Goal: Information Seeking & Learning: Learn about a topic

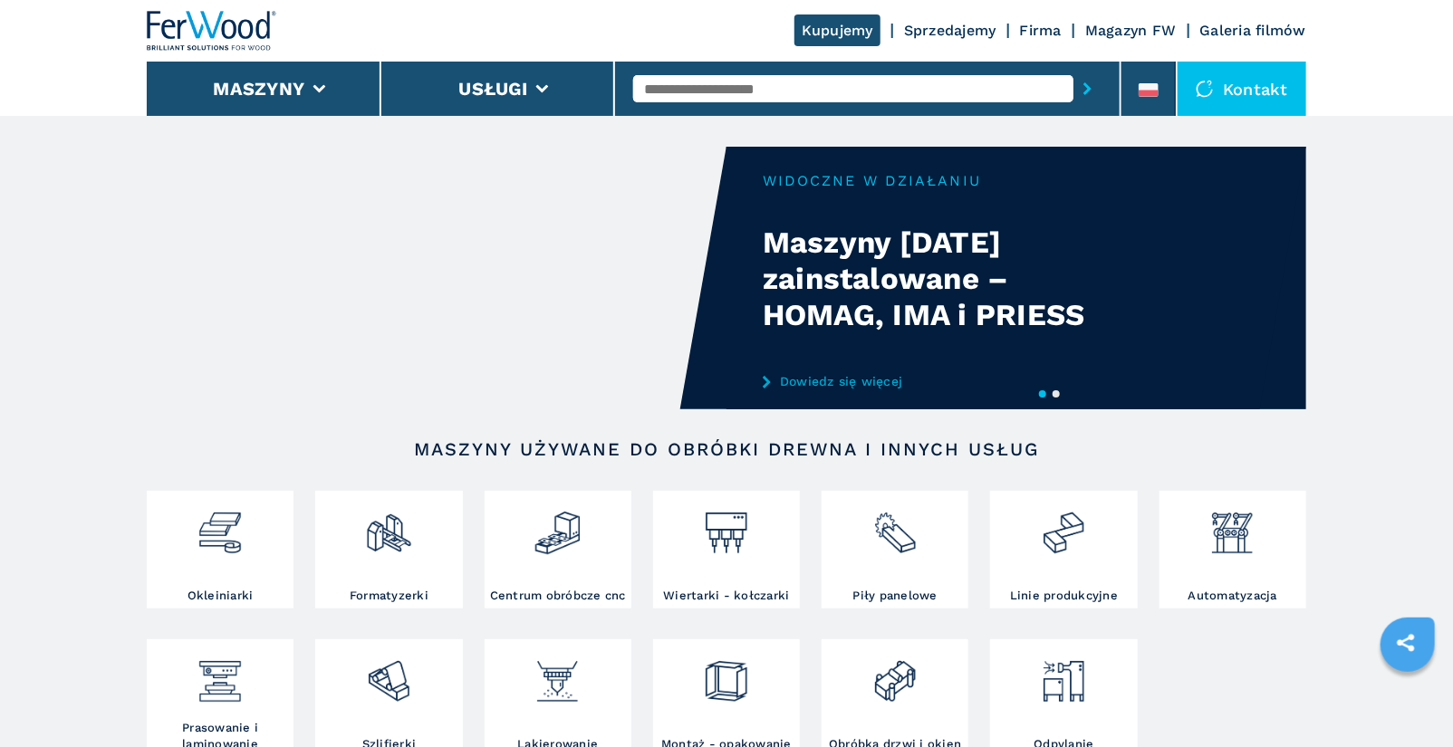
click at [840, 92] on input "text" at bounding box center [853, 88] width 440 height 27
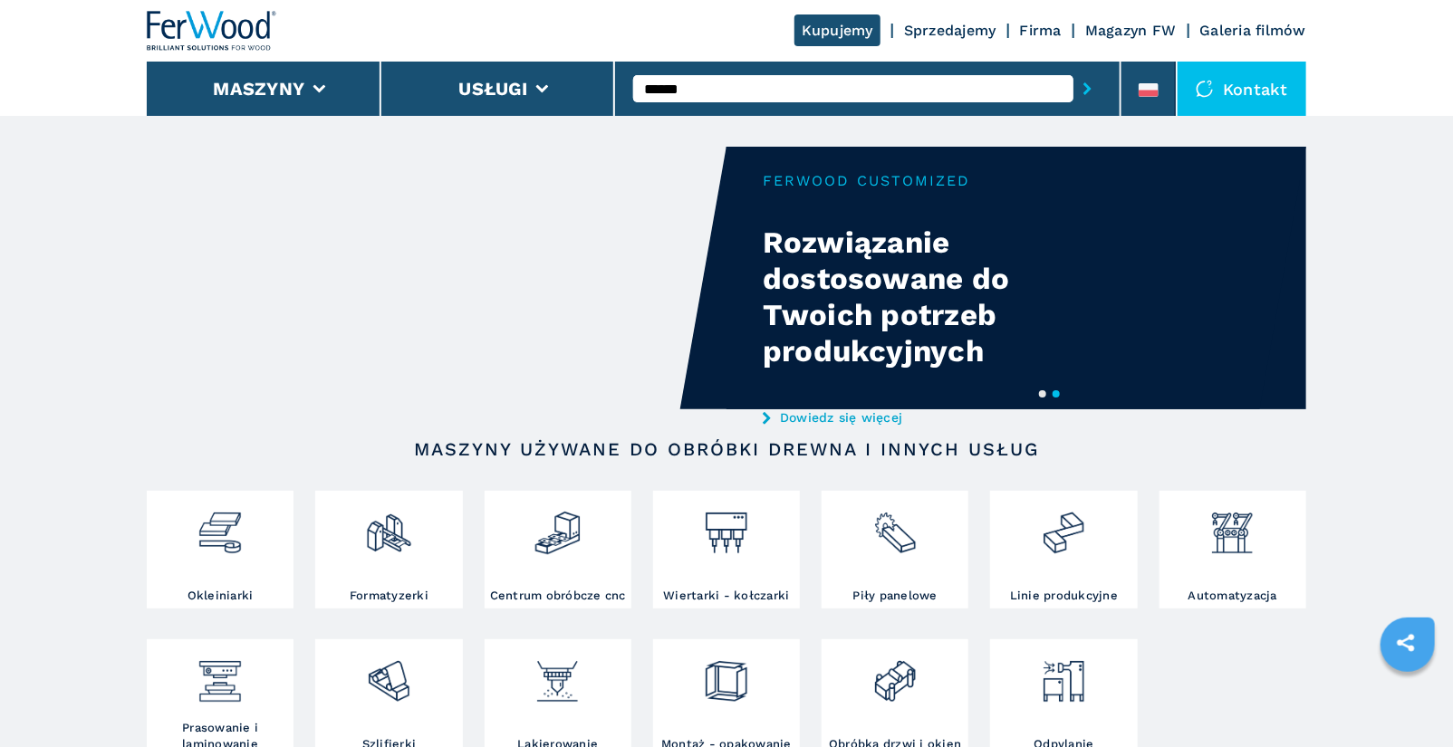
type input "******"
click at [1073, 68] on button "submit-button" at bounding box center [1087, 89] width 28 height 42
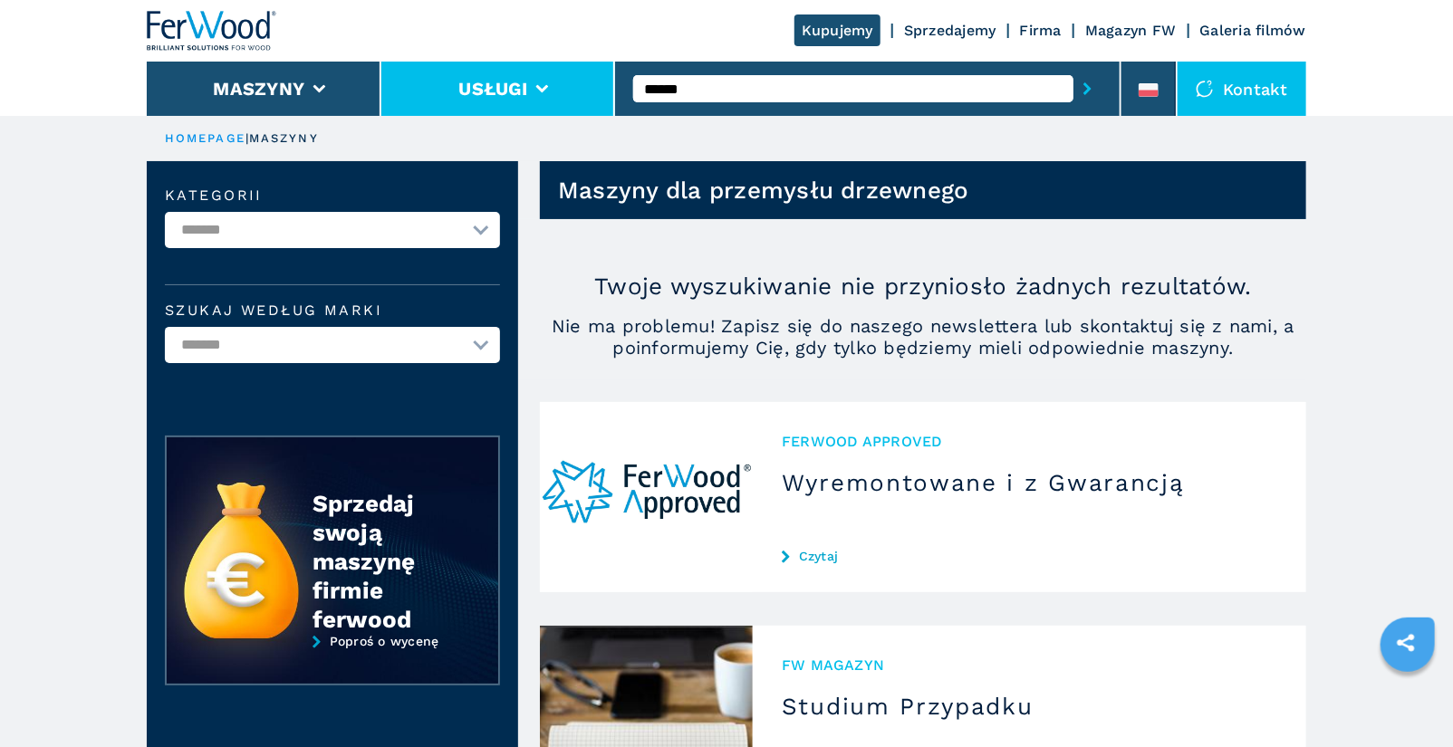
drag, startPoint x: 705, startPoint y: 96, endPoint x: 555, endPoint y: 86, distance: 149.8
click at [555, 86] on div "Kupujemy Sprzedajemy Firma Magazyn FW Galeria filmów Maszyny Usługi ****** Kont…" at bounding box center [726, 58] width 1159 height 116
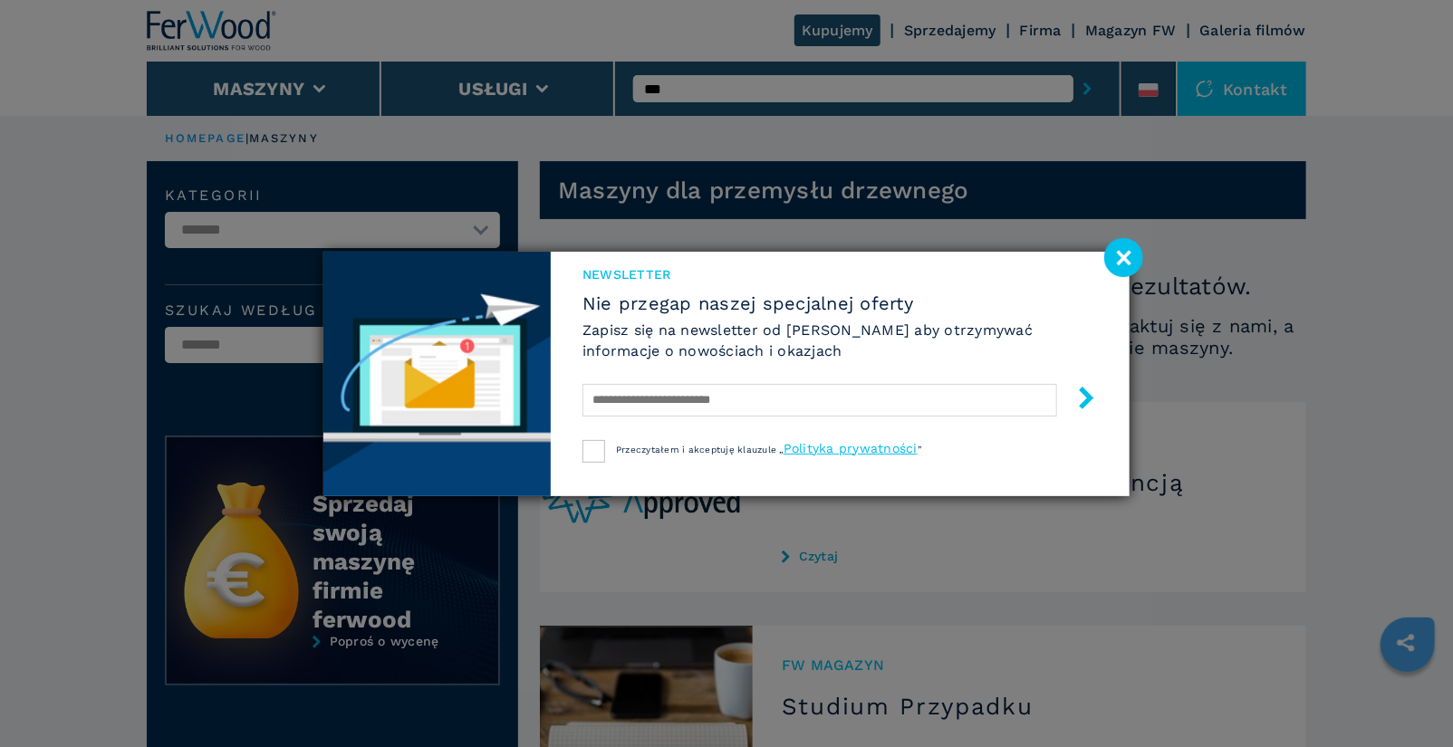
click at [1135, 266] on image at bounding box center [1123, 257] width 39 height 39
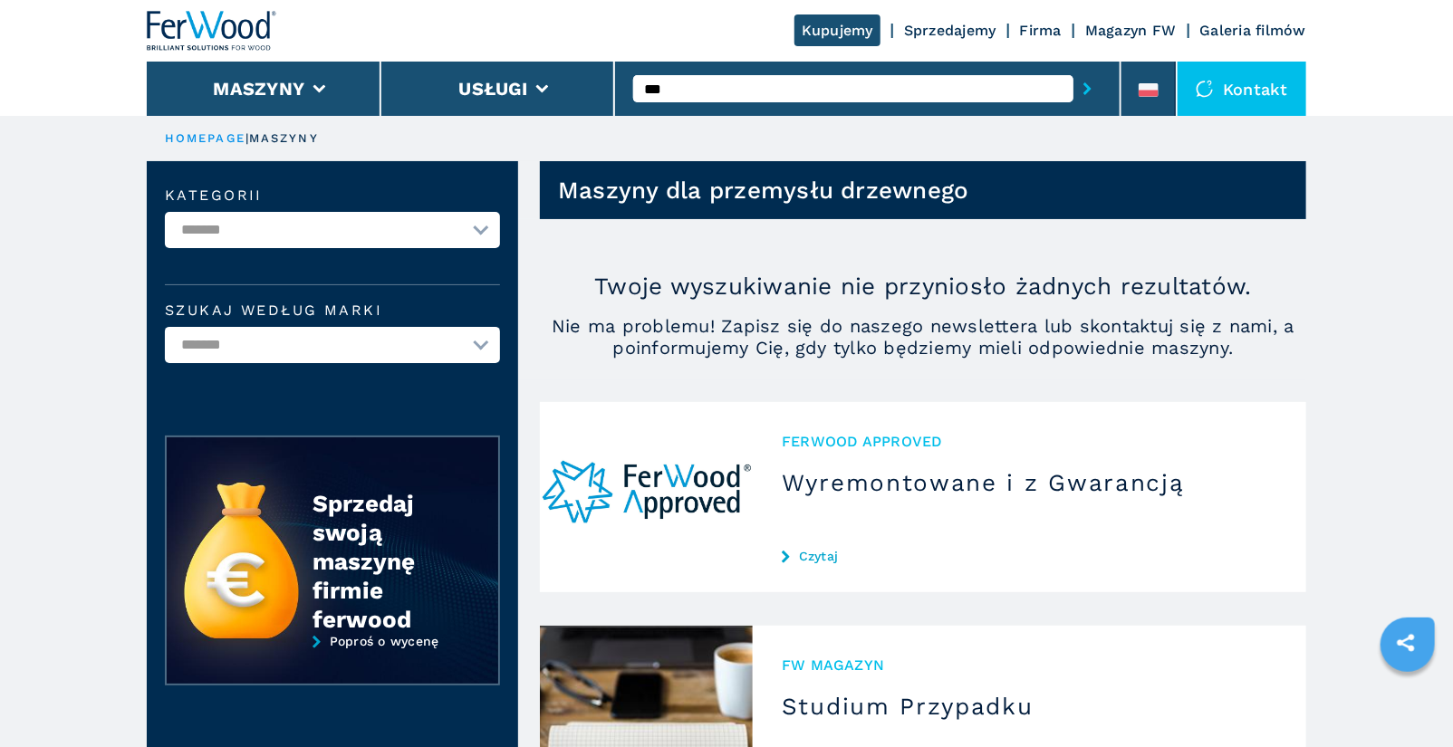
click at [742, 88] on input "***" at bounding box center [853, 88] width 440 height 27
click at [1073, 68] on button "submit-button" at bounding box center [1087, 89] width 28 height 42
click at [693, 94] on input "***" at bounding box center [853, 88] width 440 height 27
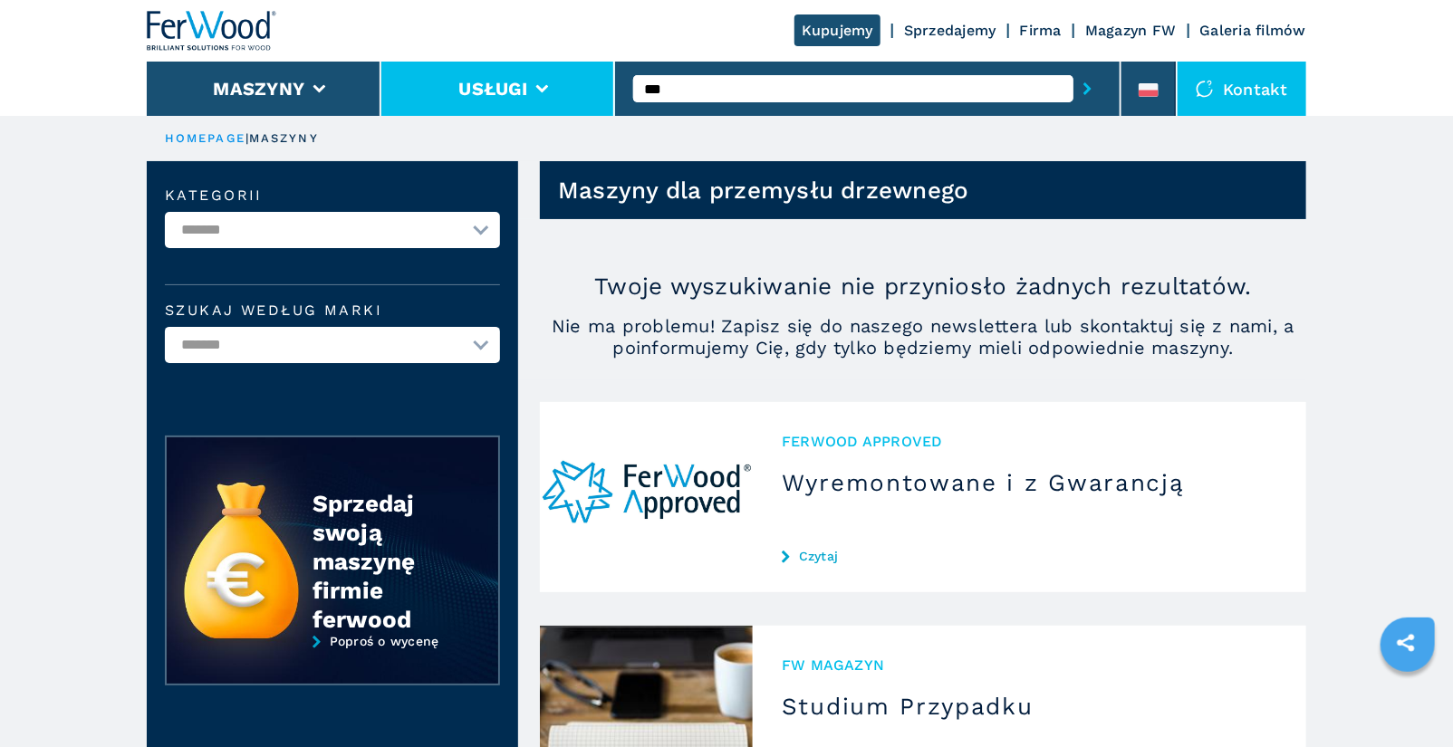
drag, startPoint x: 693, startPoint y: 94, endPoint x: 576, endPoint y: 81, distance: 117.6
click at [576, 81] on div "Kupujemy Sprzedajemy Firma Magazyn FW Galeria filmów Maszyny Usługi *** Kontakt" at bounding box center [726, 58] width 1159 height 116
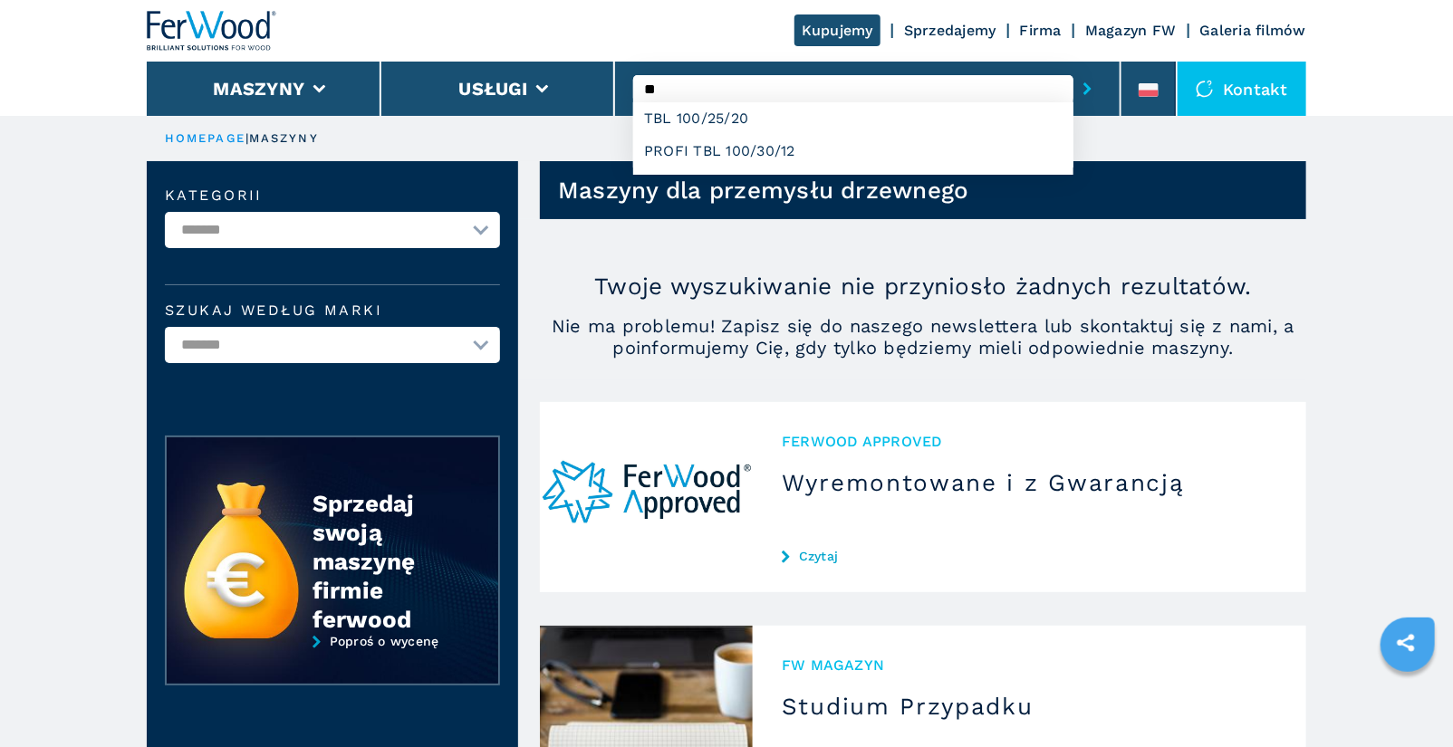
drag, startPoint x: 705, startPoint y: 85, endPoint x: 621, endPoint y: 88, distance: 83.4
click at [621, 88] on div "** TBL 100/25/20 PROFI TBL 100/30/12" at bounding box center [868, 89] width 506 height 54
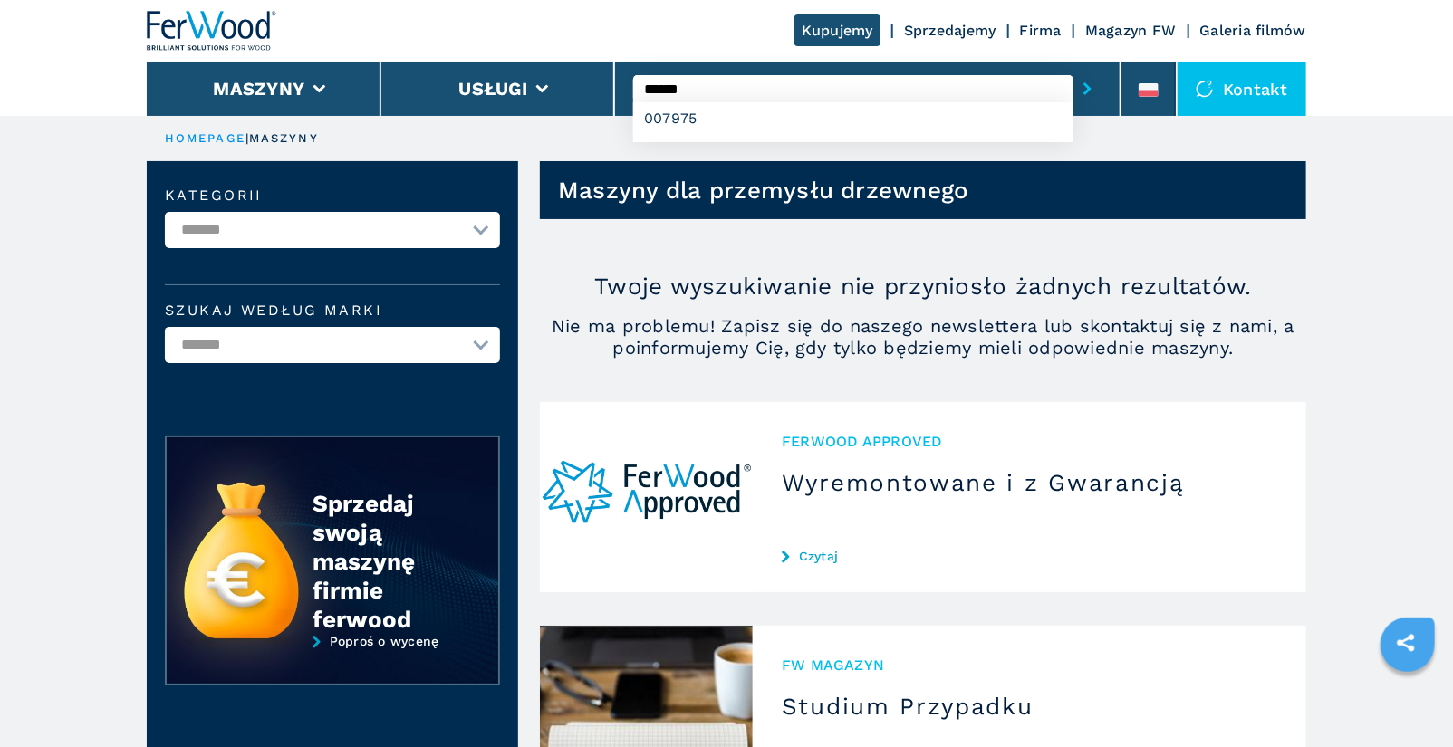
click at [1073, 68] on button "submit-button" at bounding box center [1087, 89] width 28 height 42
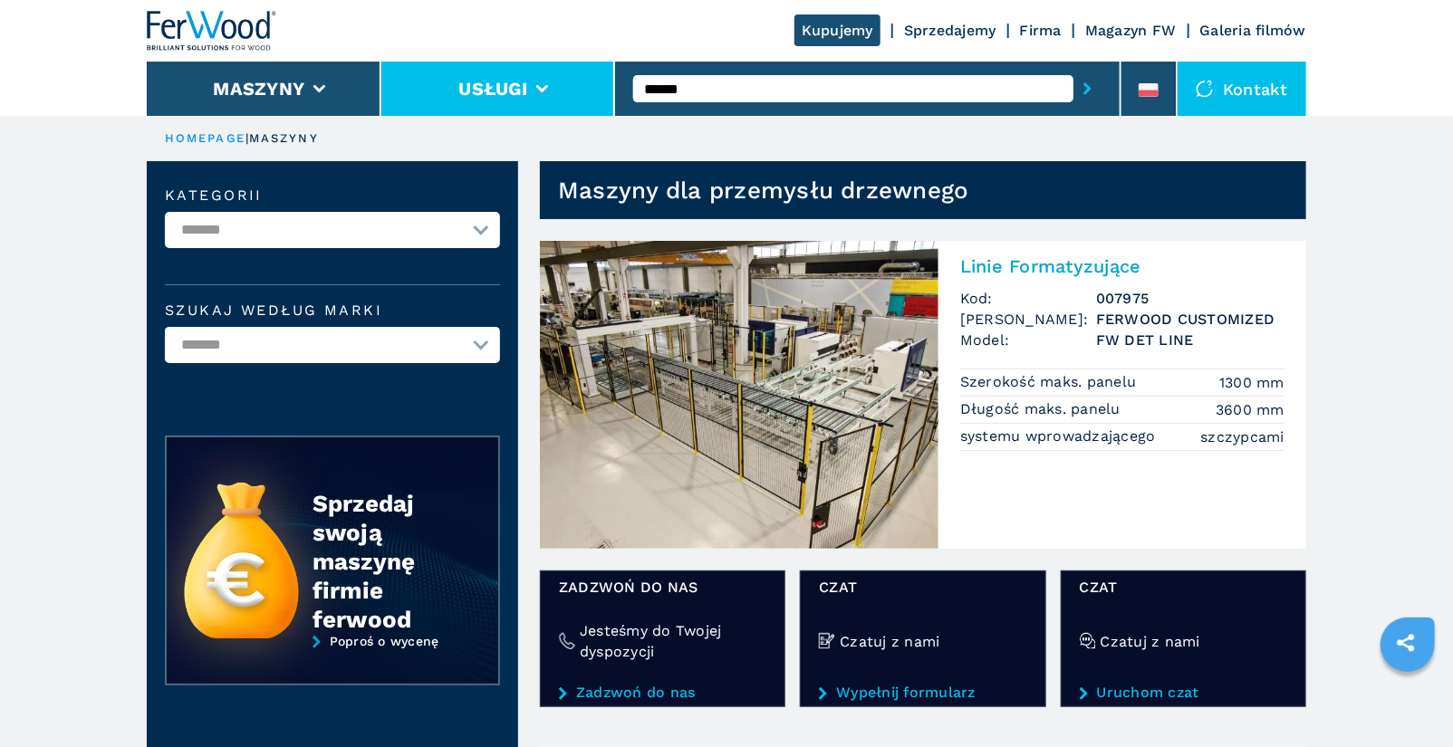
drag, startPoint x: 742, startPoint y: 84, endPoint x: 569, endPoint y: 65, distance: 174.0
click at [569, 65] on div "Kupujemy Sprzedajemy Firma Magazyn FW Galeria filmów Maszyny Usługi ****** Kont…" at bounding box center [726, 58] width 1159 height 116
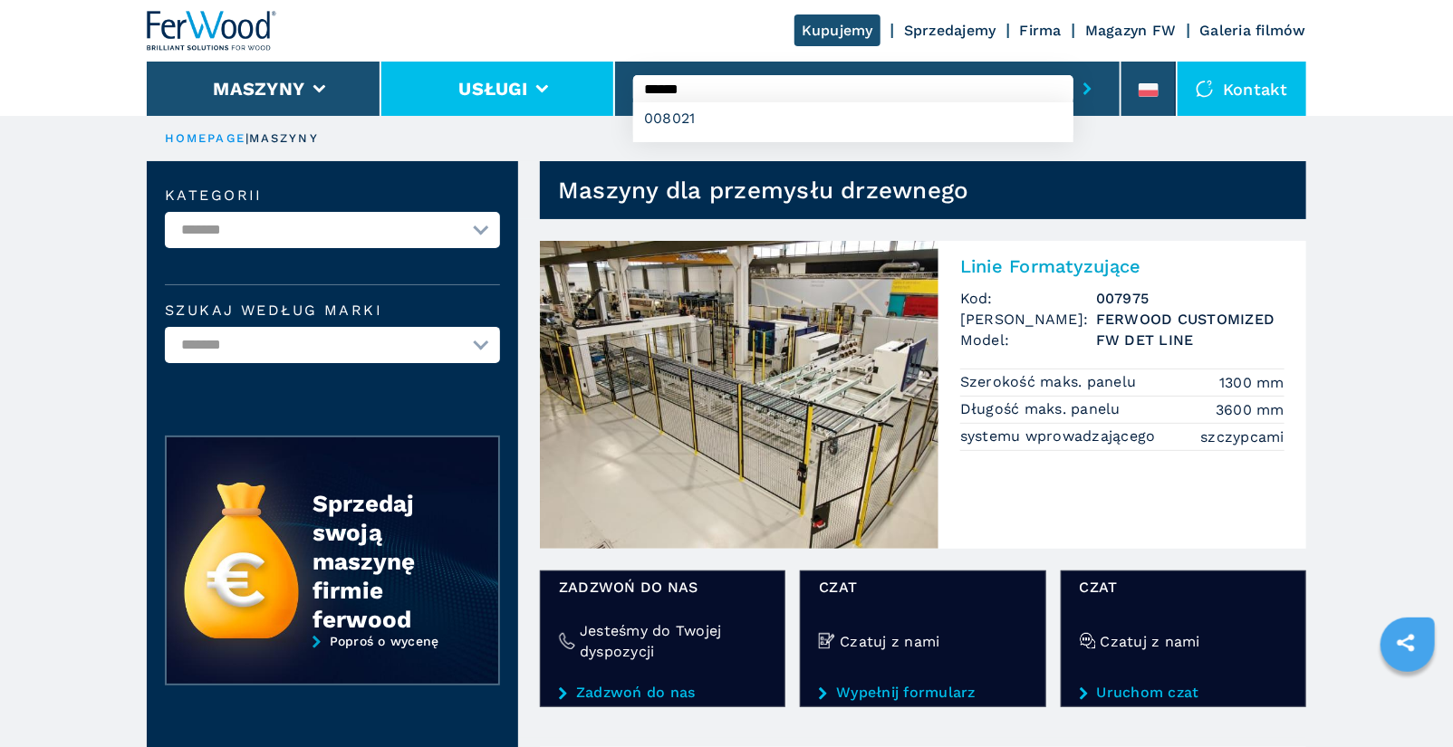
type input "******"
click at [1073, 68] on button "submit-button" at bounding box center [1087, 89] width 28 height 42
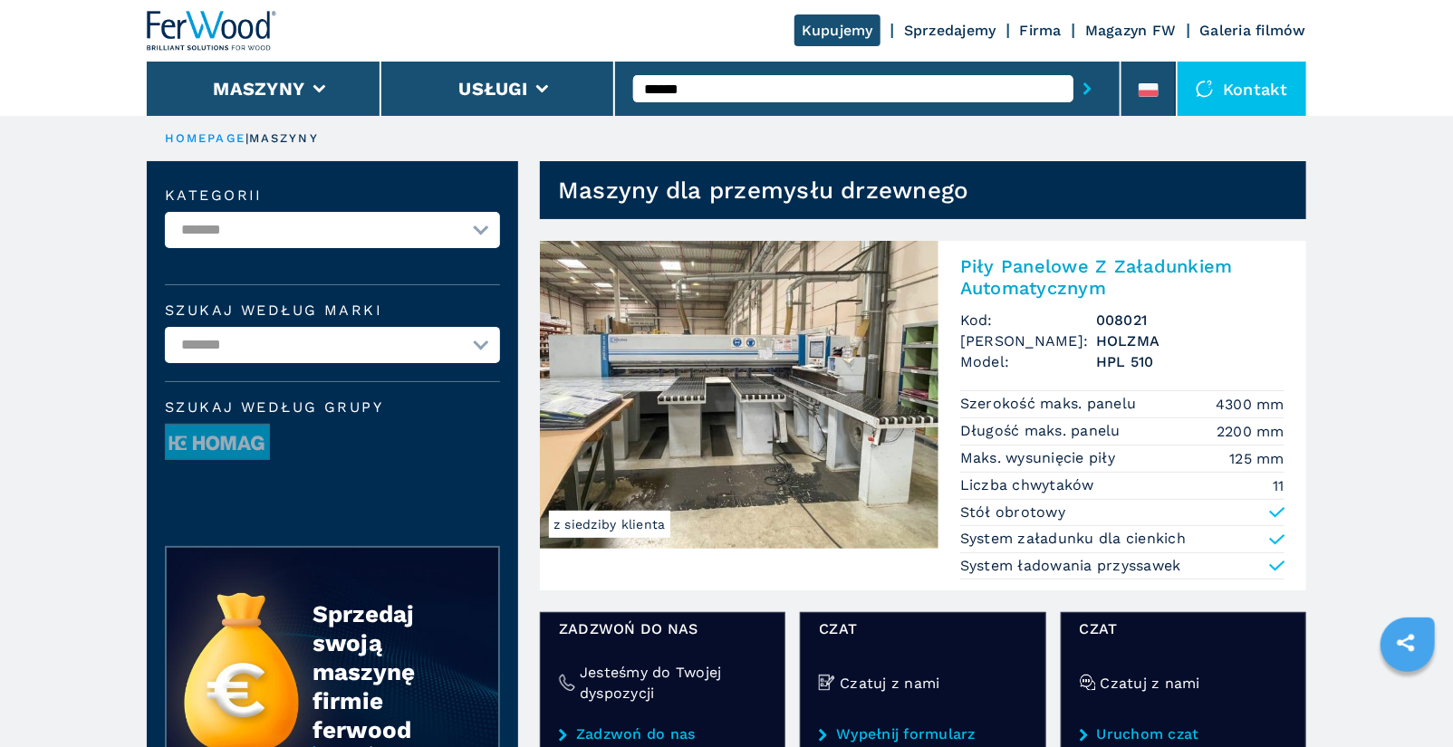
click at [1091, 274] on h2 "Piły Panelowe Z Załadunkiem Automatycznym" at bounding box center [1122, 276] width 324 height 43
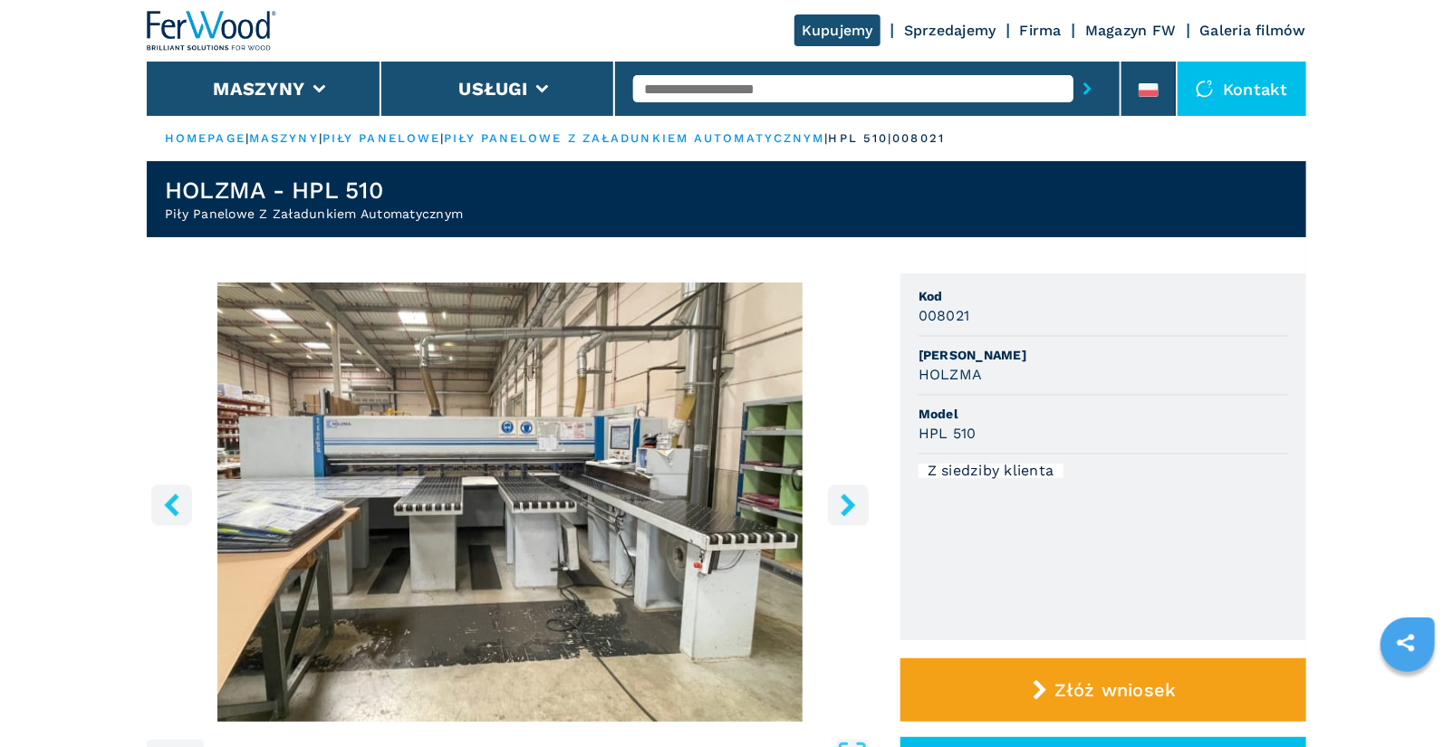
click at [855, 505] on icon "right-button" at bounding box center [848, 505] width 23 height 23
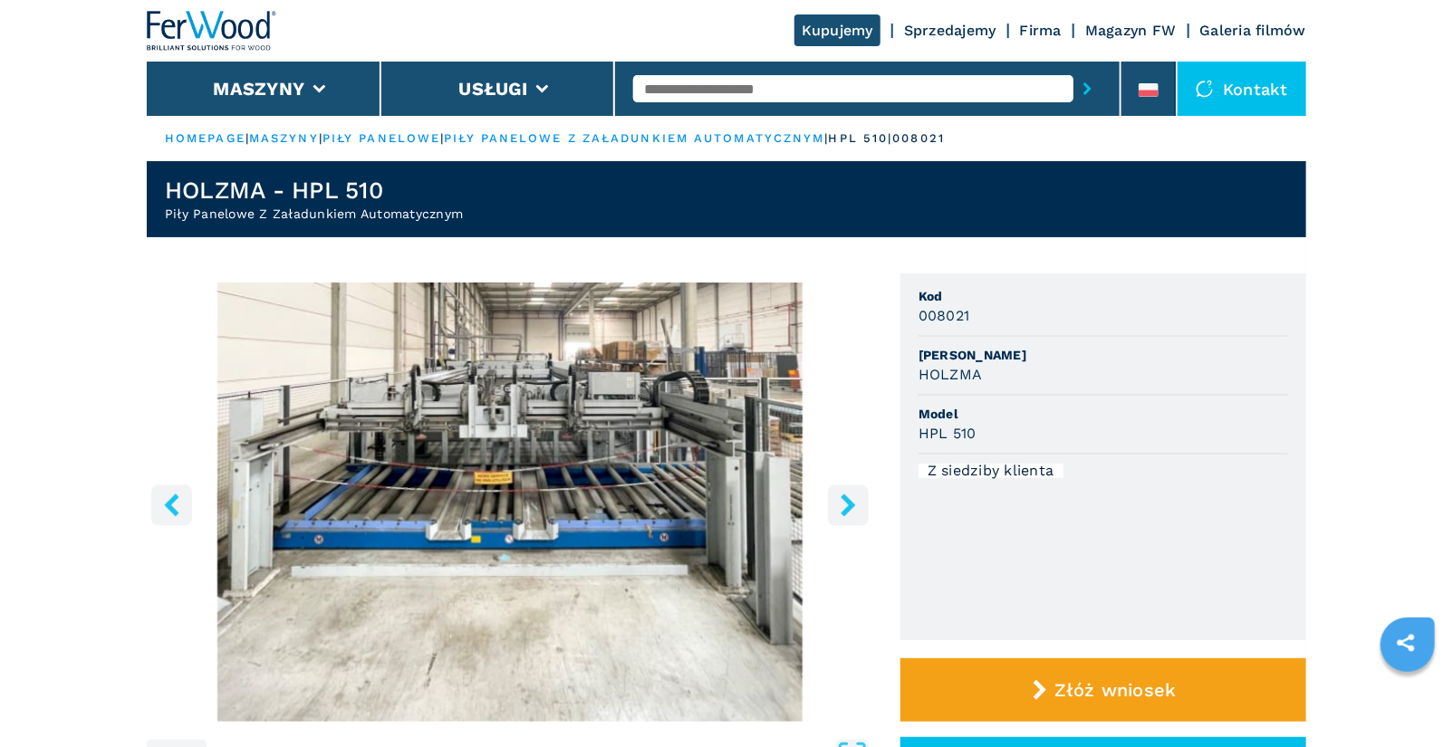
click at [849, 507] on icon "right-button" at bounding box center [847, 505] width 14 height 23
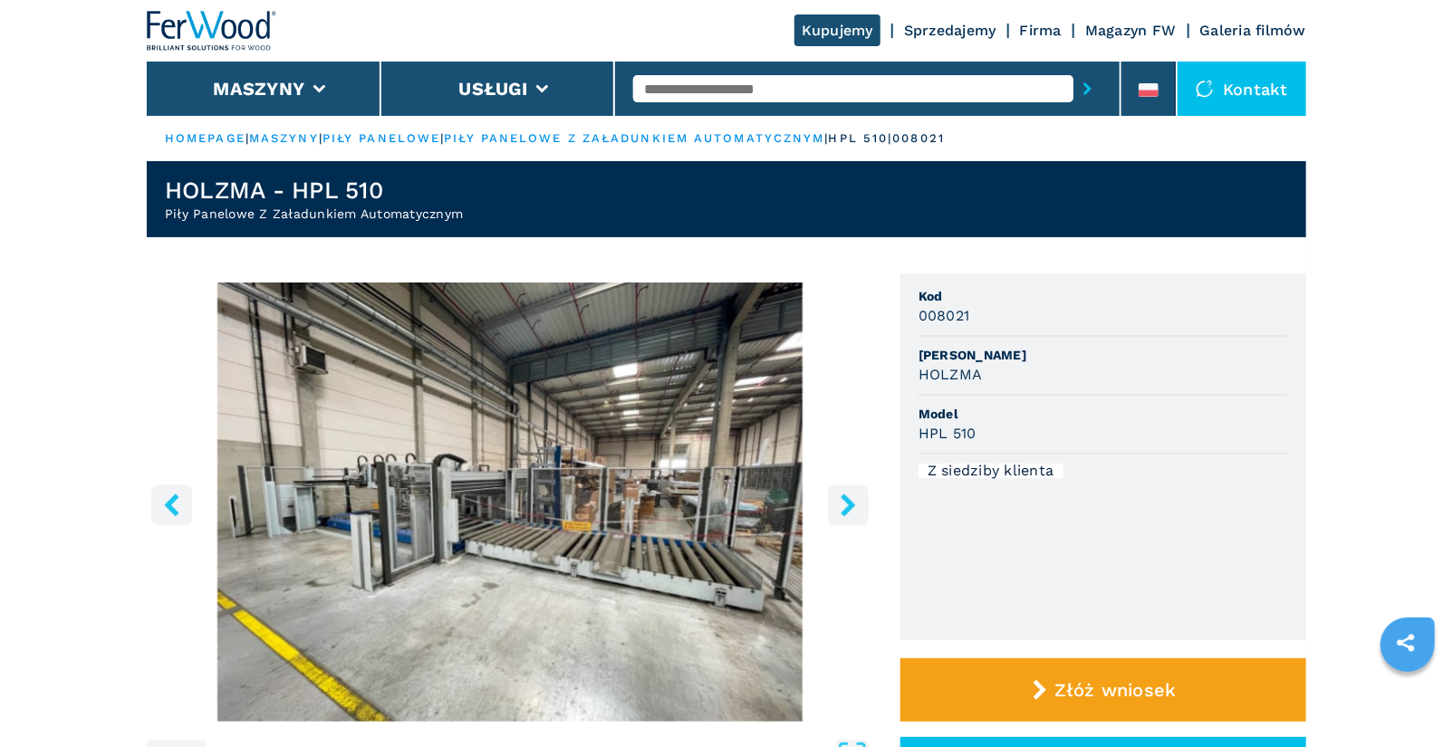
click at [849, 507] on icon "right-button" at bounding box center [847, 505] width 14 height 23
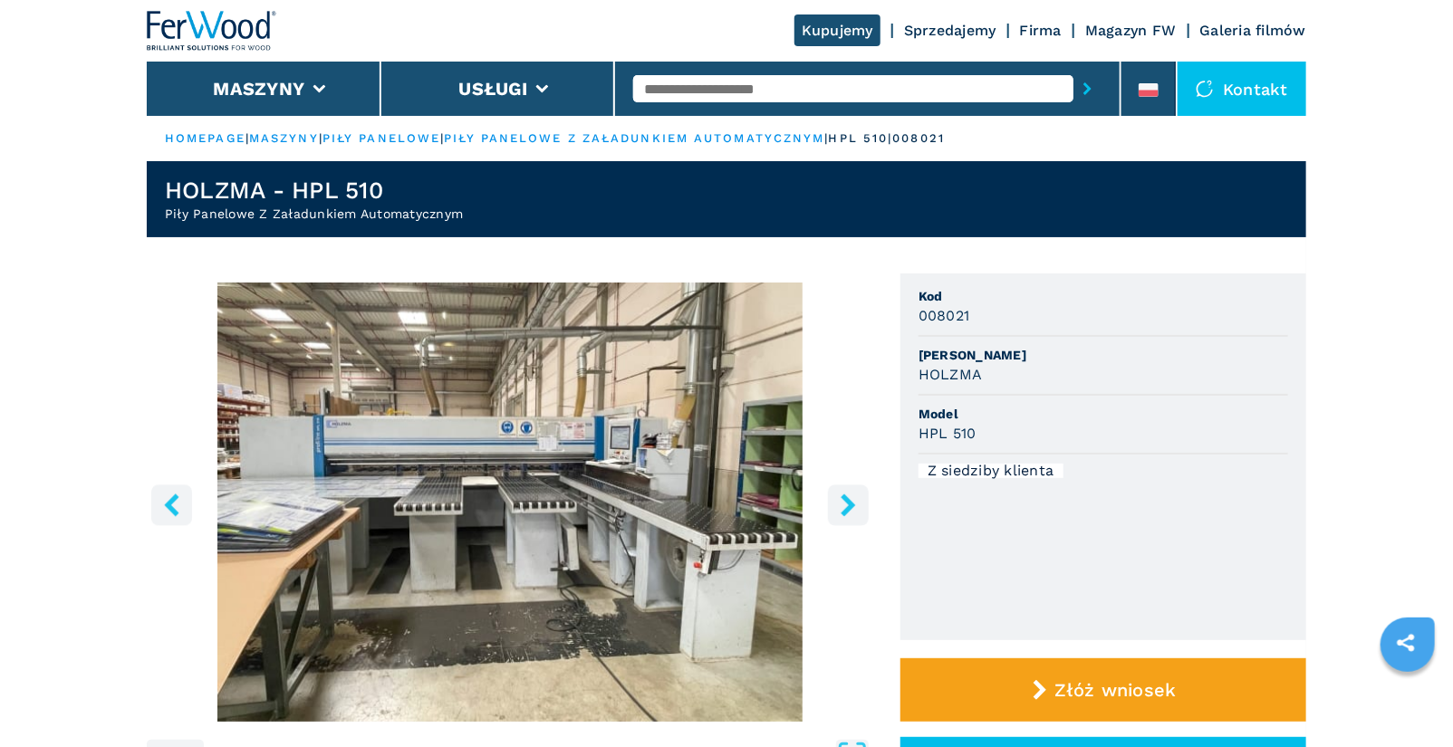
click at [849, 507] on icon "right-button" at bounding box center [847, 505] width 14 height 23
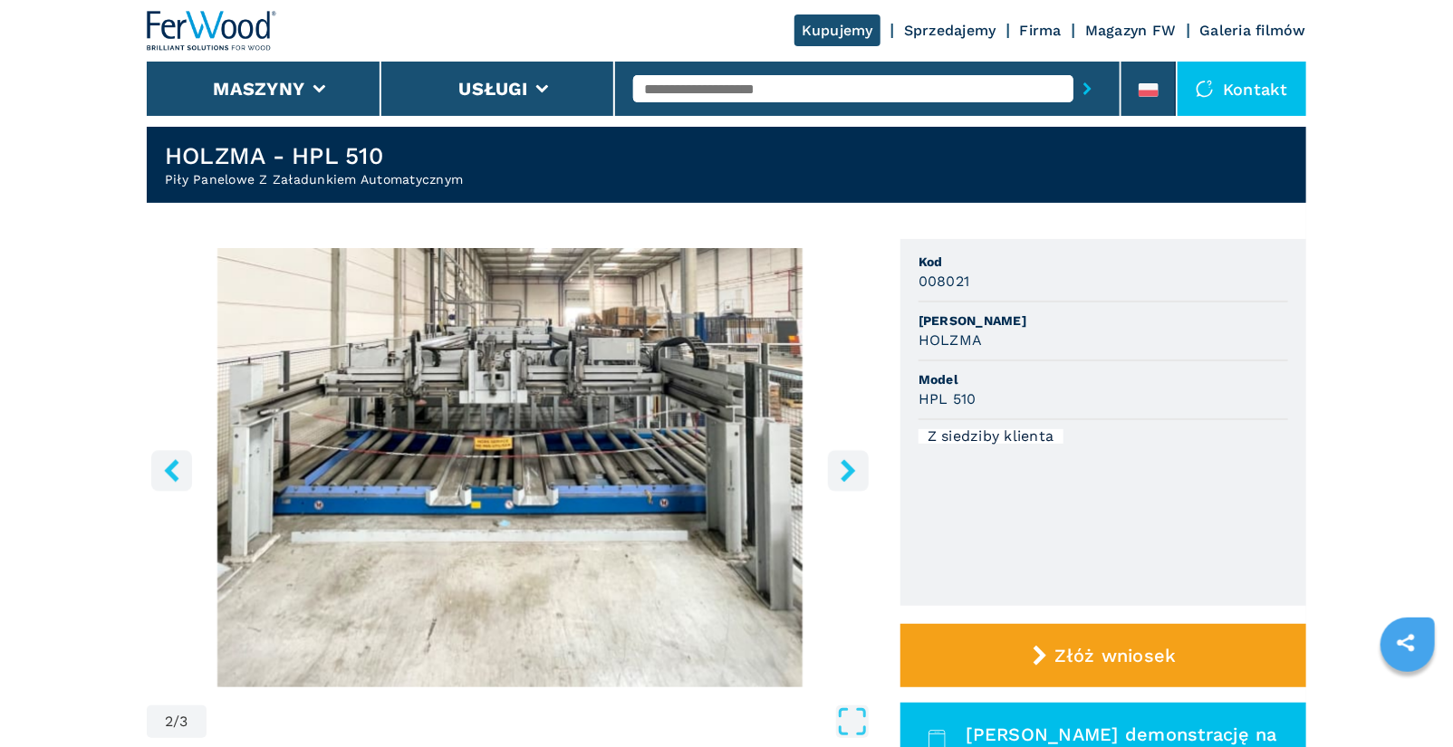
scroll to position [36, 0]
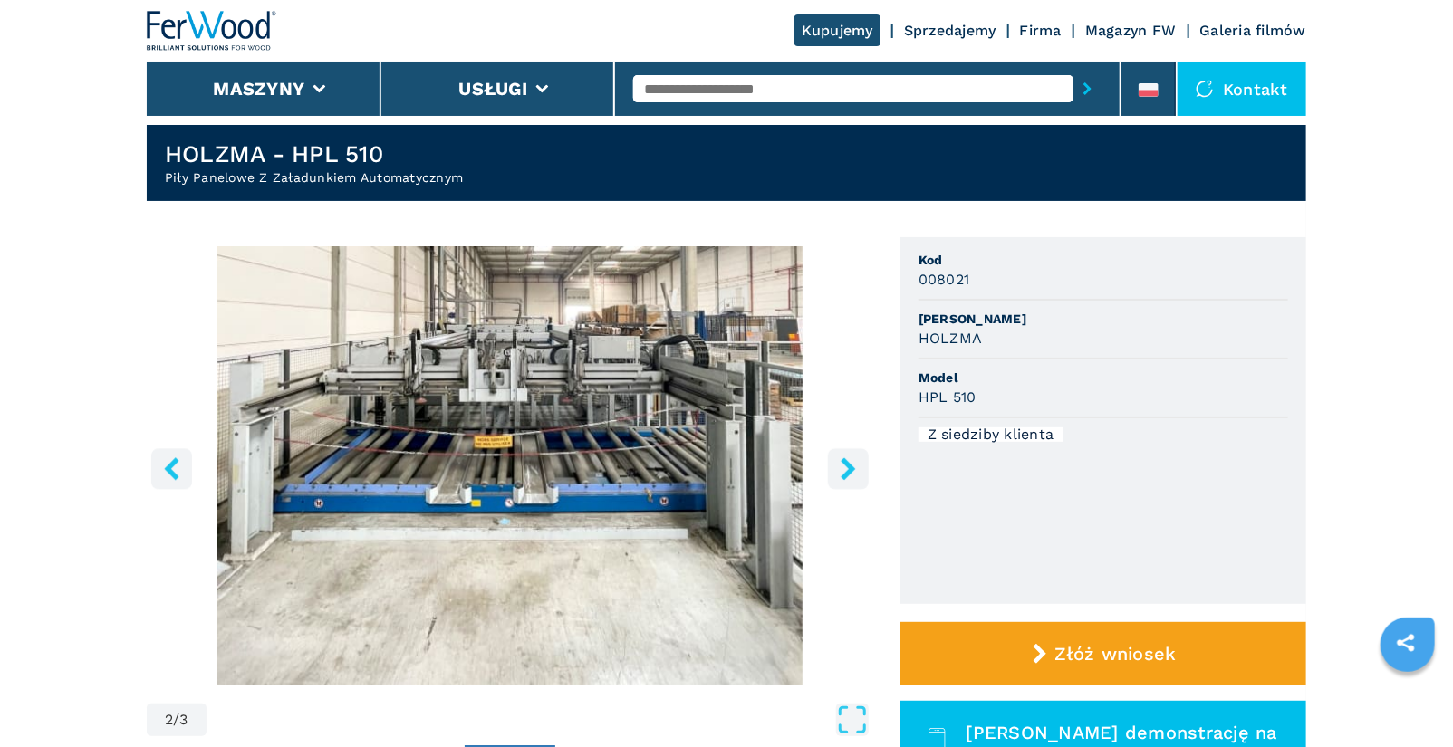
click at [840, 478] on icon "right-button" at bounding box center [848, 468] width 23 height 23
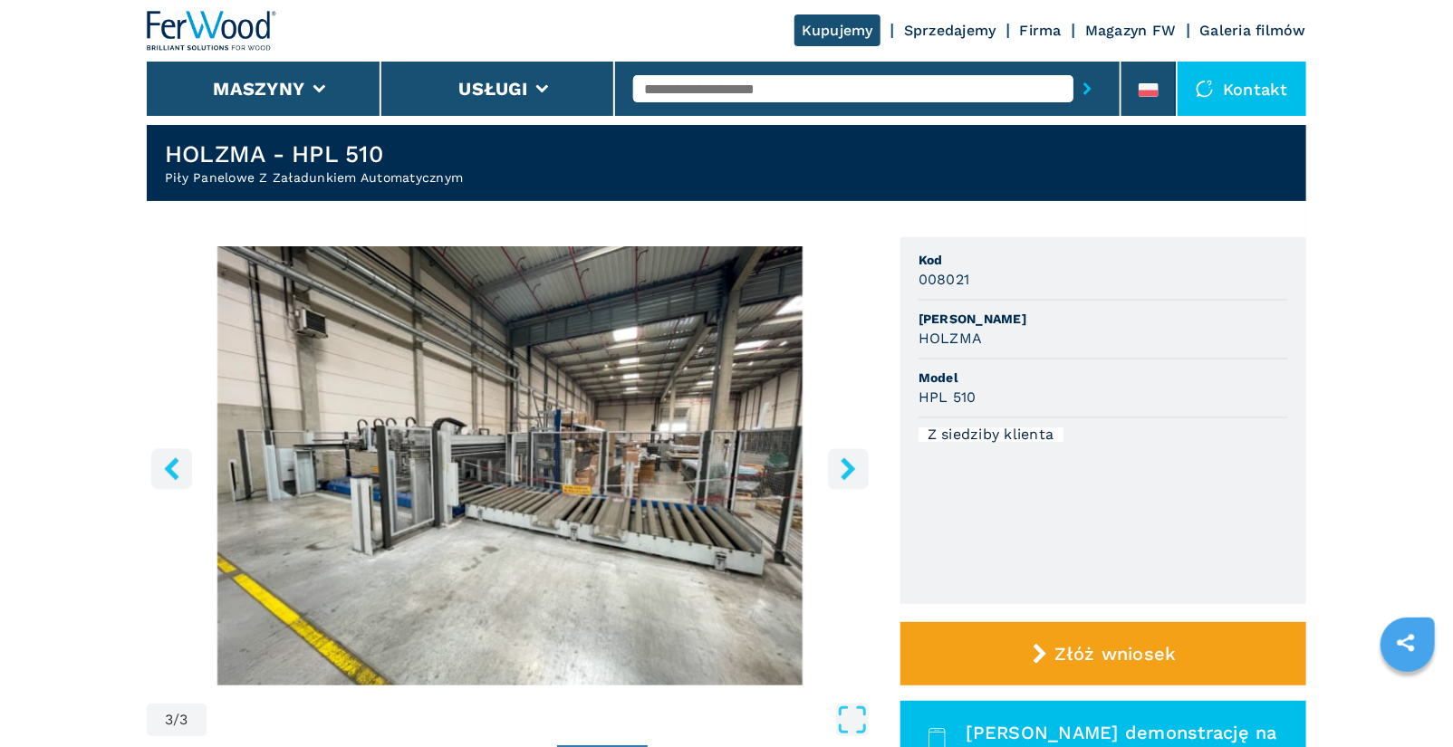
click at [844, 467] on icon "right-button" at bounding box center [848, 468] width 23 height 23
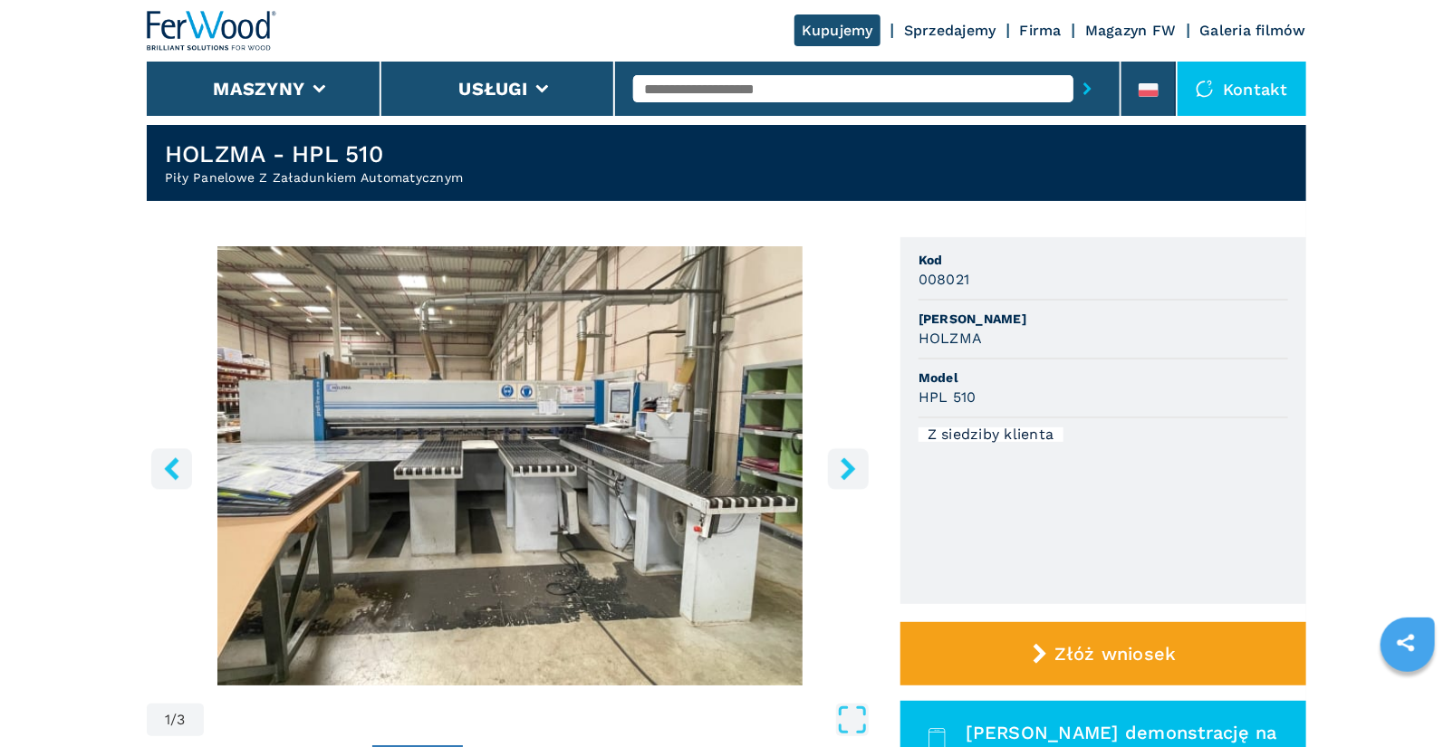
click at [847, 474] on icon "right-button" at bounding box center [847, 468] width 14 height 23
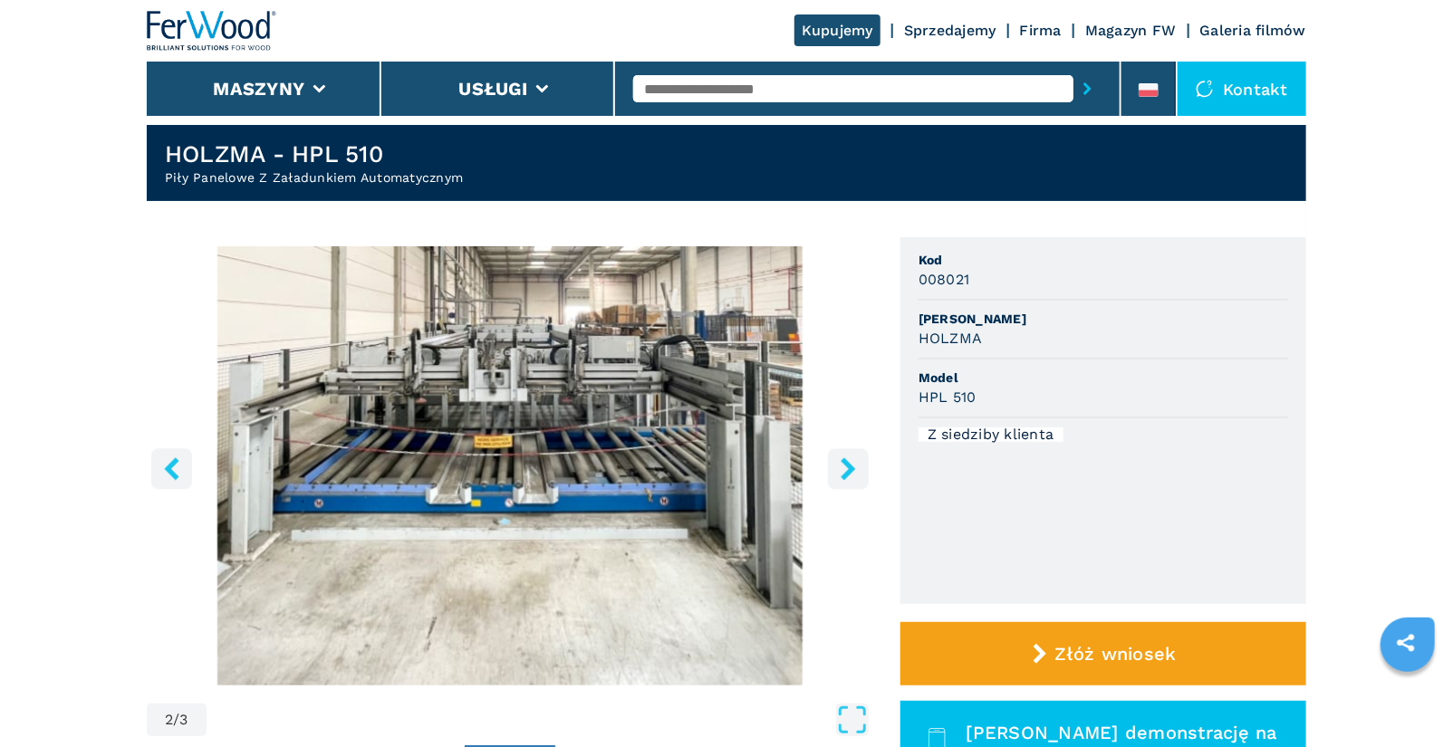
click at [845, 466] on icon "right-button" at bounding box center [848, 468] width 23 height 23
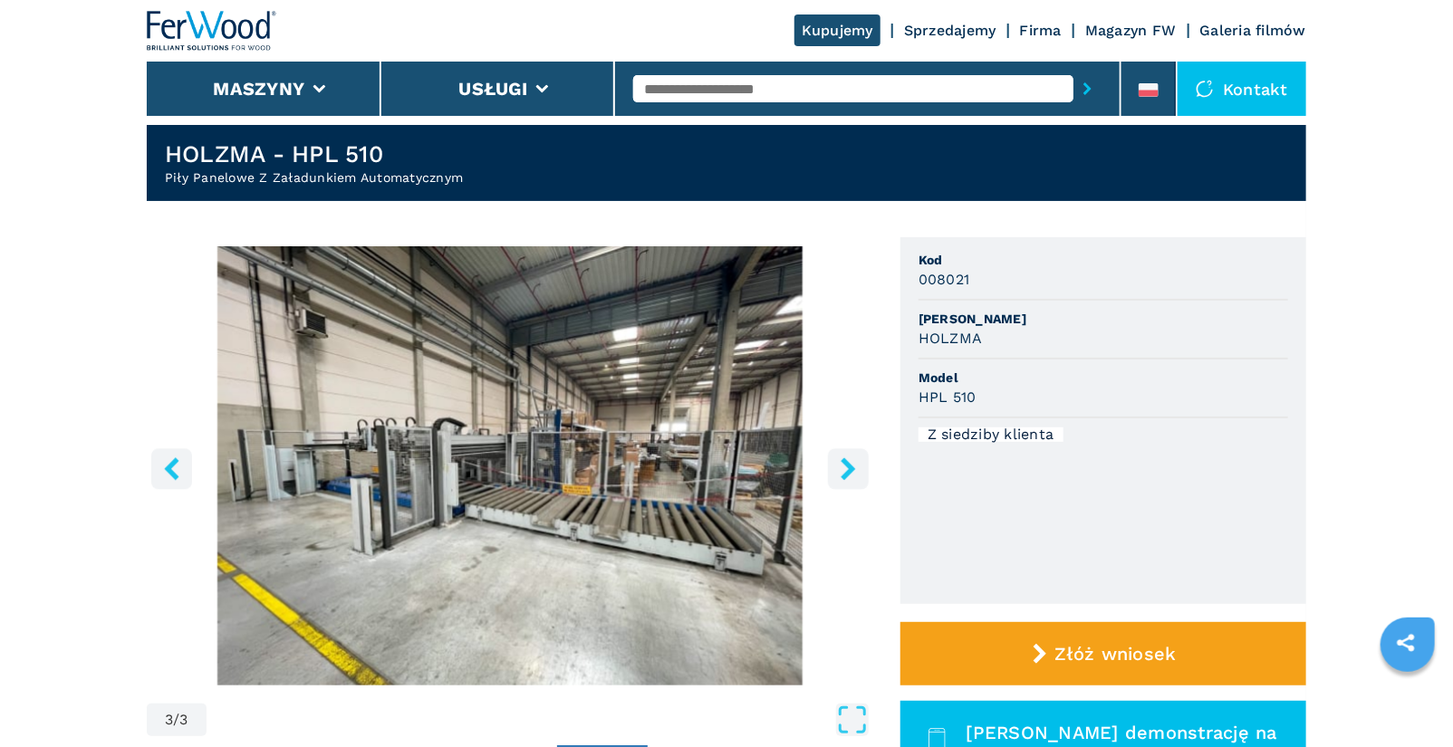
click at [845, 466] on icon "right-button" at bounding box center [848, 468] width 23 height 23
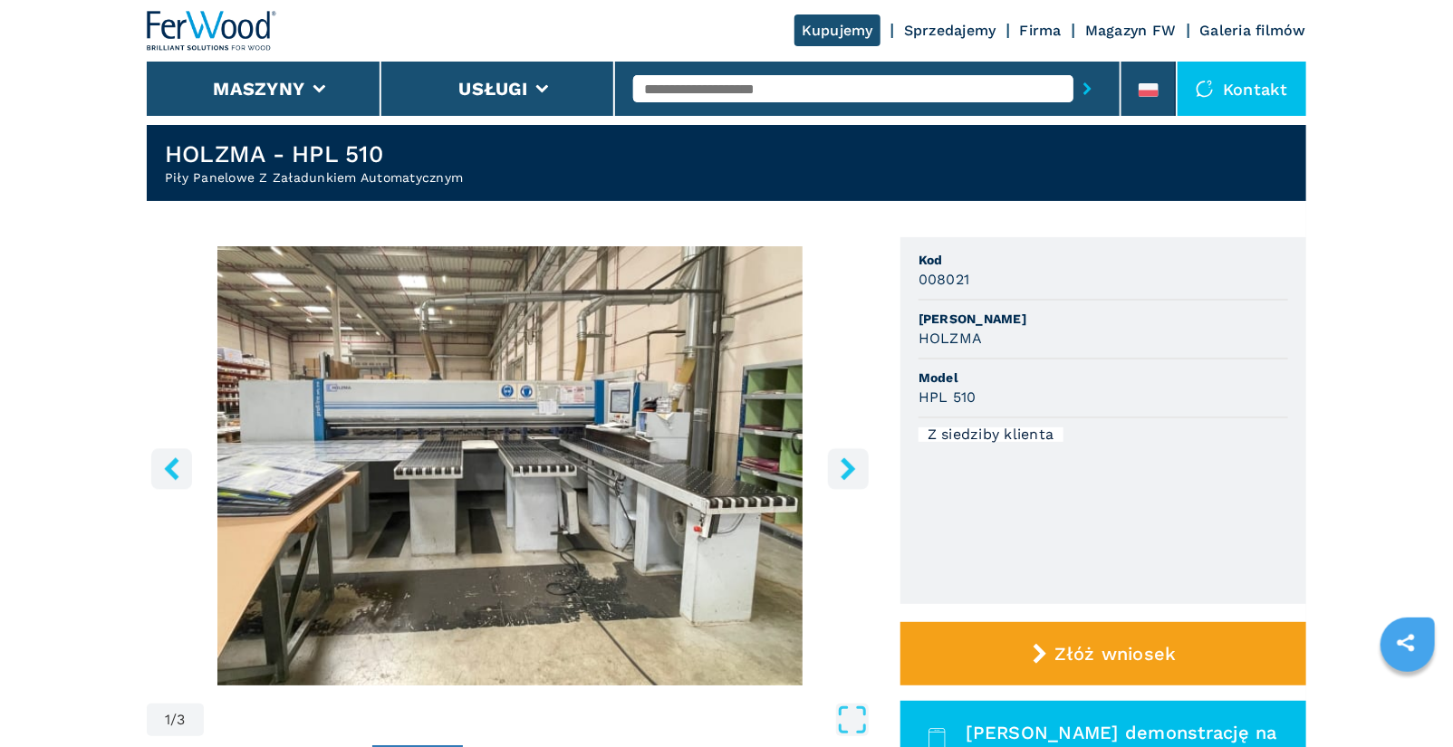
click at [845, 466] on icon "right-button" at bounding box center [848, 468] width 23 height 23
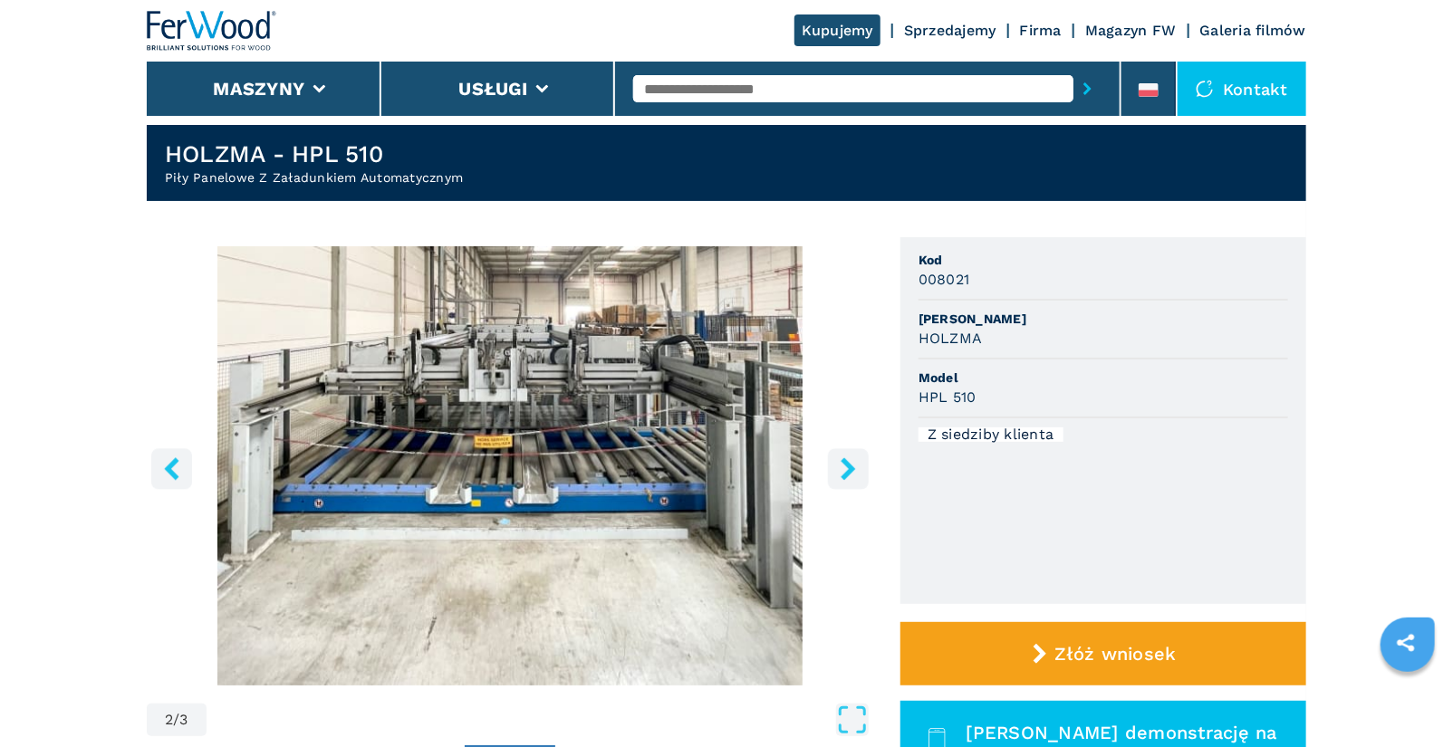
click at [845, 466] on icon "right-button" at bounding box center [848, 468] width 23 height 23
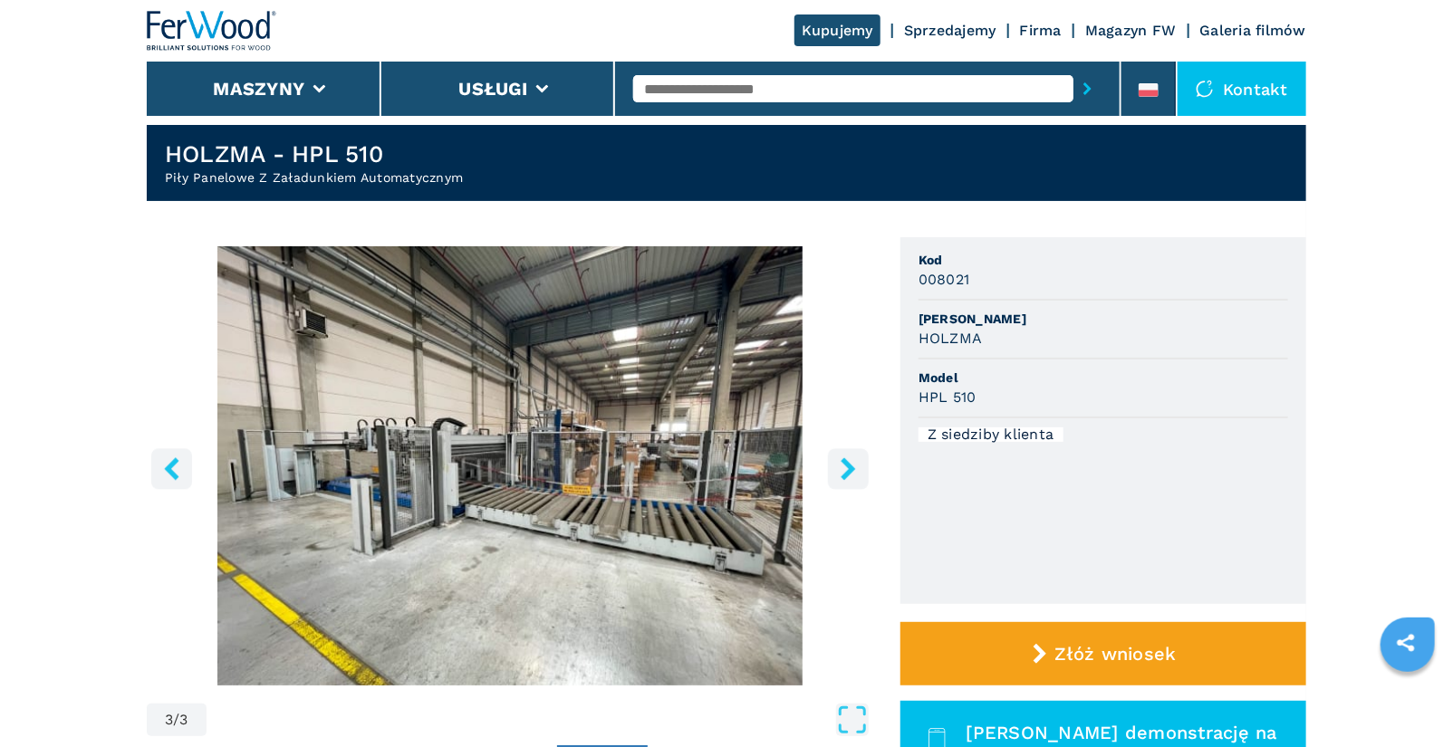
click at [852, 468] on icon "right-button" at bounding box center [847, 468] width 14 height 23
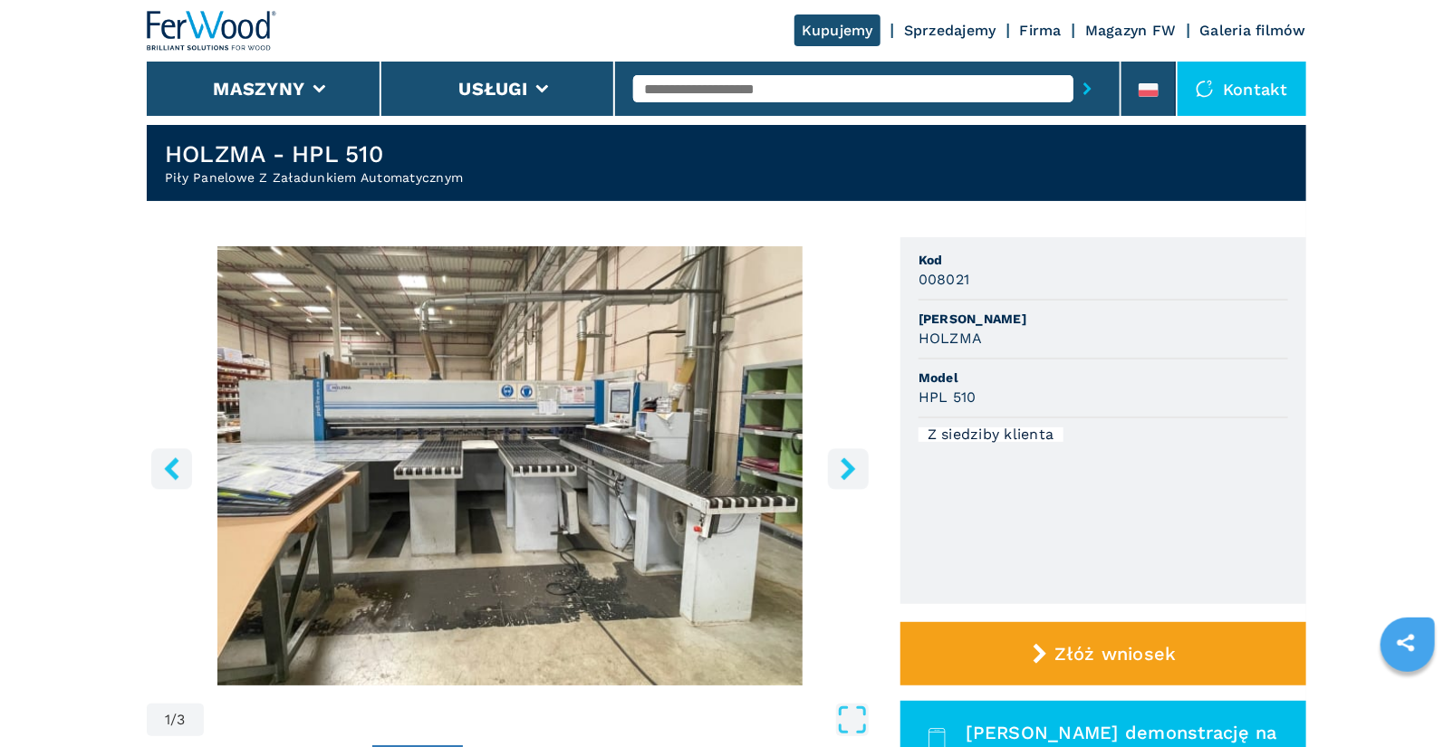
click at [852, 468] on icon "right-button" at bounding box center [847, 468] width 14 height 23
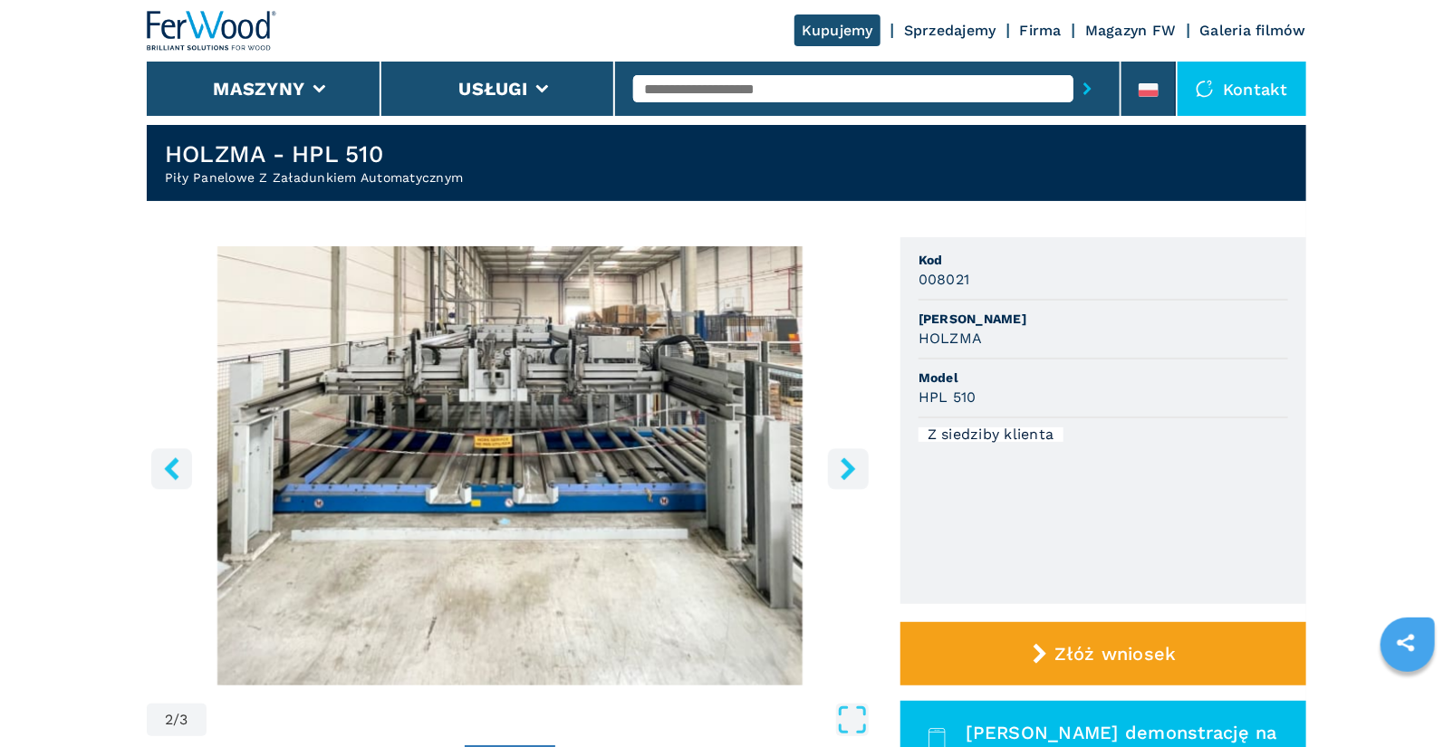
click at [852, 468] on icon "right-button" at bounding box center [847, 468] width 14 height 23
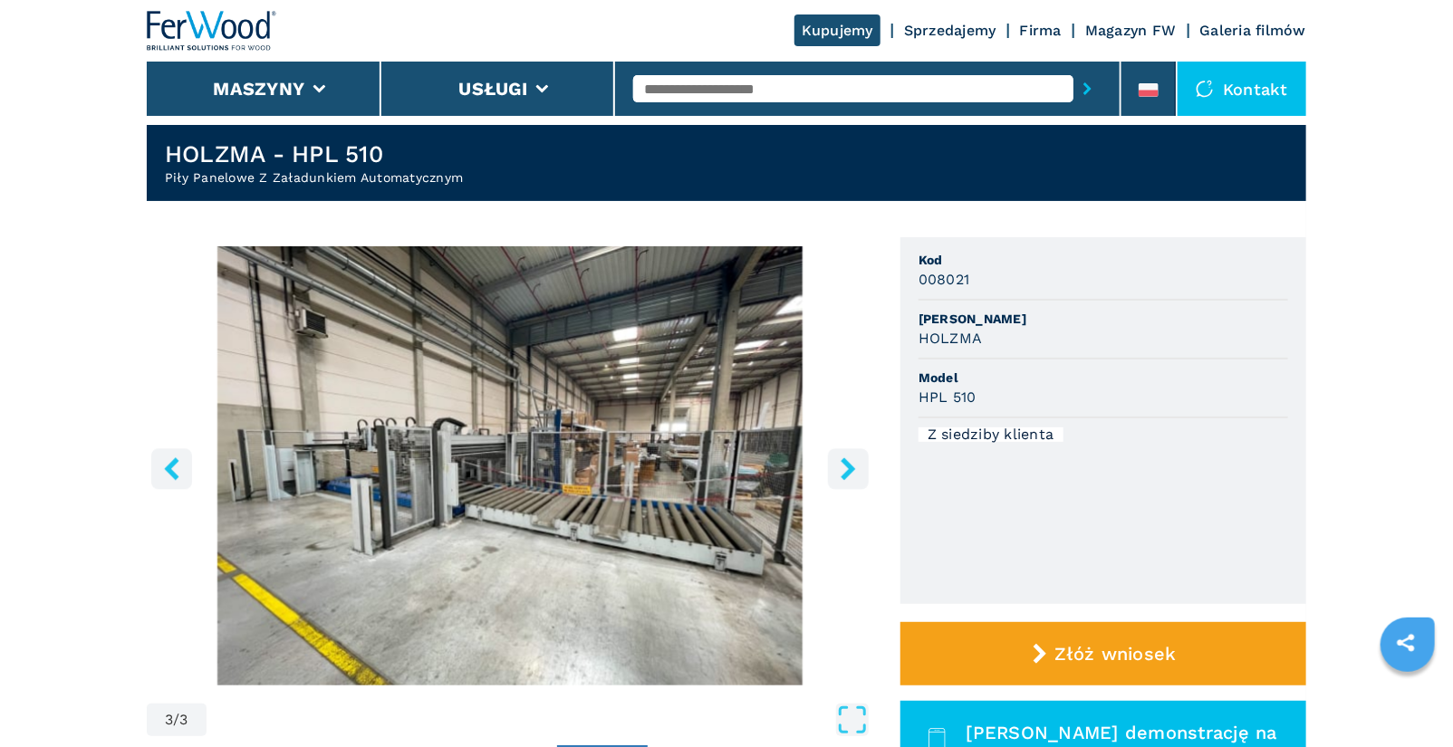
click at [852, 468] on icon "right-button" at bounding box center [847, 468] width 14 height 23
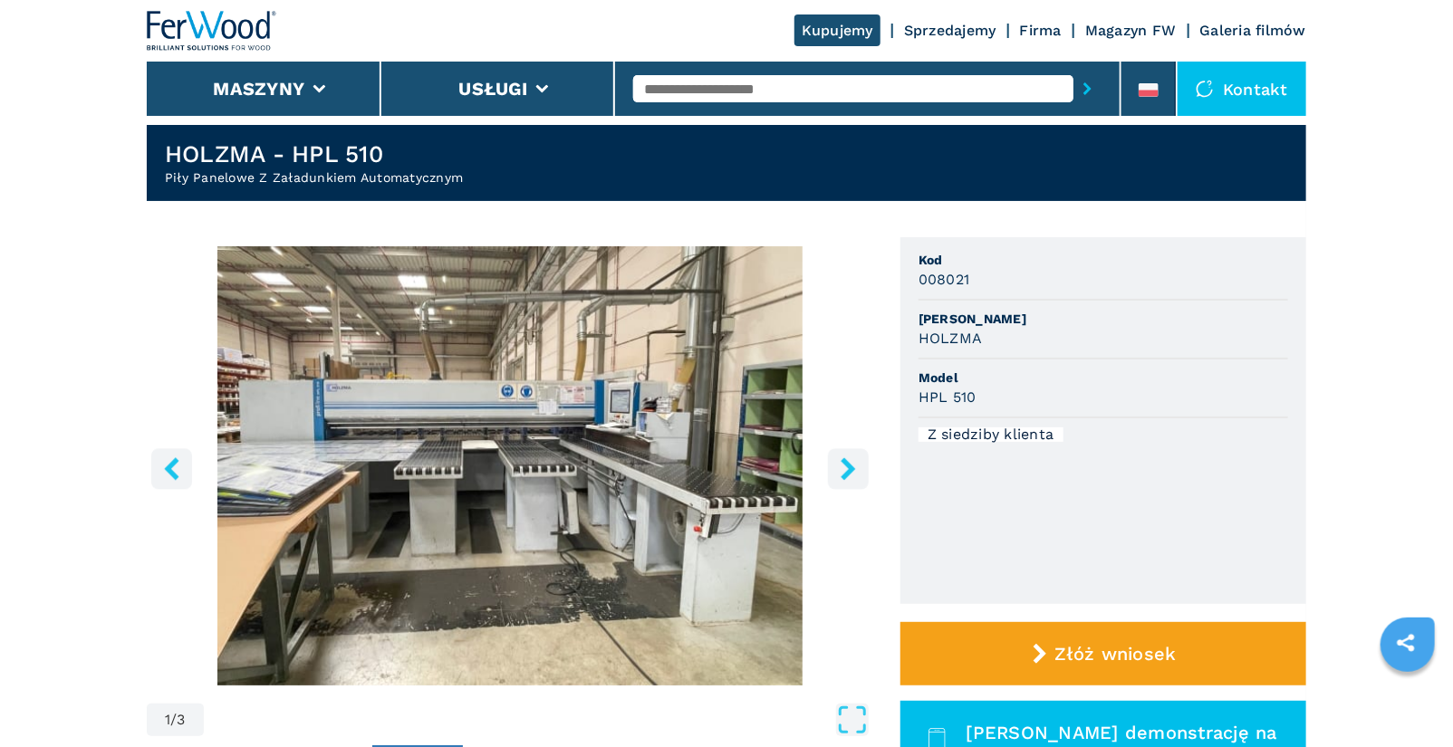
click at [852, 468] on icon "right-button" at bounding box center [847, 468] width 14 height 23
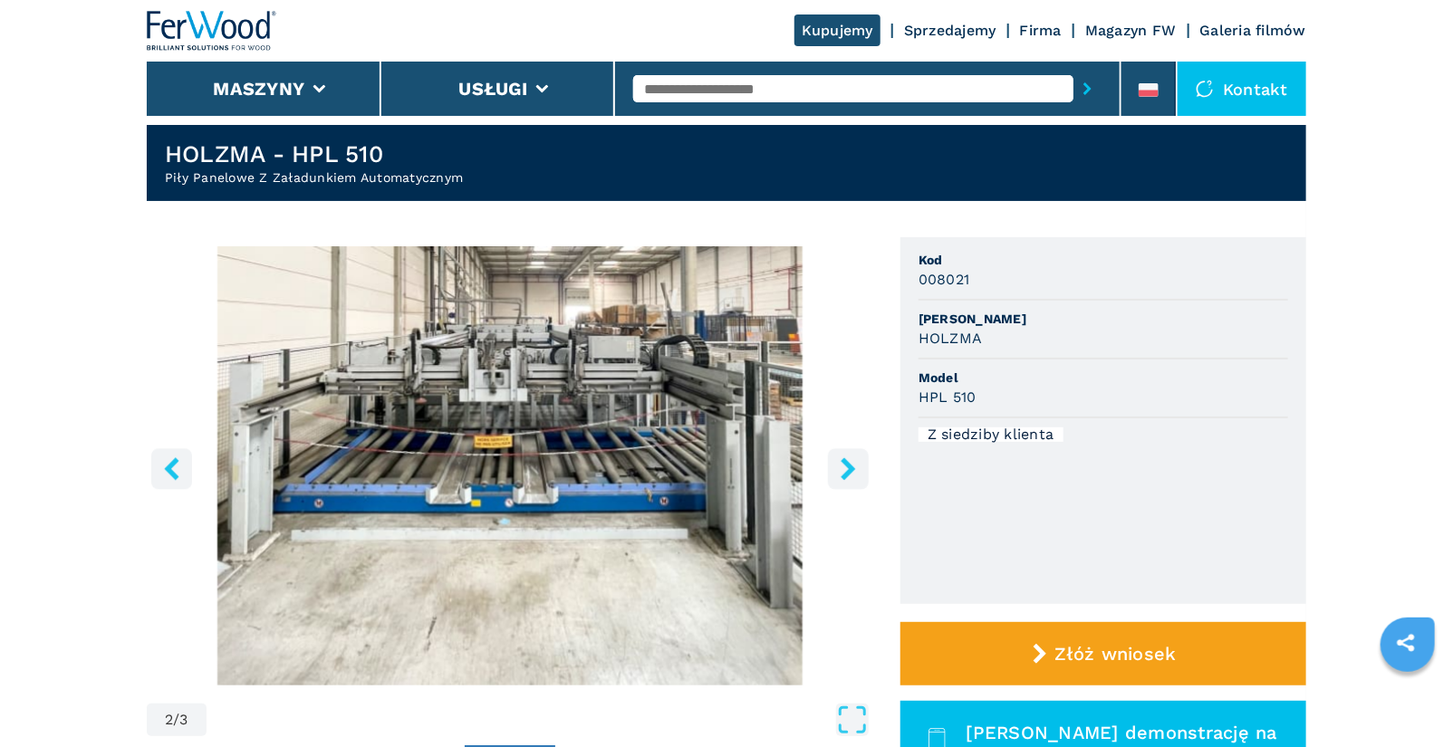
click at [852, 468] on icon "right-button" at bounding box center [847, 468] width 14 height 23
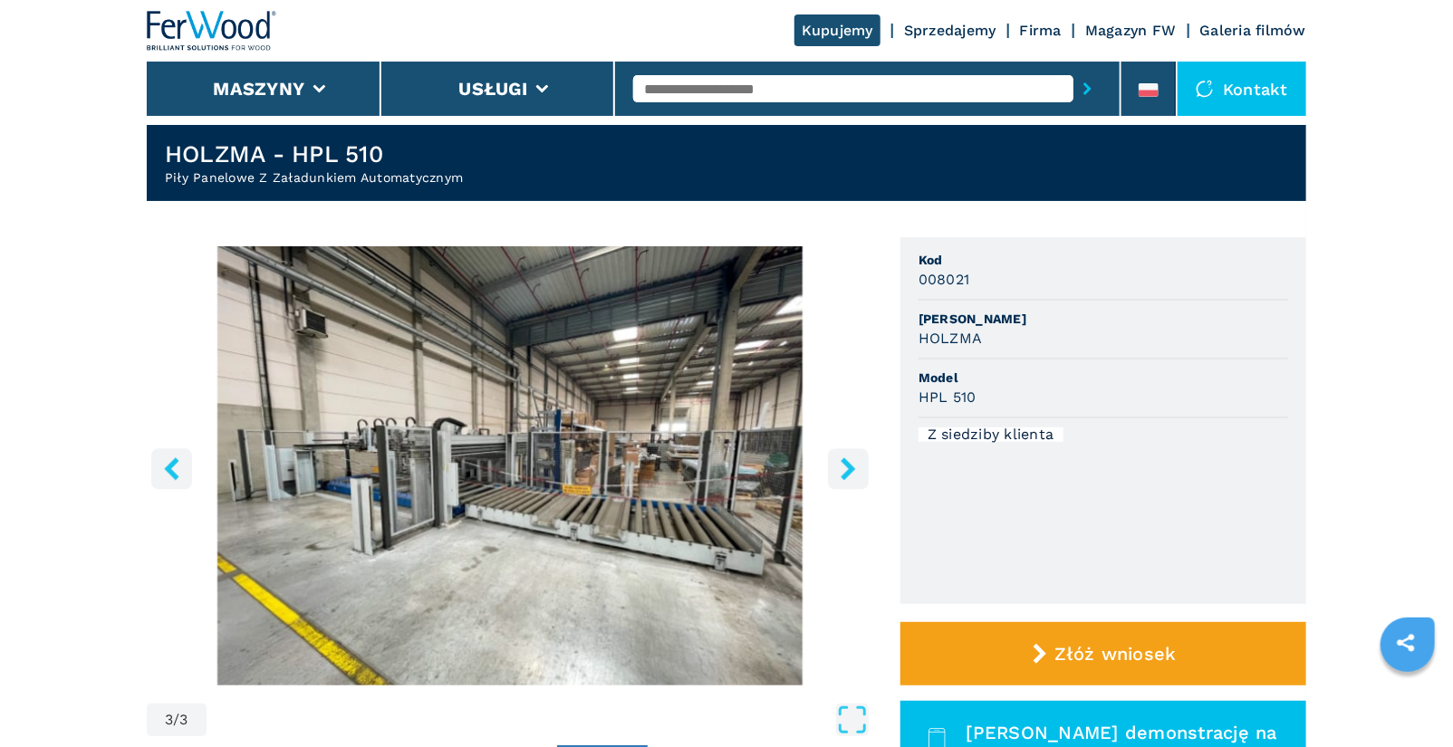
click at [855, 473] on icon "right-button" at bounding box center [848, 468] width 23 height 23
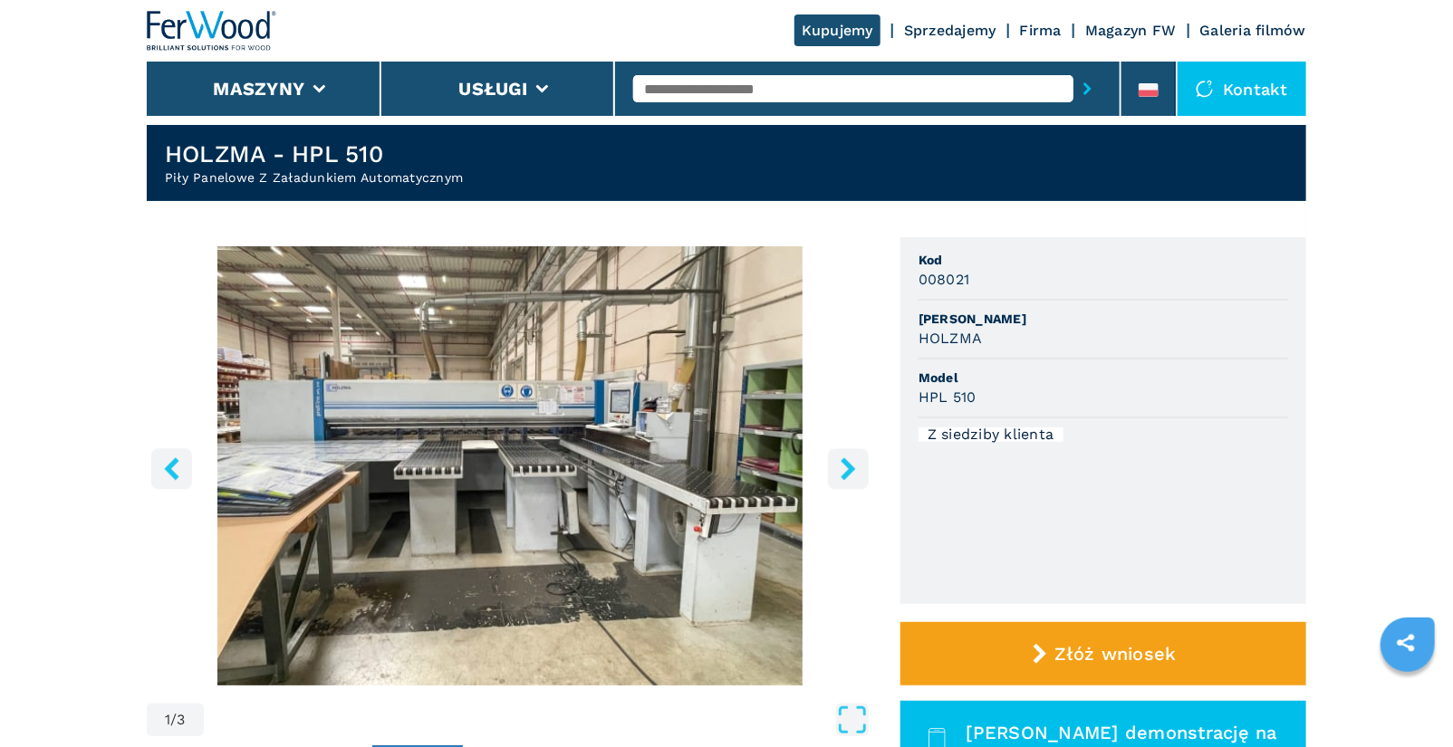
click at [852, 469] on icon "right-button" at bounding box center [847, 468] width 14 height 23
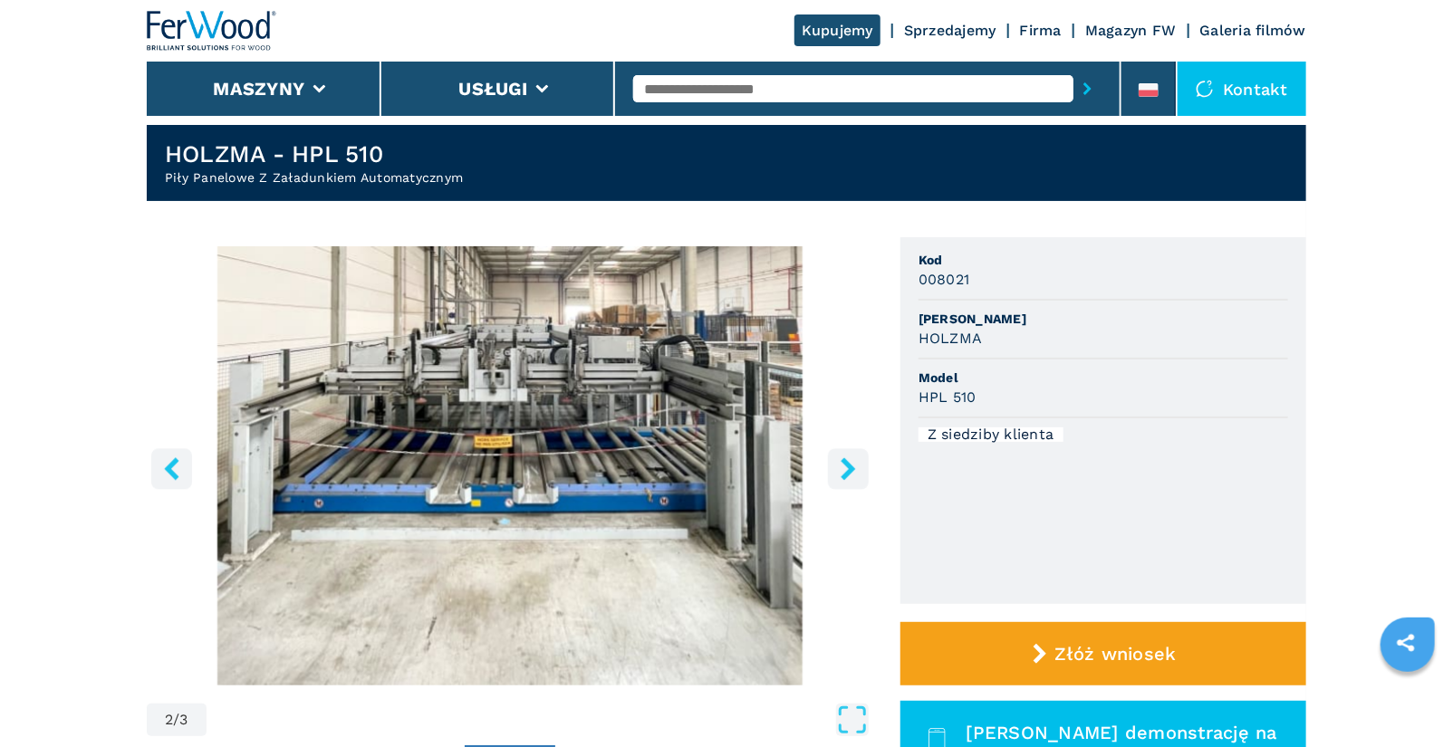
click at [502, 434] on img "Go to Slide 2" at bounding box center [510, 465] width 726 height 439
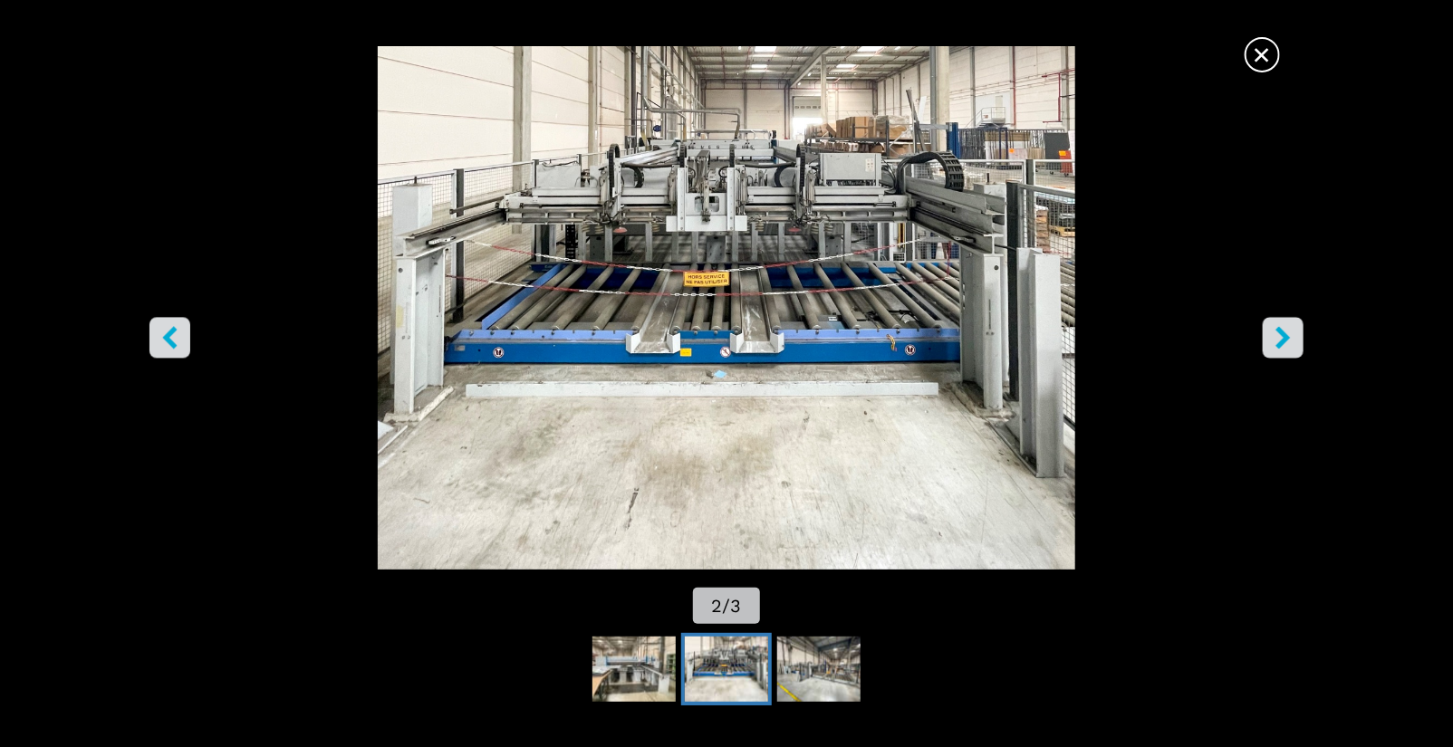
click at [1283, 338] on icon "right-button" at bounding box center [1282, 337] width 14 height 23
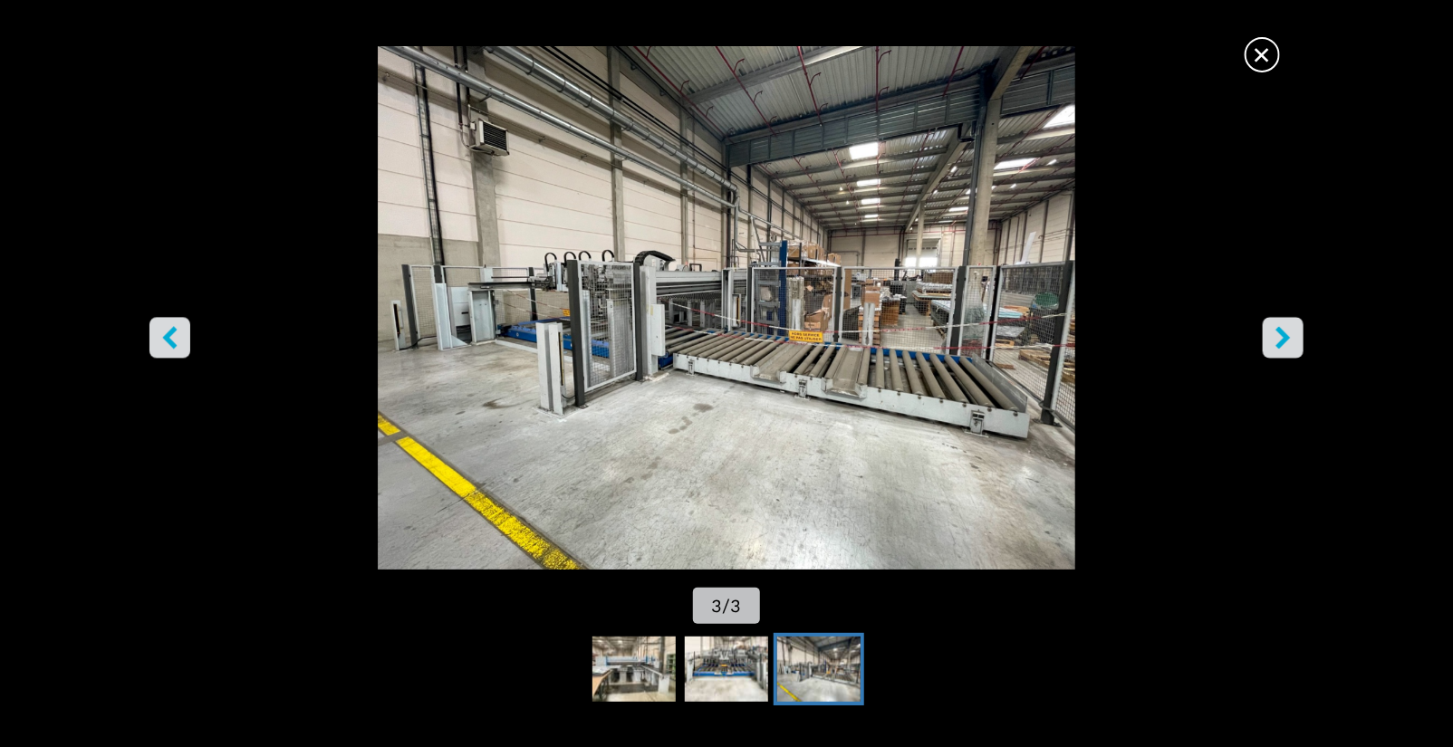
click at [1283, 338] on icon "right-button" at bounding box center [1282, 337] width 14 height 23
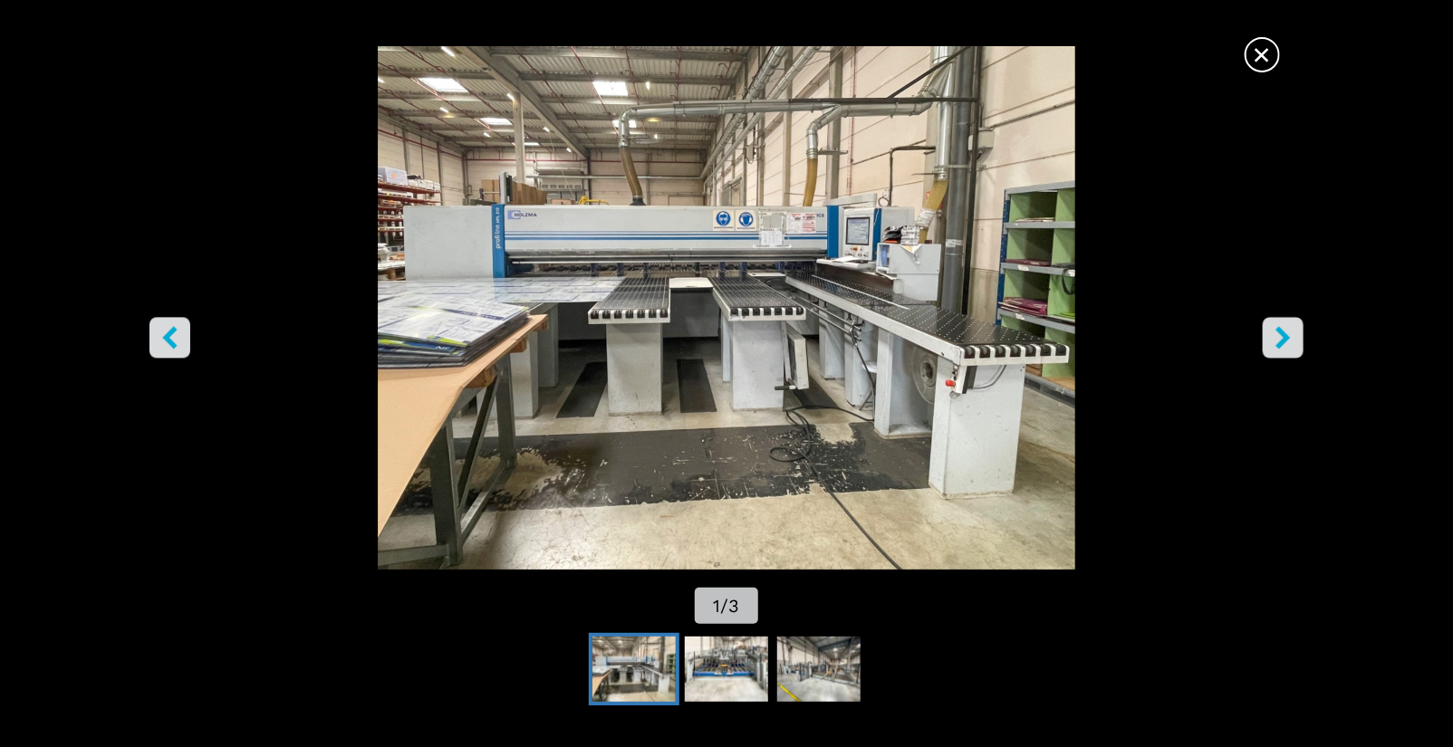
click at [1283, 338] on icon "right-button" at bounding box center [1282, 337] width 14 height 23
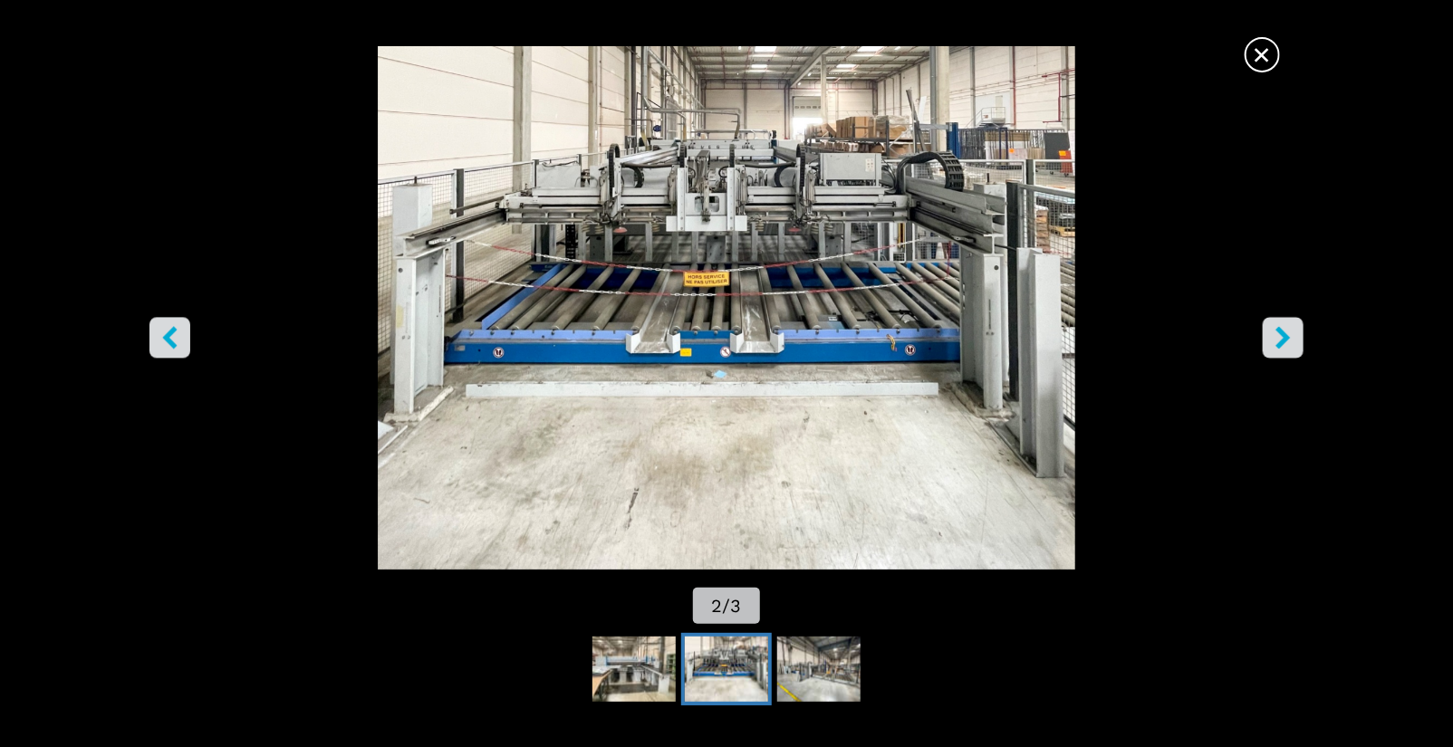
click at [1276, 340] on icon "right-button" at bounding box center [1283, 337] width 23 height 23
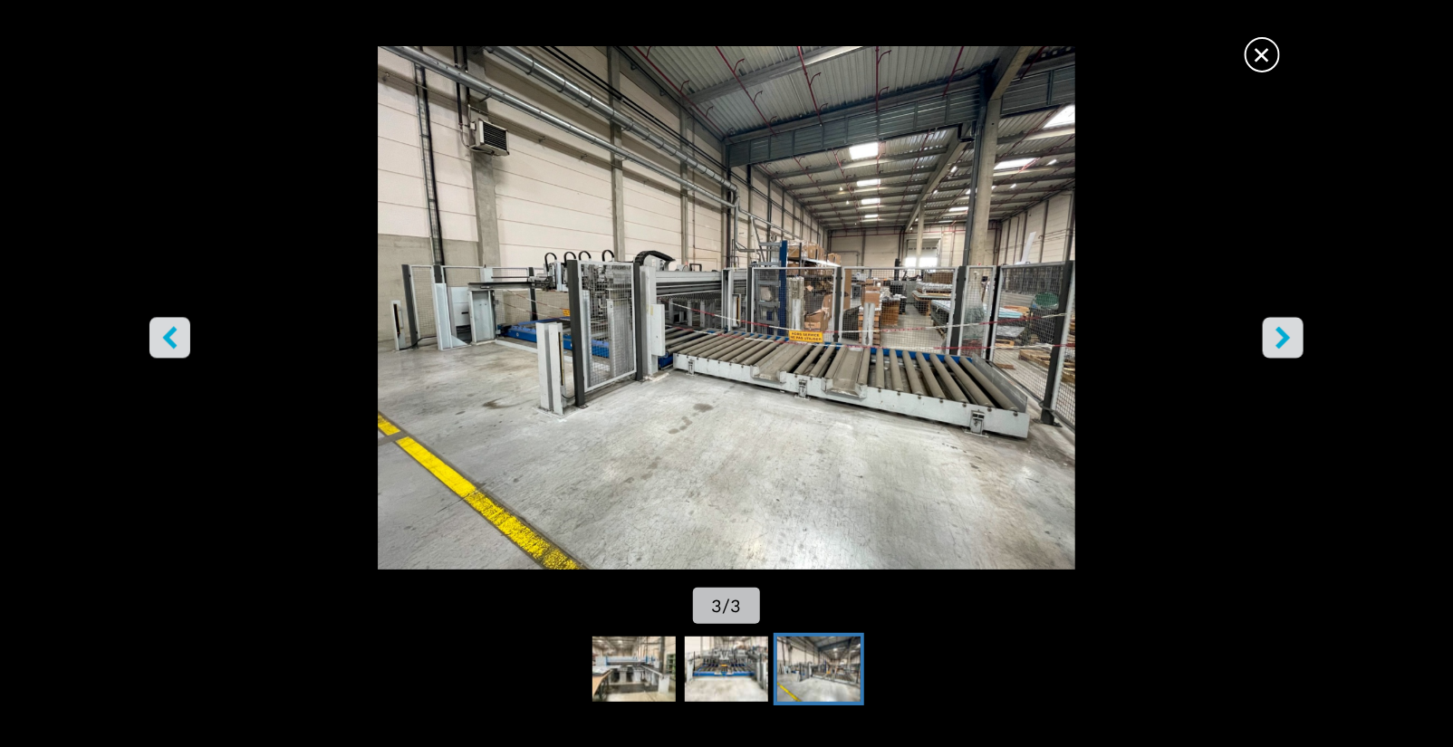
click at [1276, 340] on icon "right-button" at bounding box center [1283, 337] width 23 height 23
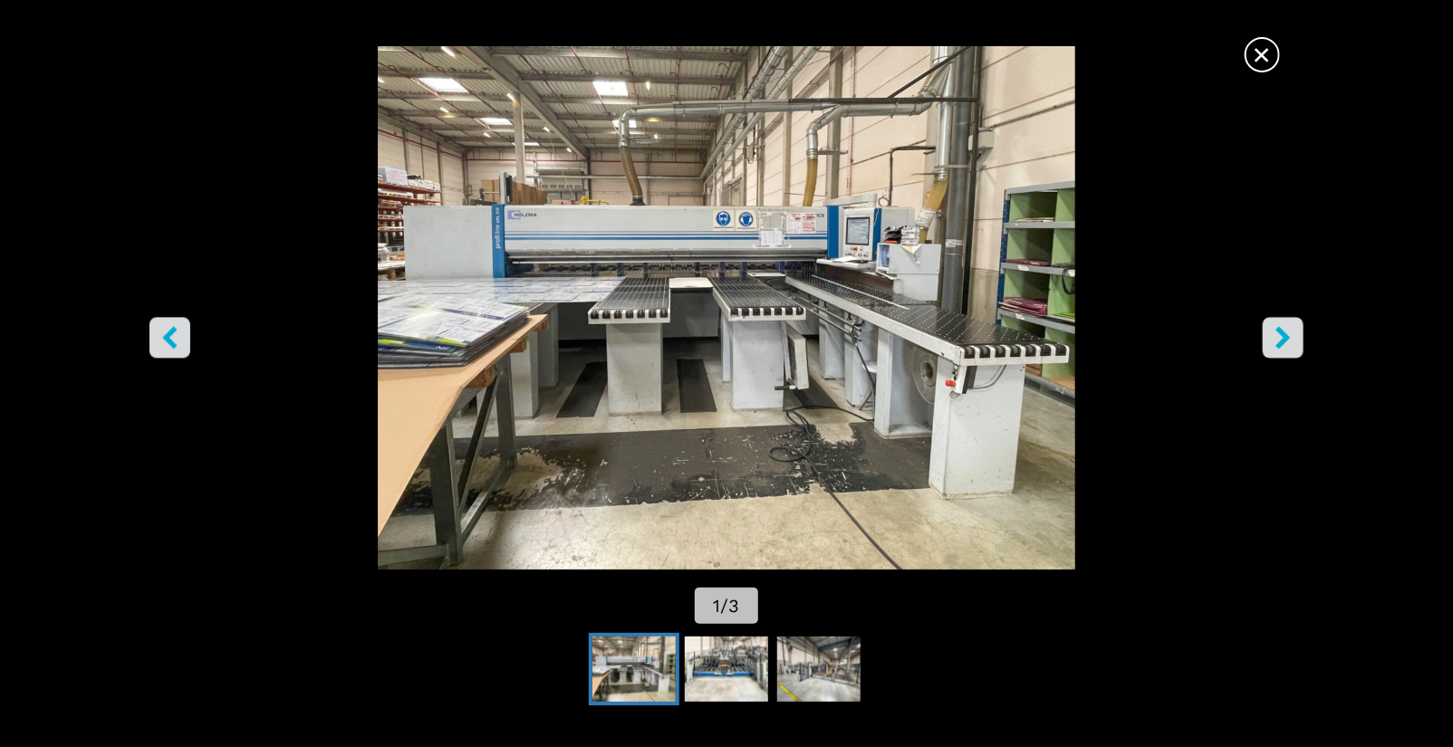
click at [1276, 340] on icon "right-button" at bounding box center [1283, 337] width 23 height 23
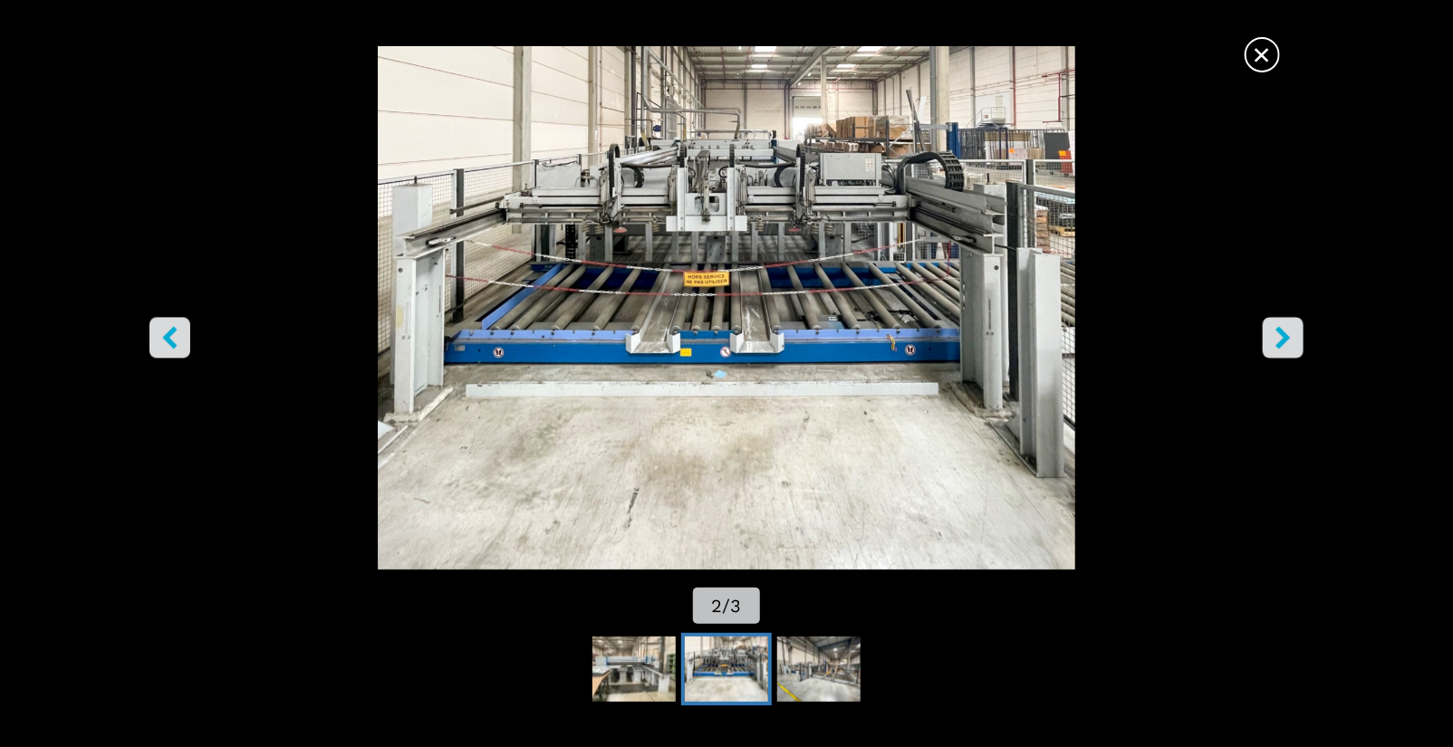
click at [1260, 63] on span "×" at bounding box center [1262, 51] width 32 height 32
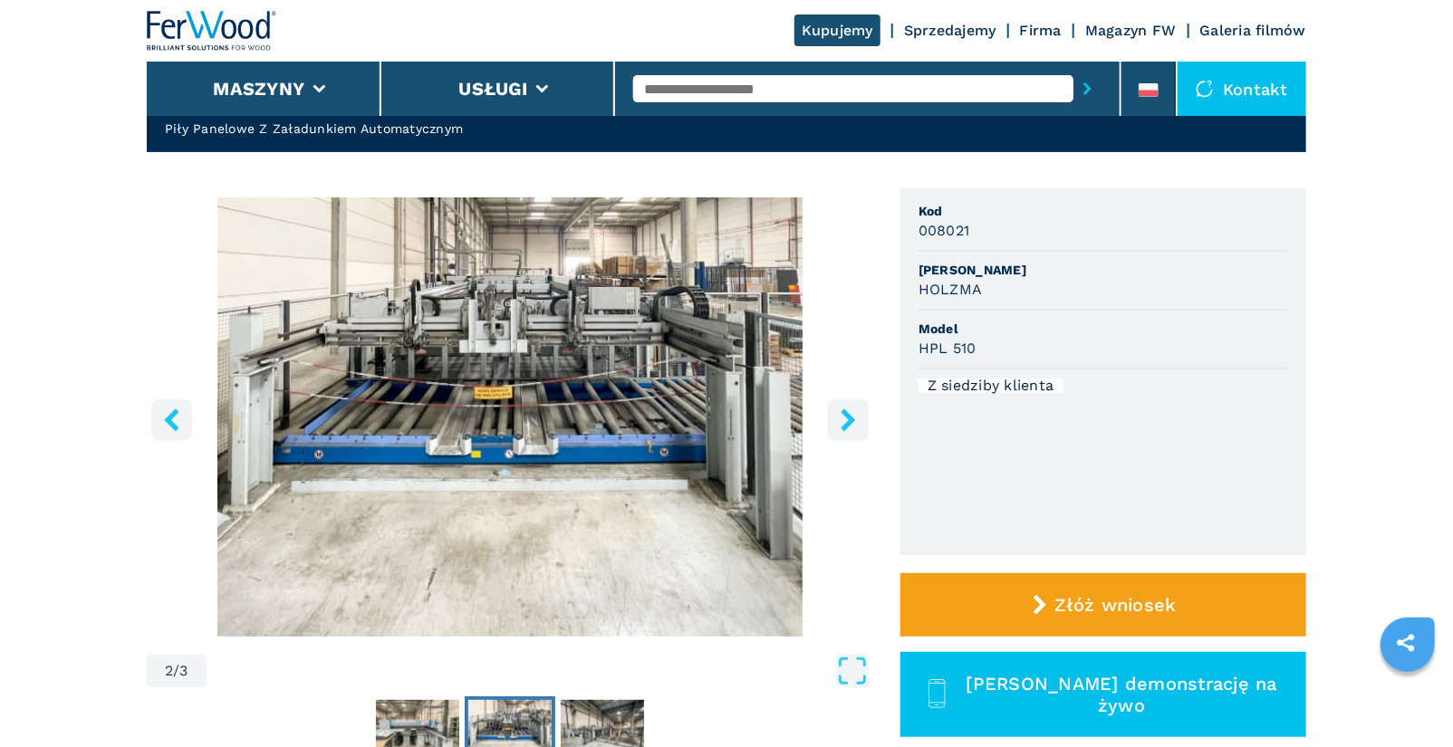
scroll to position [0, 0]
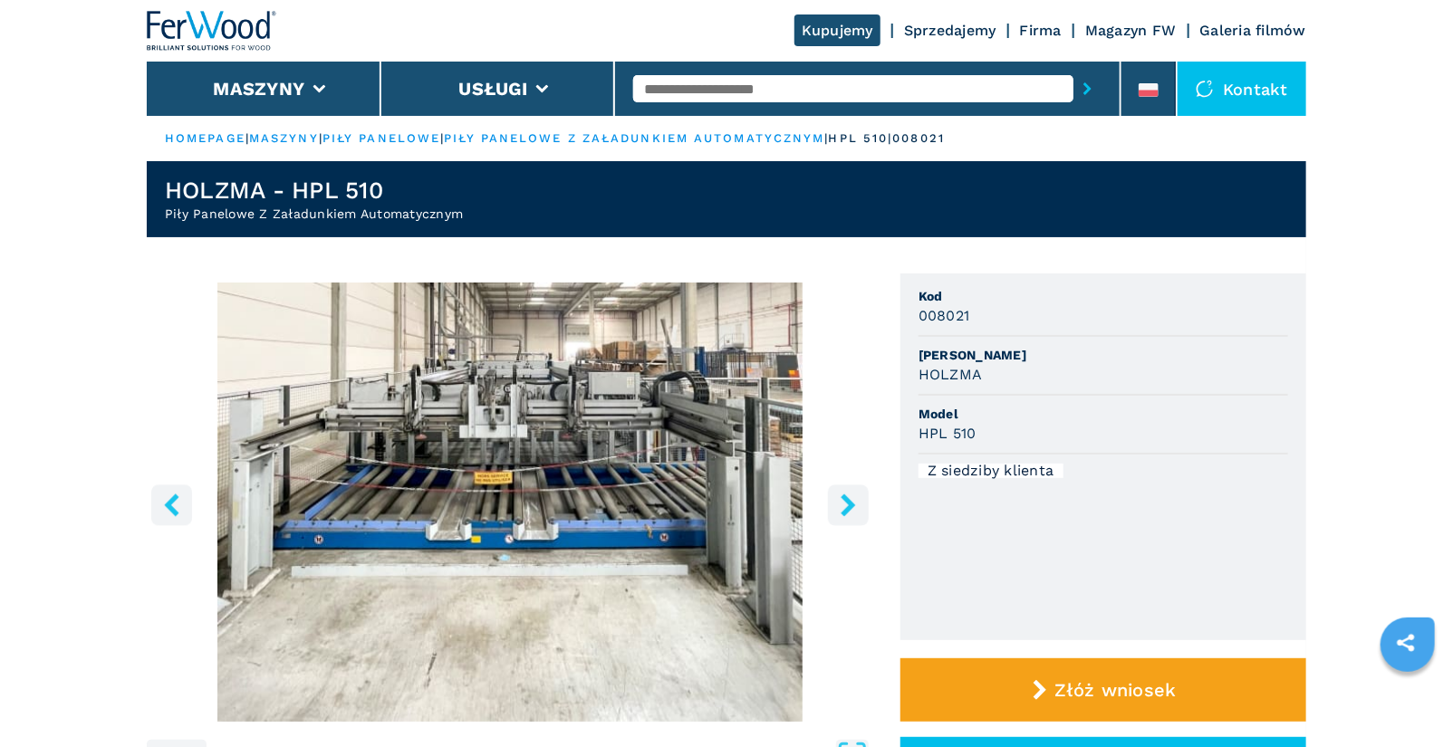
click at [846, 508] on icon "right-button" at bounding box center [847, 505] width 14 height 23
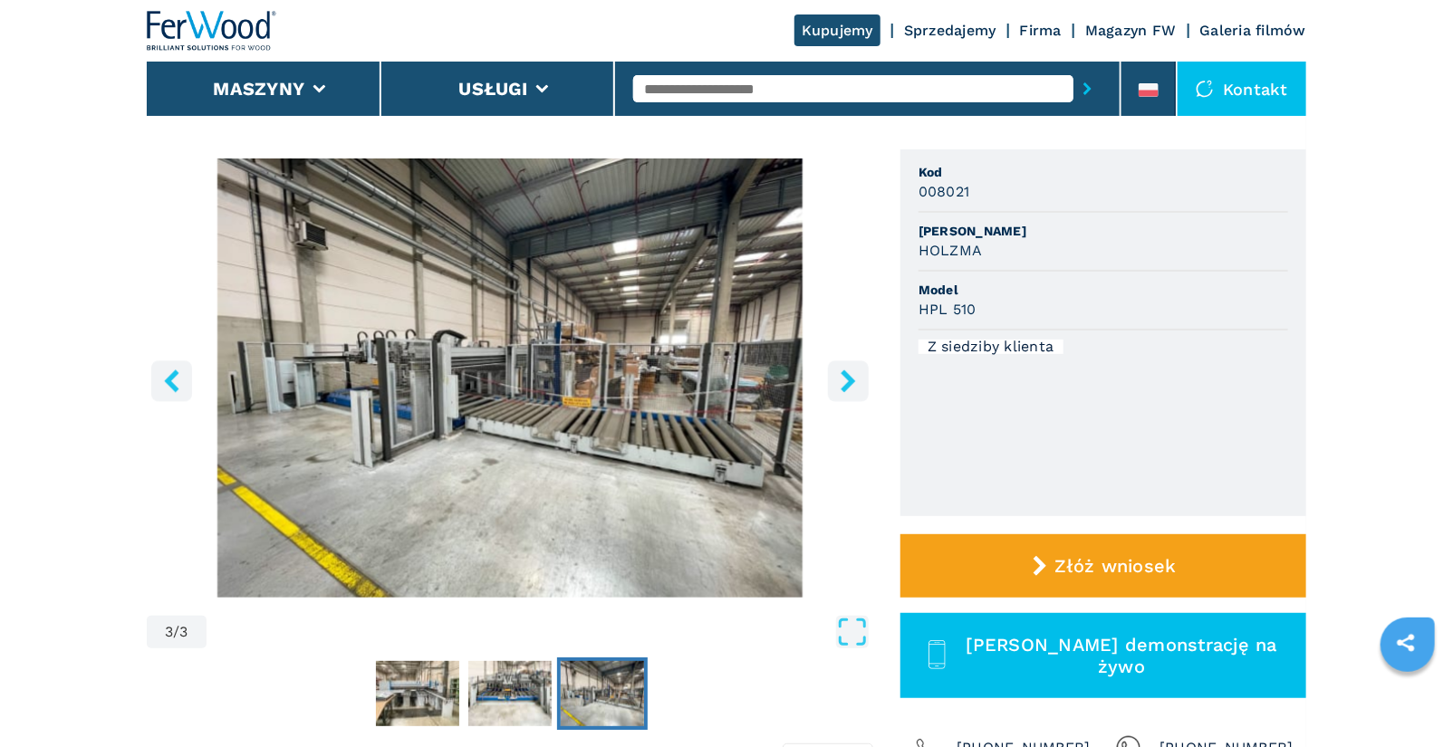
scroll to position [123, 0]
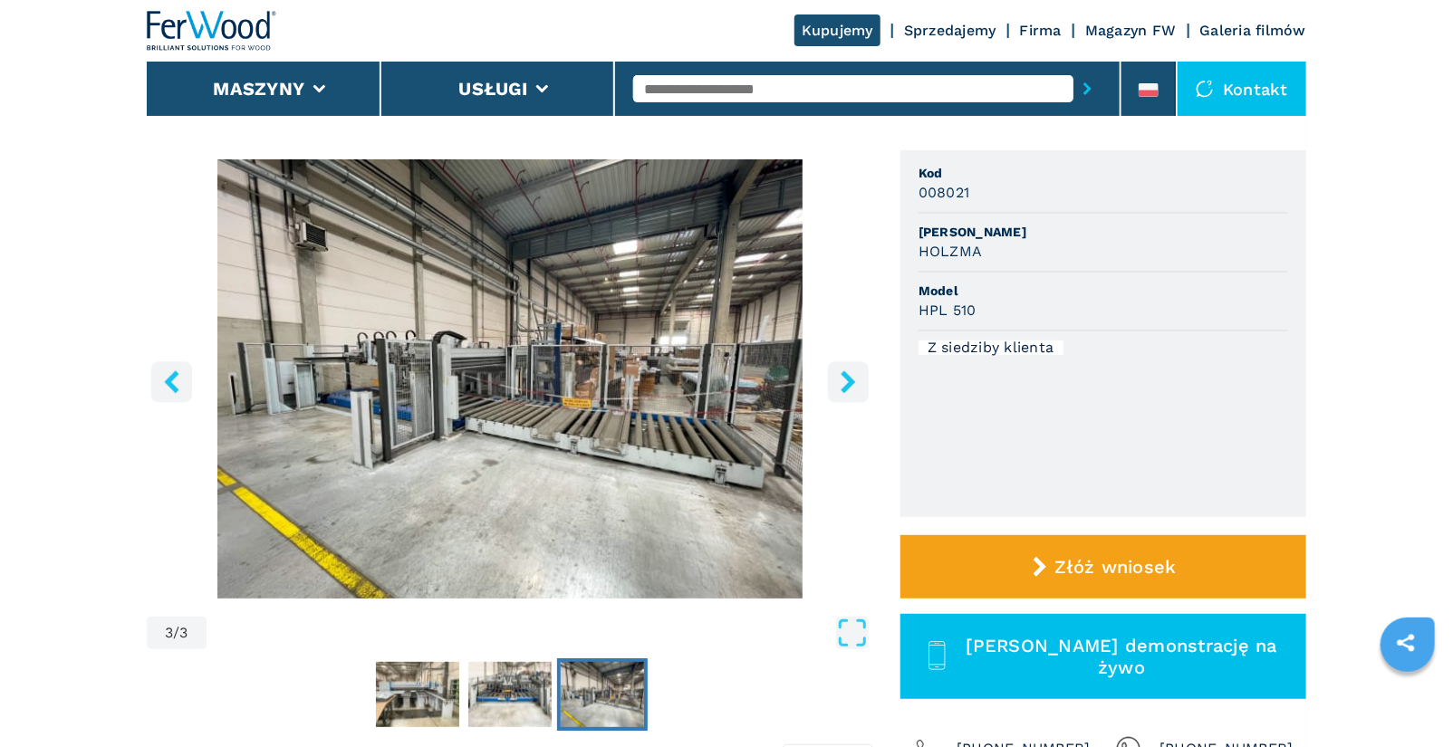
click at [178, 378] on icon "left-button" at bounding box center [171, 381] width 23 height 23
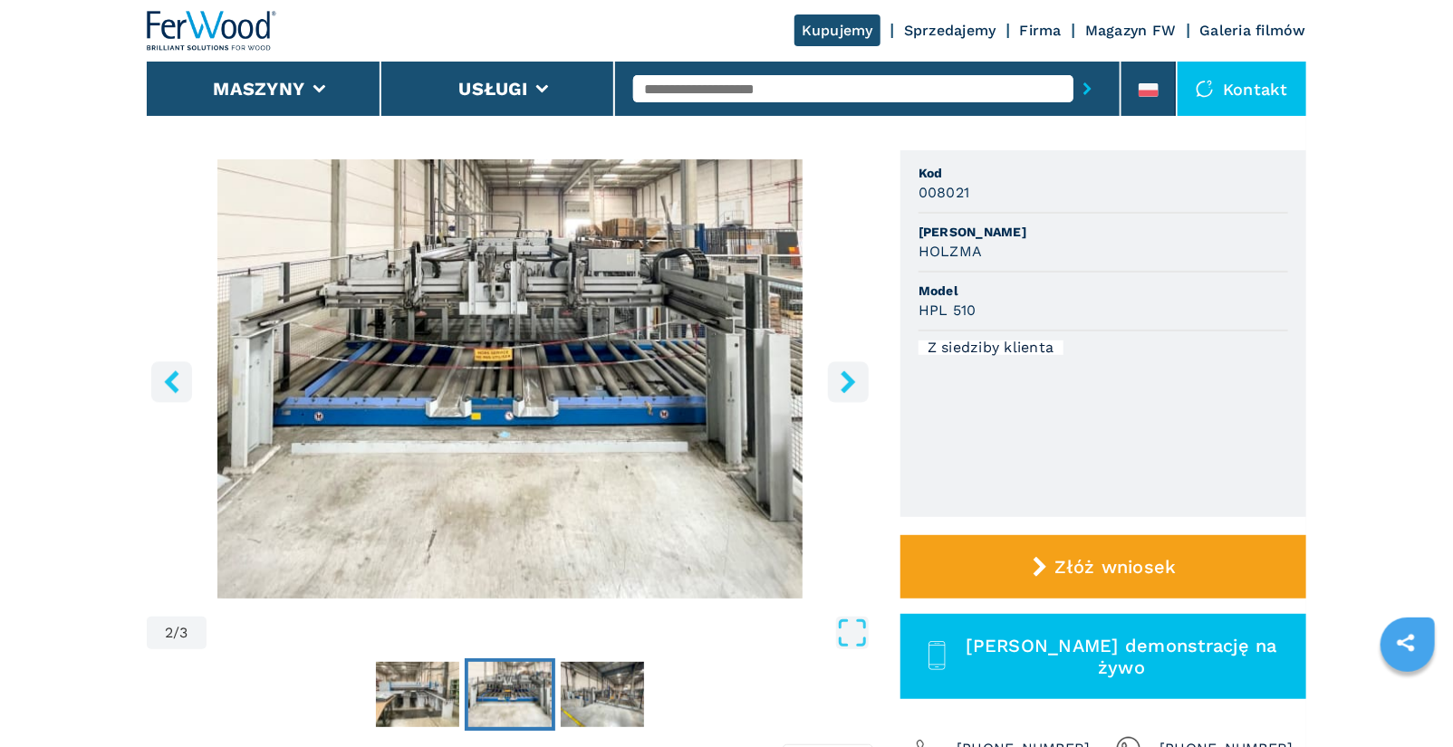
click at [178, 378] on icon "left-button" at bounding box center [171, 381] width 23 height 23
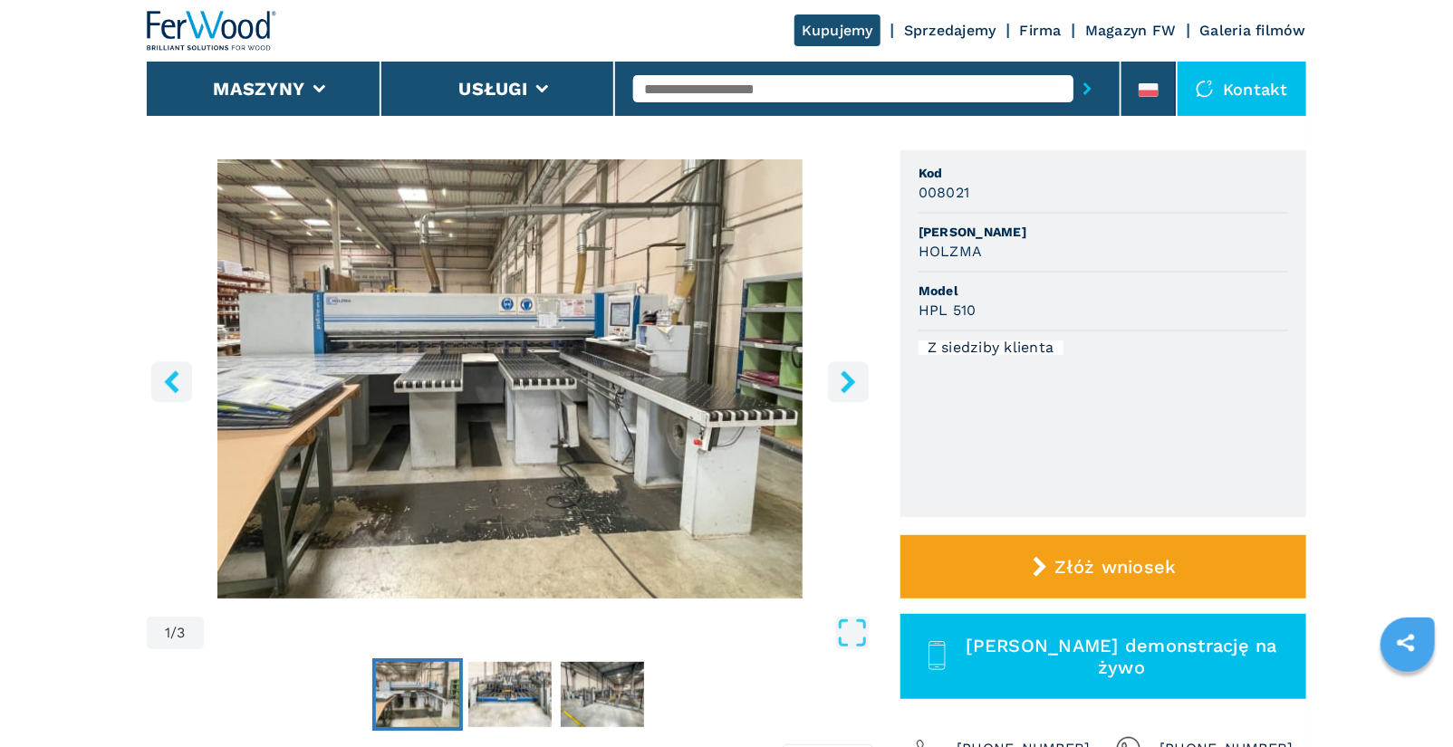
click at [178, 378] on icon "left-button" at bounding box center [171, 381] width 23 height 23
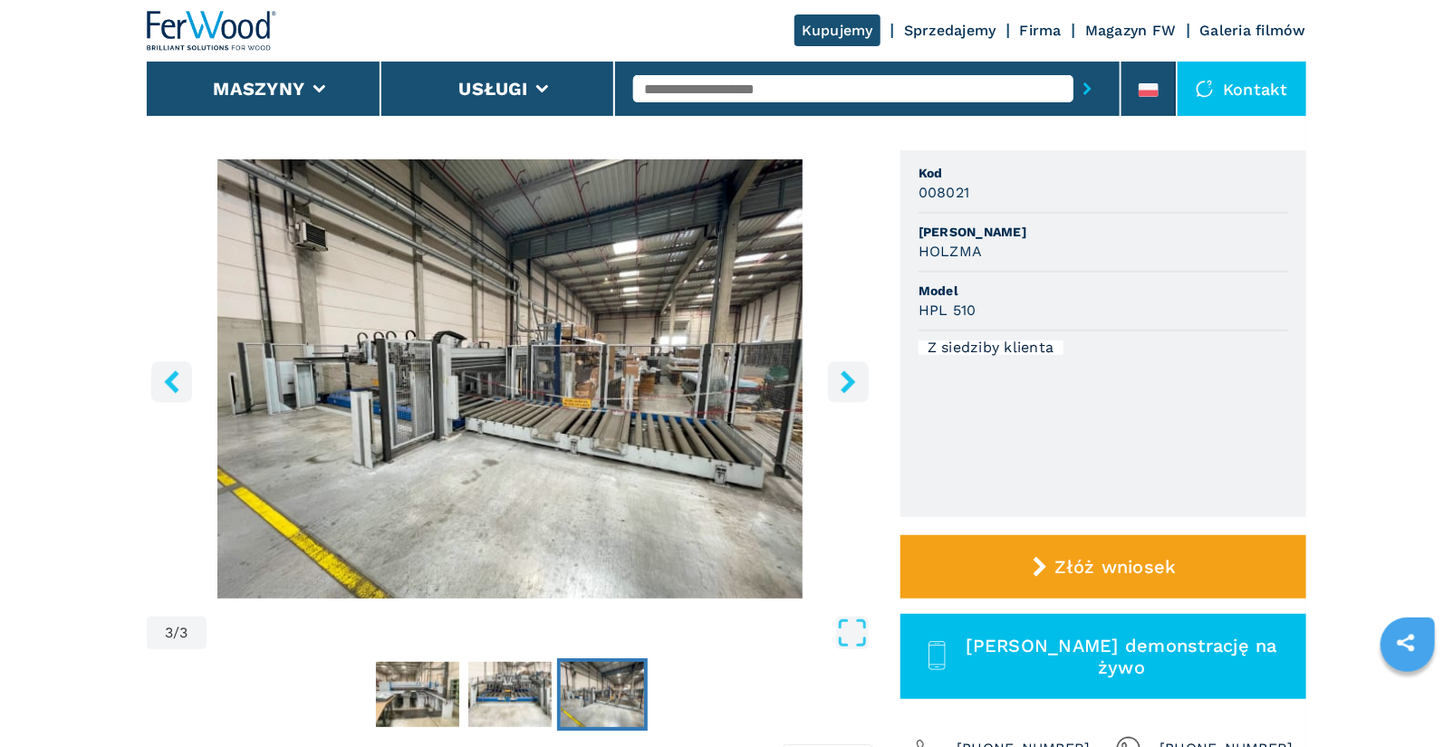
click at [852, 382] on icon "right-button" at bounding box center [847, 381] width 14 height 23
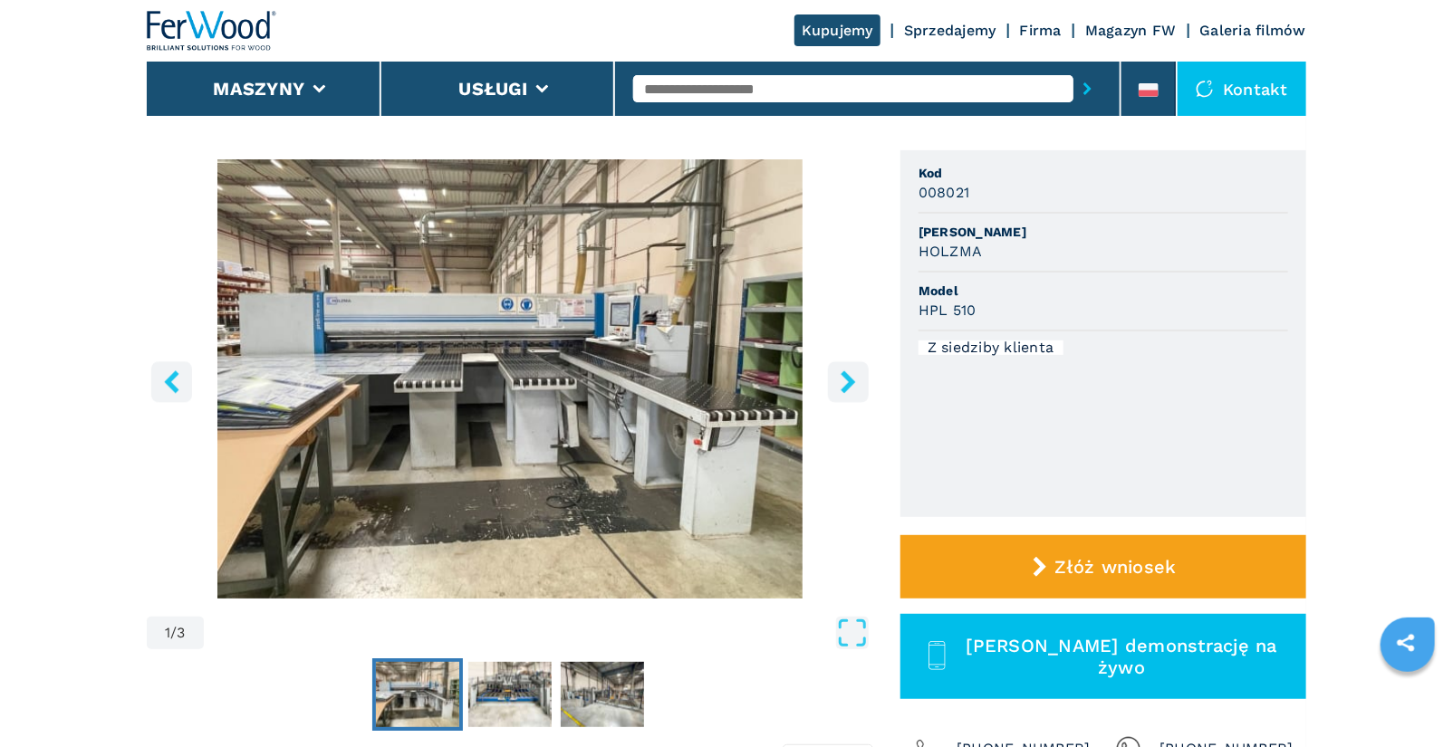
click at [844, 382] on icon "right-button" at bounding box center [848, 381] width 23 height 23
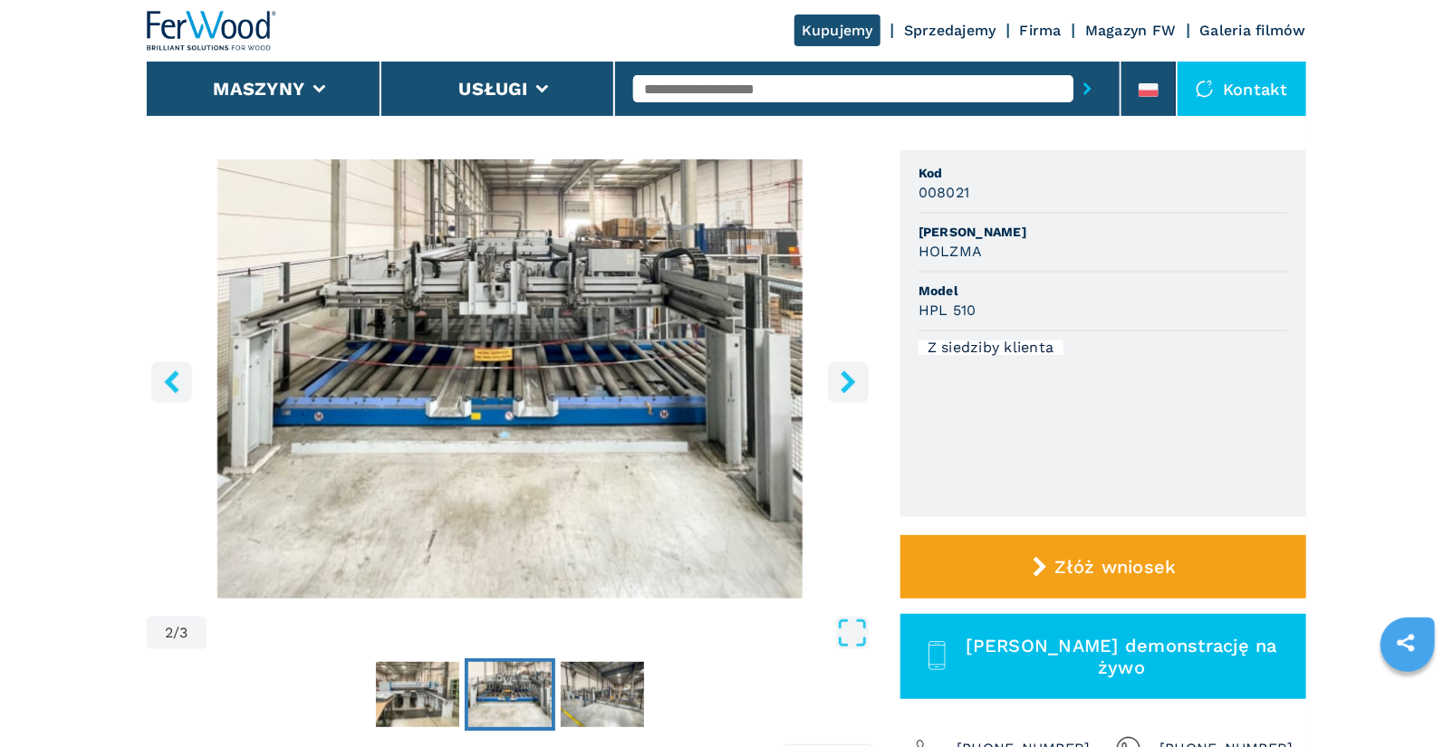
click at [848, 386] on icon "right-button" at bounding box center [847, 381] width 14 height 23
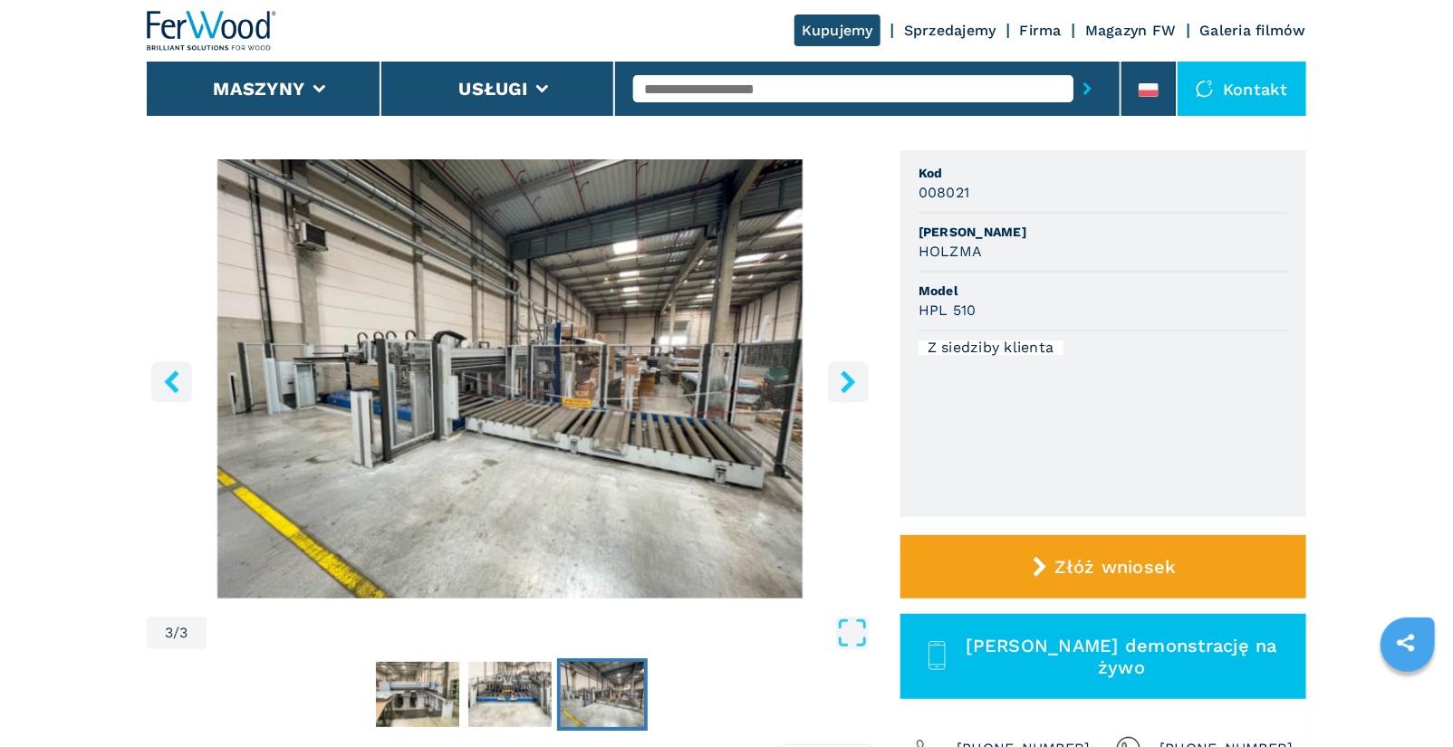
click at [848, 386] on icon "right-button" at bounding box center [847, 381] width 14 height 23
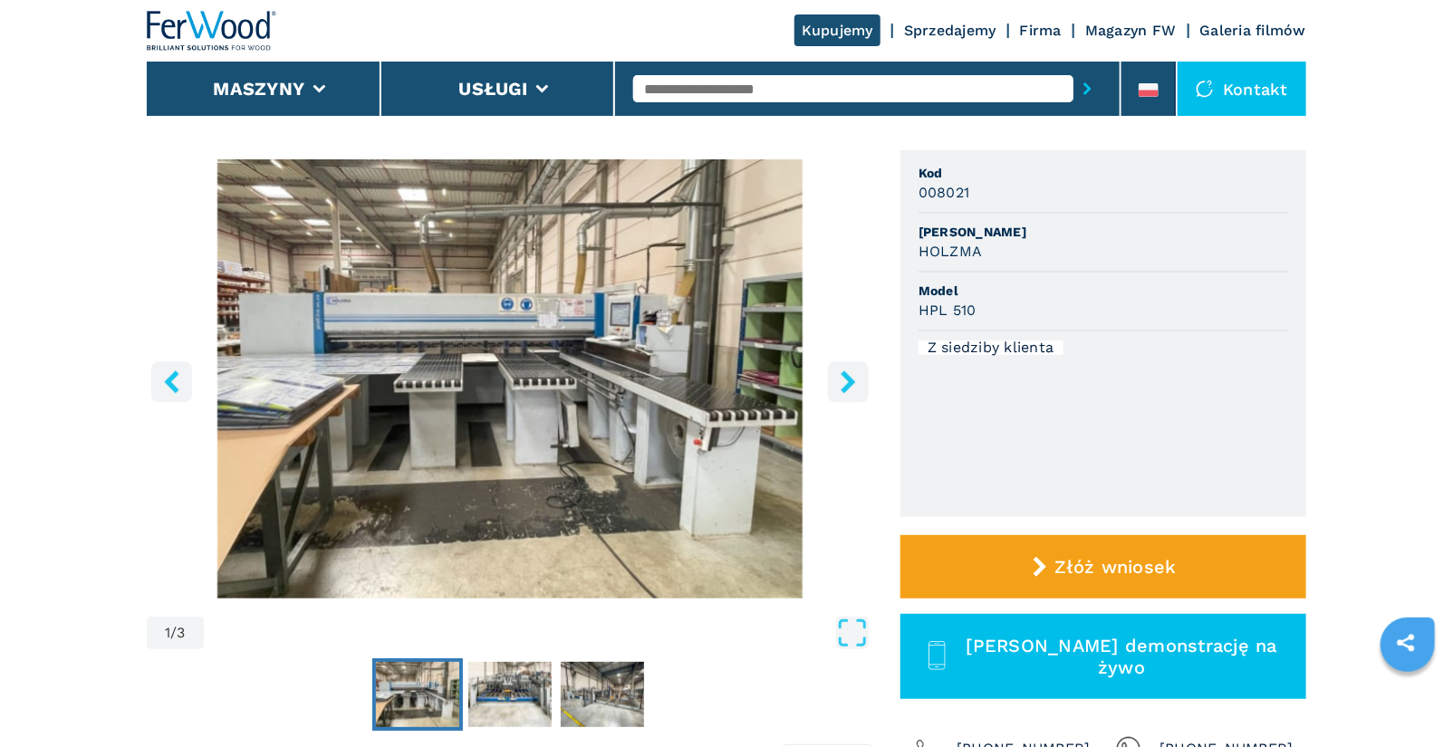
click at [848, 386] on icon "right-button" at bounding box center [847, 381] width 14 height 23
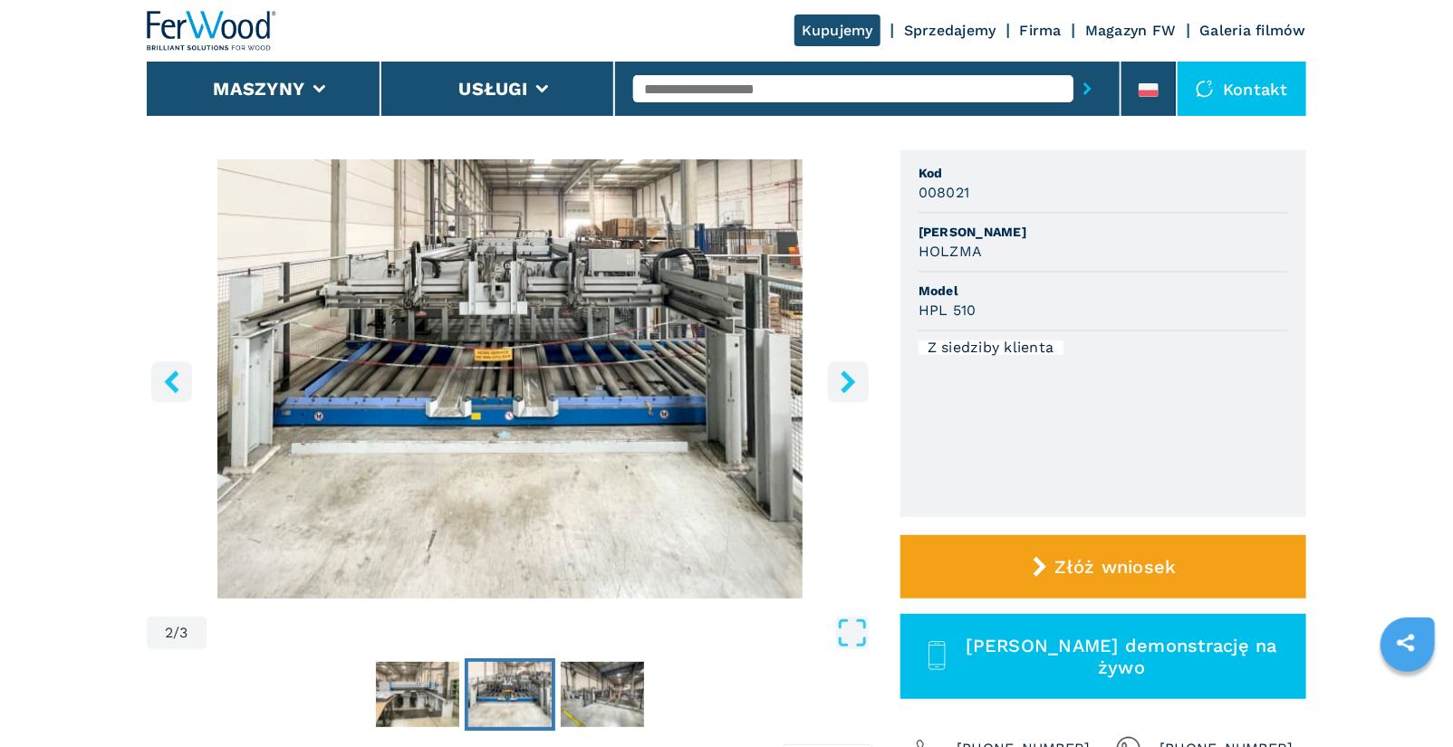
click at [853, 382] on icon "right-button" at bounding box center [847, 381] width 14 height 23
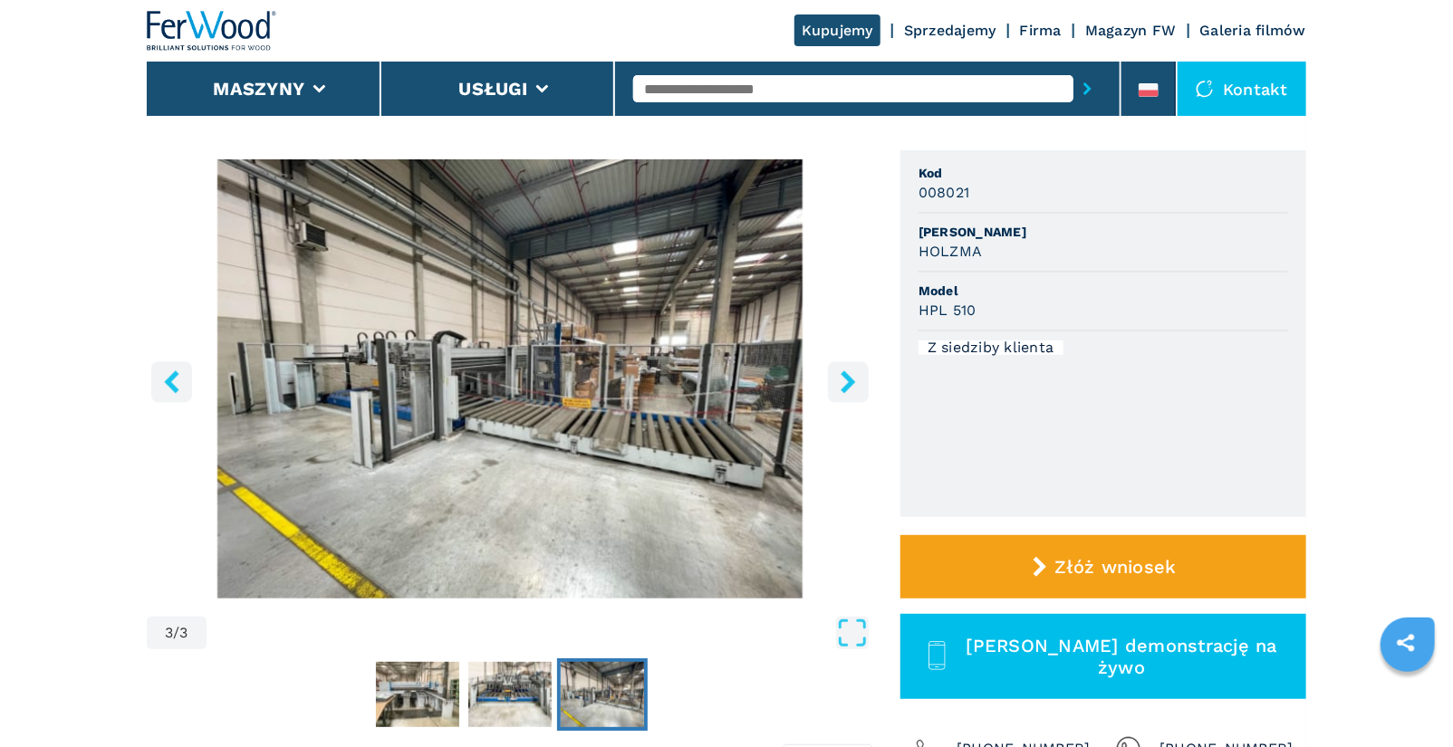
click at [853, 382] on icon "right-button" at bounding box center [847, 381] width 14 height 23
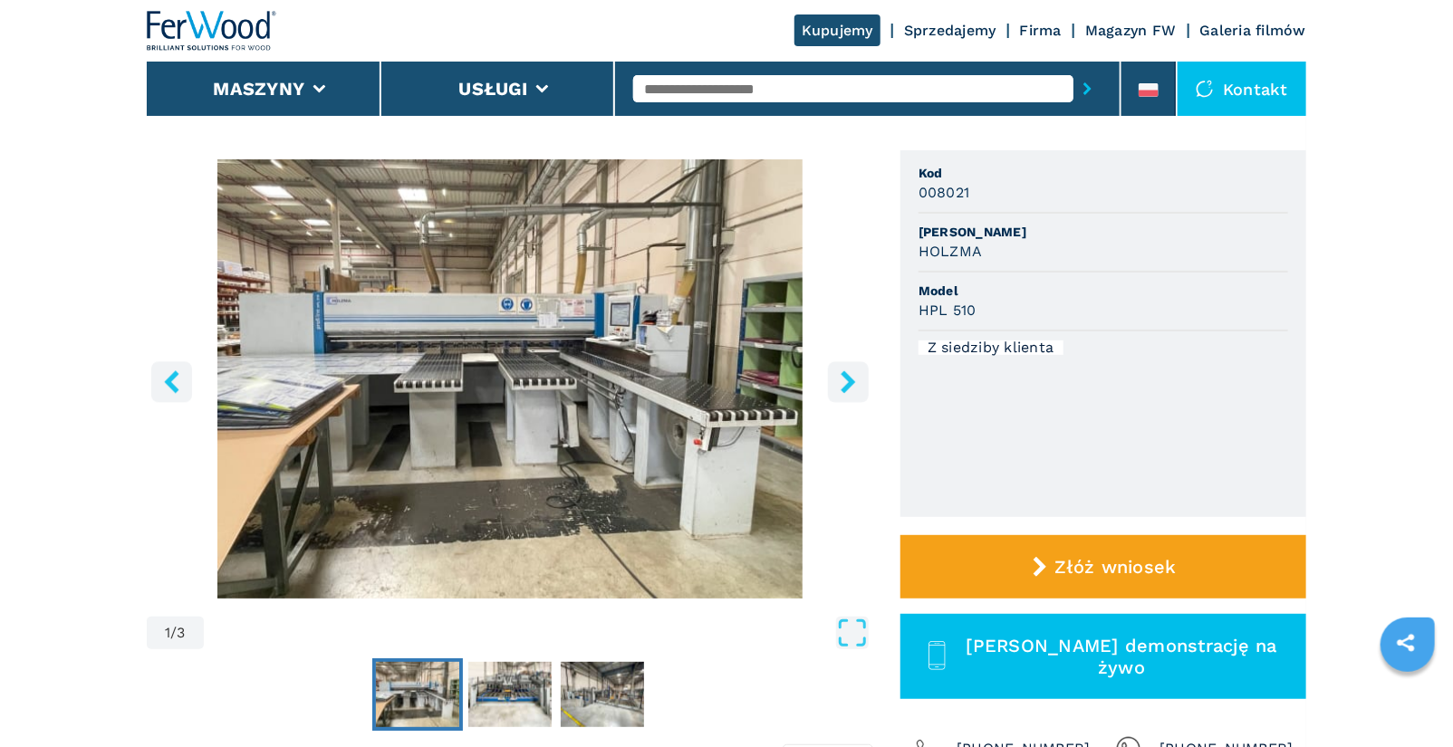
click at [853, 382] on icon "right-button" at bounding box center [847, 381] width 14 height 23
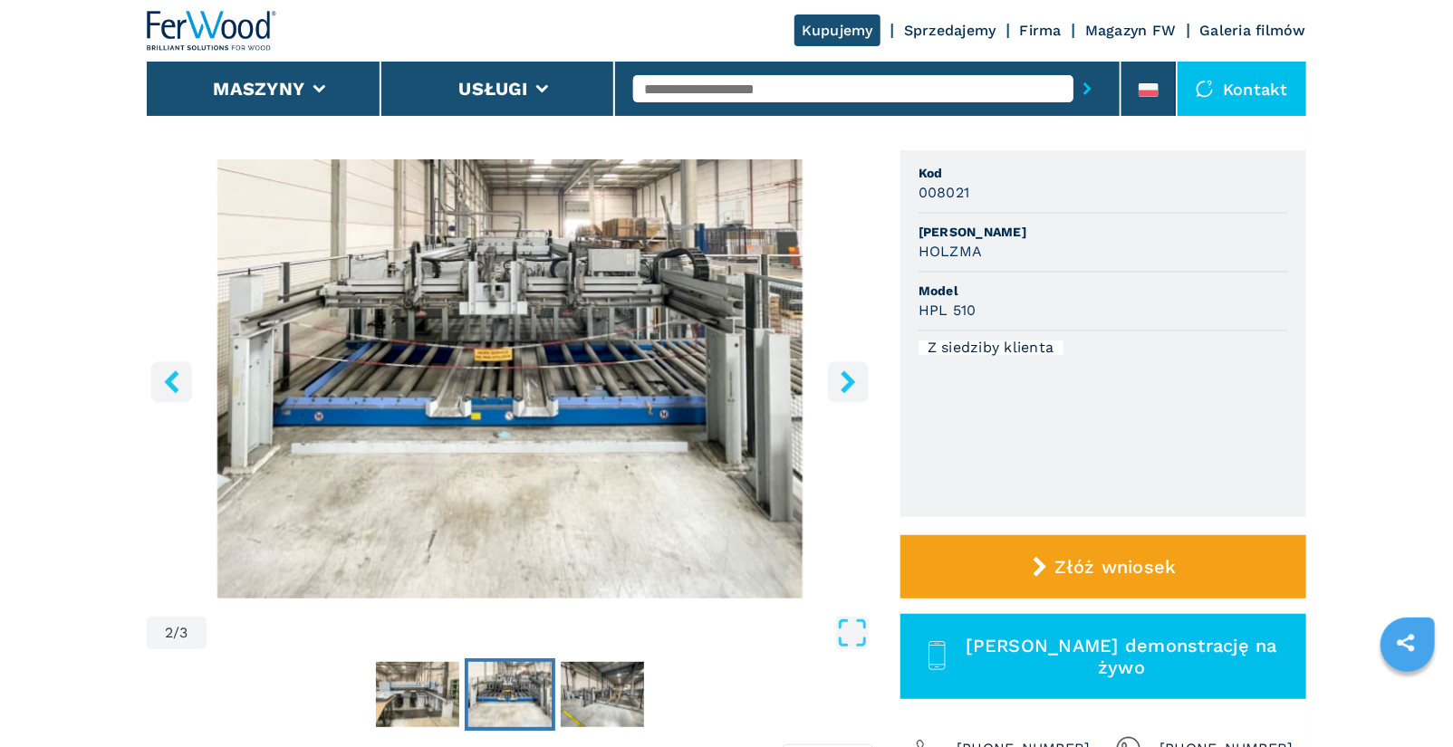
click at [853, 382] on icon "right-button" at bounding box center [847, 381] width 14 height 23
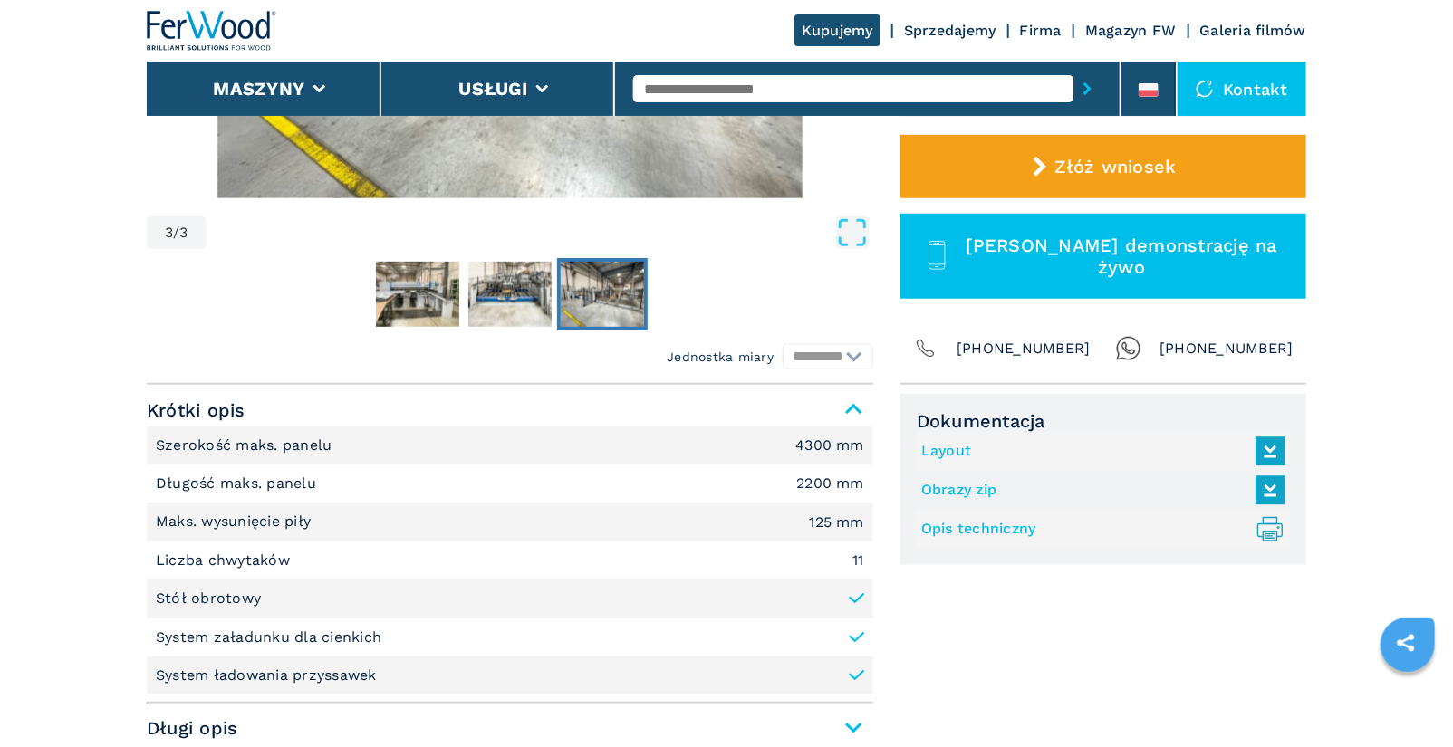
scroll to position [594, 0]
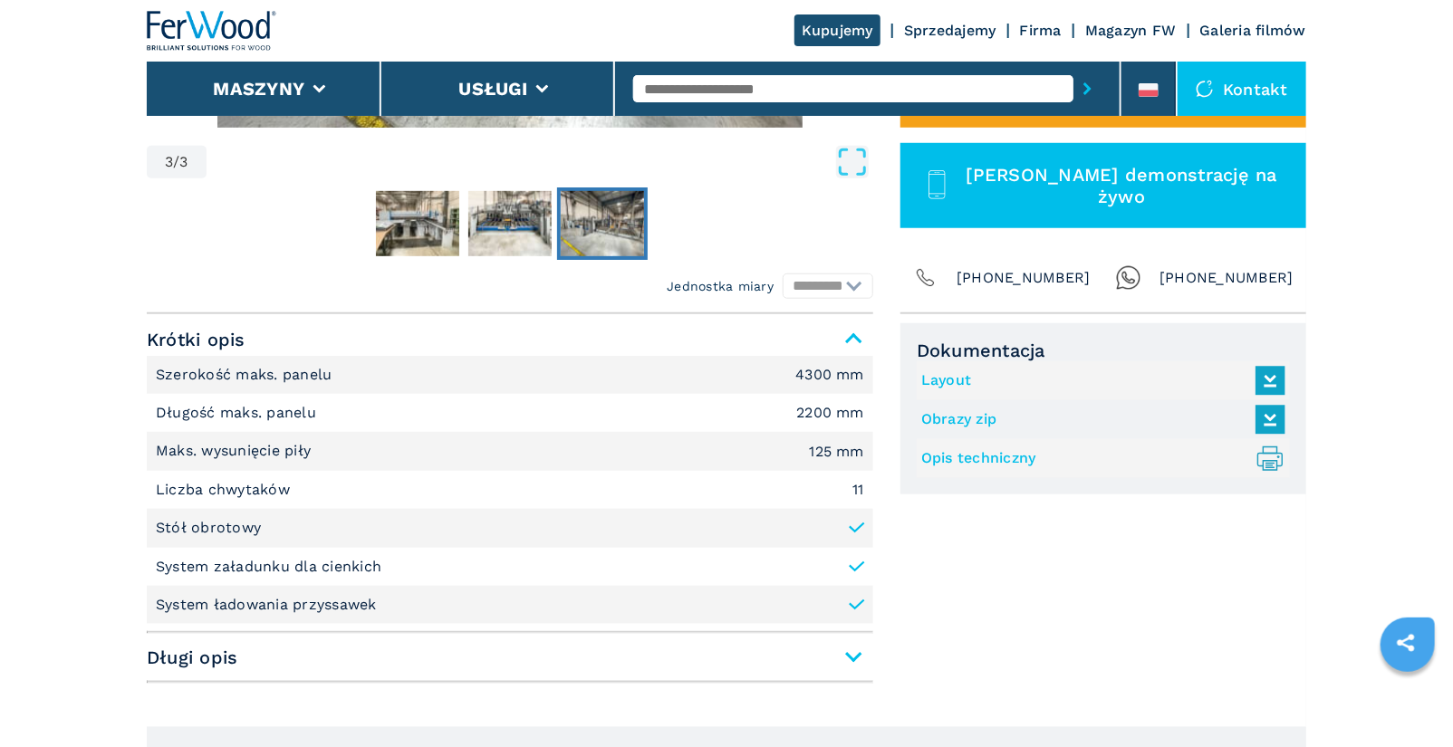
click at [854, 654] on span "Długi opis" at bounding box center [510, 657] width 726 height 33
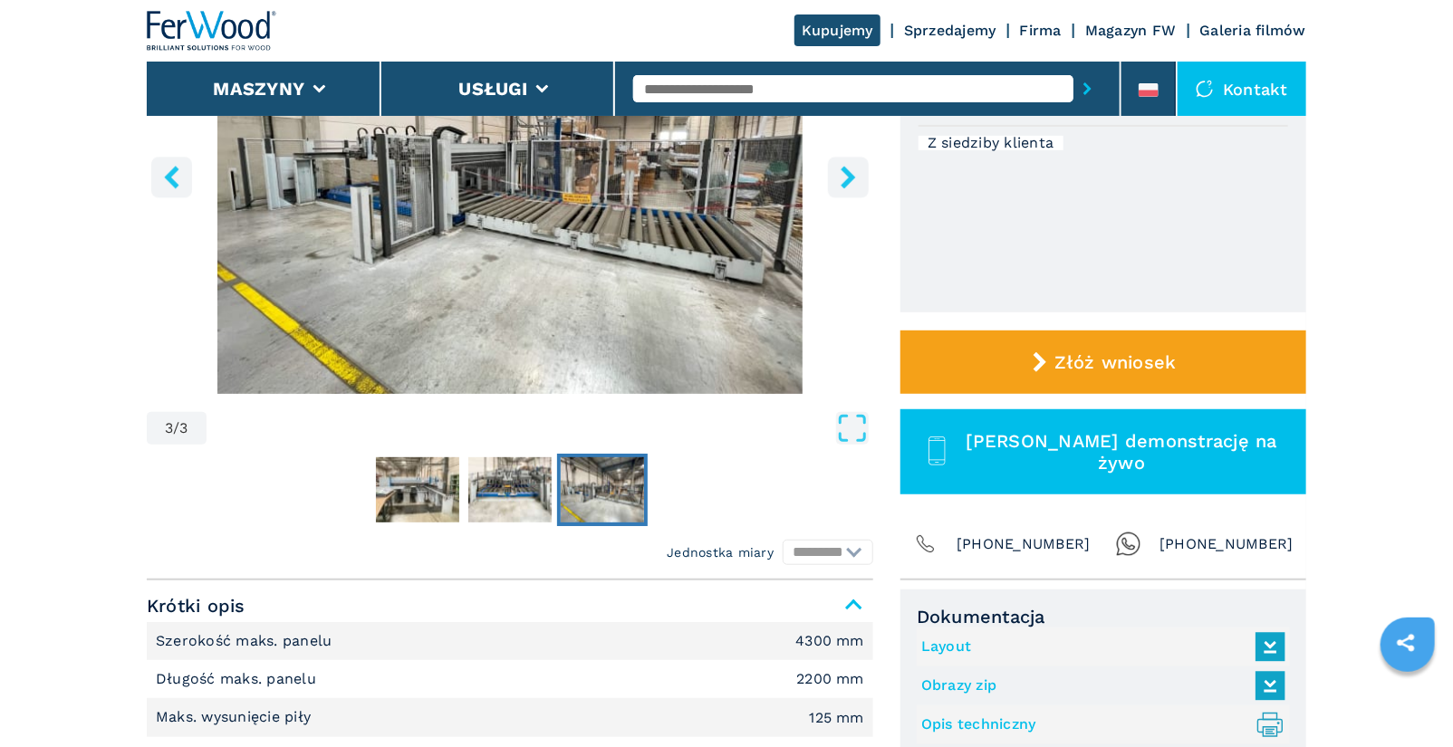
scroll to position [397, 0]
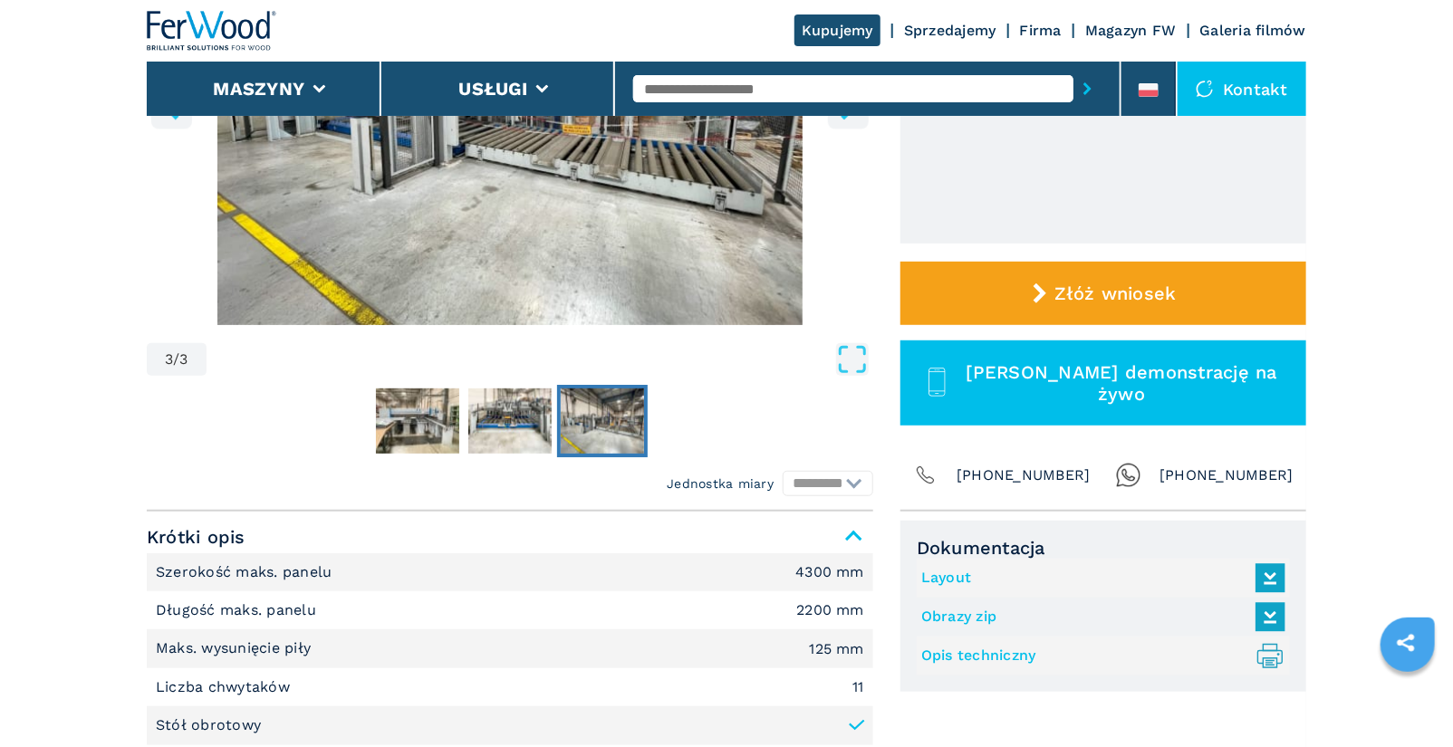
click at [945, 577] on link "Layout" at bounding box center [1098, 578] width 355 height 30
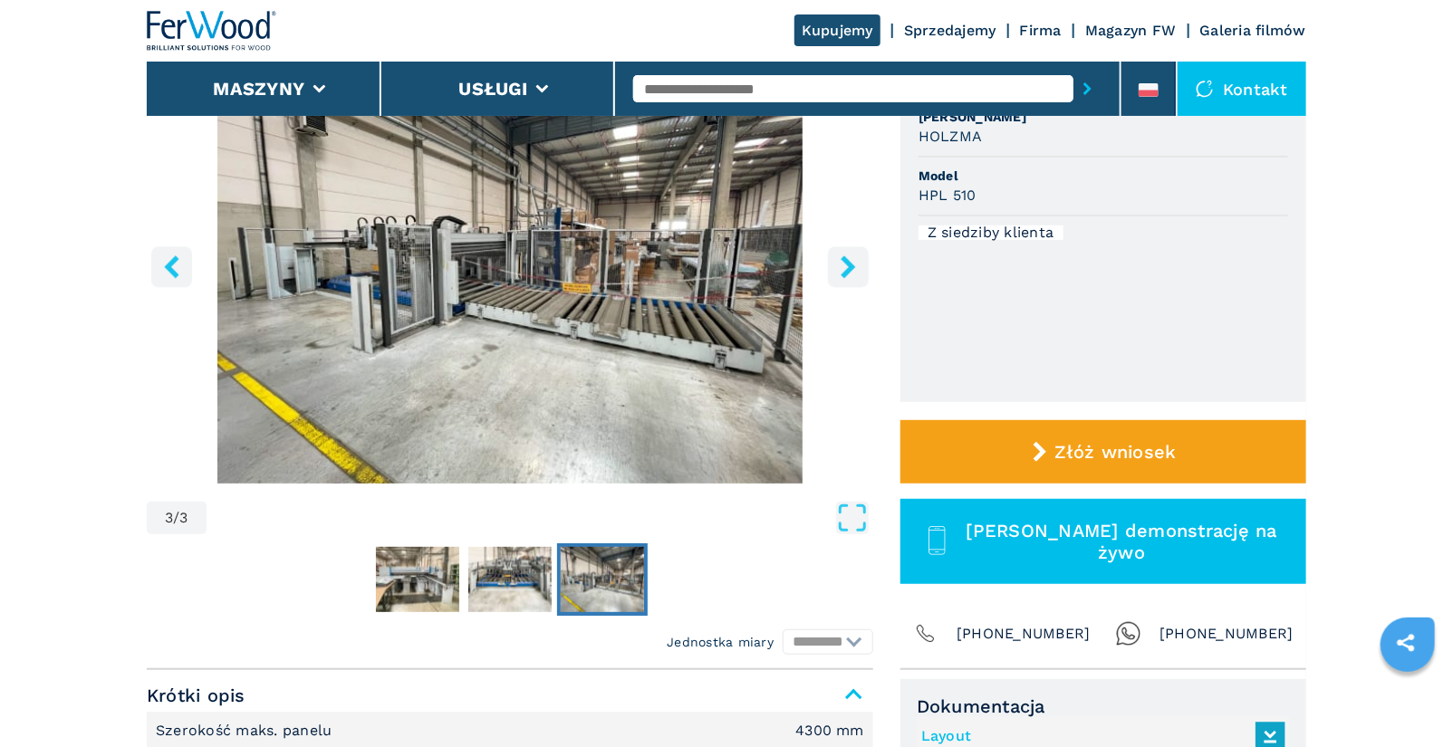
scroll to position [237, 0]
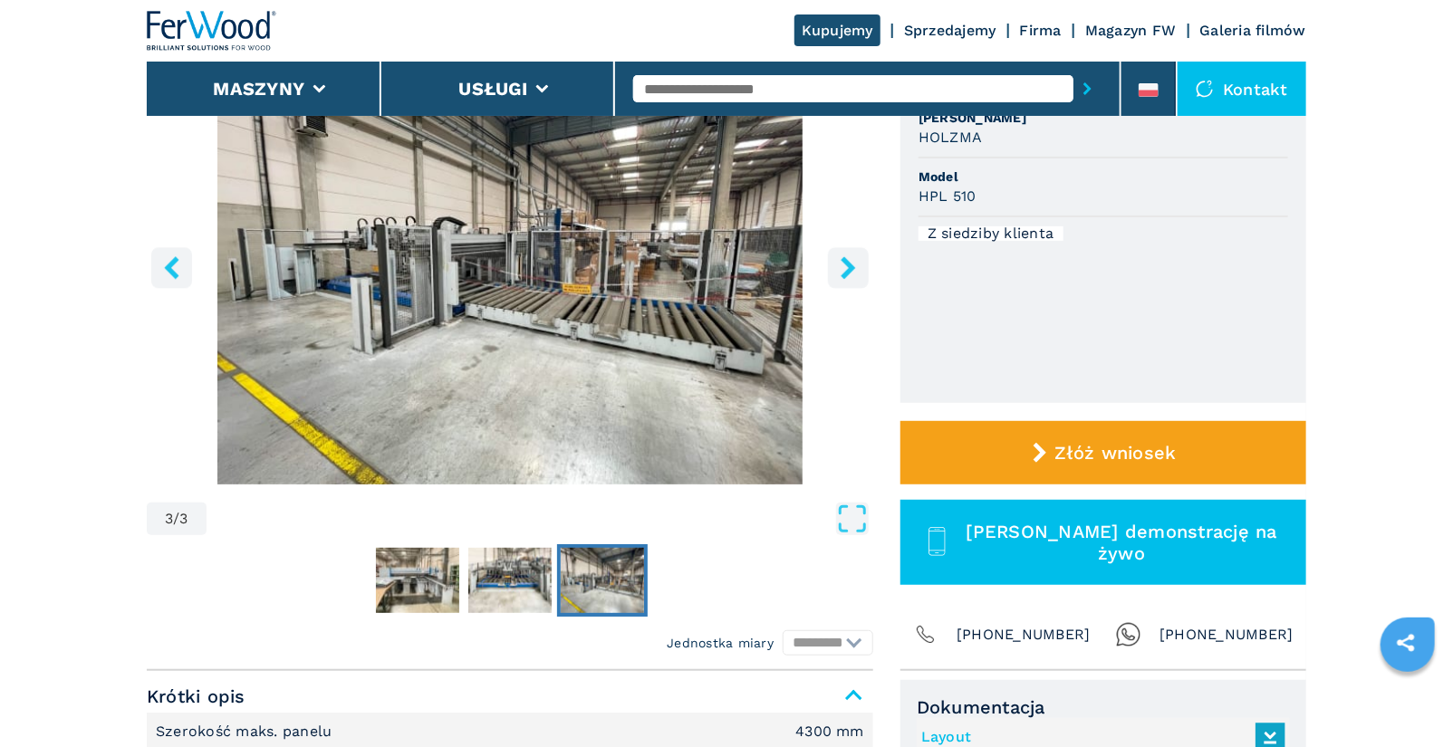
click at [849, 276] on icon "right-button" at bounding box center [848, 267] width 23 height 23
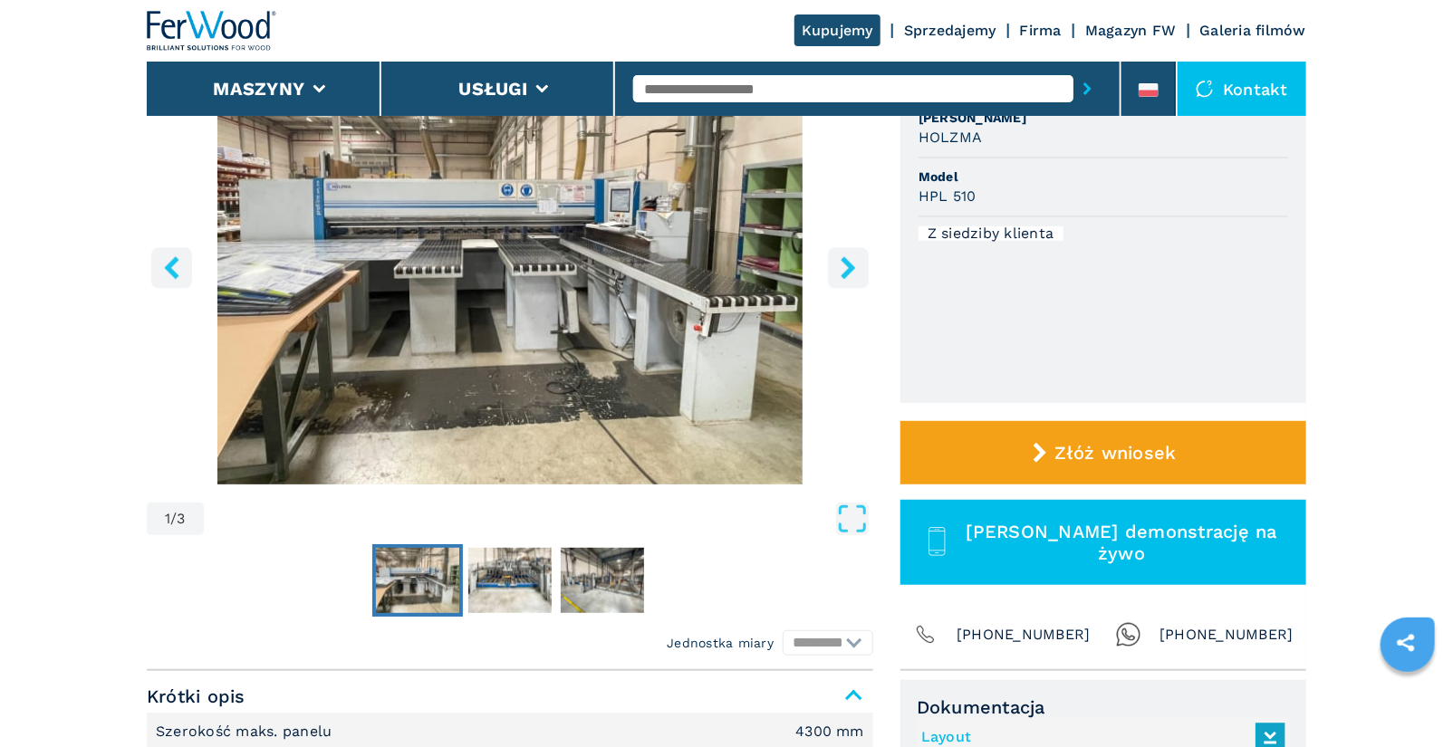
click at [851, 273] on icon "right-button" at bounding box center [848, 267] width 23 height 23
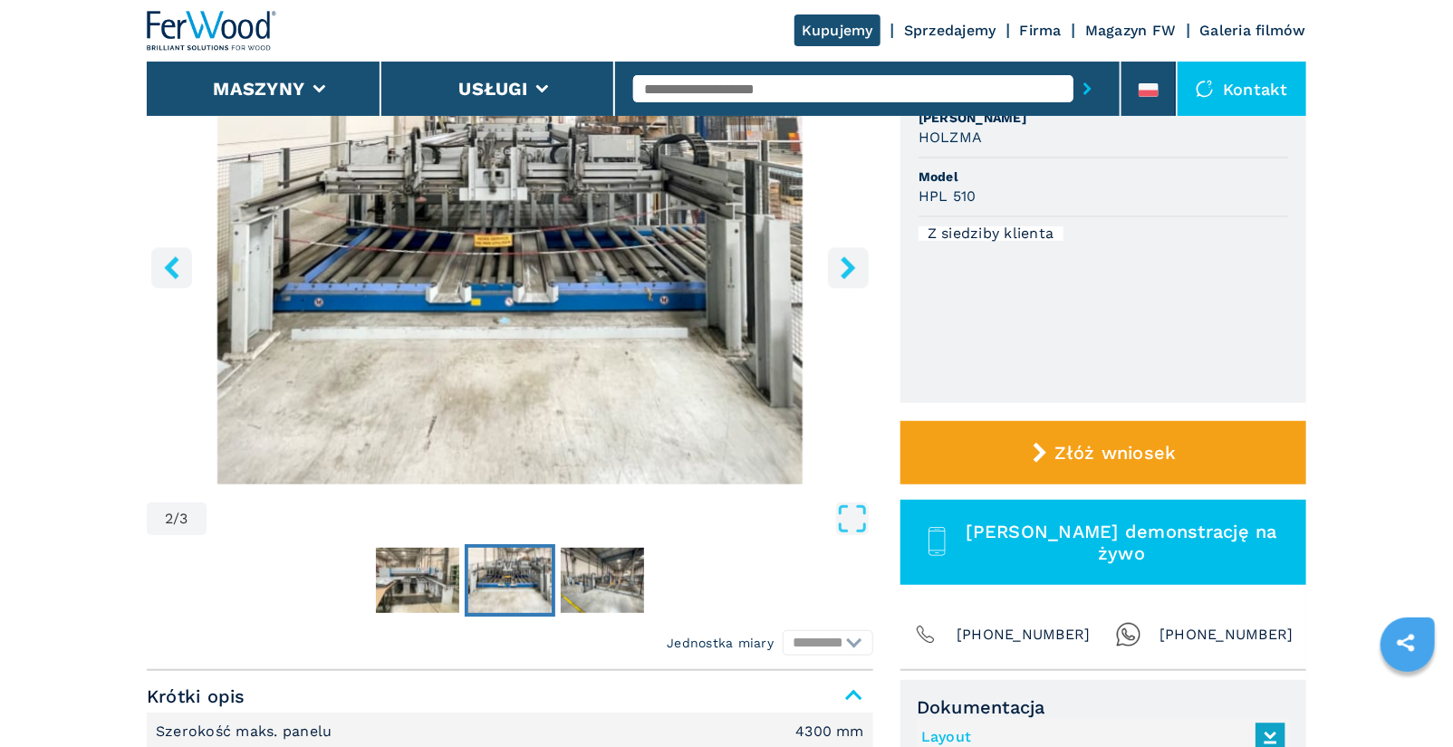
click at [851, 273] on icon "right-button" at bounding box center [848, 267] width 23 height 23
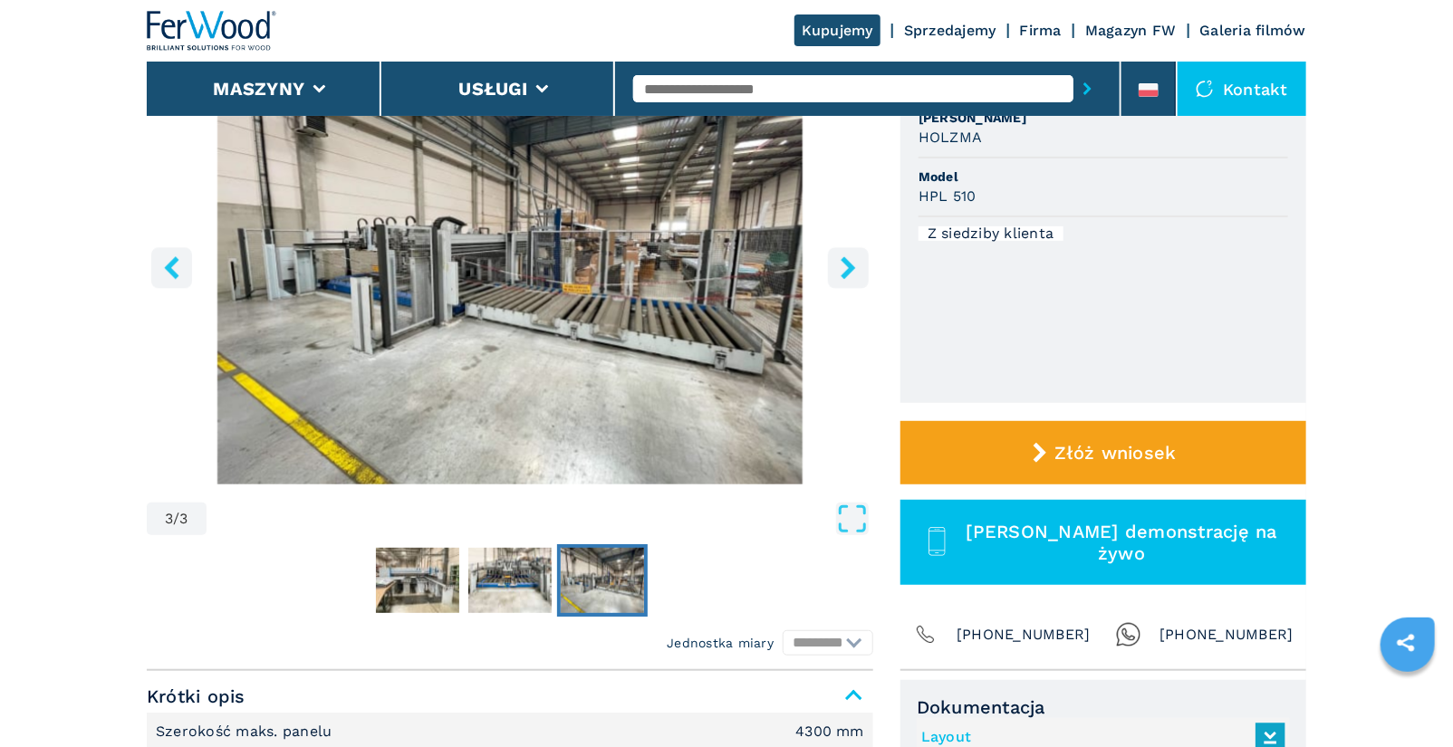
click at [845, 280] on button "right-button" at bounding box center [848, 267] width 41 height 41
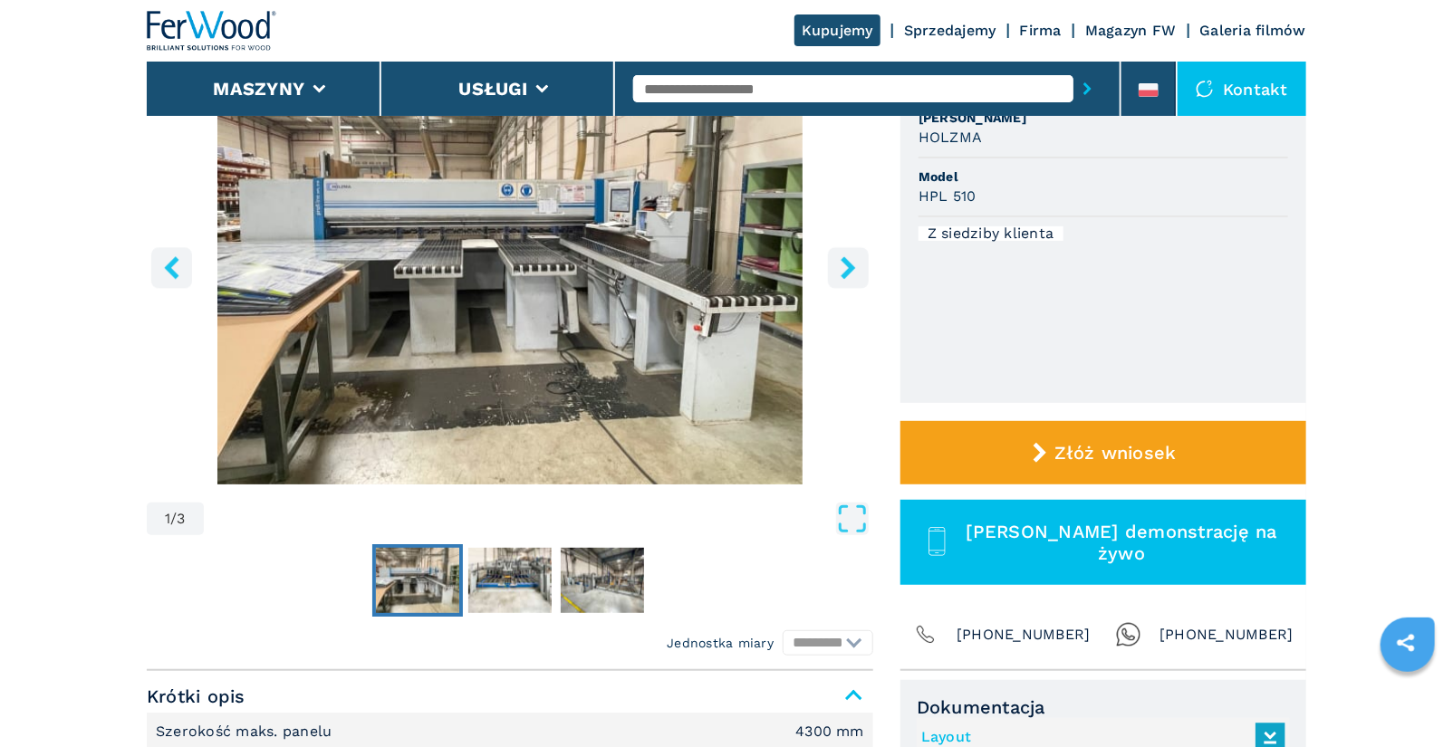
click at [836, 274] on button "right-button" at bounding box center [848, 267] width 41 height 41
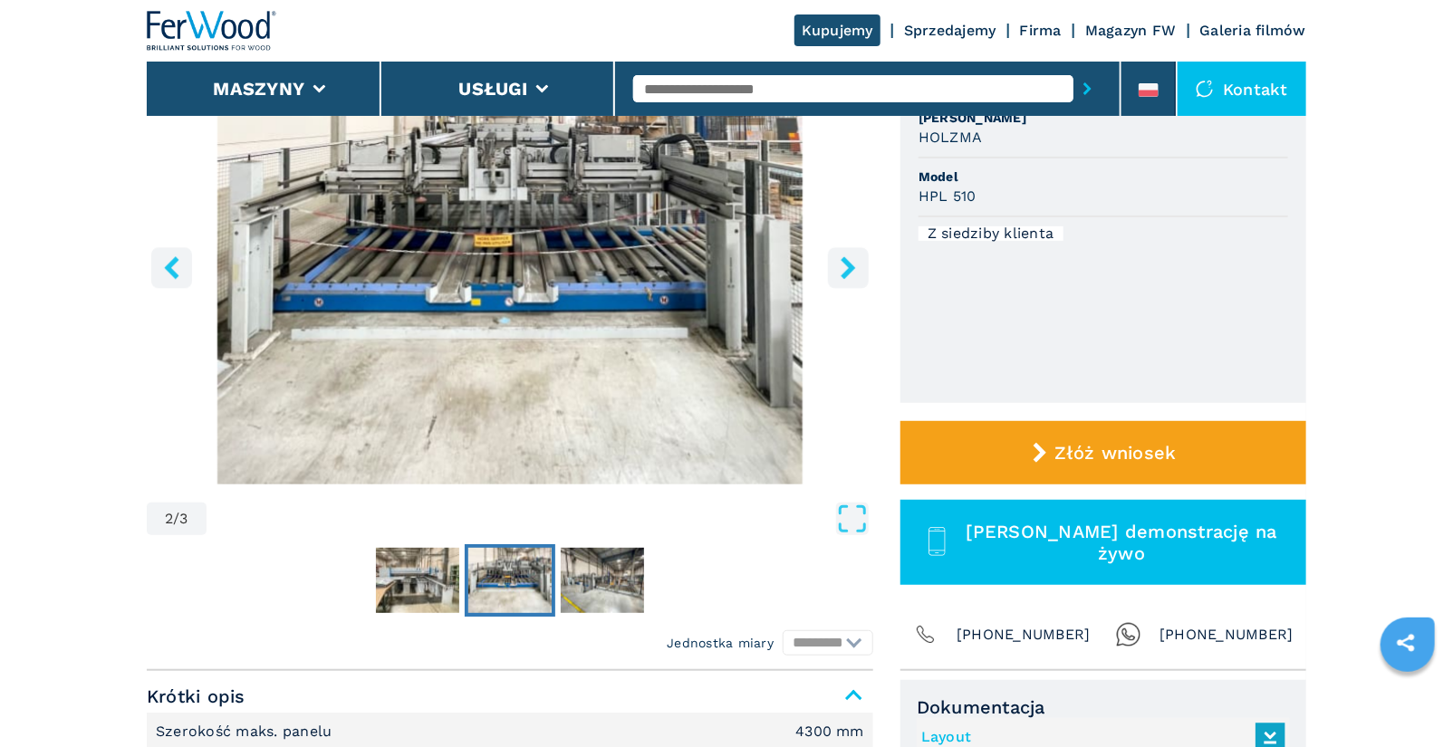
click at [843, 270] on icon "right-button" at bounding box center [848, 267] width 23 height 23
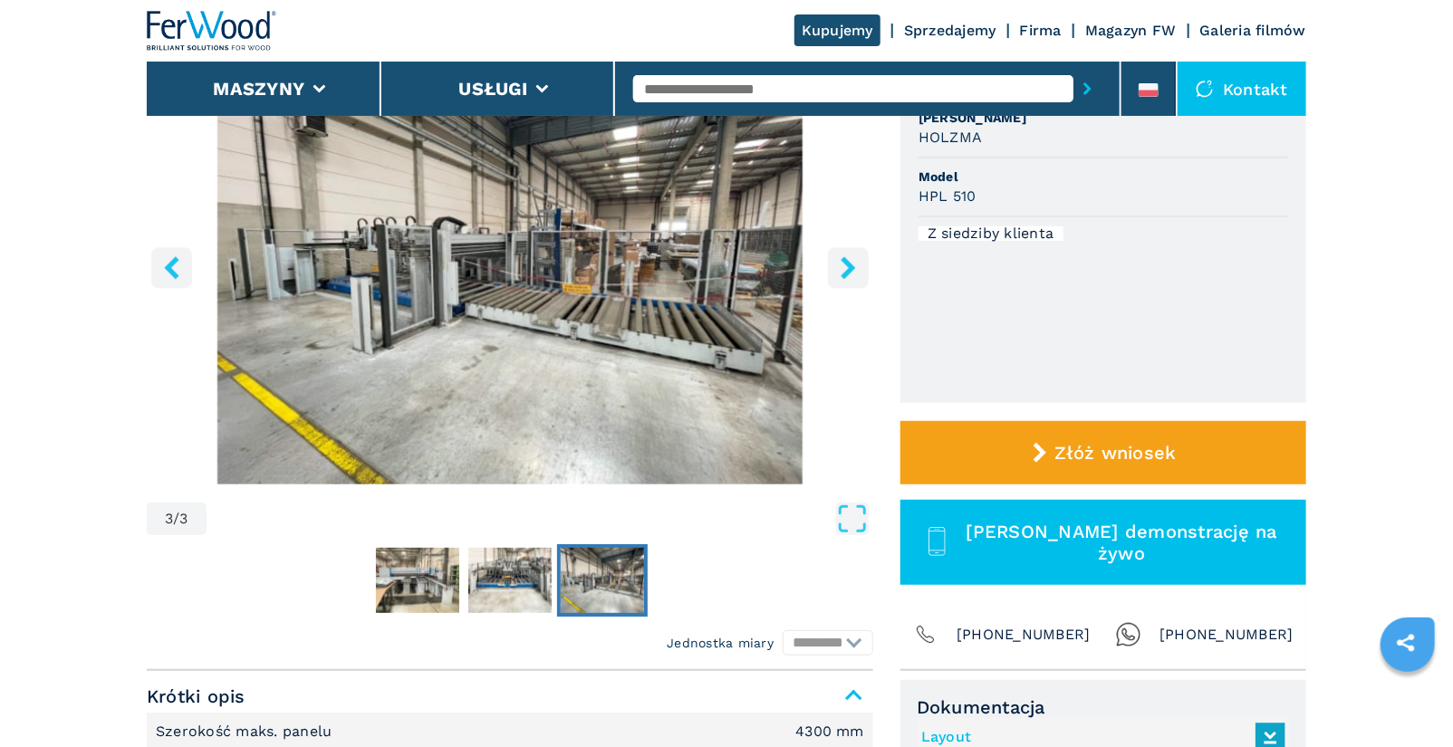
click at [850, 272] on icon "right-button" at bounding box center [847, 267] width 14 height 23
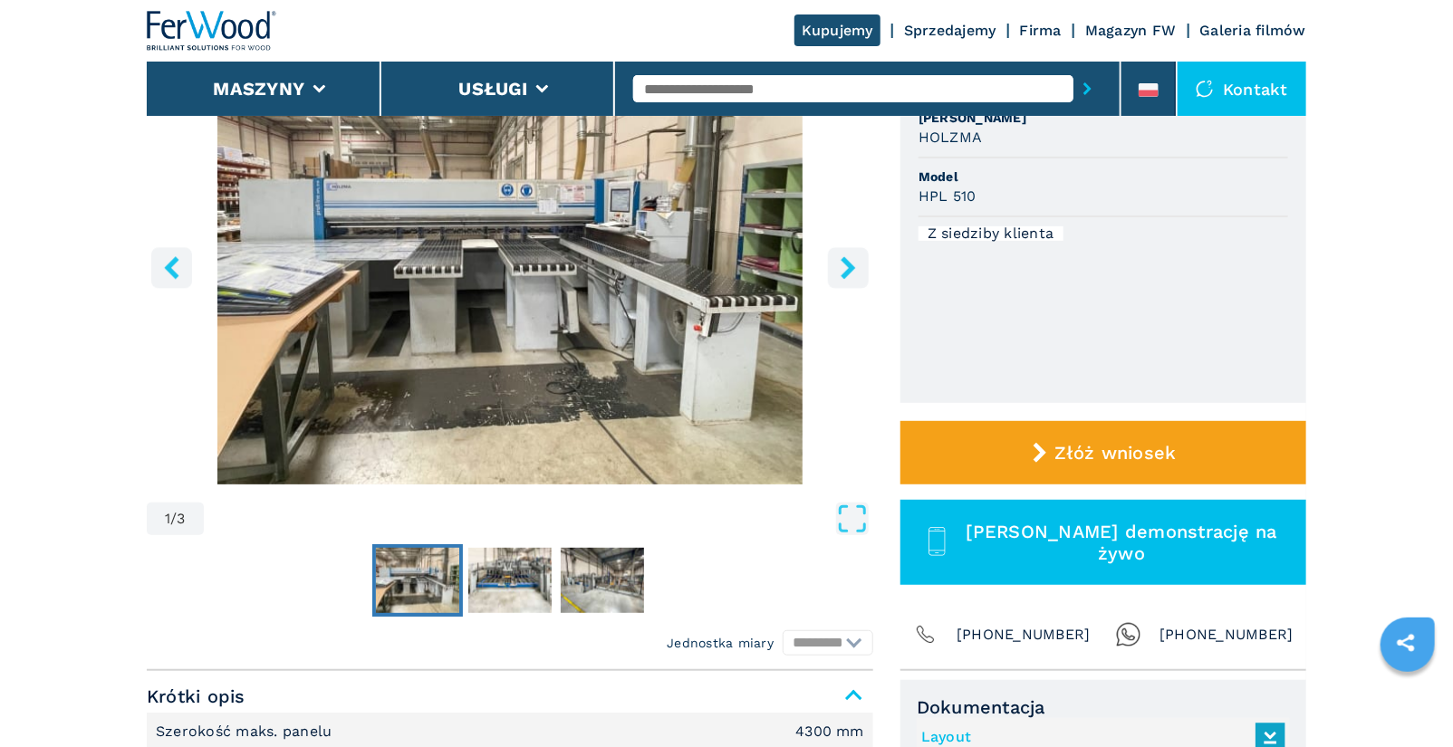
click at [850, 272] on icon "right-button" at bounding box center [847, 267] width 14 height 23
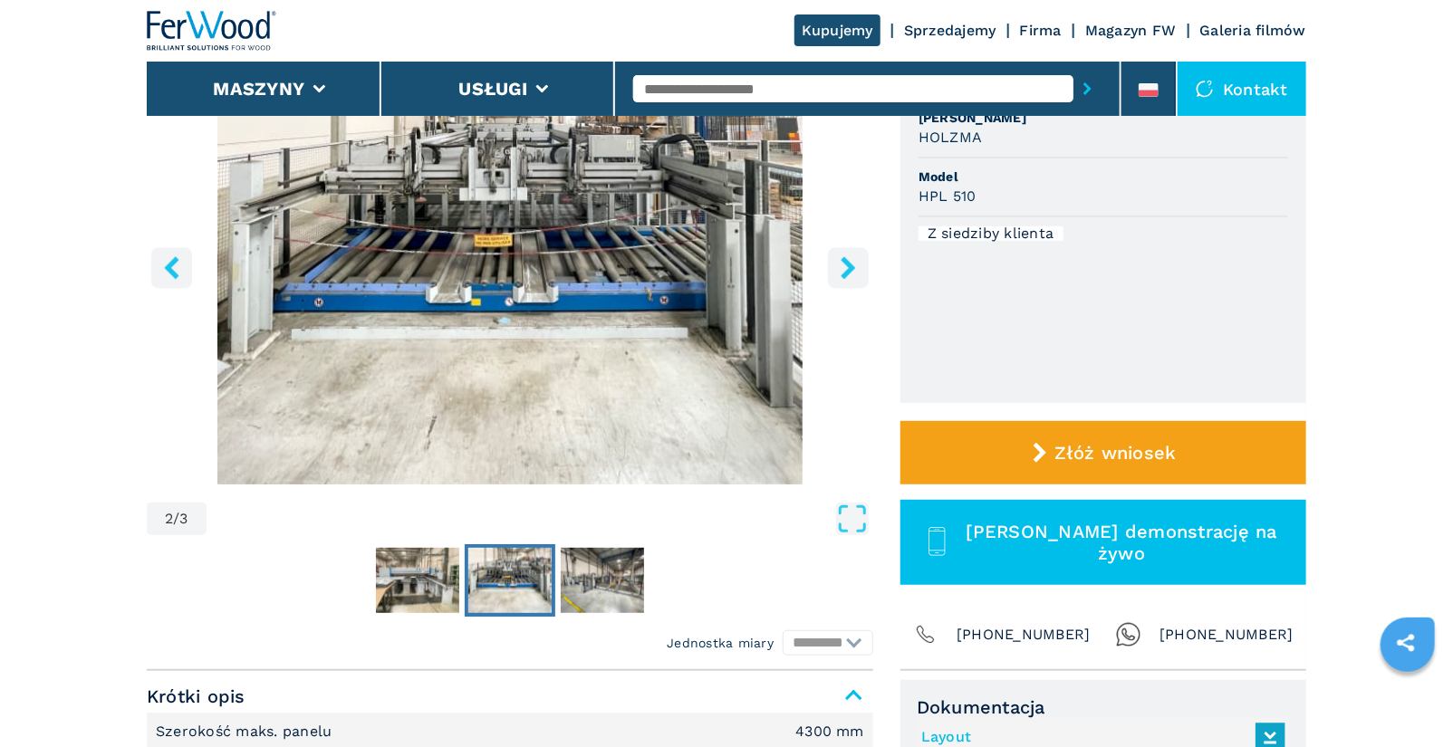
scroll to position [0, 0]
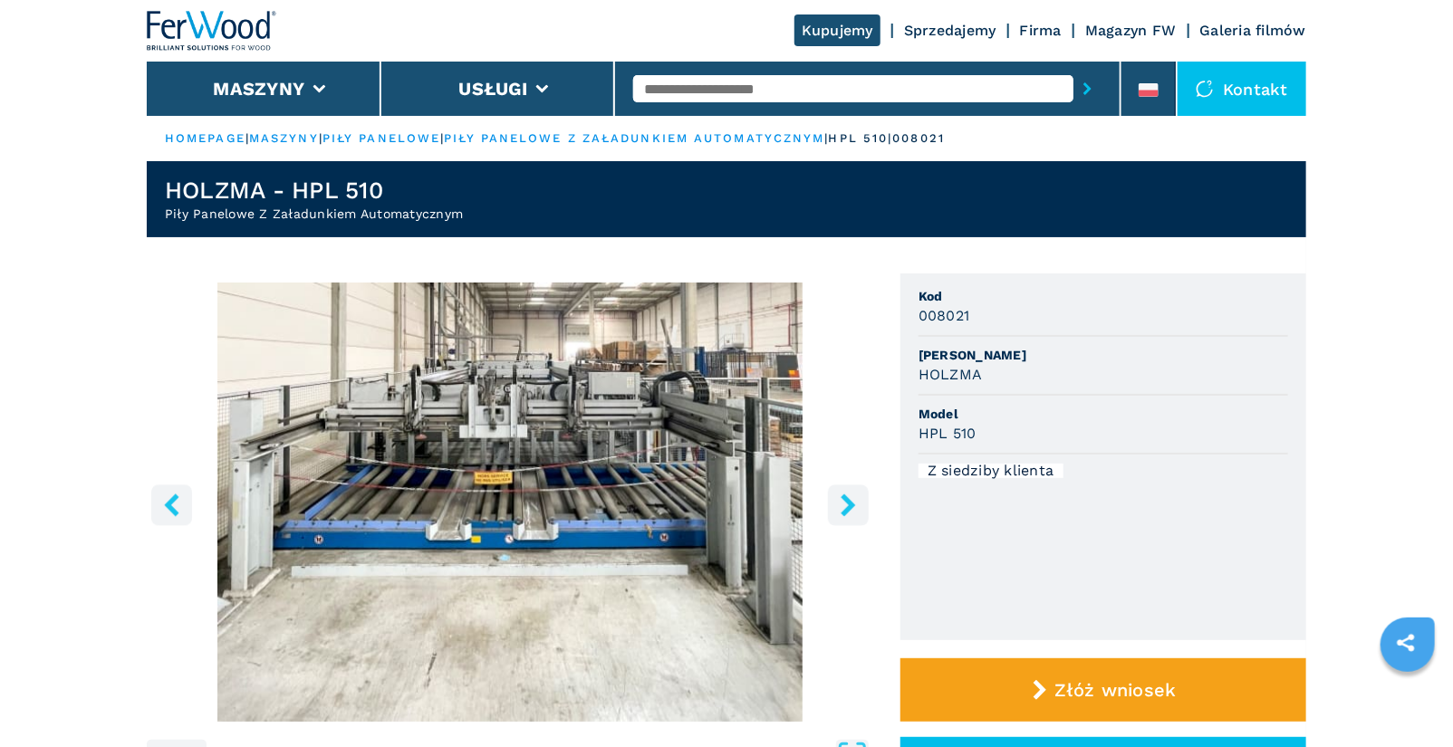
click at [847, 512] on icon "right-button" at bounding box center [847, 505] width 14 height 23
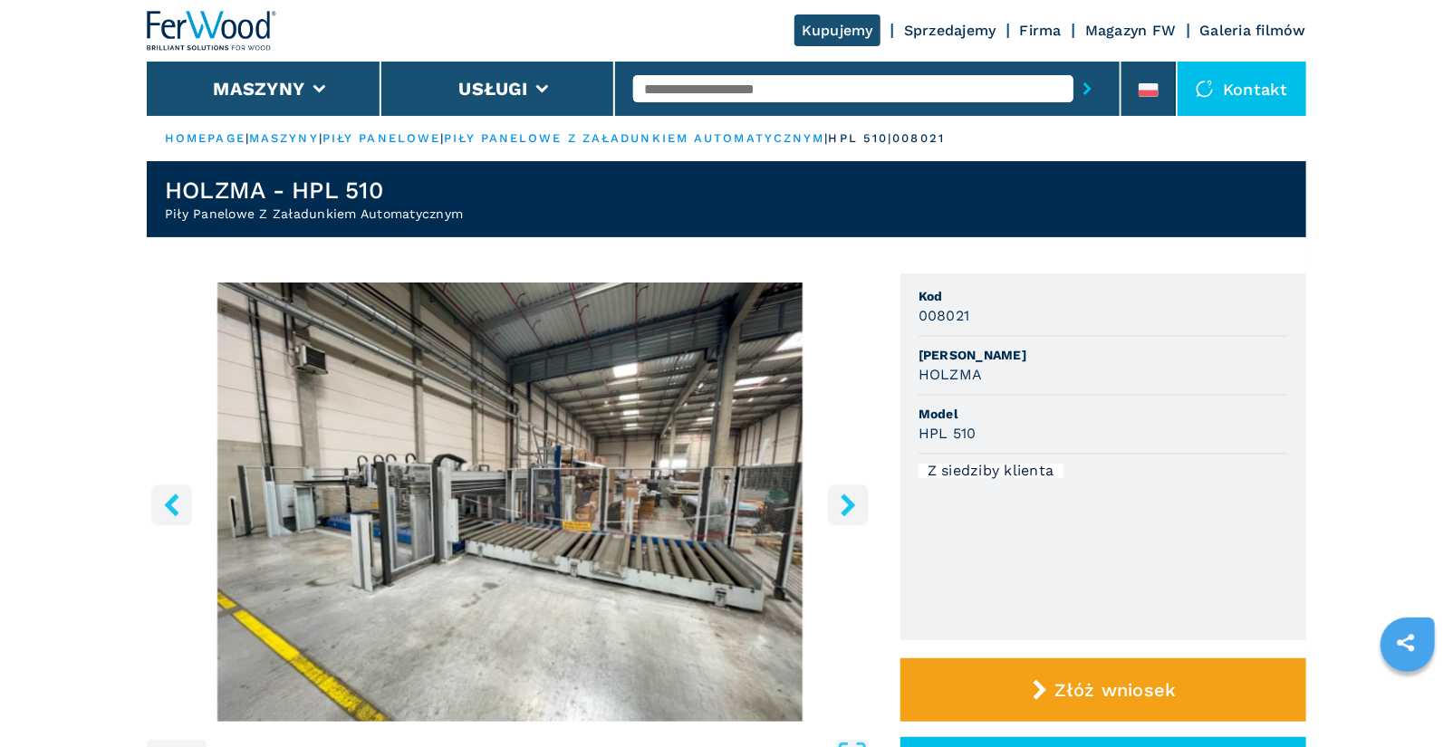
click at [847, 512] on icon "right-button" at bounding box center [847, 505] width 14 height 23
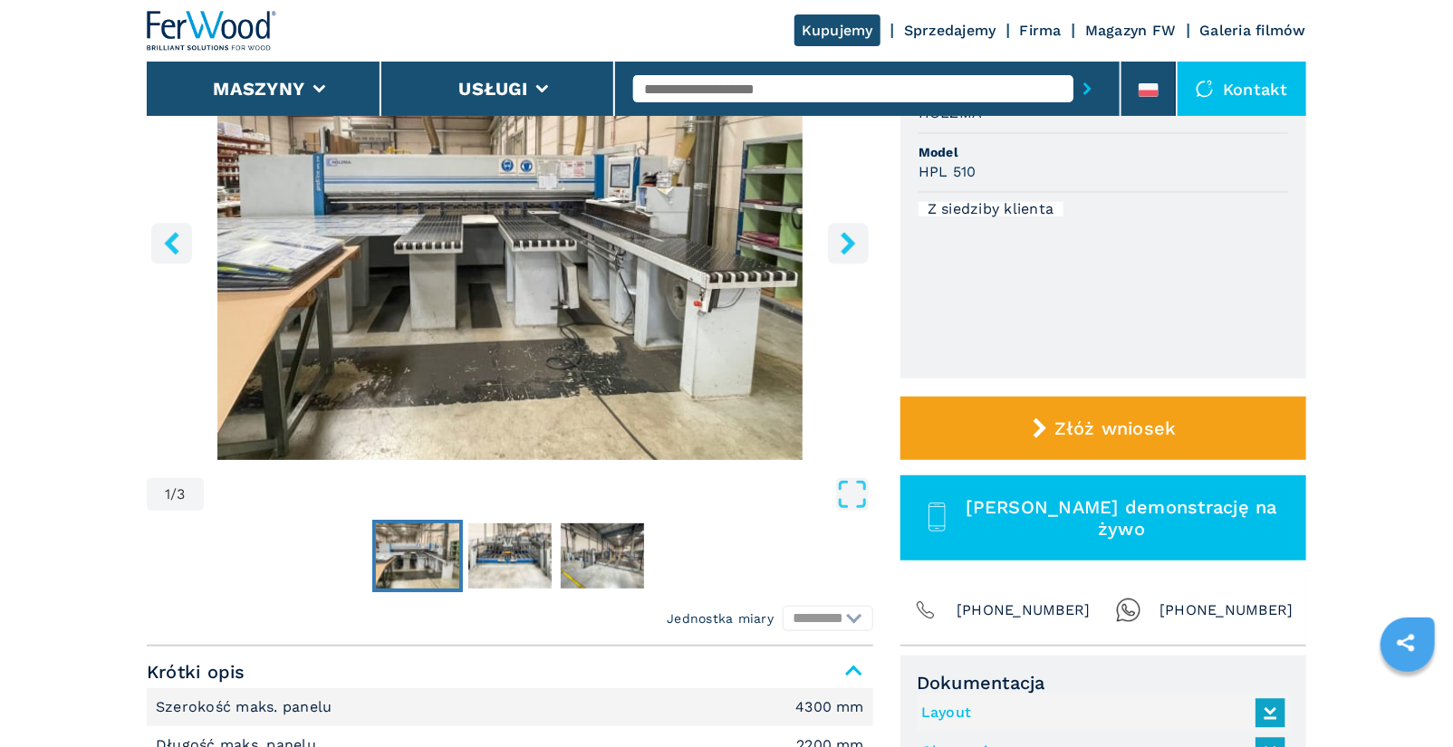
scroll to position [232, 0]
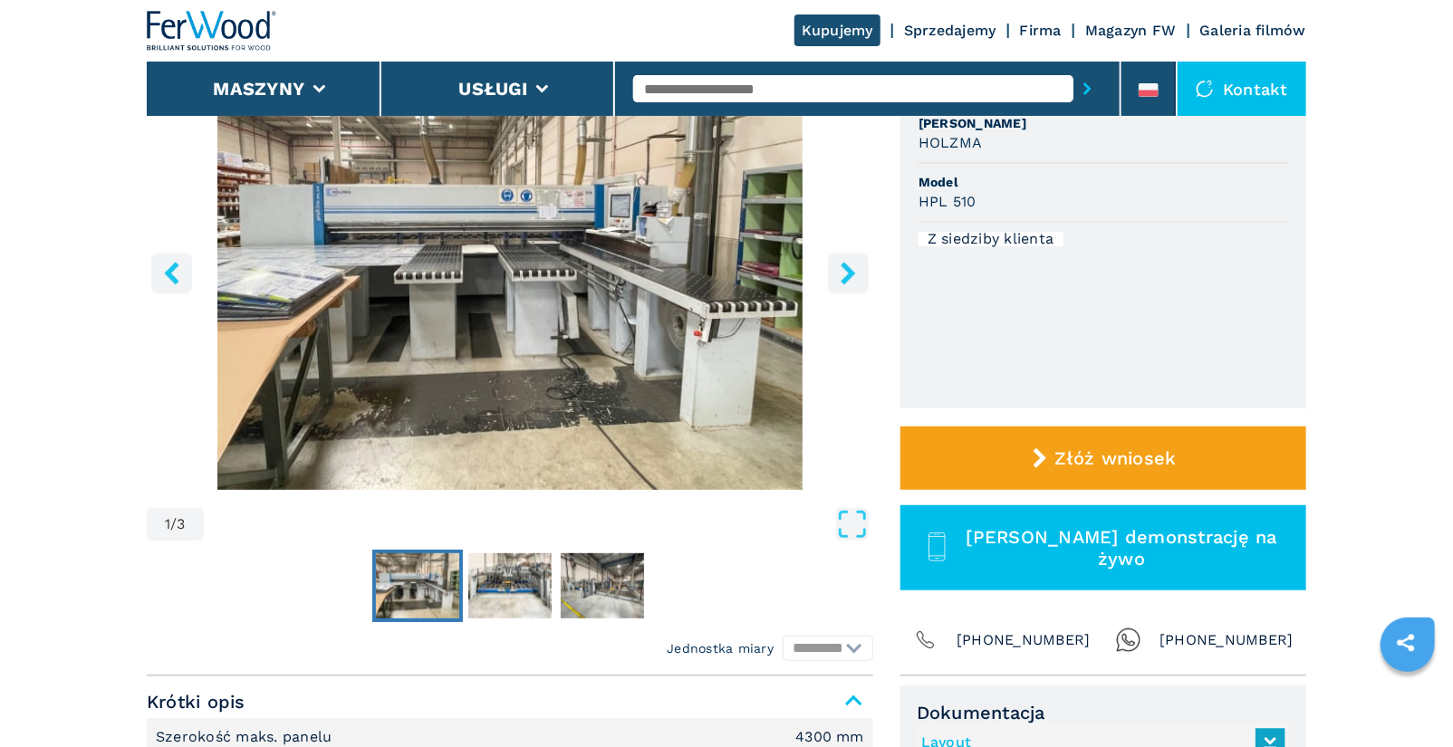
click at [853, 270] on icon "right-button" at bounding box center [848, 273] width 23 height 23
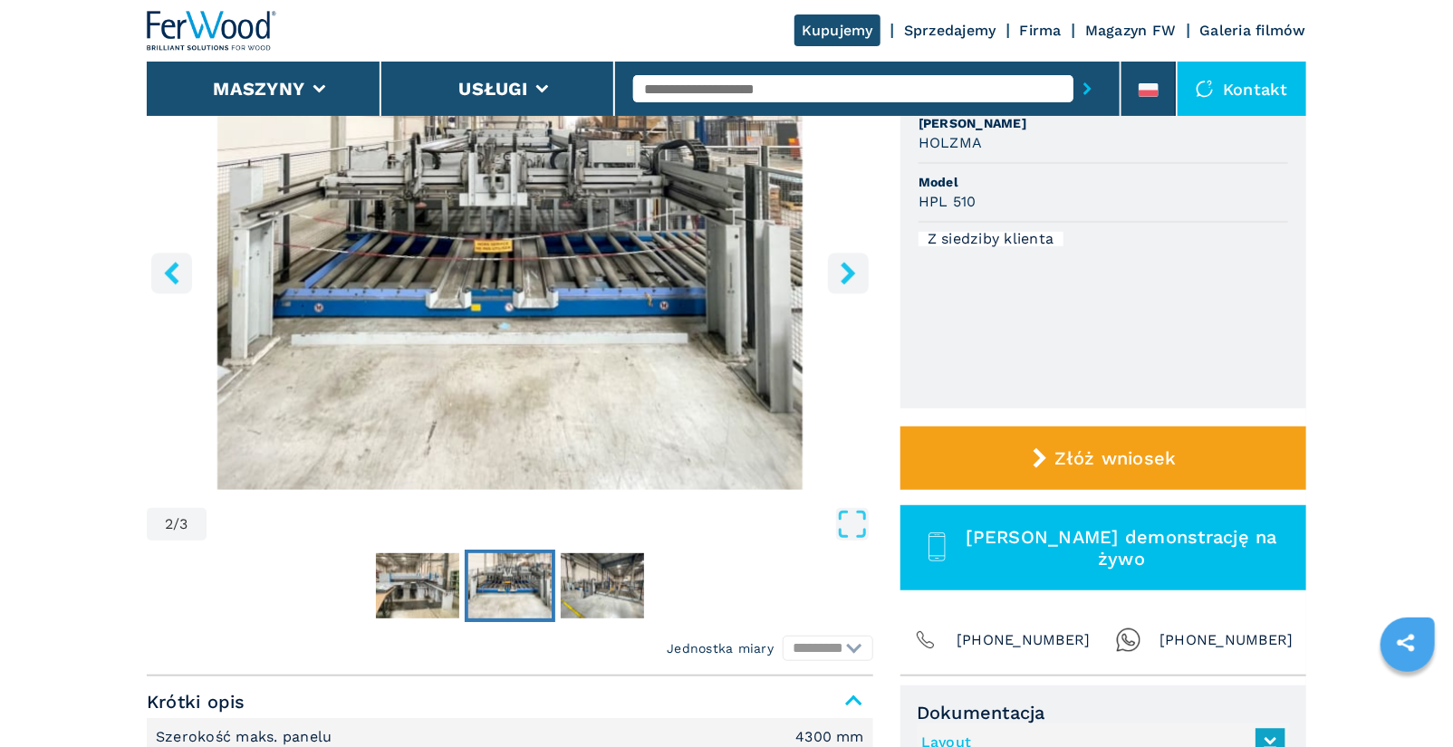
click at [853, 270] on icon "right-button" at bounding box center [848, 273] width 23 height 23
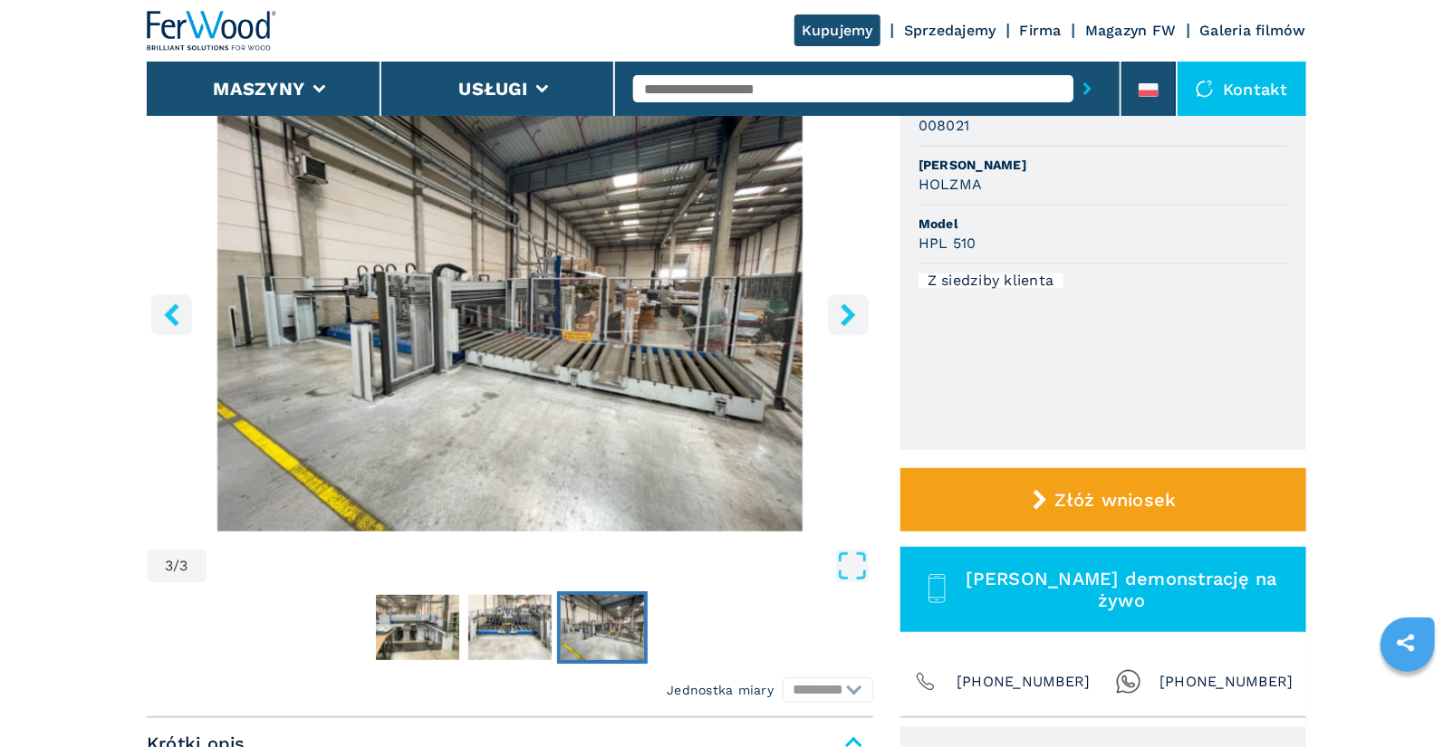
scroll to position [158, 0]
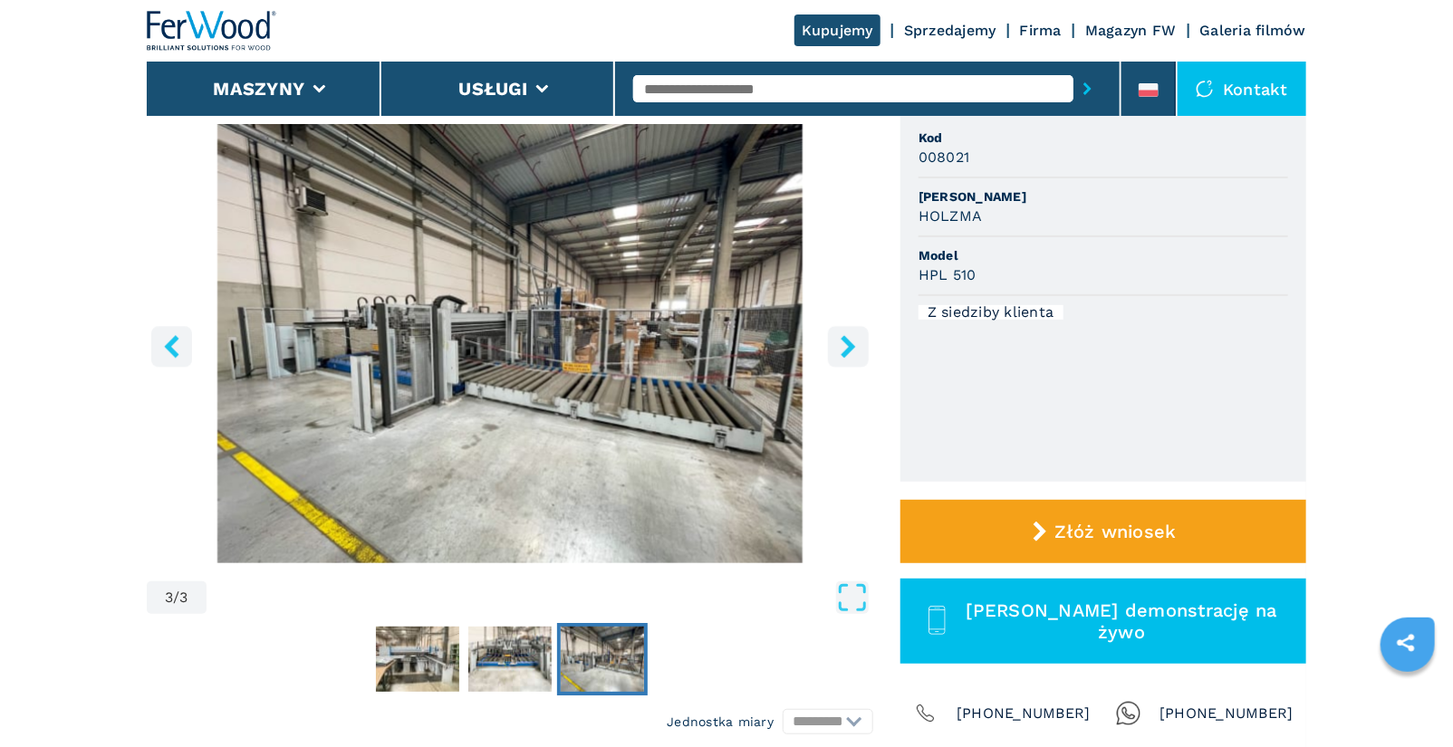
click at [847, 353] on icon "right-button" at bounding box center [847, 346] width 14 height 23
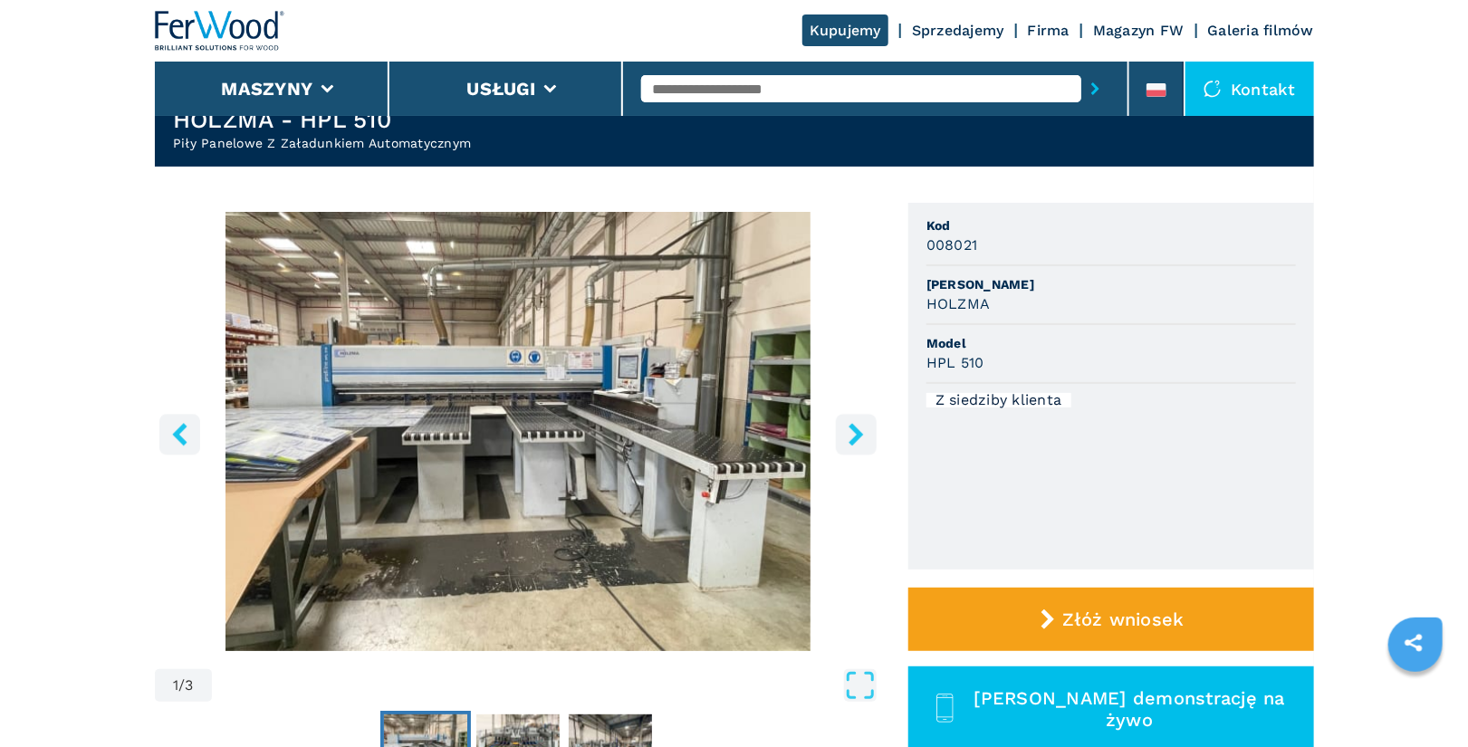
scroll to position [70, 0]
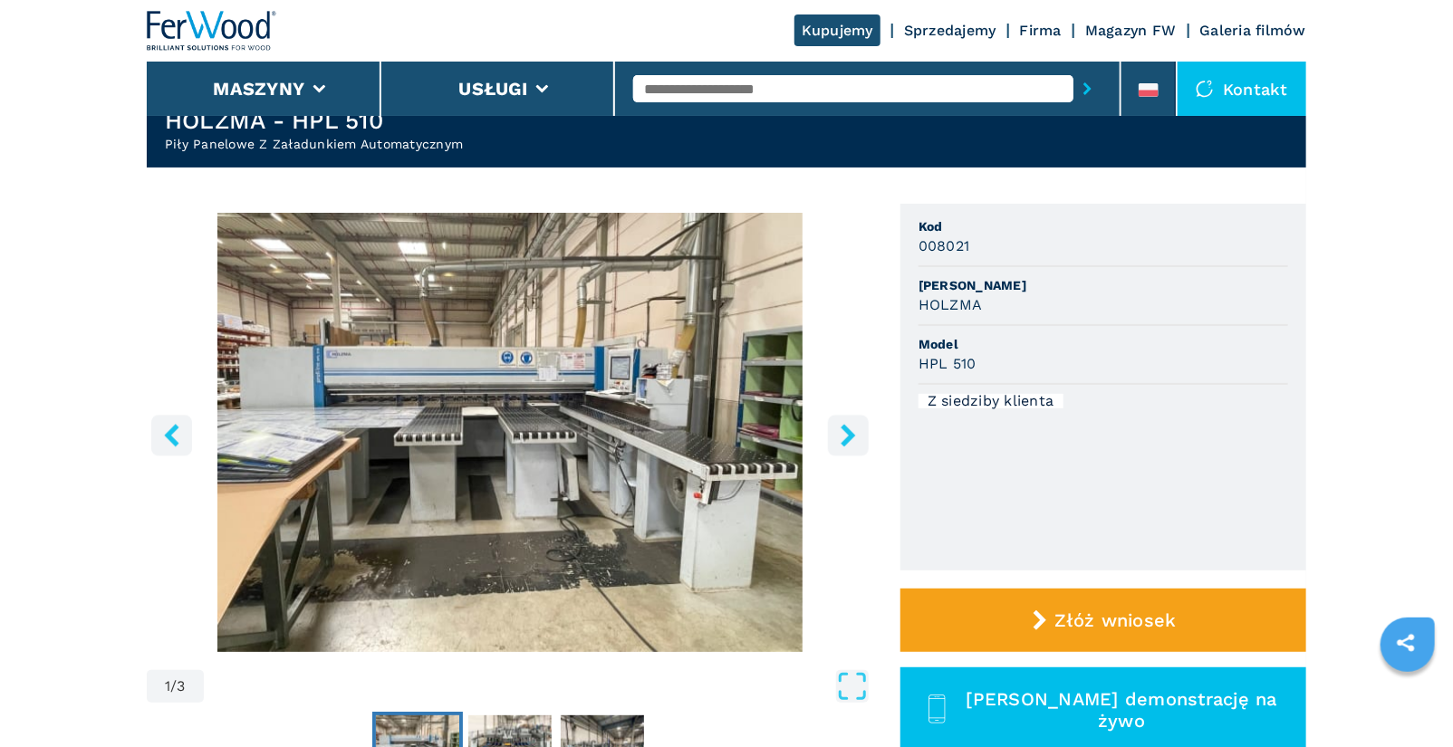
click at [854, 444] on icon "right-button" at bounding box center [848, 435] width 23 height 23
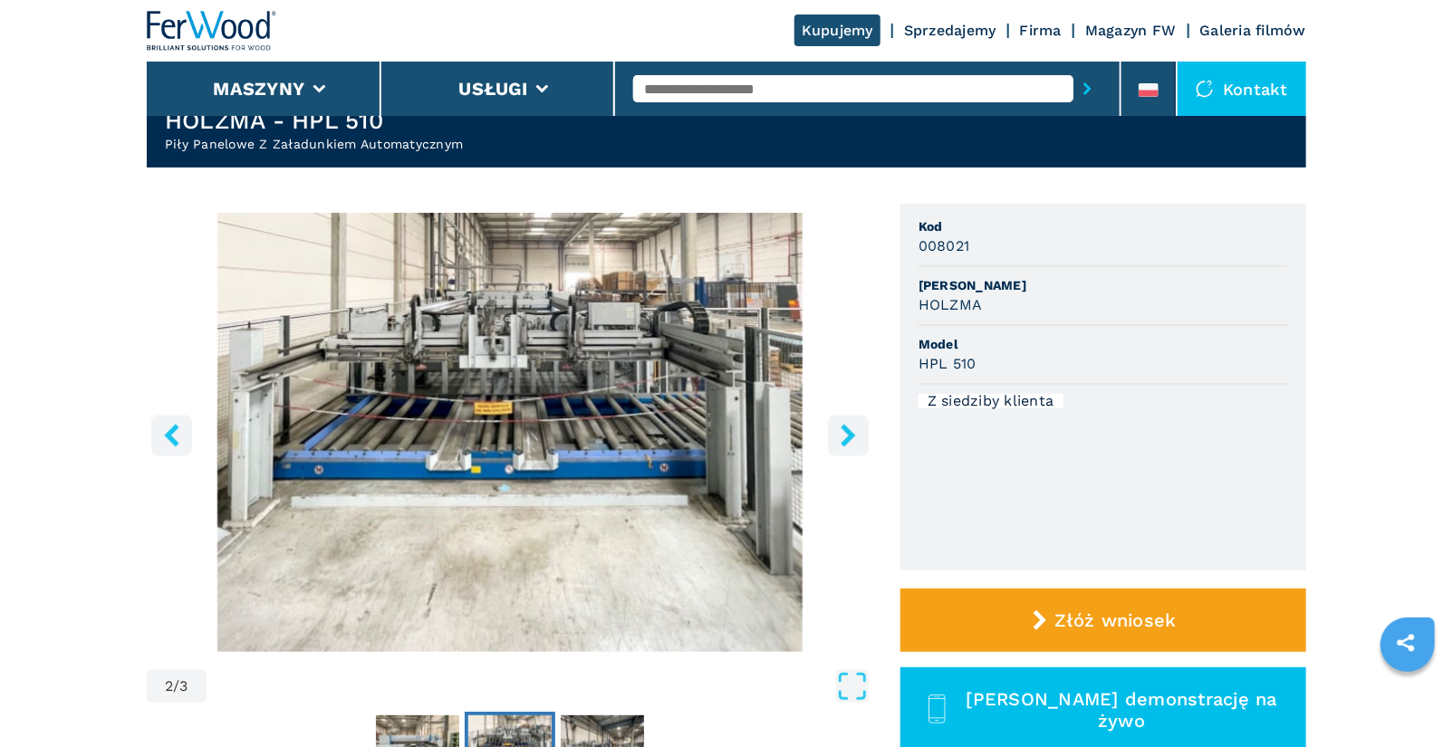
click at [849, 444] on icon "right-button" at bounding box center [848, 435] width 23 height 23
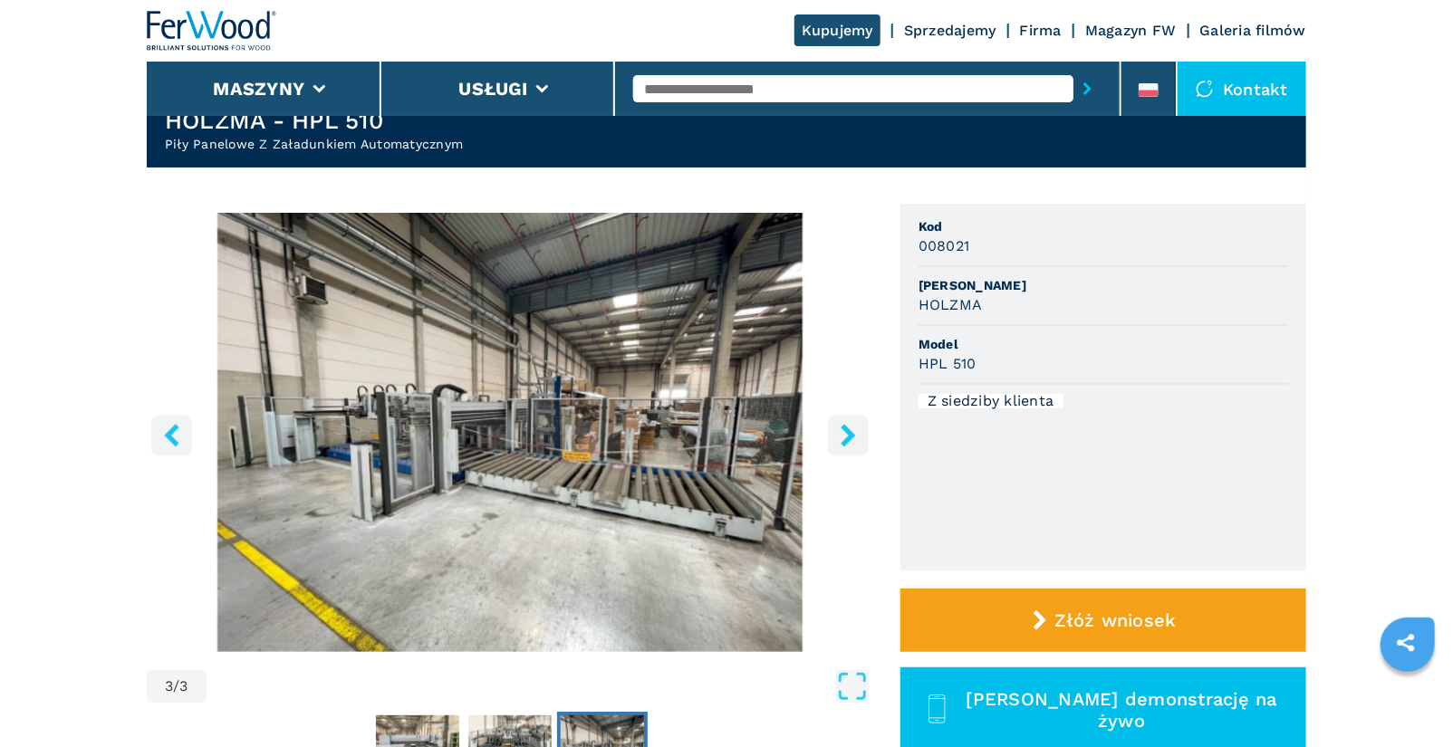
click at [849, 444] on icon "right-button" at bounding box center [848, 435] width 23 height 23
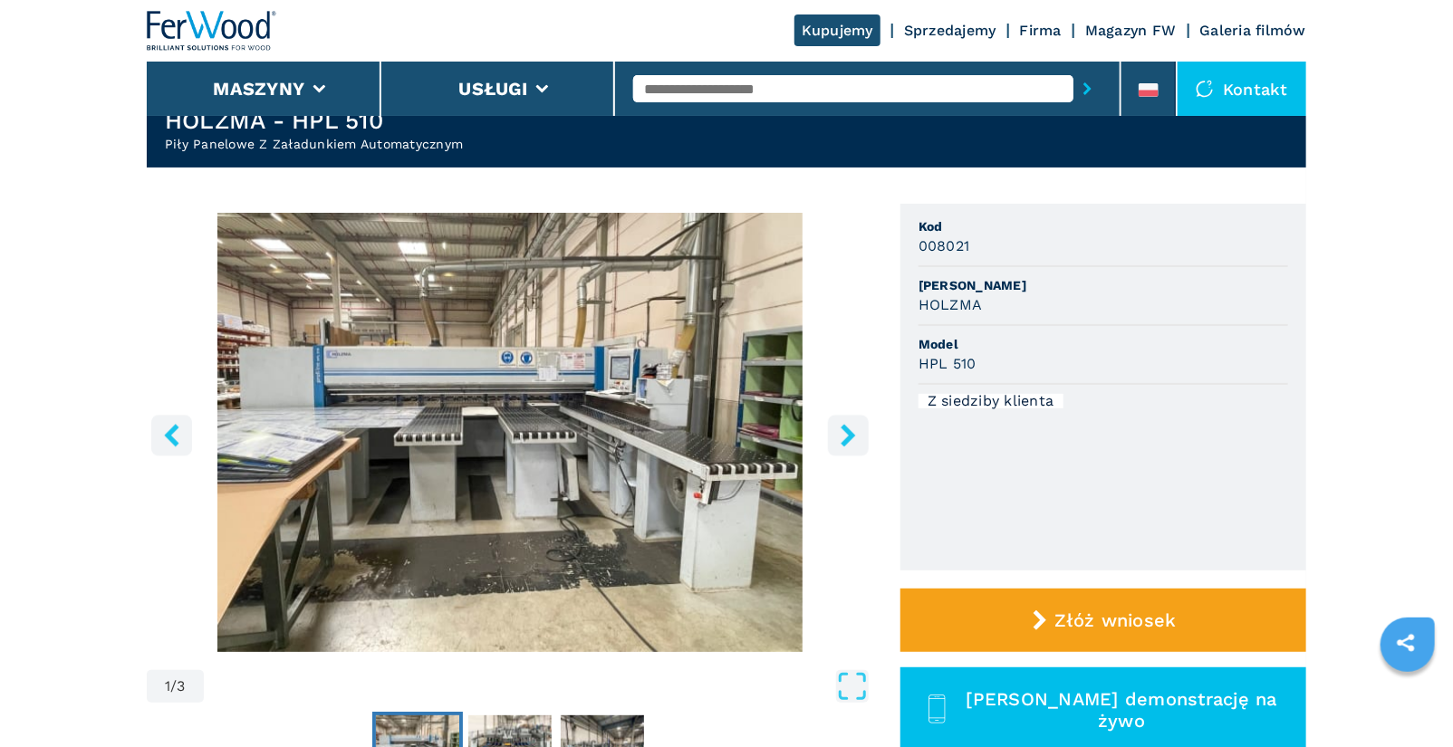
click at [849, 444] on icon "right-button" at bounding box center [848, 435] width 23 height 23
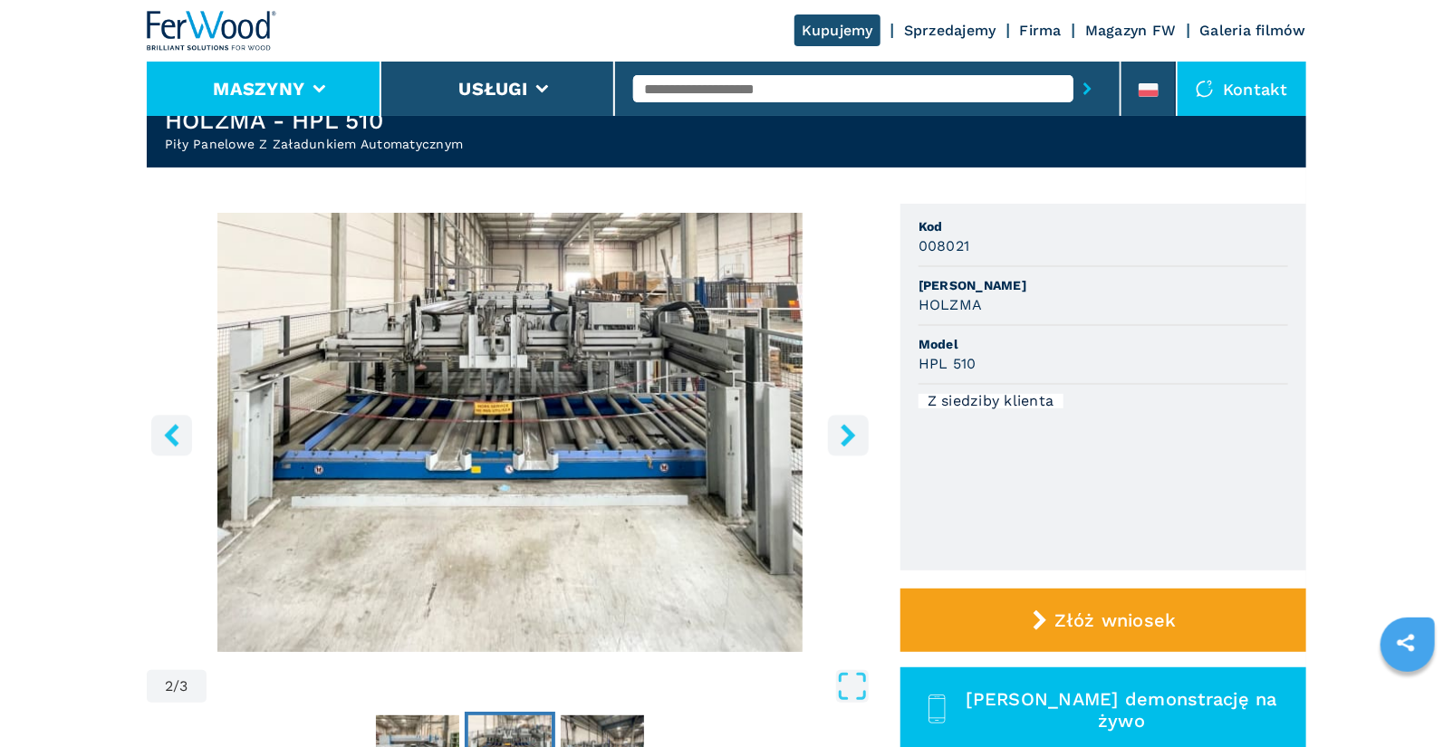
click at [303, 95] on button "Maszyny" at bounding box center [258, 89] width 91 height 22
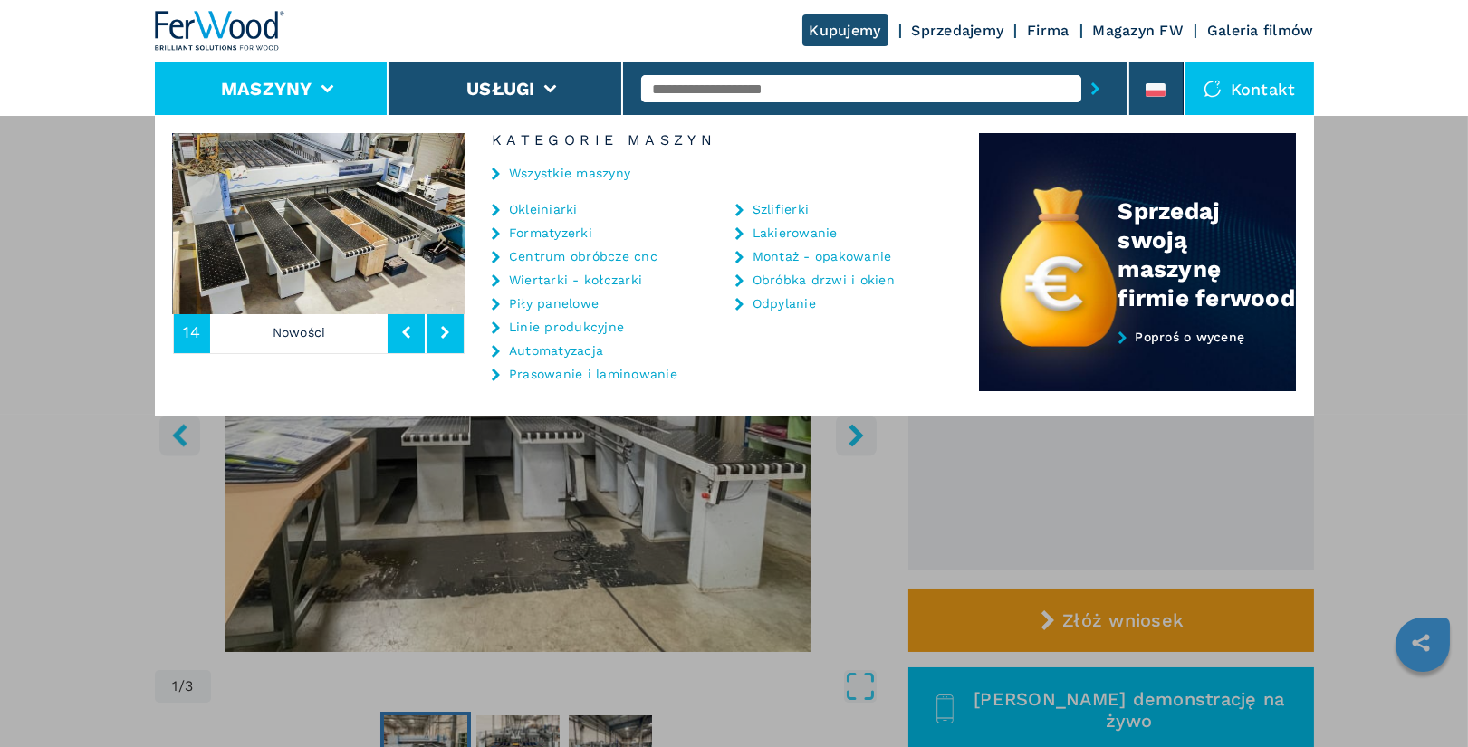
click at [582, 302] on link "Piły panelowe" at bounding box center [554, 303] width 90 height 13
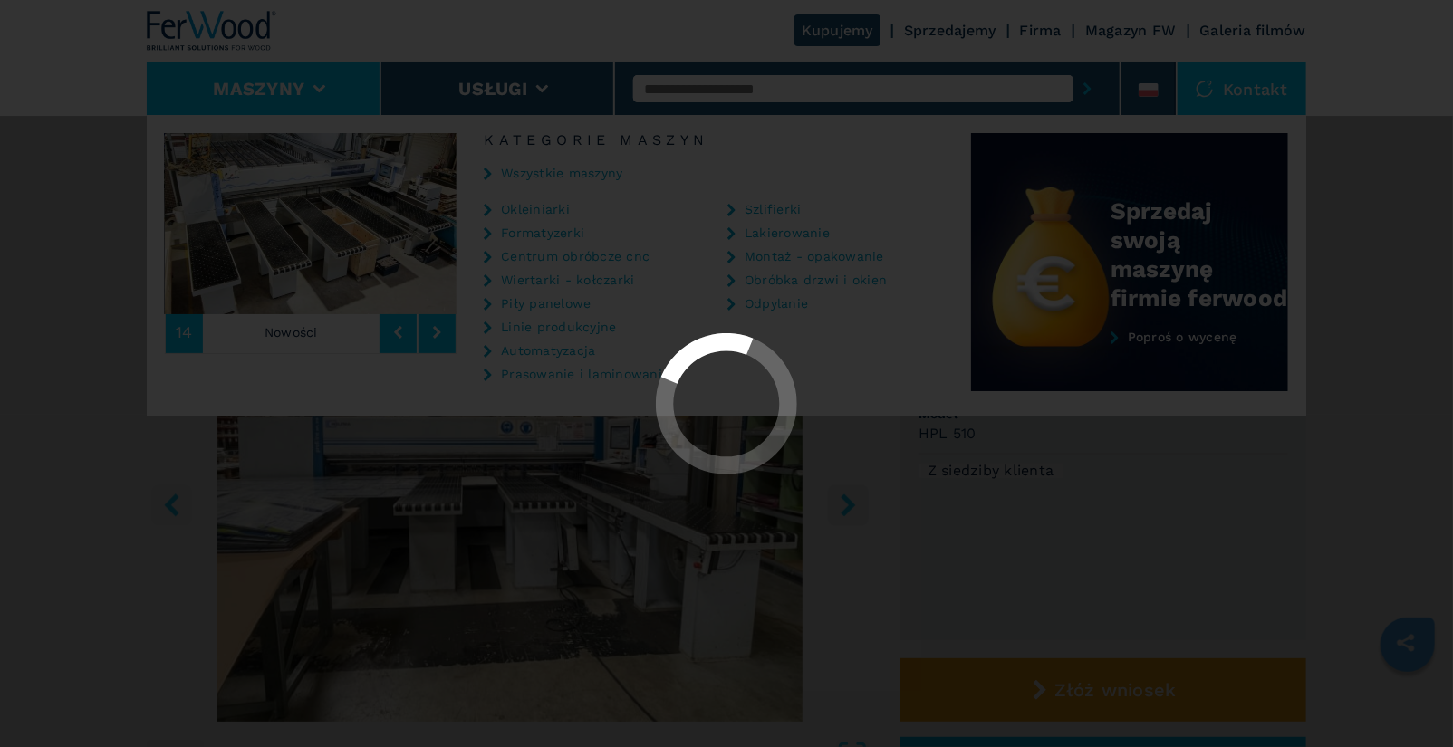
select select "**********"
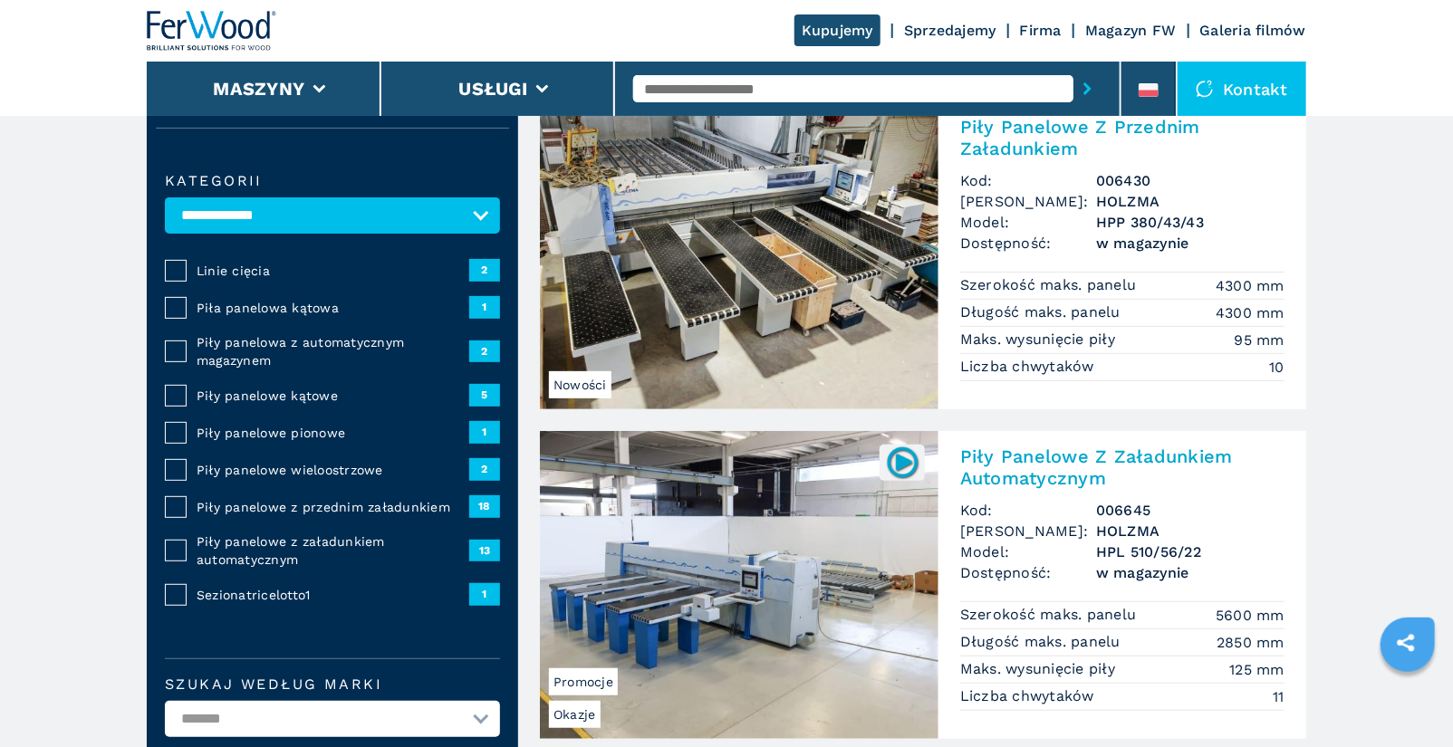
scroll to position [149, 0]
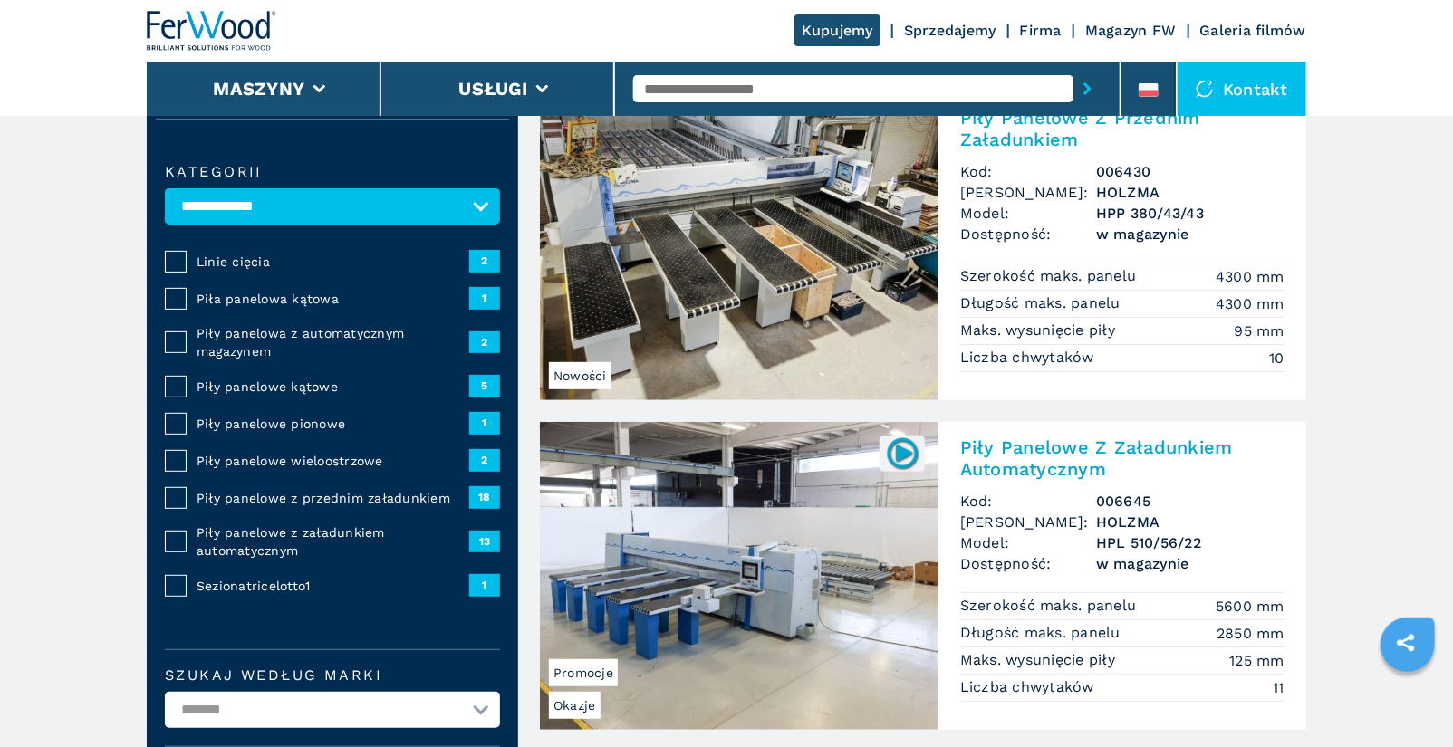
click at [205, 543] on span "Piły panelowe z załadunkiem automatycznym" at bounding box center [333, 541] width 273 height 36
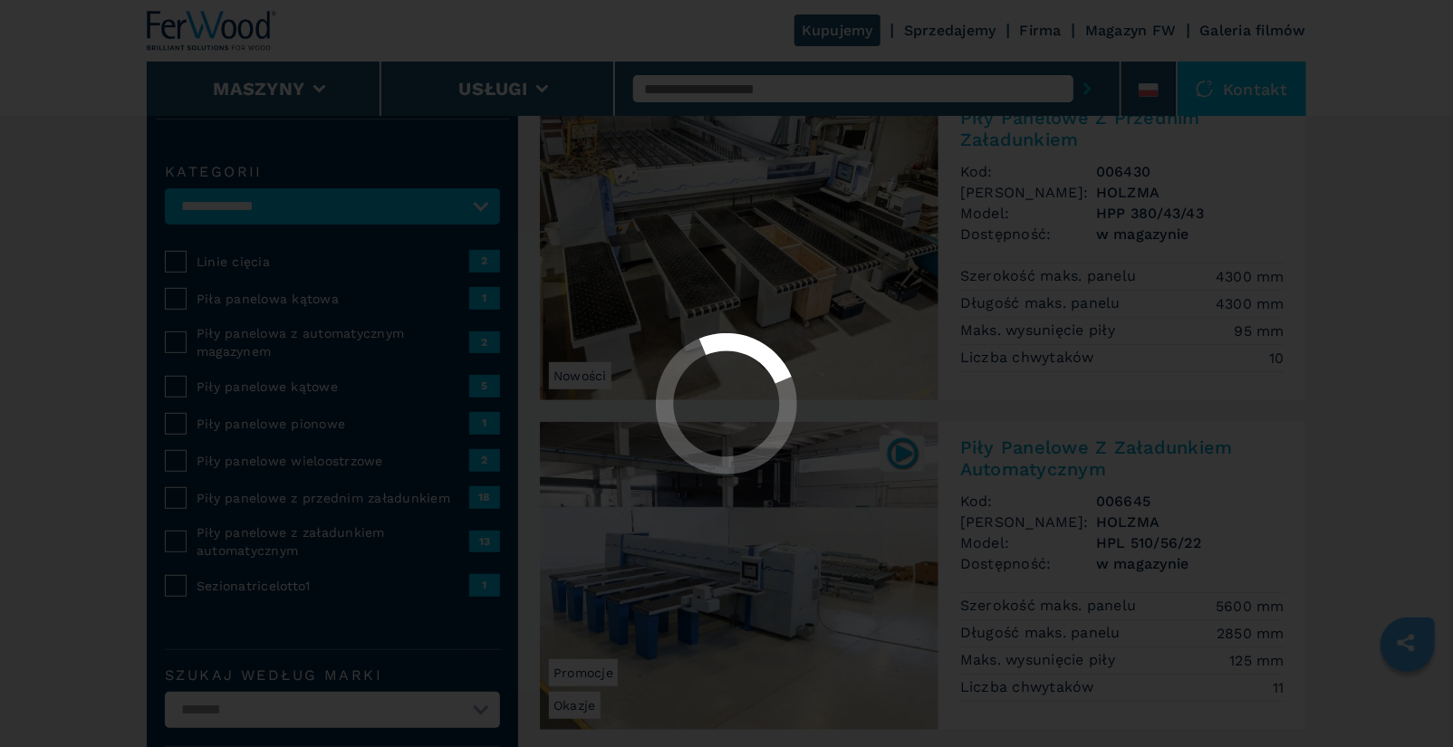
select select "**********"
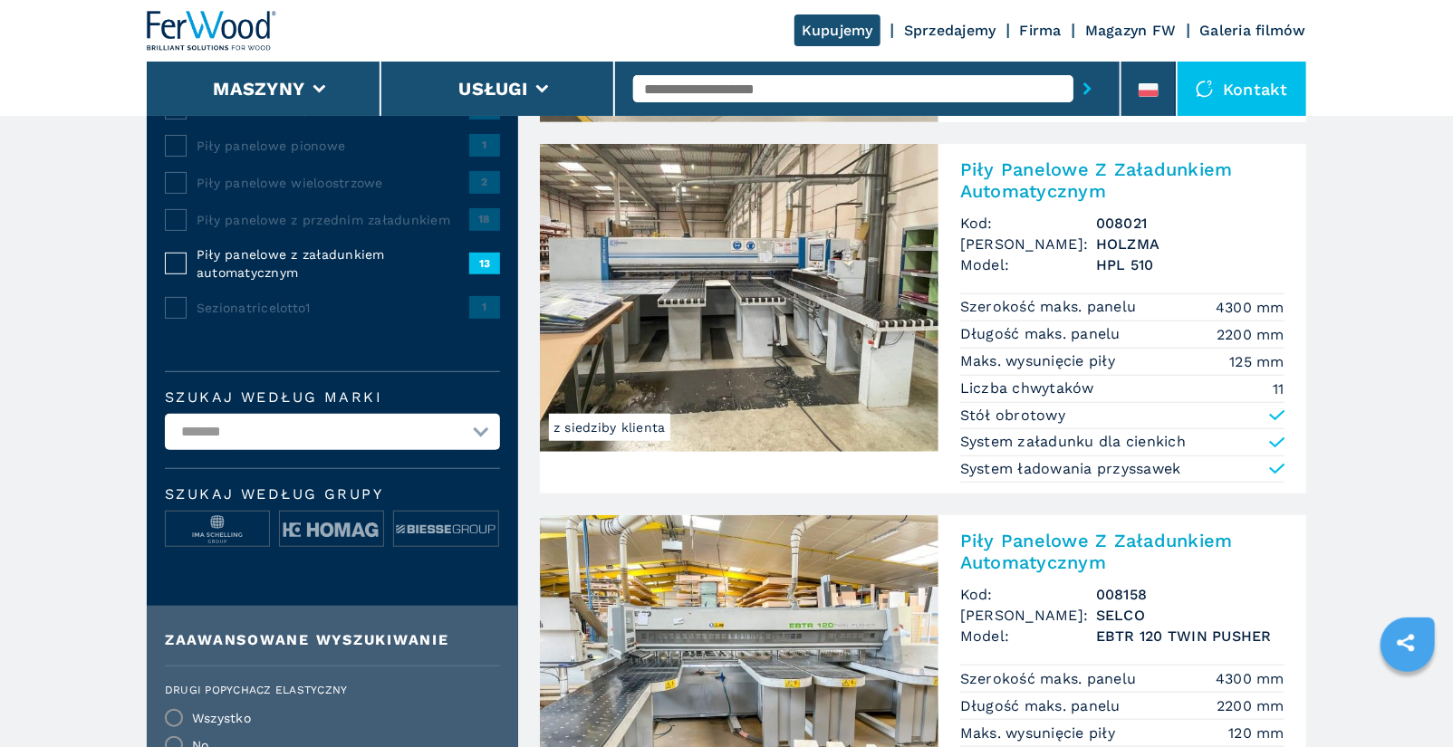
scroll to position [428, 0]
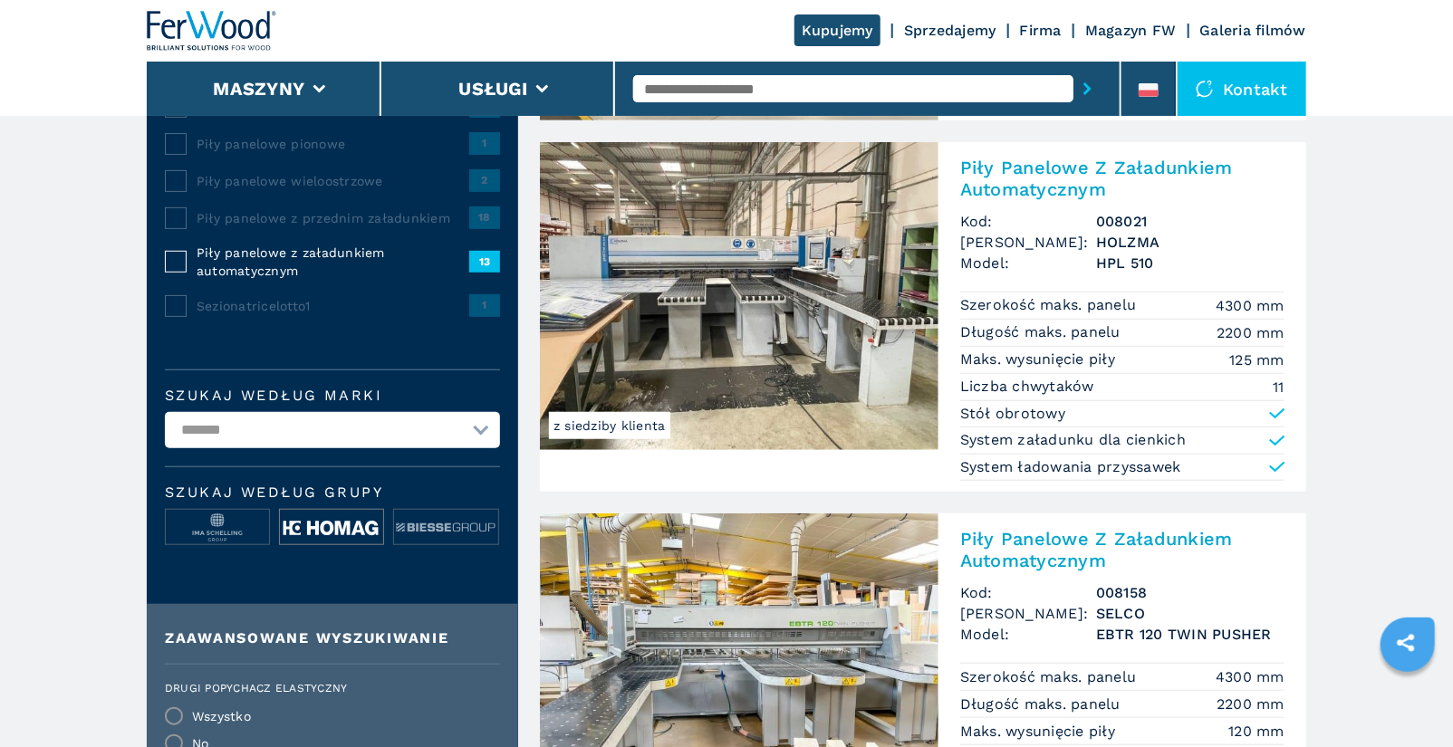
click at [332, 523] on img at bounding box center [331, 528] width 103 height 36
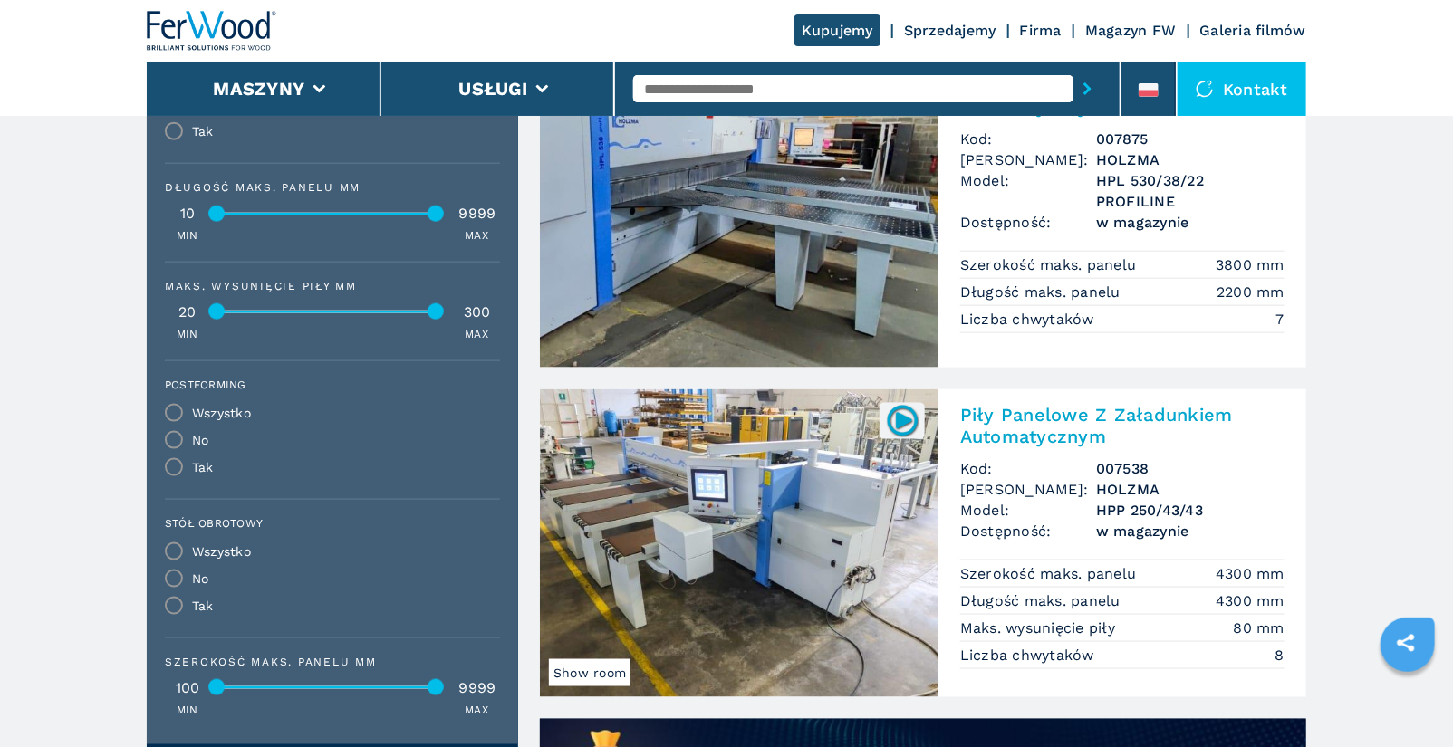
scroll to position [956, 0]
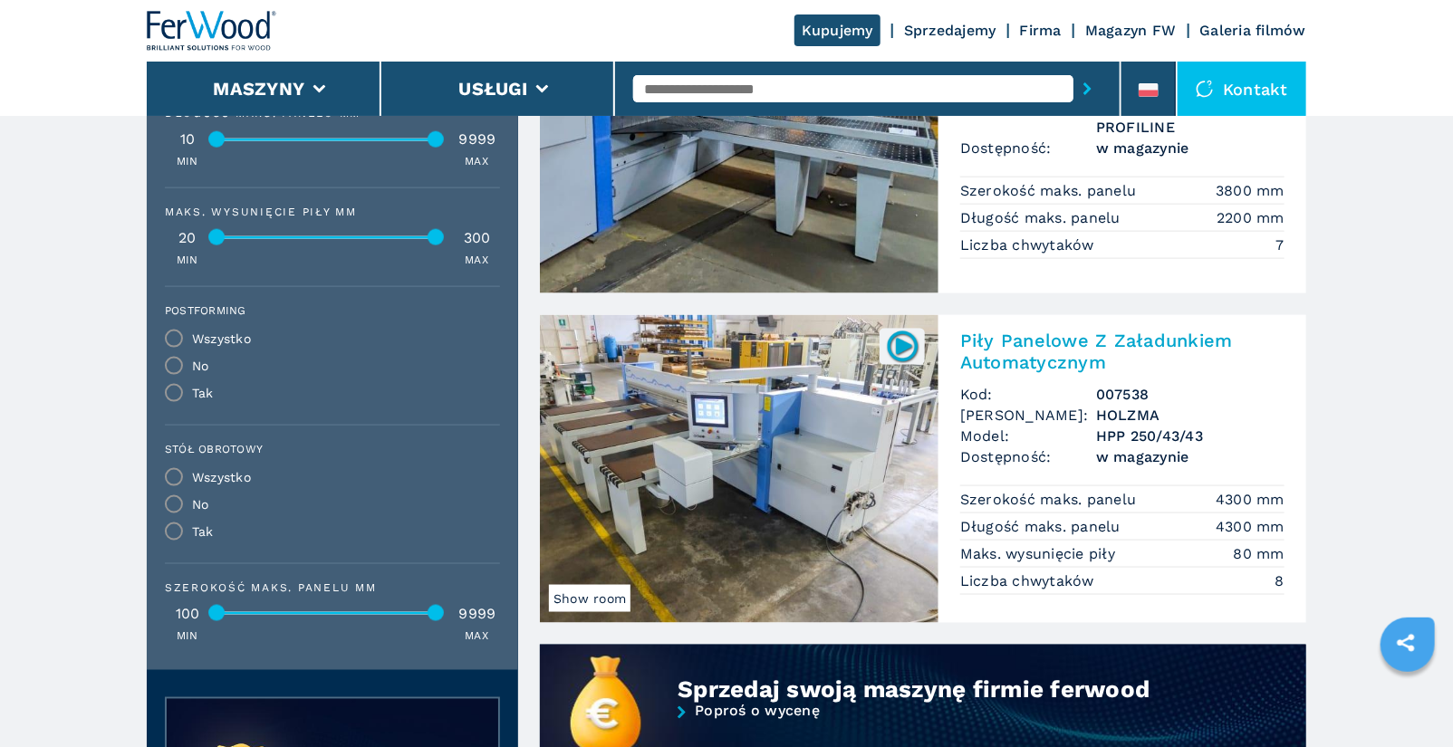
click at [1070, 349] on h2 "Piły Panelowe Z Załadunkiem Automatycznym" at bounding box center [1122, 351] width 324 height 43
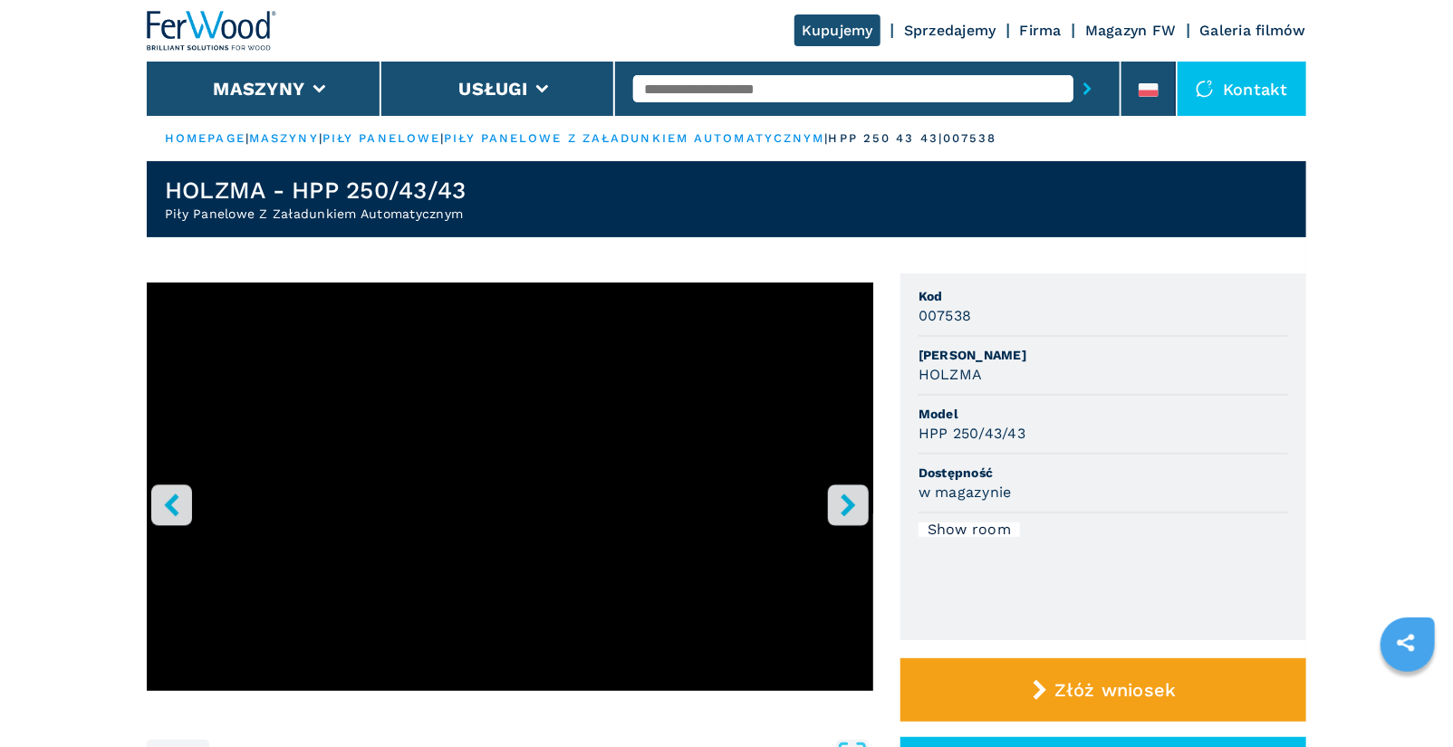
click at [854, 511] on icon "right-button" at bounding box center [848, 505] width 23 height 23
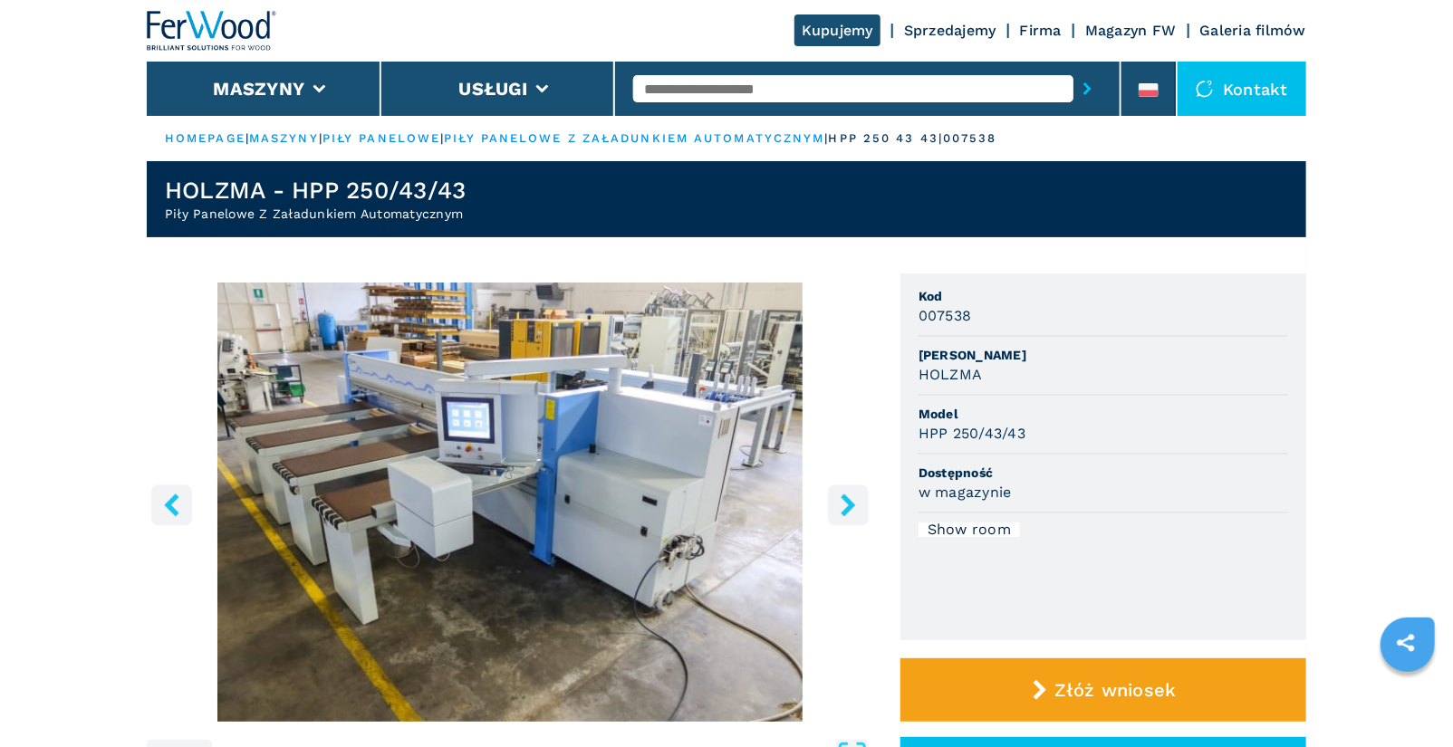
click at [845, 509] on icon "right-button" at bounding box center [847, 505] width 14 height 23
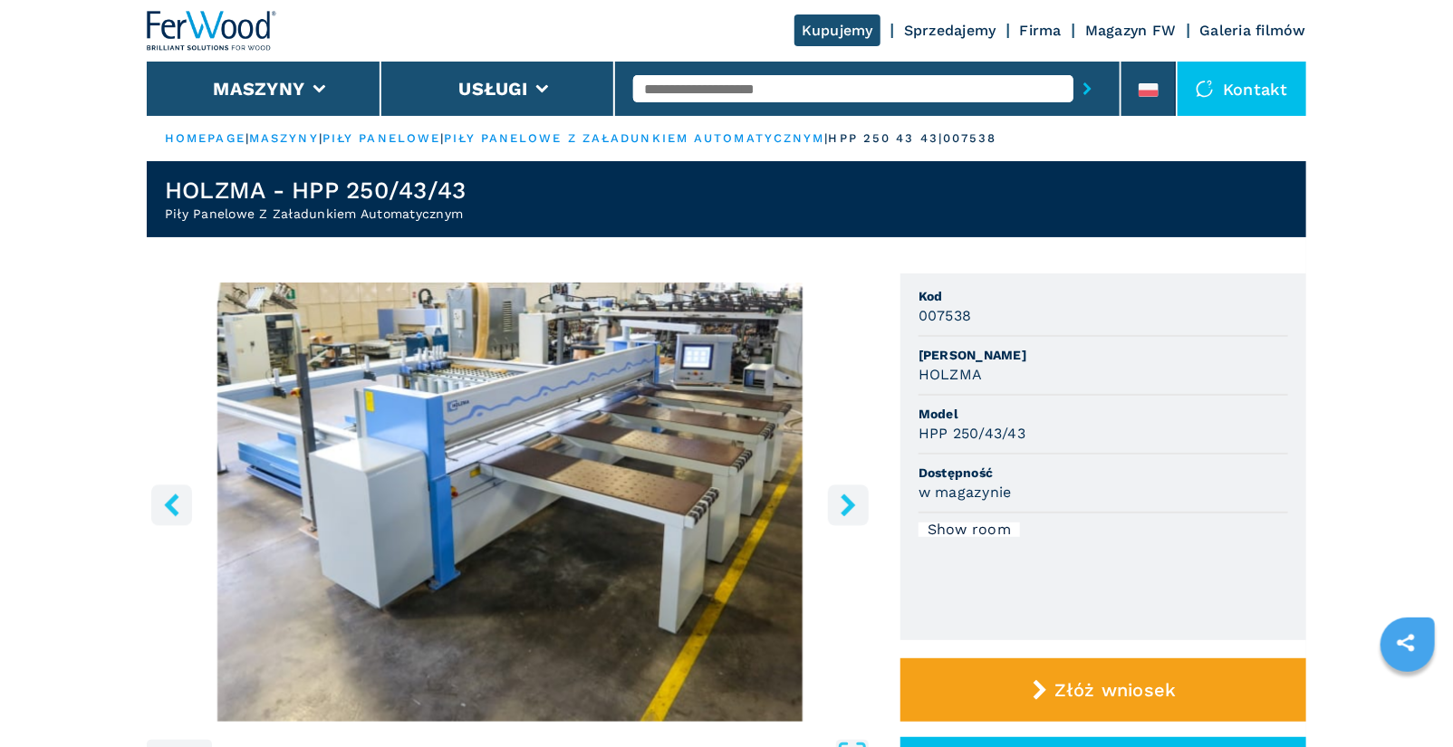
click at [845, 509] on icon "right-button" at bounding box center [847, 505] width 14 height 23
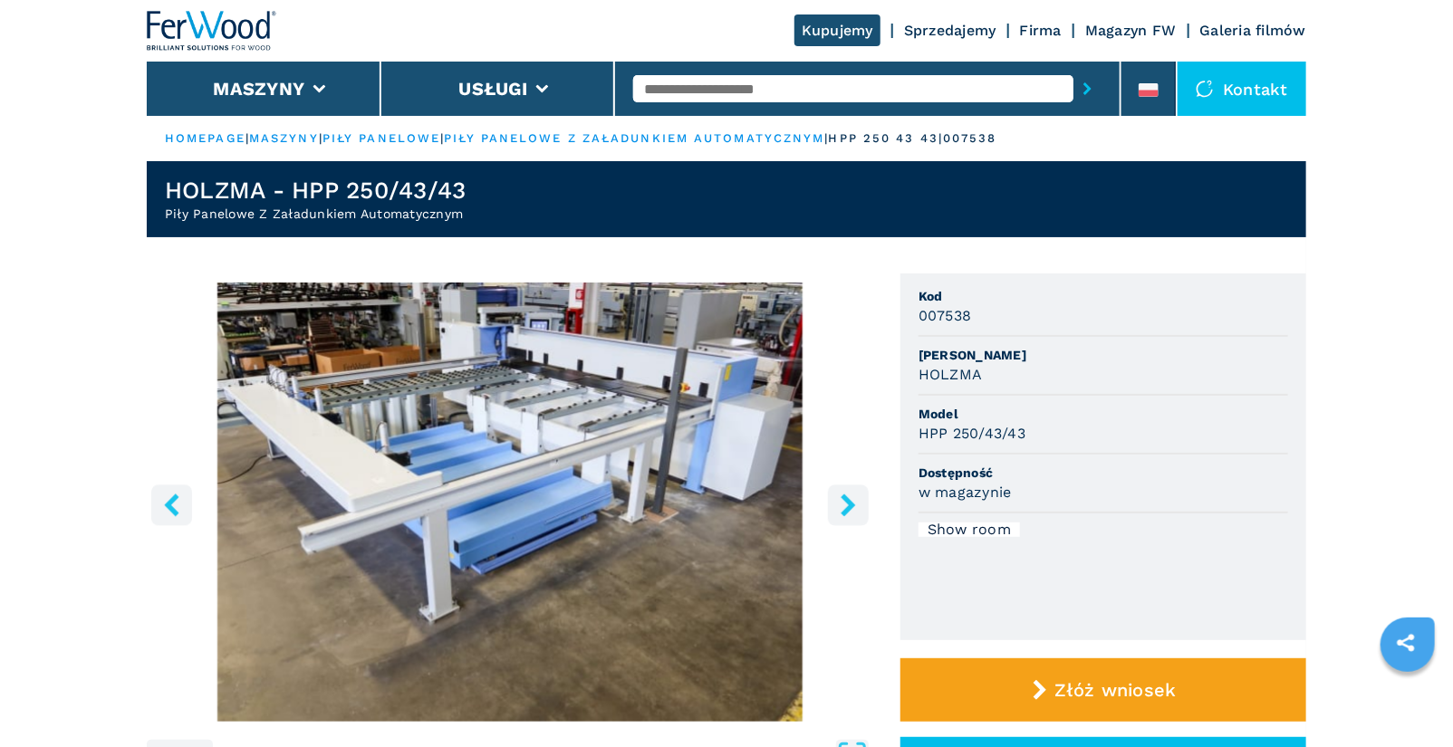
click at [845, 509] on icon "right-button" at bounding box center [847, 505] width 14 height 23
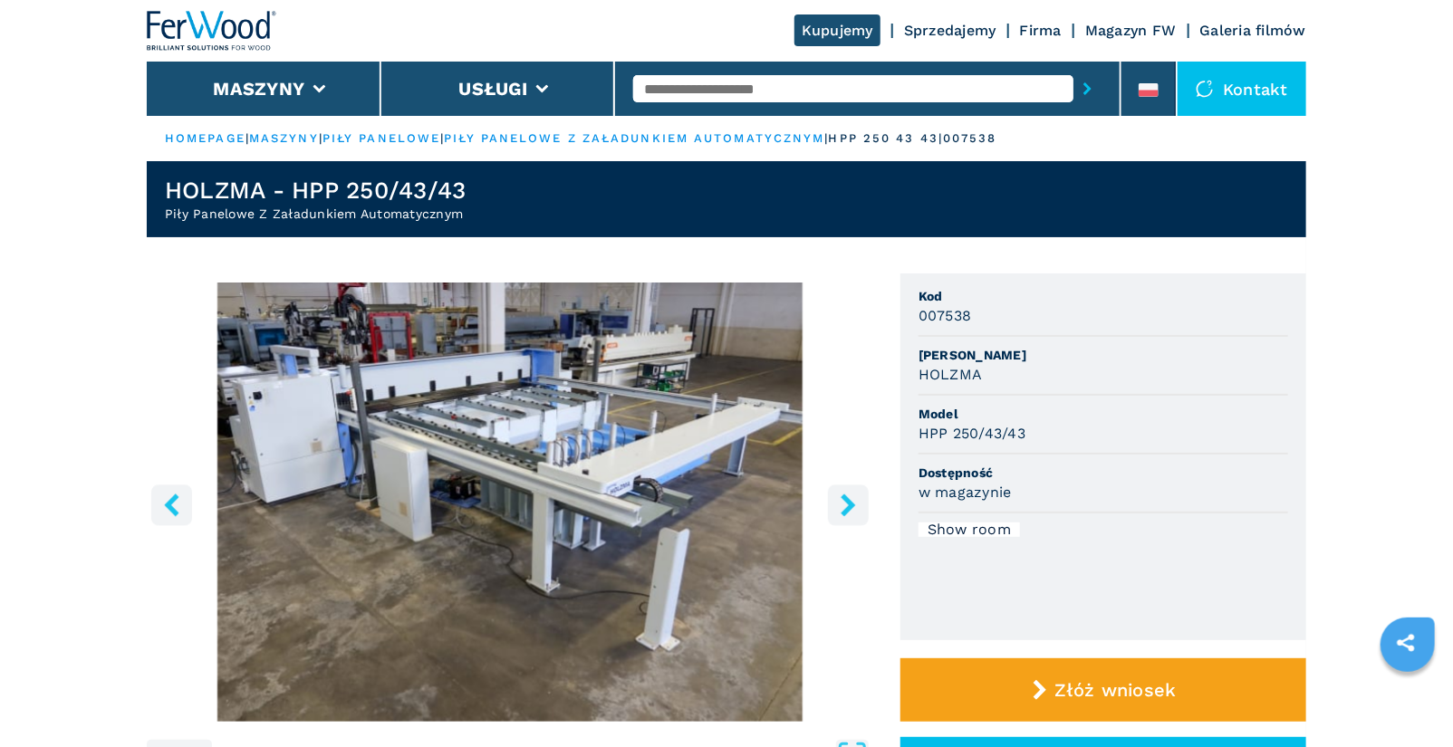
click at [845, 503] on icon "right-button" at bounding box center [848, 505] width 23 height 23
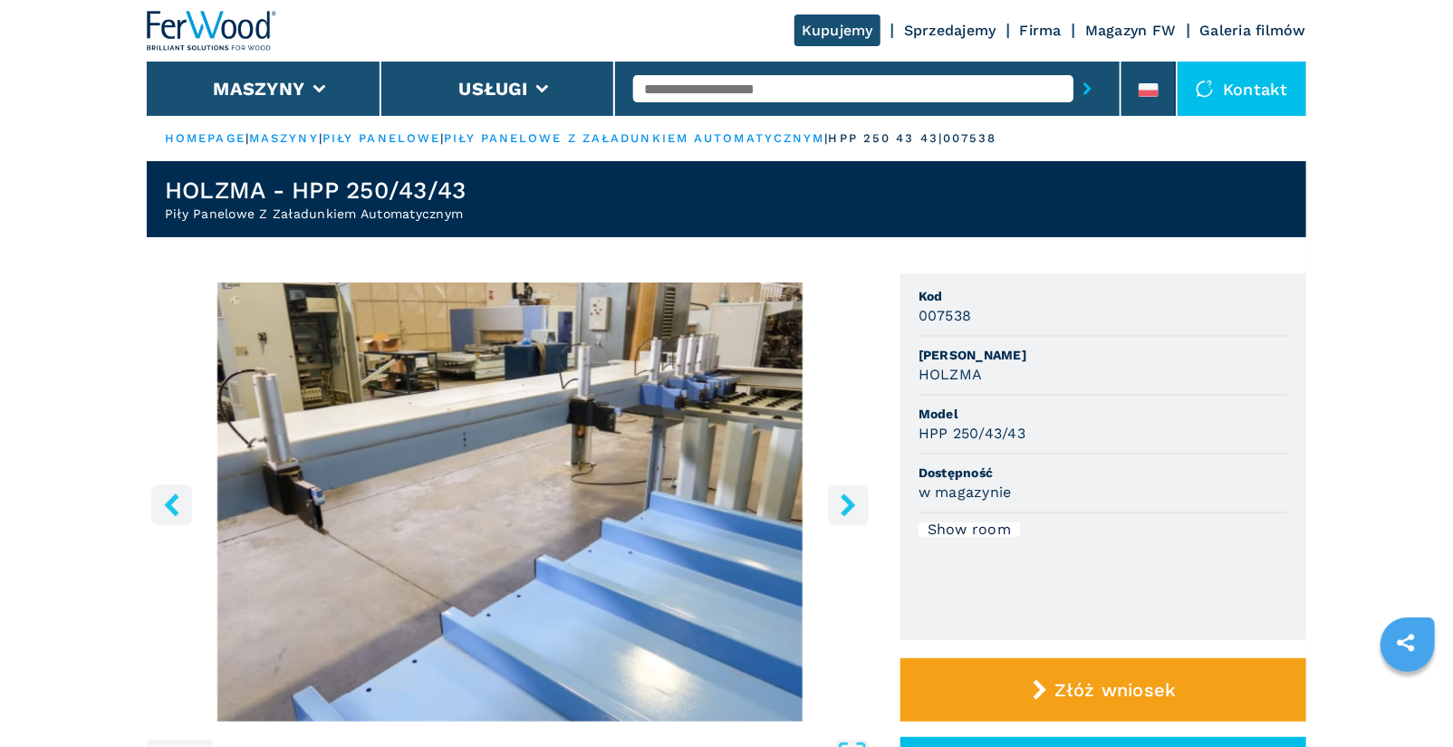
click at [845, 503] on icon "right-button" at bounding box center [848, 505] width 23 height 23
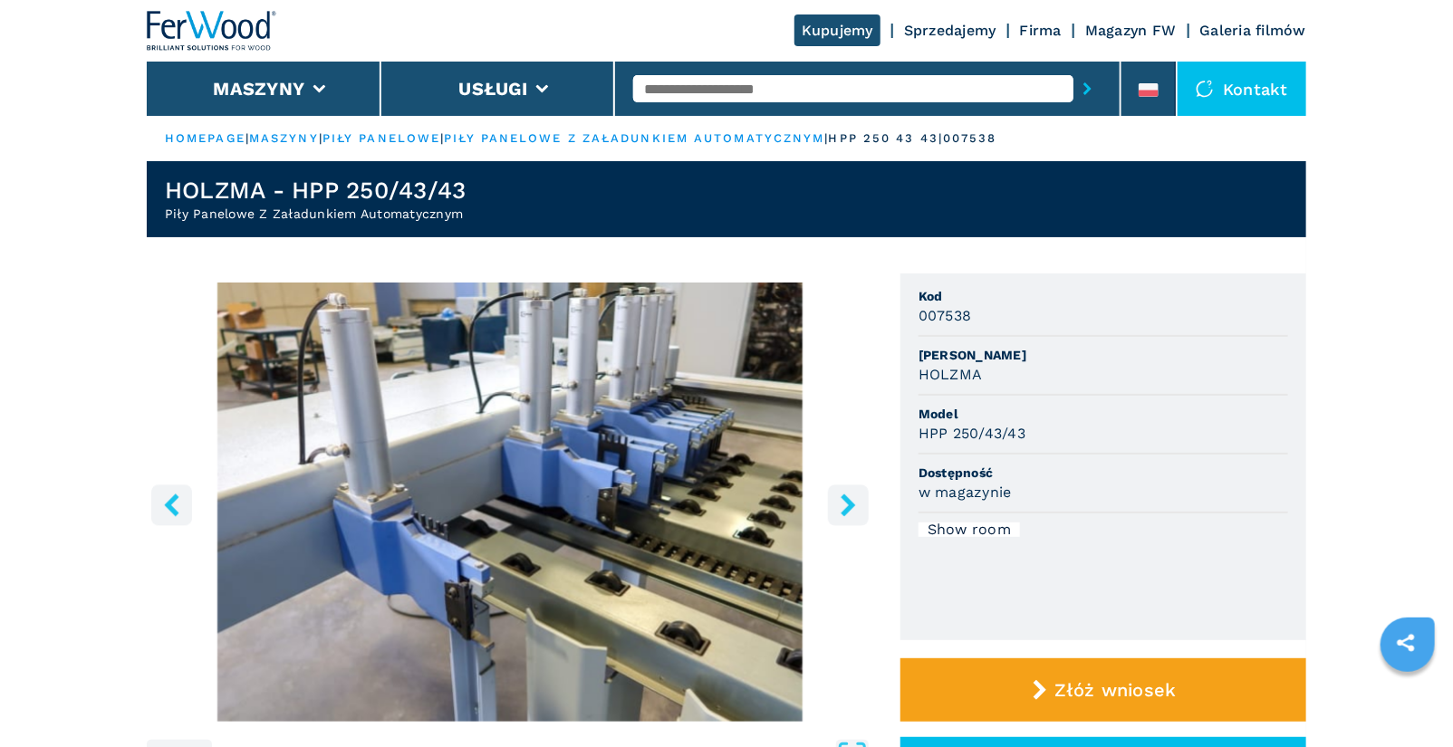
click at [845, 503] on icon "right-button" at bounding box center [848, 505] width 23 height 23
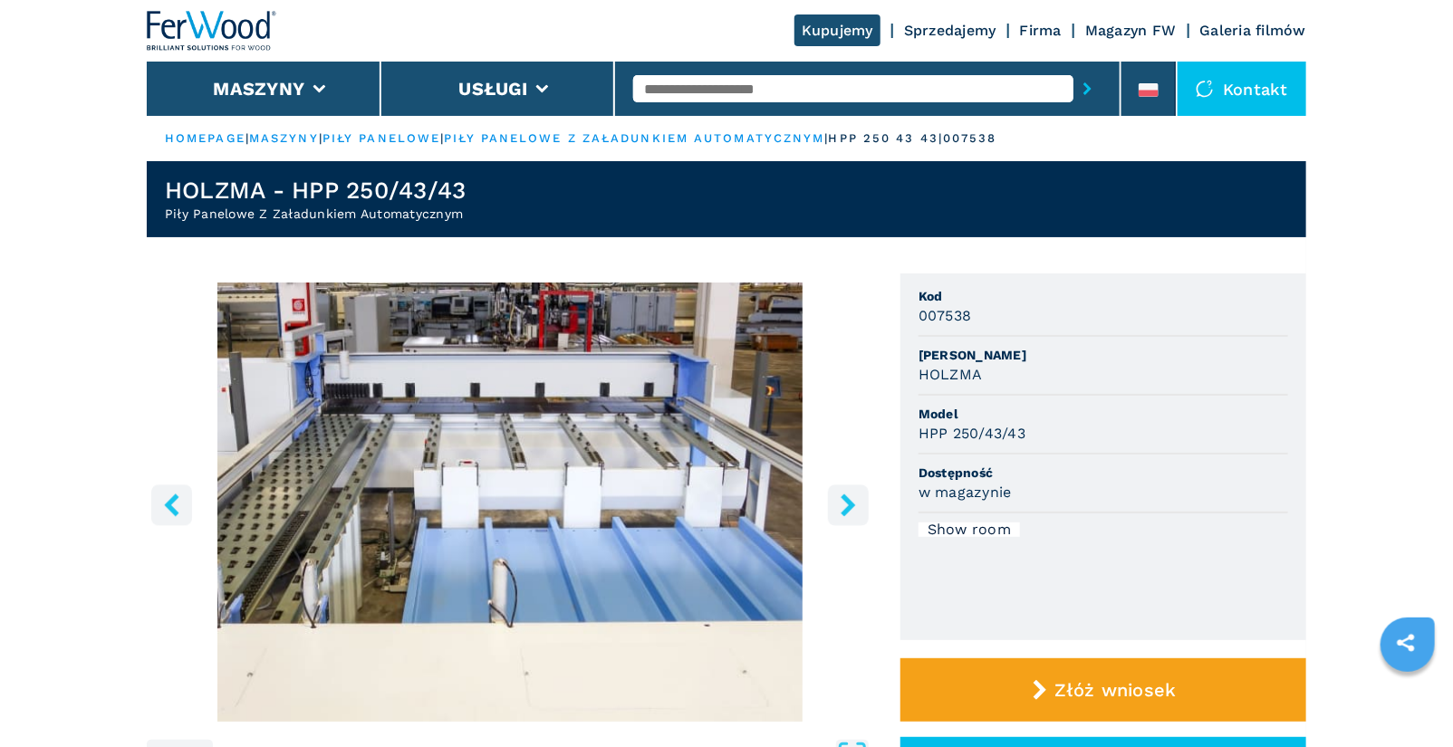
click at [840, 509] on icon "right-button" at bounding box center [848, 505] width 23 height 23
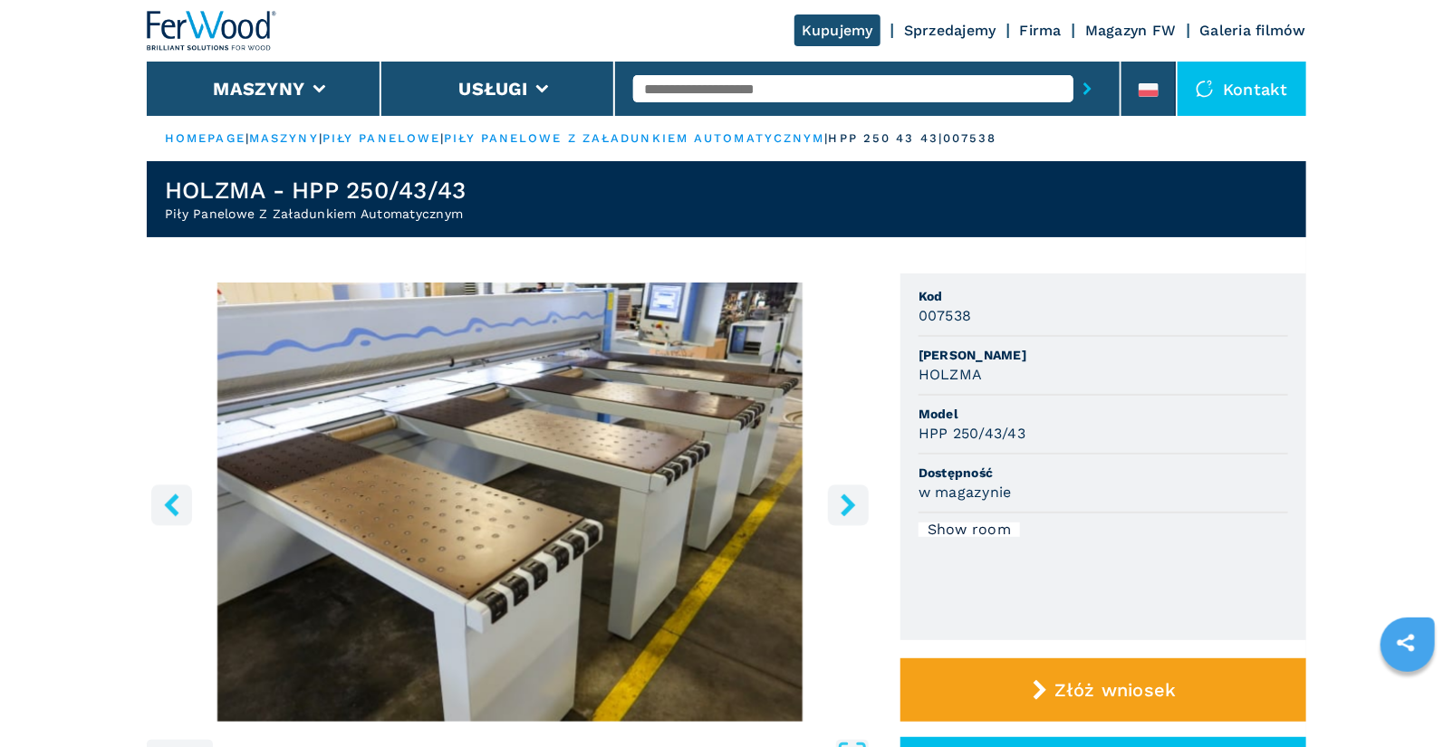
click at [840, 509] on icon "right-button" at bounding box center [848, 505] width 23 height 23
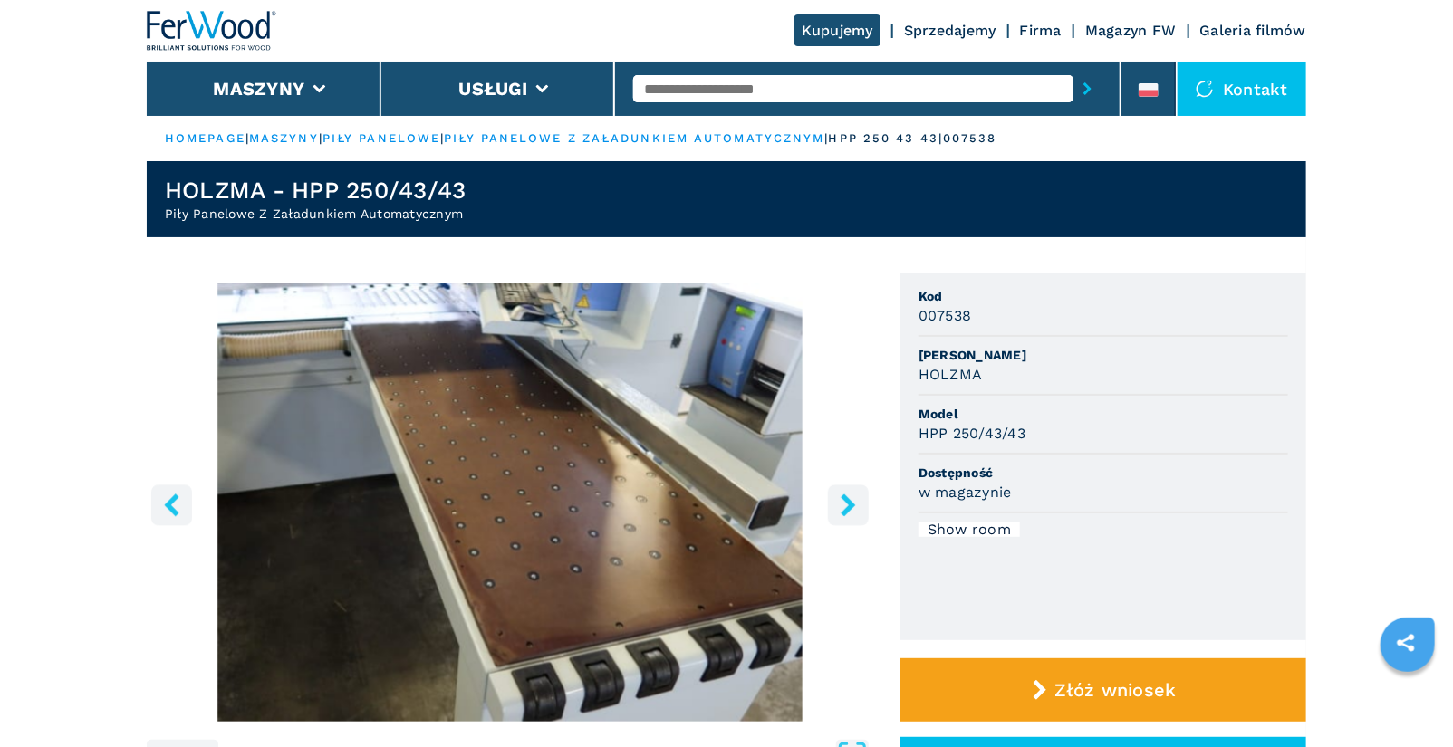
click at [840, 509] on icon "right-button" at bounding box center [848, 505] width 23 height 23
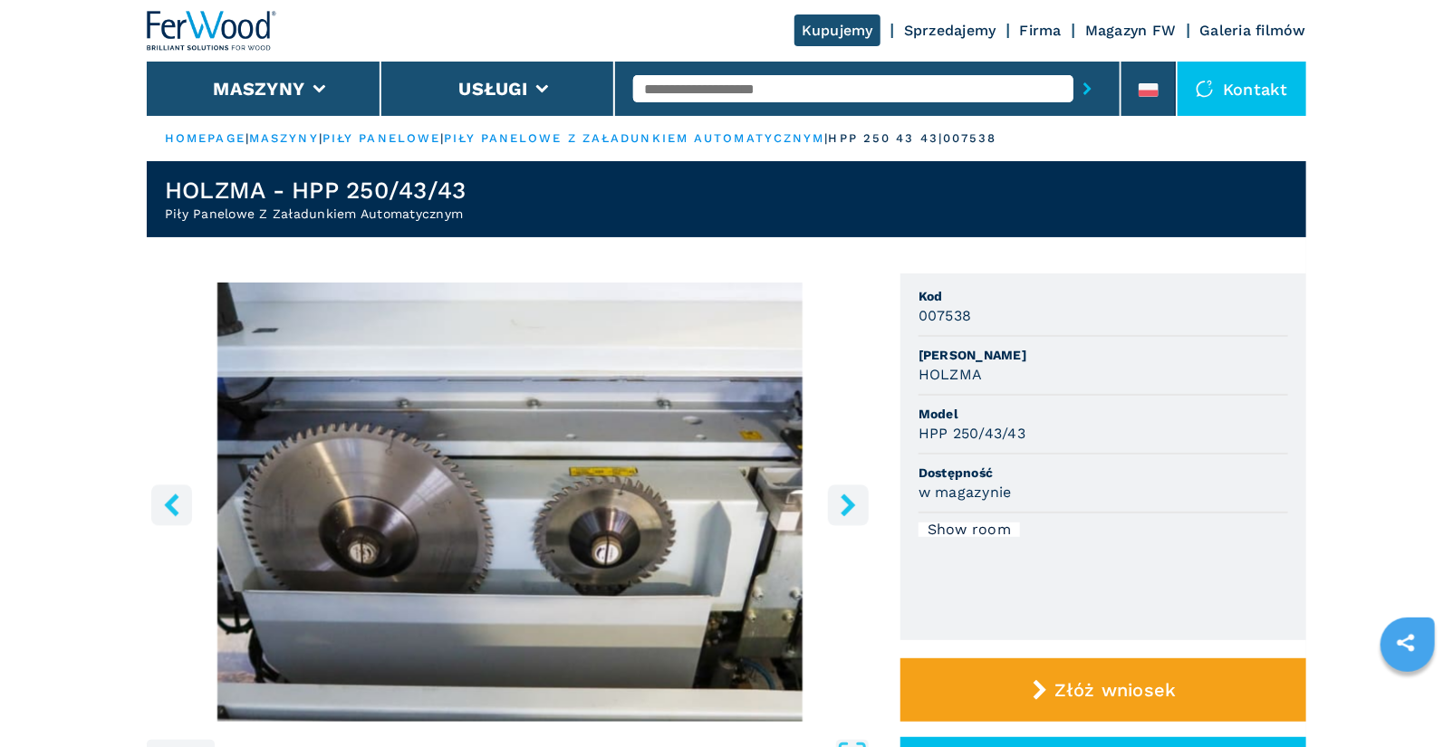
click at [840, 509] on icon "right-button" at bounding box center [848, 505] width 23 height 23
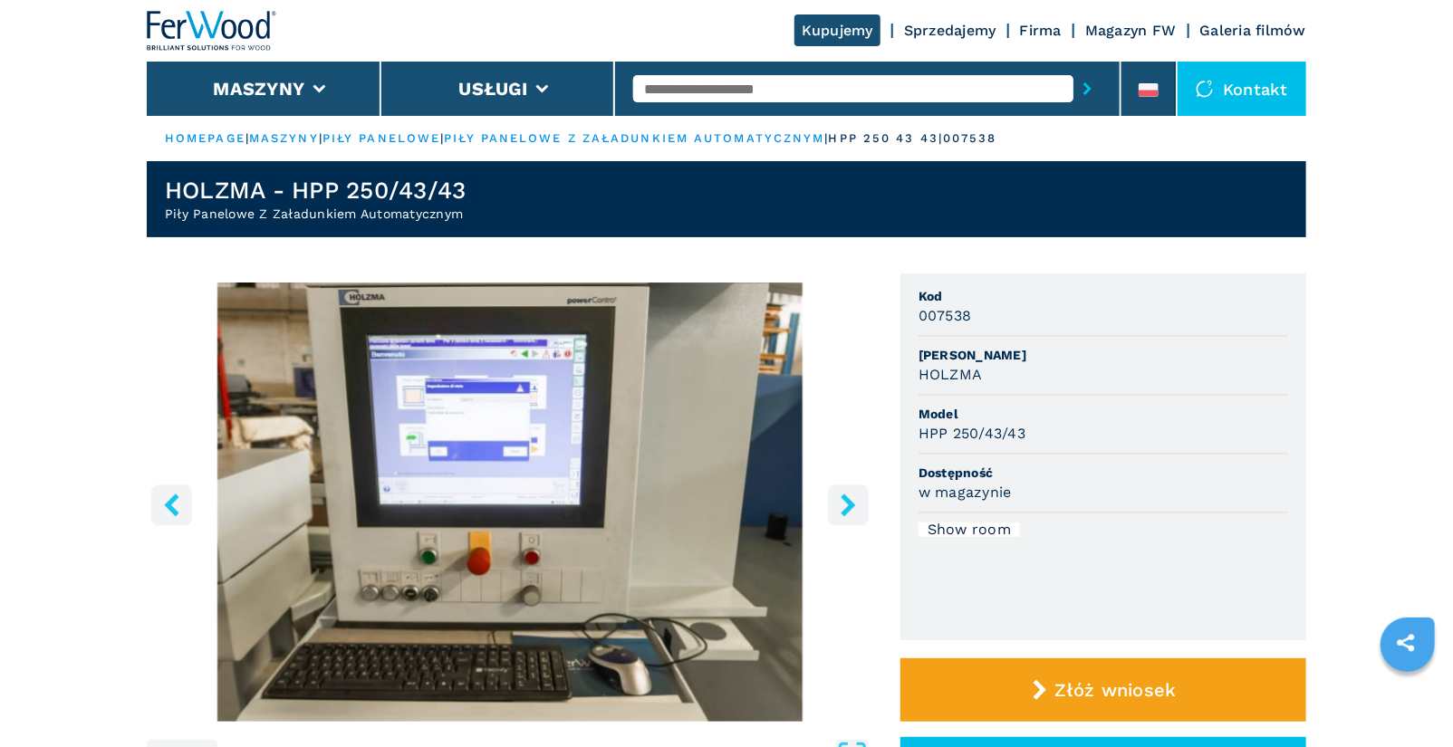
click at [840, 509] on icon "right-button" at bounding box center [848, 505] width 23 height 23
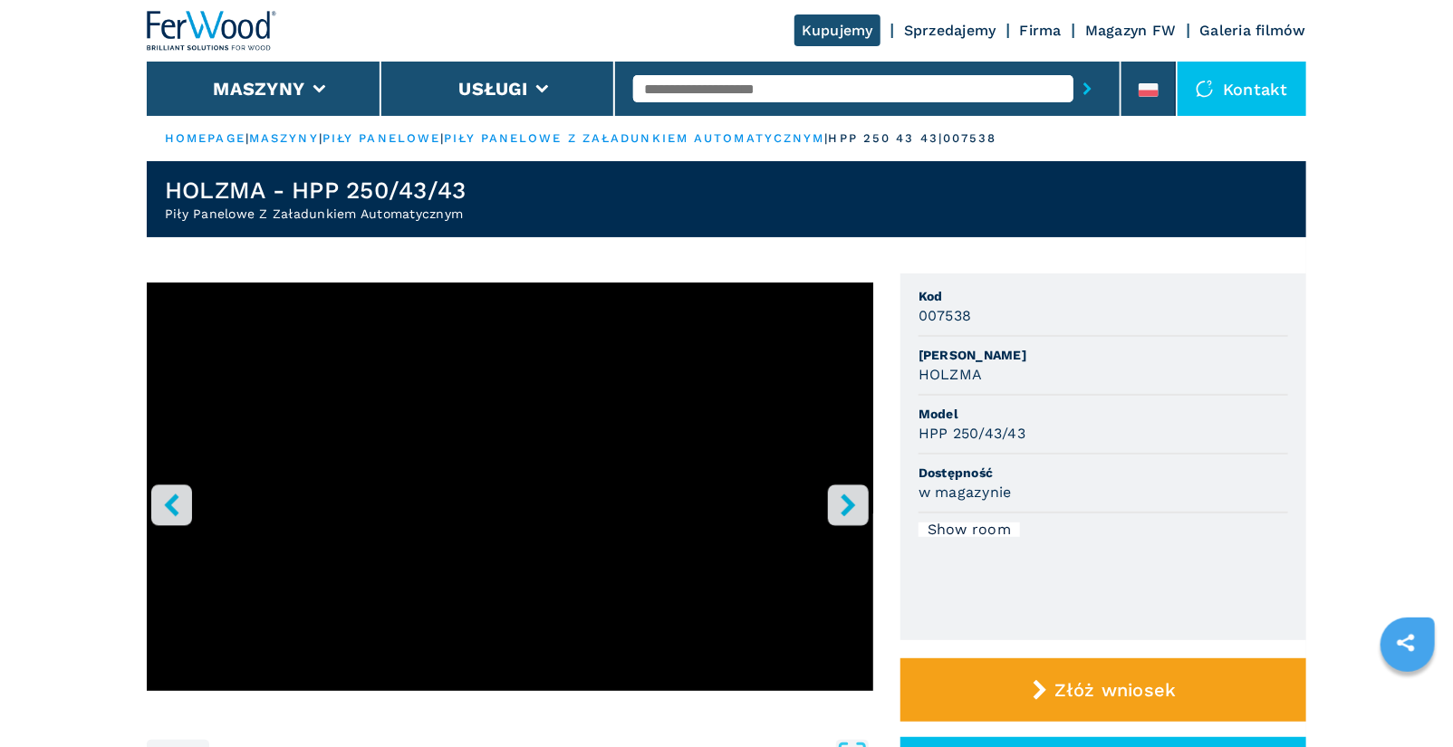
click at [849, 509] on icon "right-button" at bounding box center [847, 505] width 14 height 23
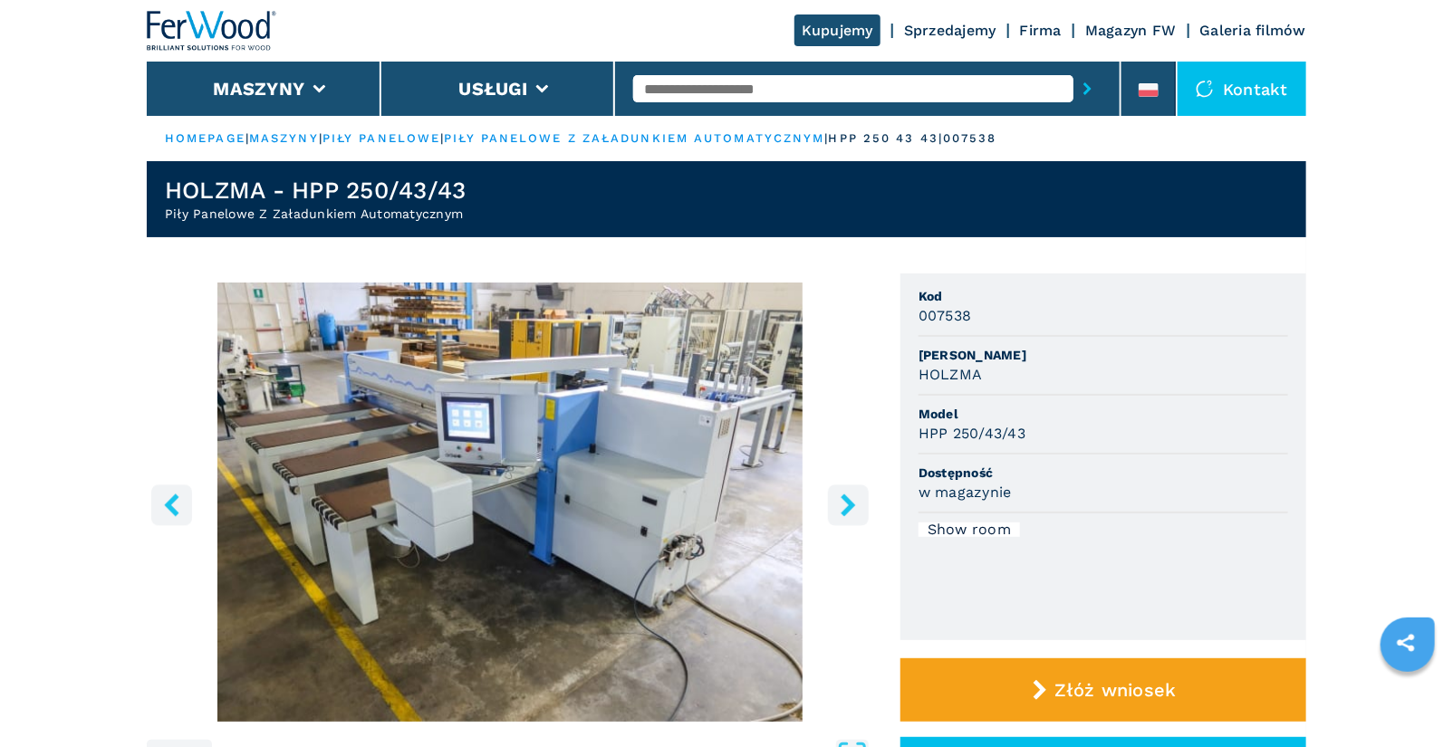
click at [849, 509] on icon "right-button" at bounding box center [847, 505] width 14 height 23
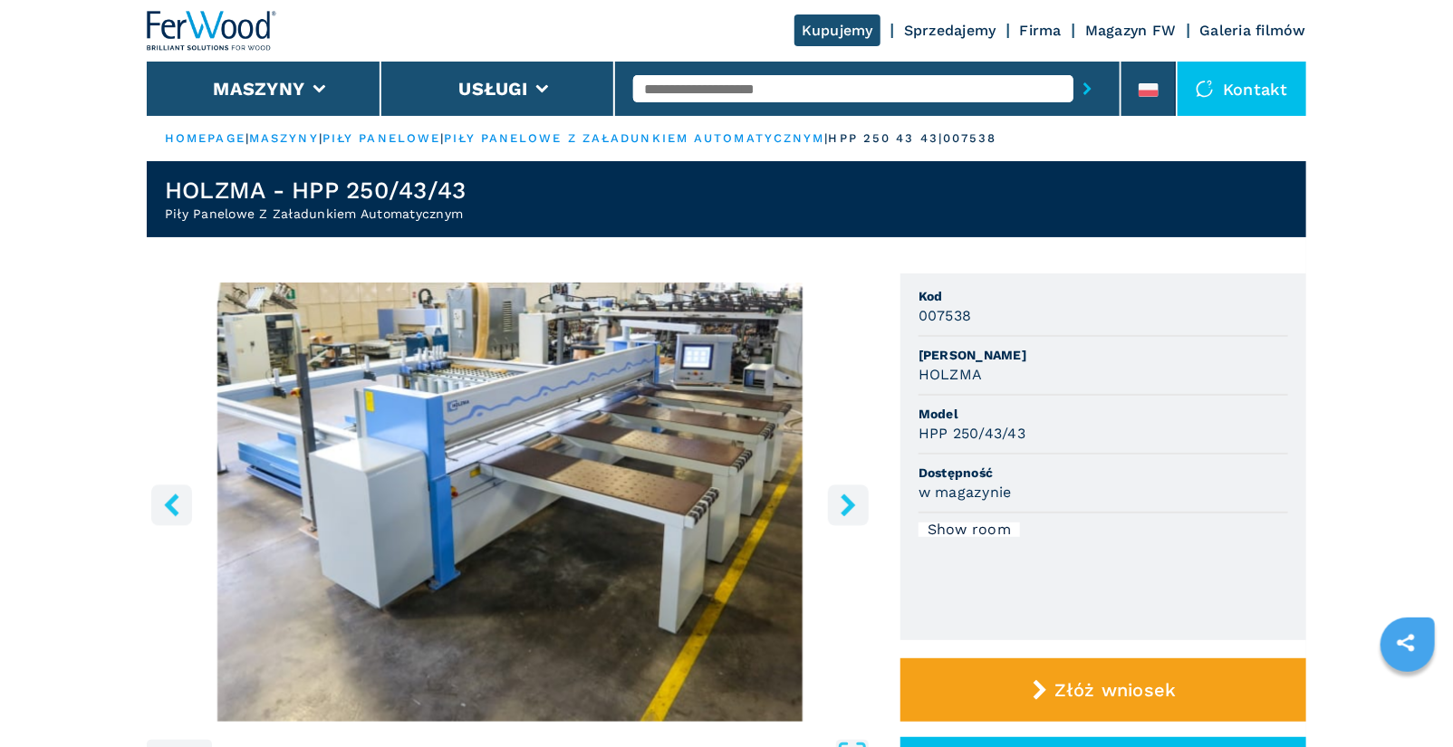
click at [849, 509] on icon "right-button" at bounding box center [847, 505] width 14 height 23
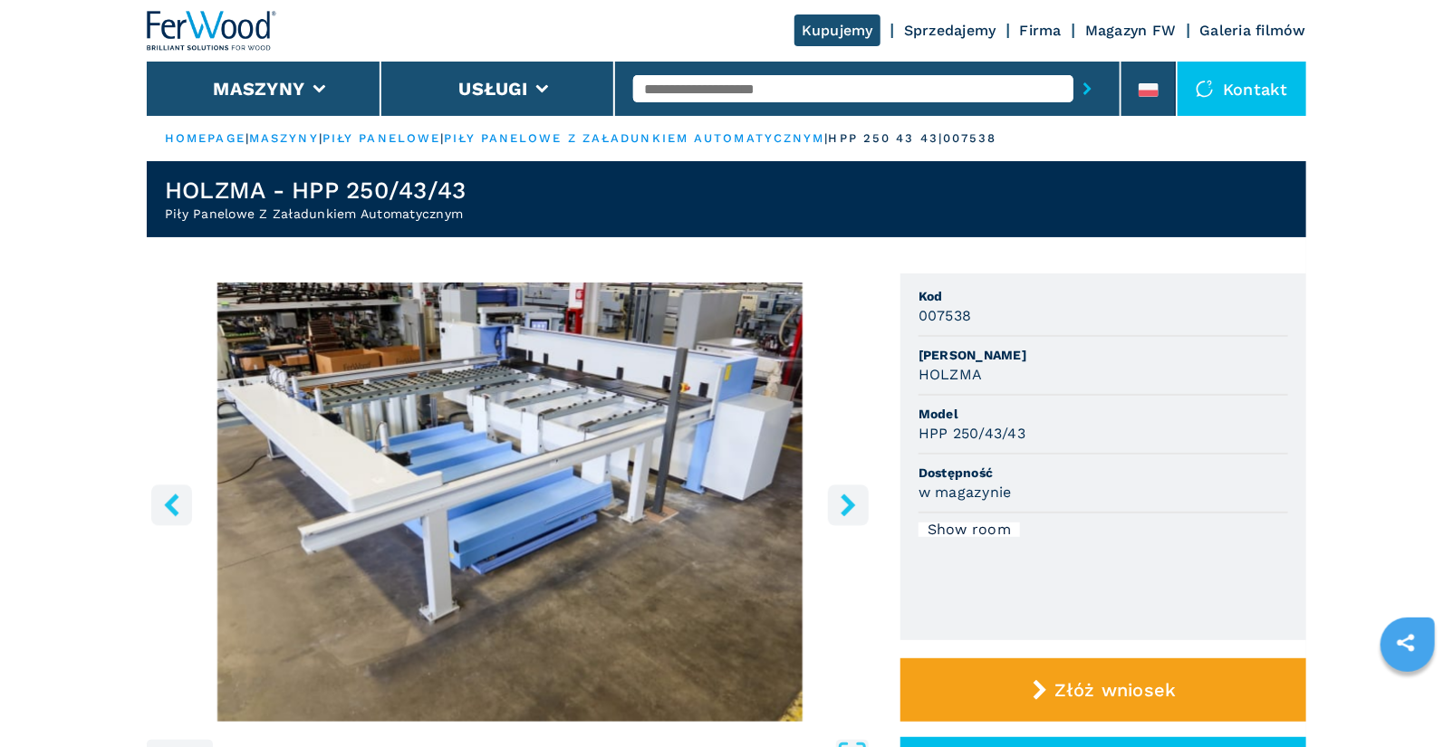
click at [849, 509] on icon "right-button" at bounding box center [847, 505] width 14 height 23
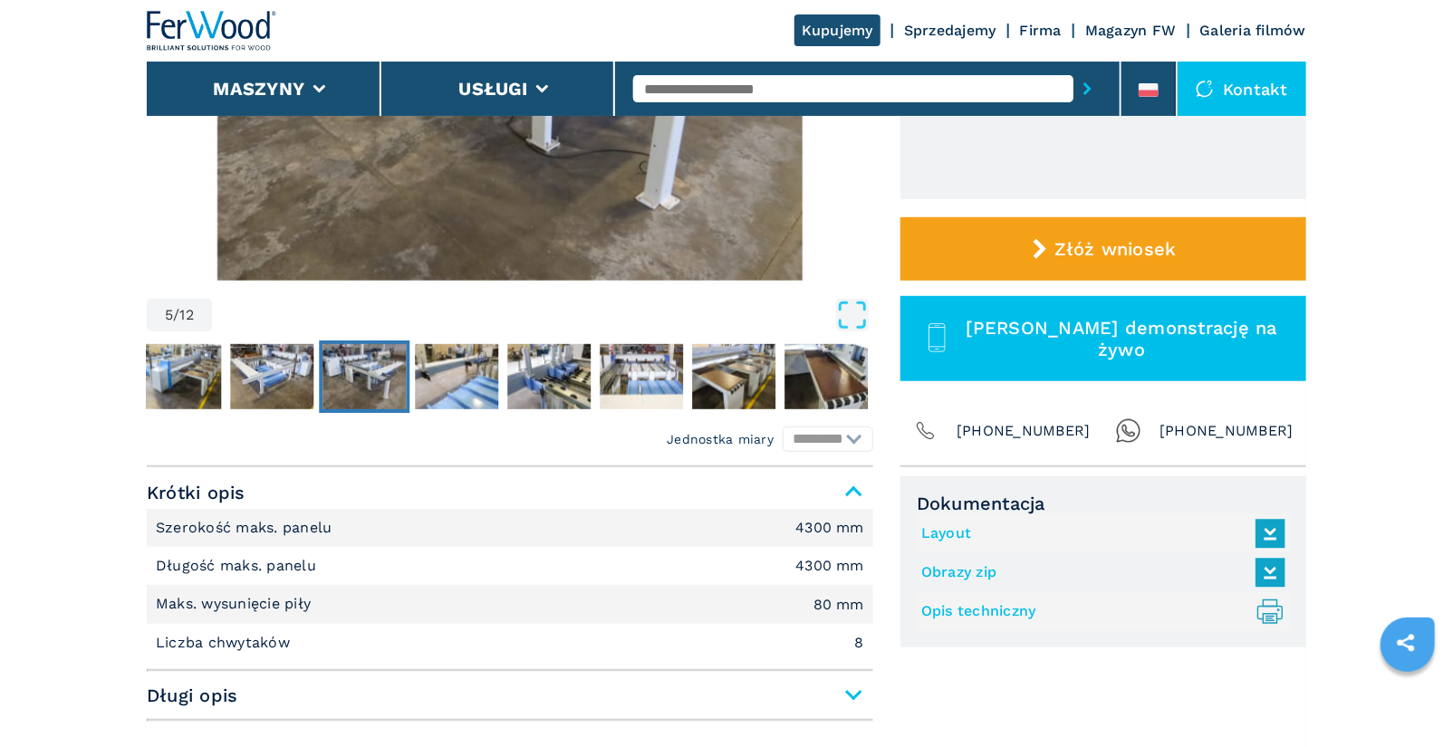
scroll to position [465, 0]
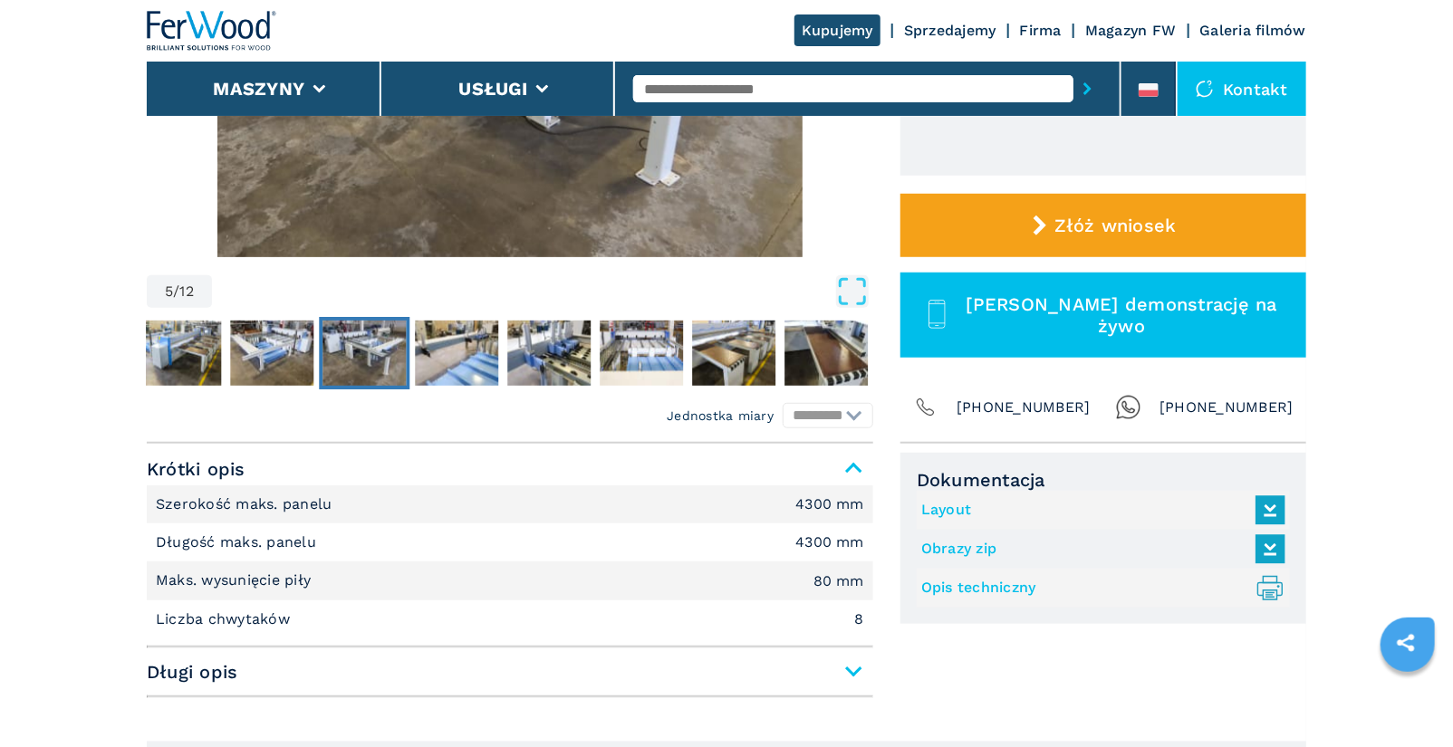
click at [944, 508] on link "Layout" at bounding box center [1098, 510] width 355 height 30
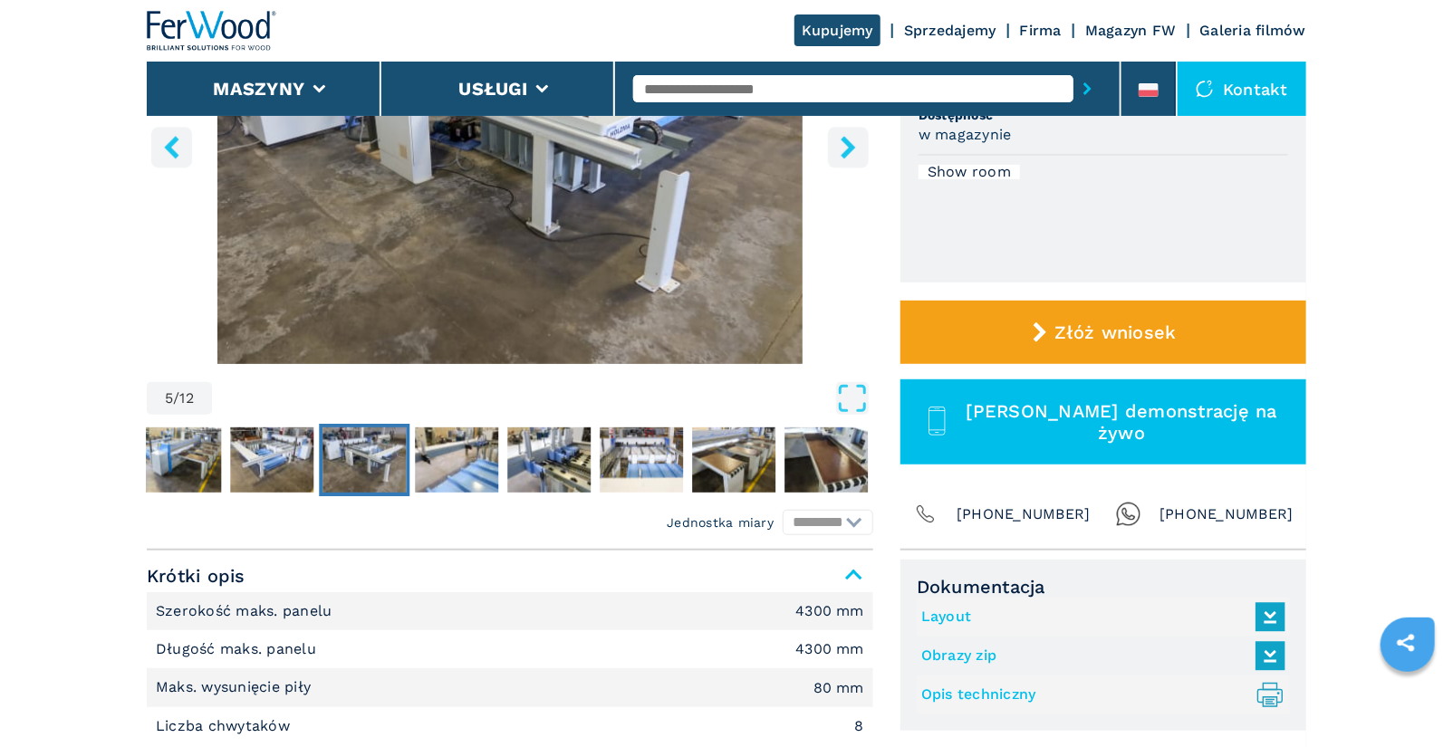
scroll to position [97, 0]
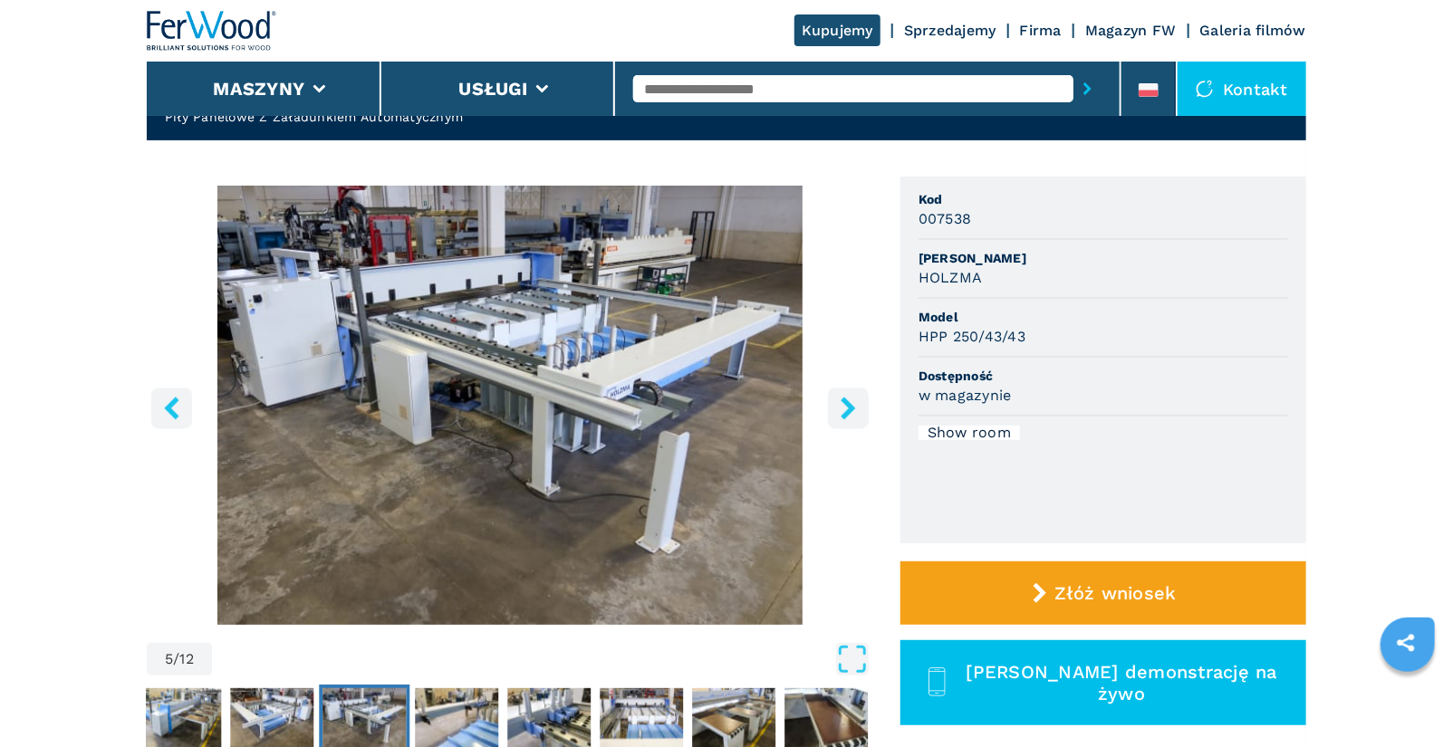
click at [854, 414] on icon "right-button" at bounding box center [848, 408] width 23 height 23
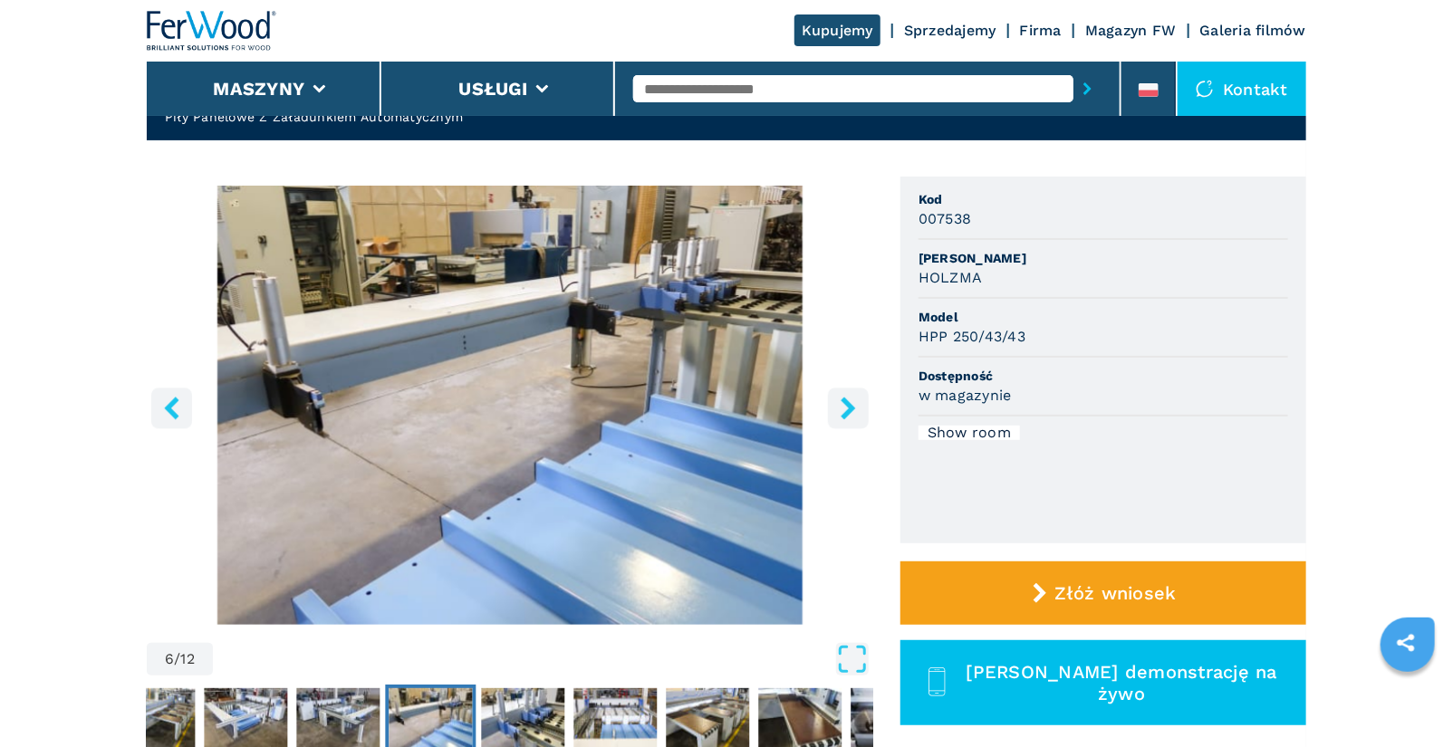
click at [854, 414] on icon "right-button" at bounding box center [848, 408] width 23 height 23
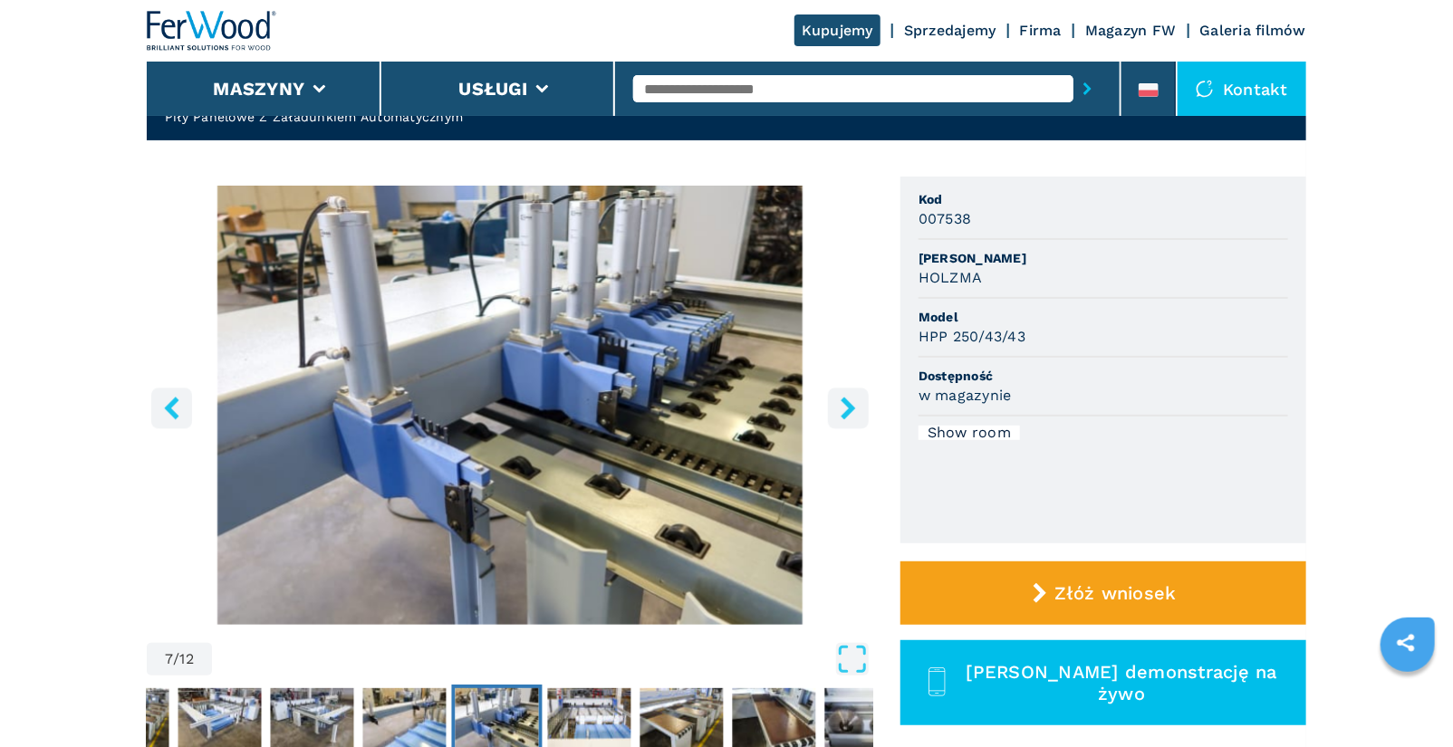
click at [854, 414] on icon "right-button" at bounding box center [848, 408] width 23 height 23
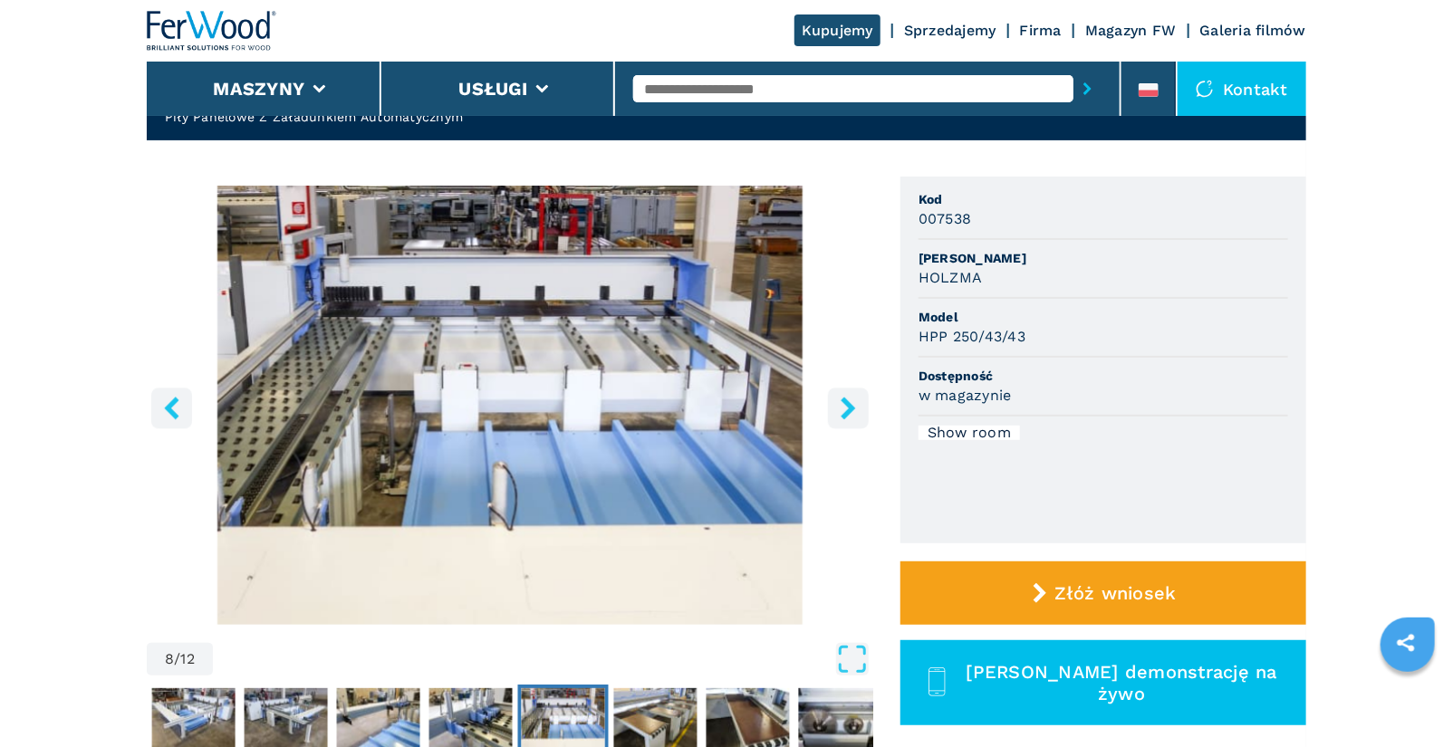
click at [854, 414] on icon "right-button" at bounding box center [848, 408] width 23 height 23
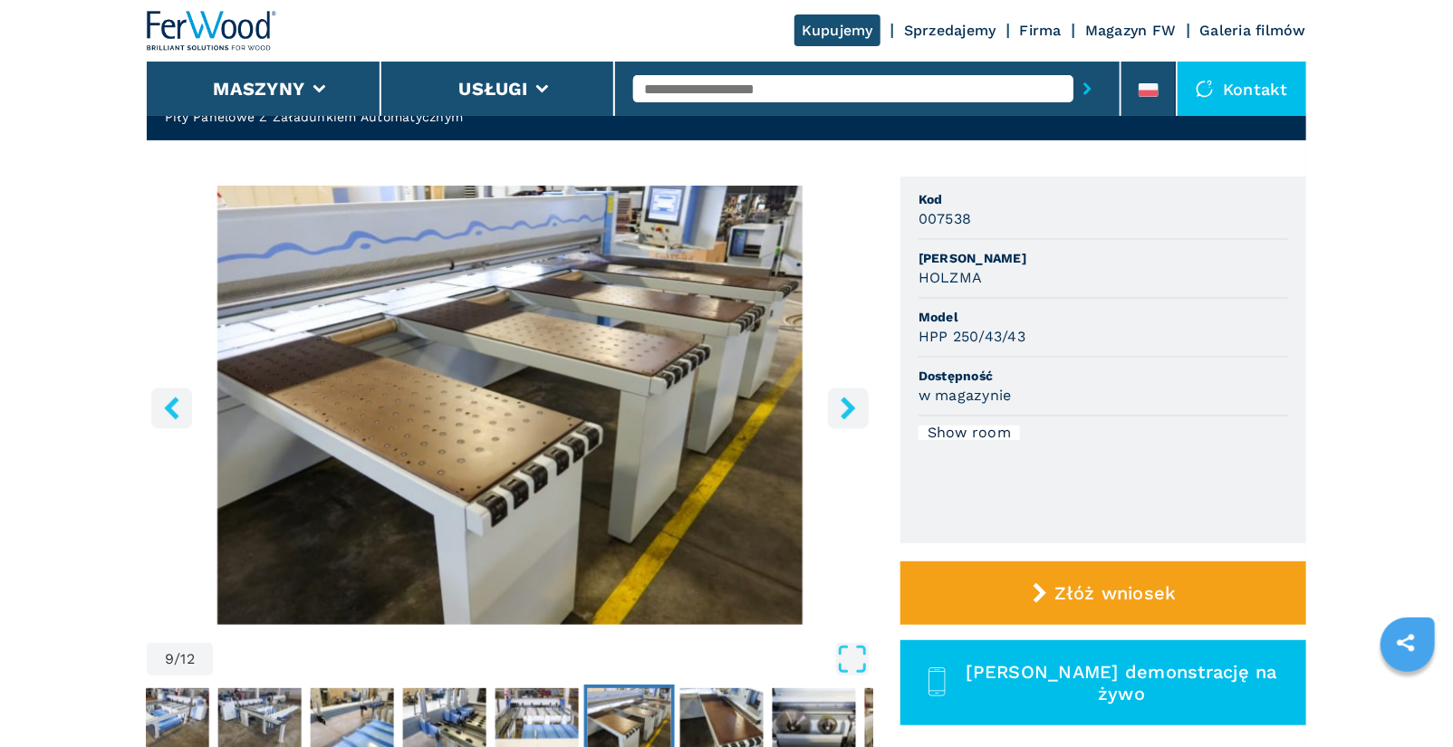
click at [854, 414] on icon "right-button" at bounding box center [848, 408] width 23 height 23
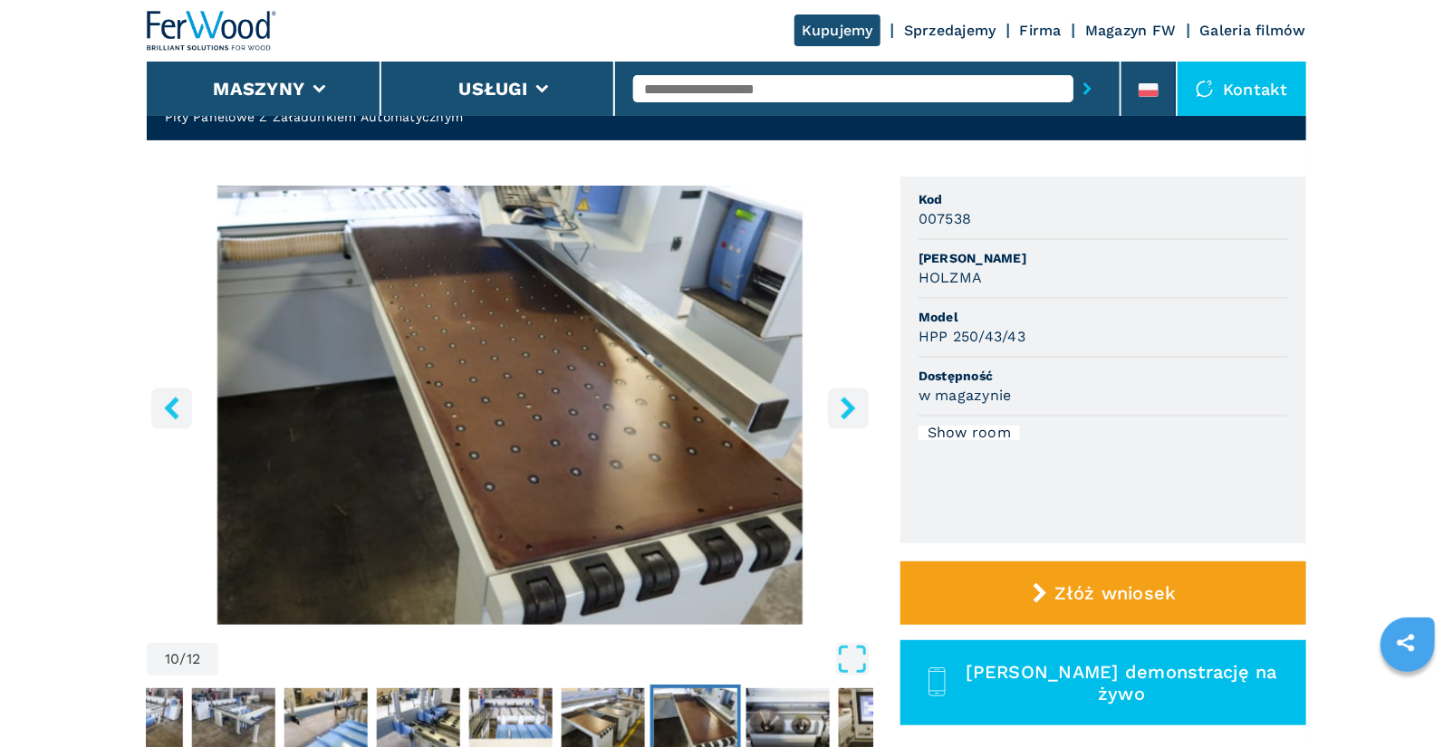
click at [854, 414] on icon "right-button" at bounding box center [848, 408] width 23 height 23
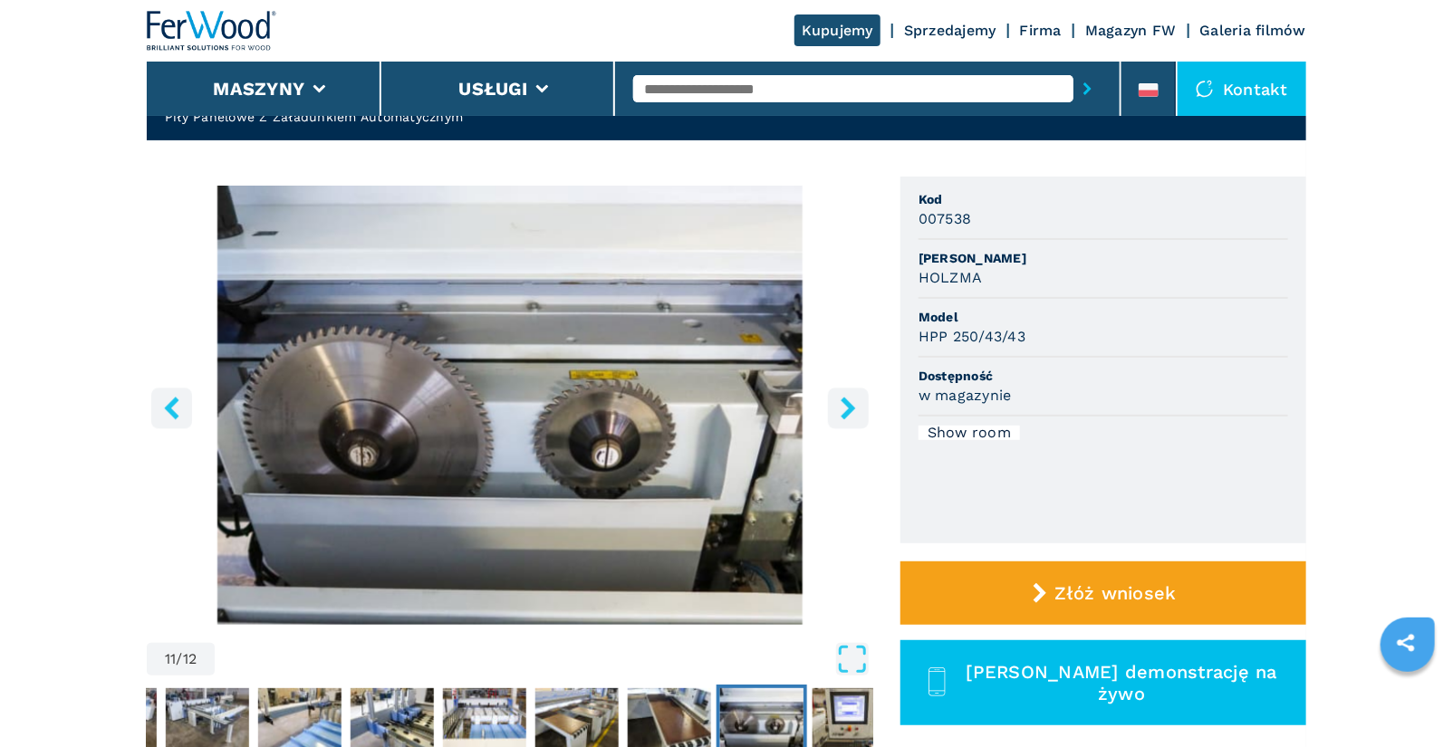
click at [854, 414] on icon "right-button" at bounding box center [848, 408] width 23 height 23
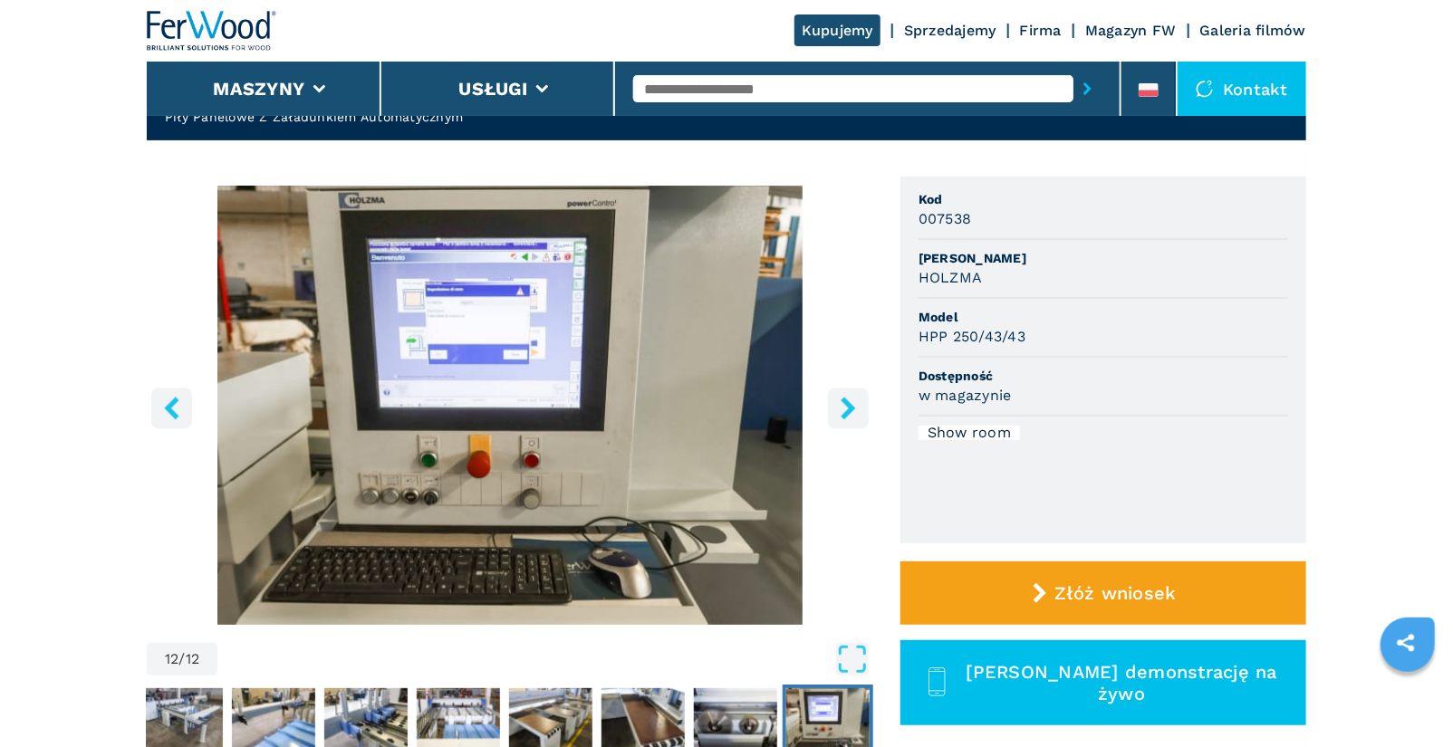
click at [724, 91] on input "text" at bounding box center [853, 88] width 440 height 27
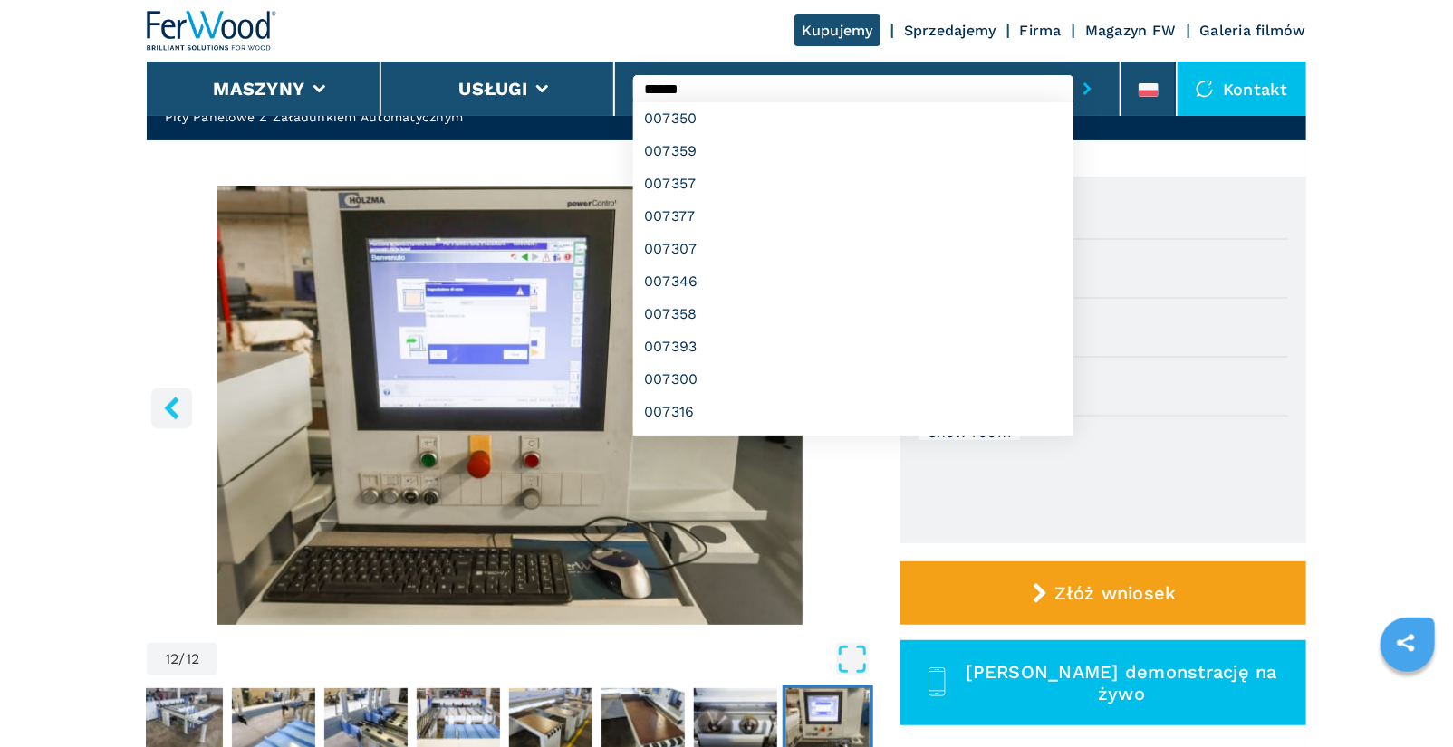
type input "******"
click at [1073, 68] on button "submit-button" at bounding box center [1087, 89] width 28 height 42
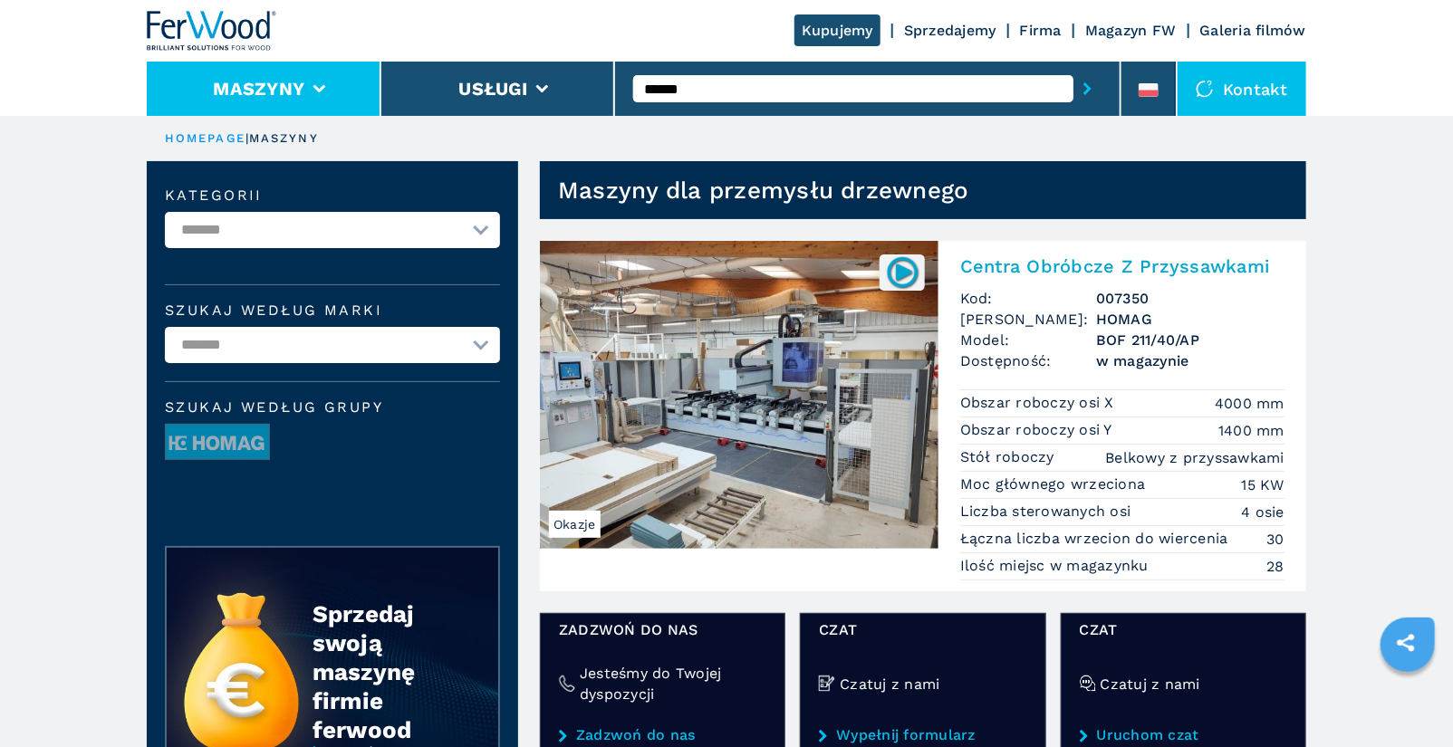
click at [323, 80] on li "Maszyny" at bounding box center [264, 89] width 235 height 54
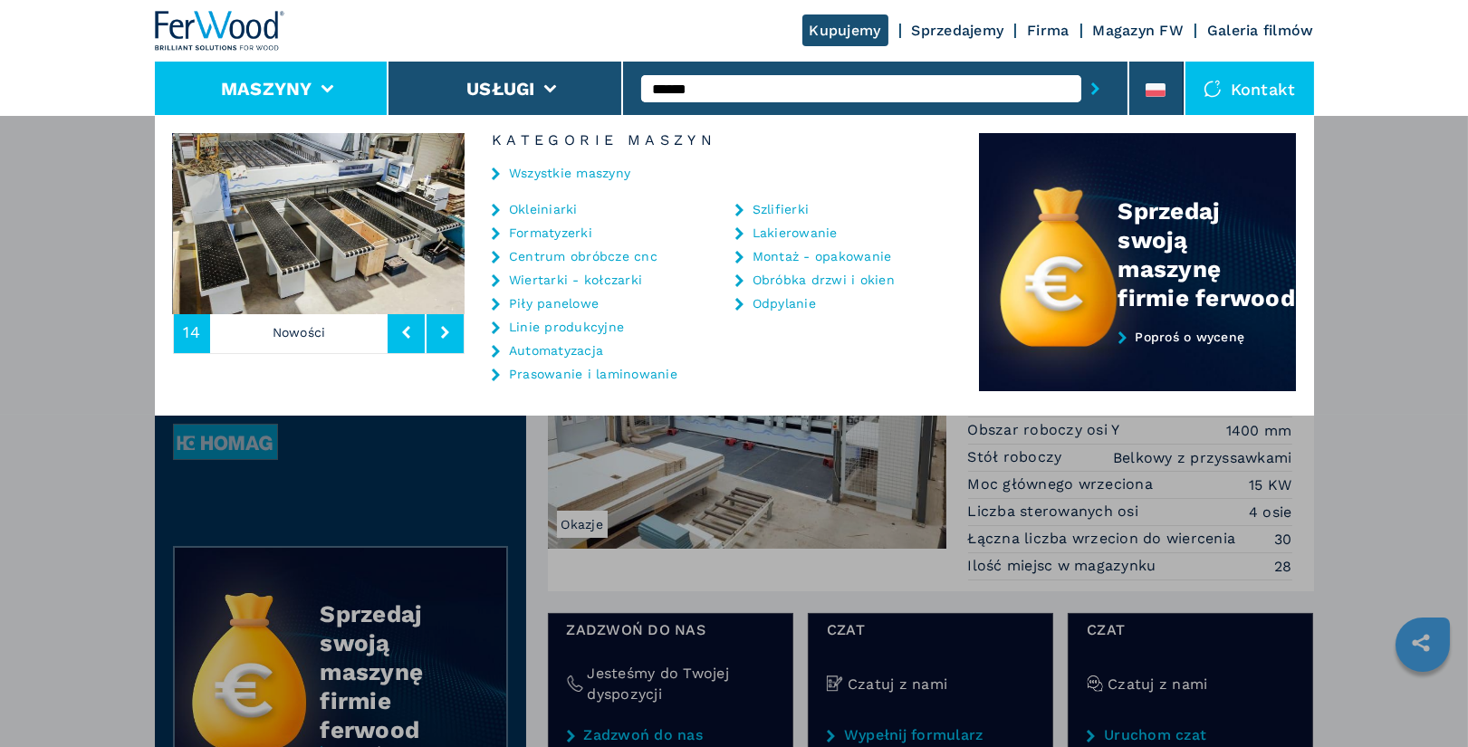
click at [619, 256] on link "Centrum obróbcze cnc" at bounding box center [583, 256] width 149 height 13
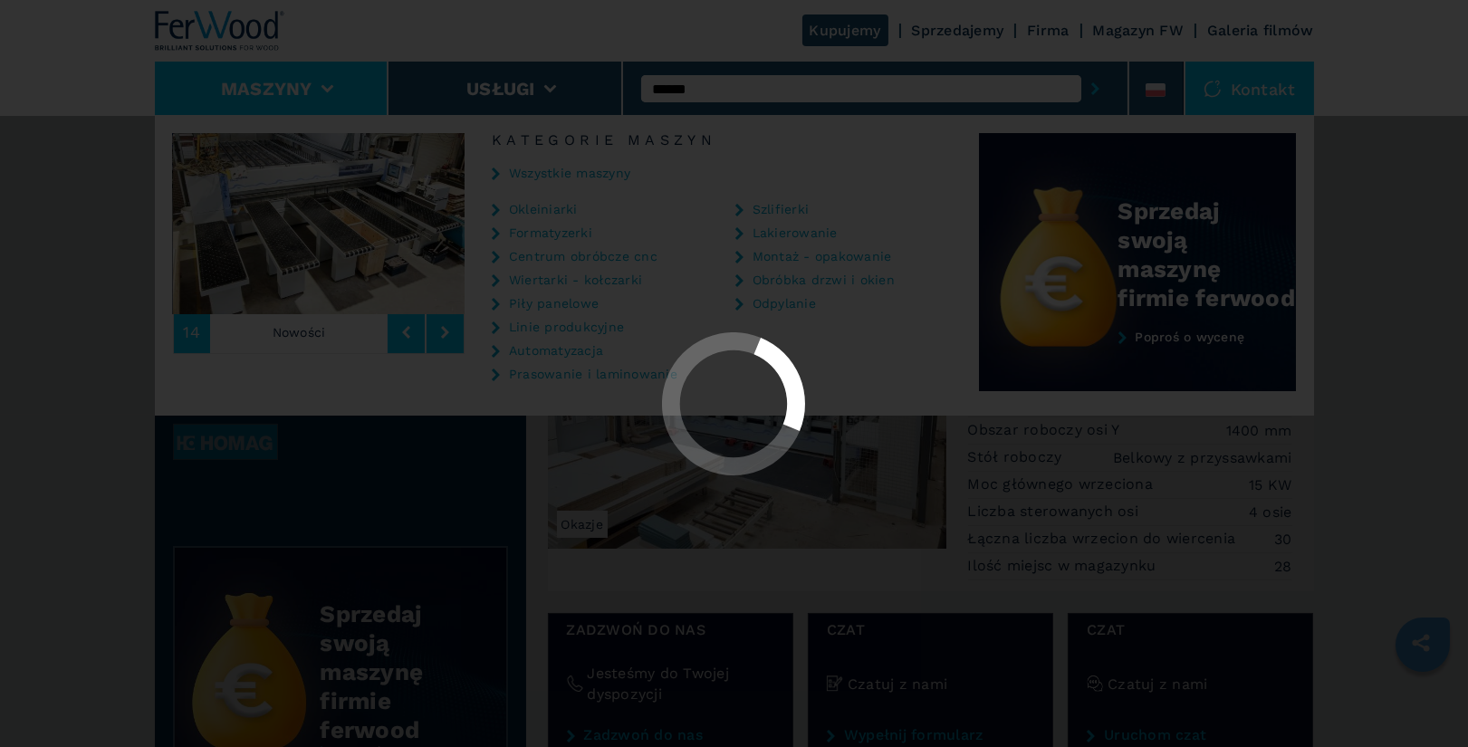
select select "**********"
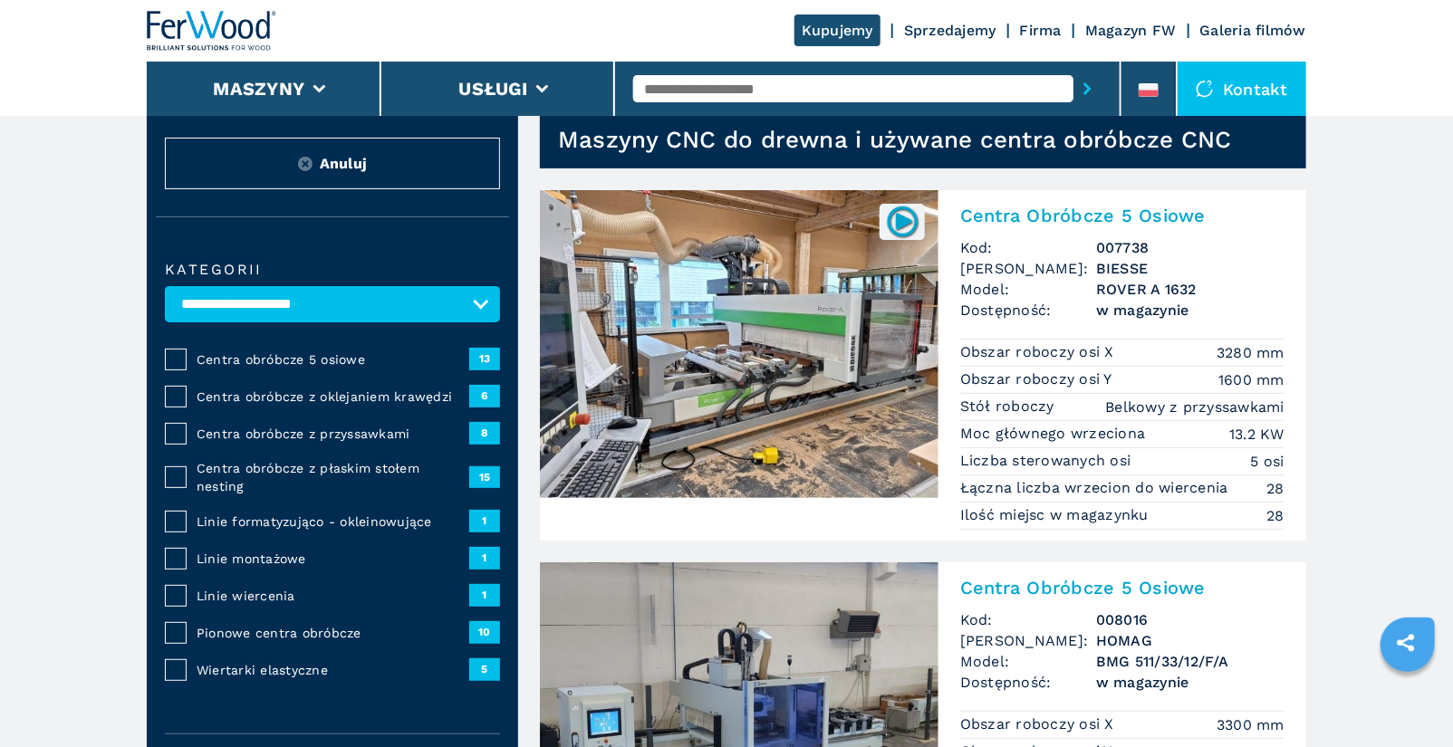
scroll to position [51, 0]
click at [292, 437] on span "Centra obróbcze z przyssawkami" at bounding box center [333, 434] width 273 height 18
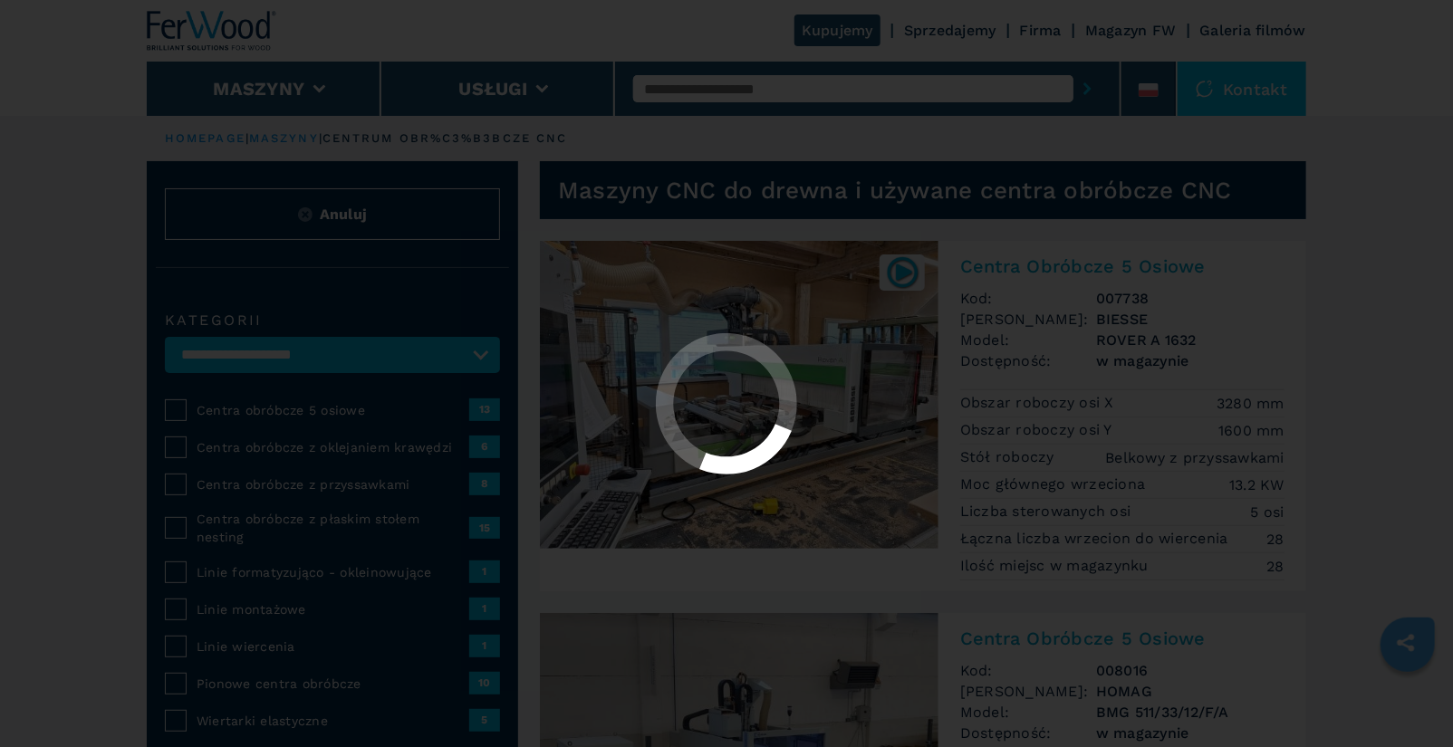
select select "**********"
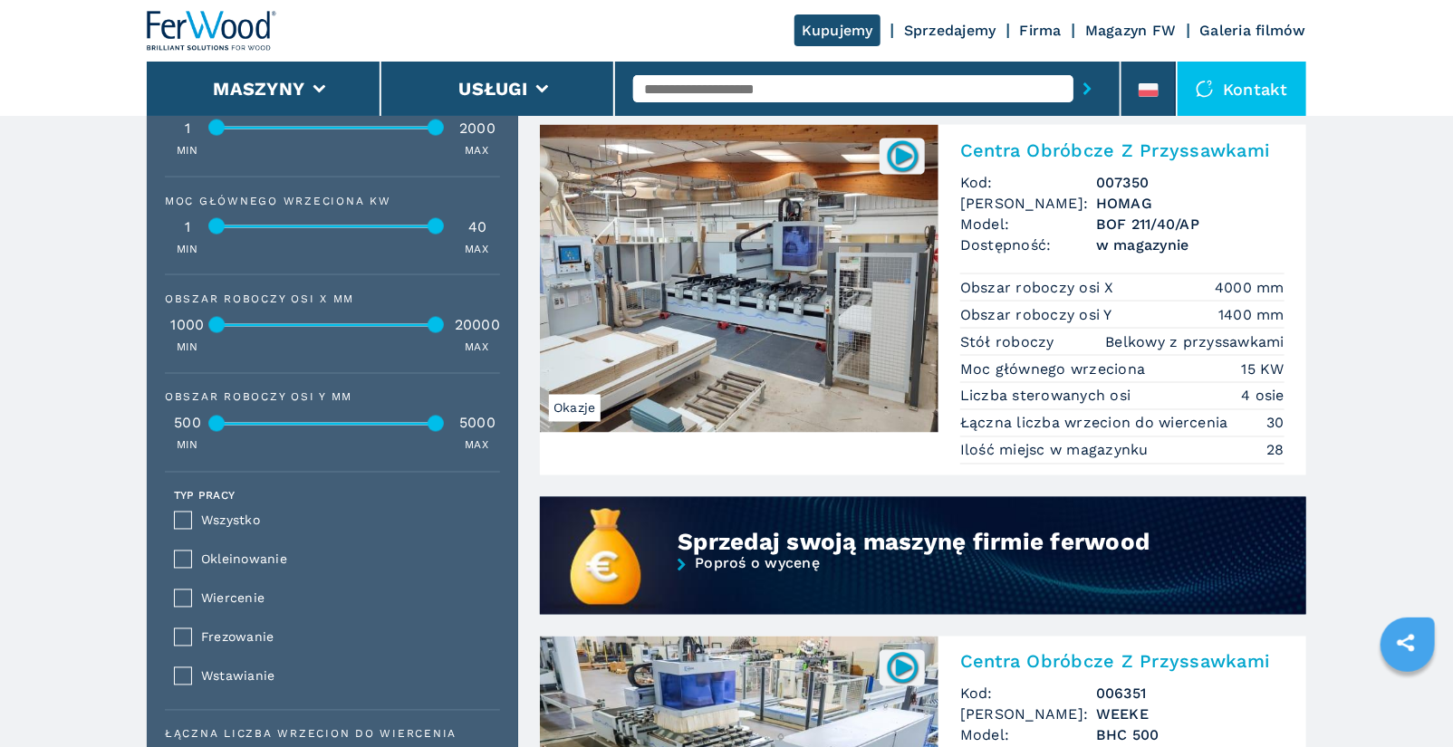
scroll to position [1239, 0]
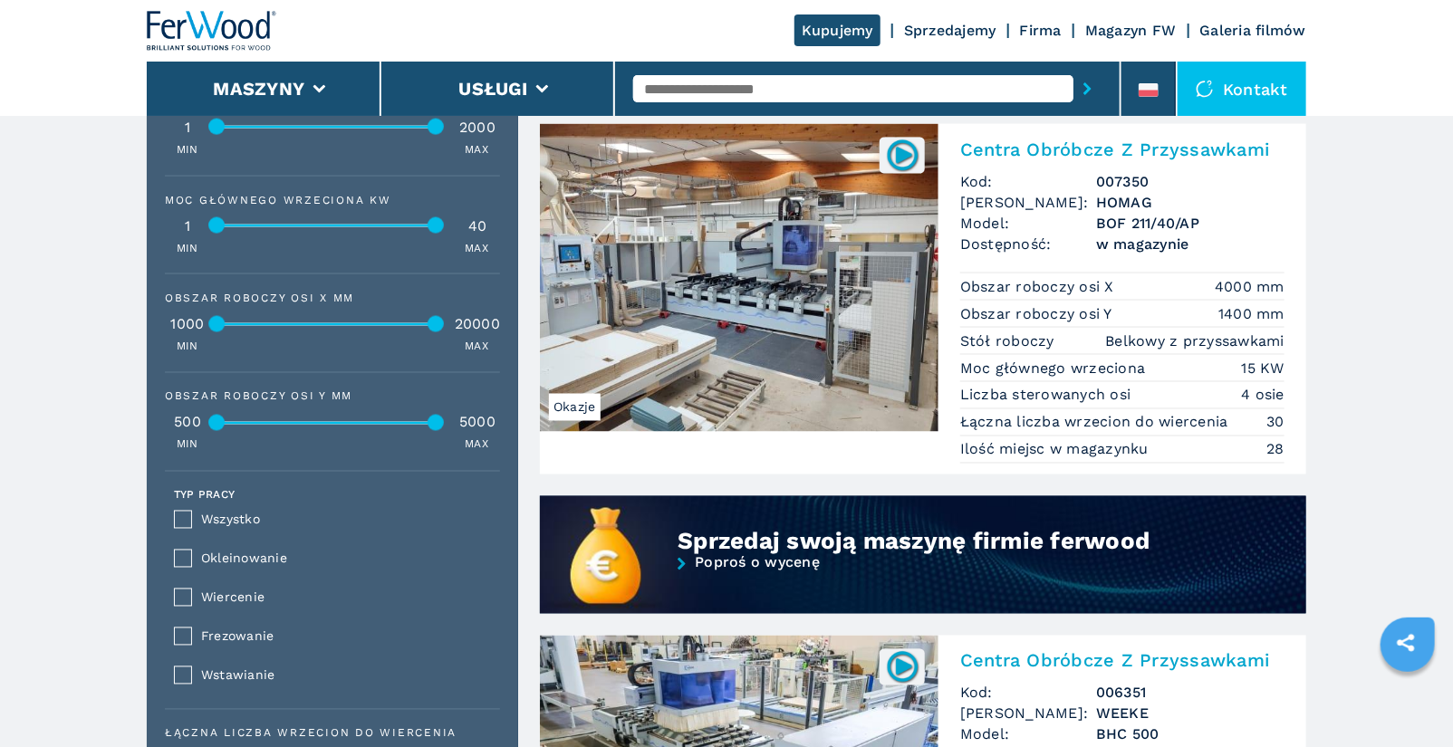
click at [734, 95] on input "text" at bounding box center [853, 88] width 440 height 27
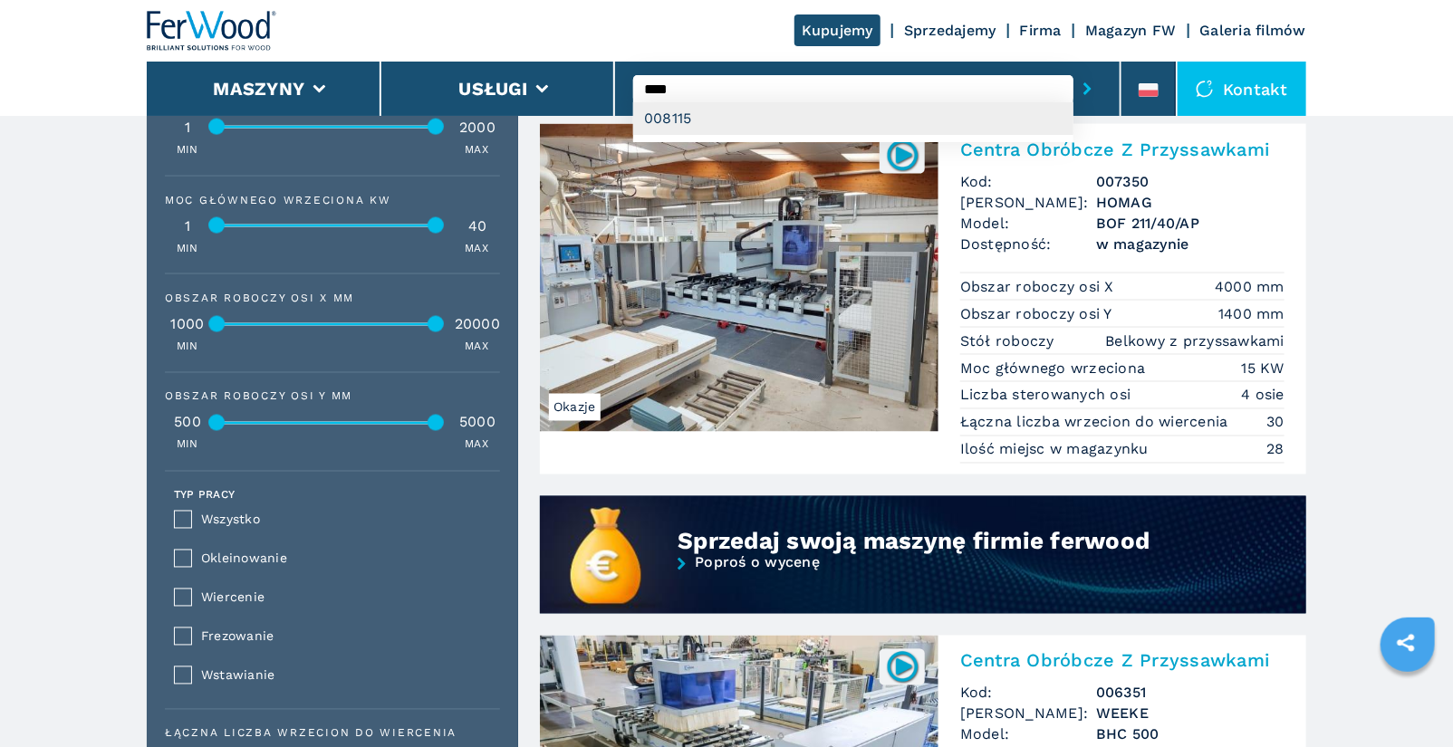
click at [739, 128] on div "008115" at bounding box center [853, 118] width 440 height 33
type input "******"
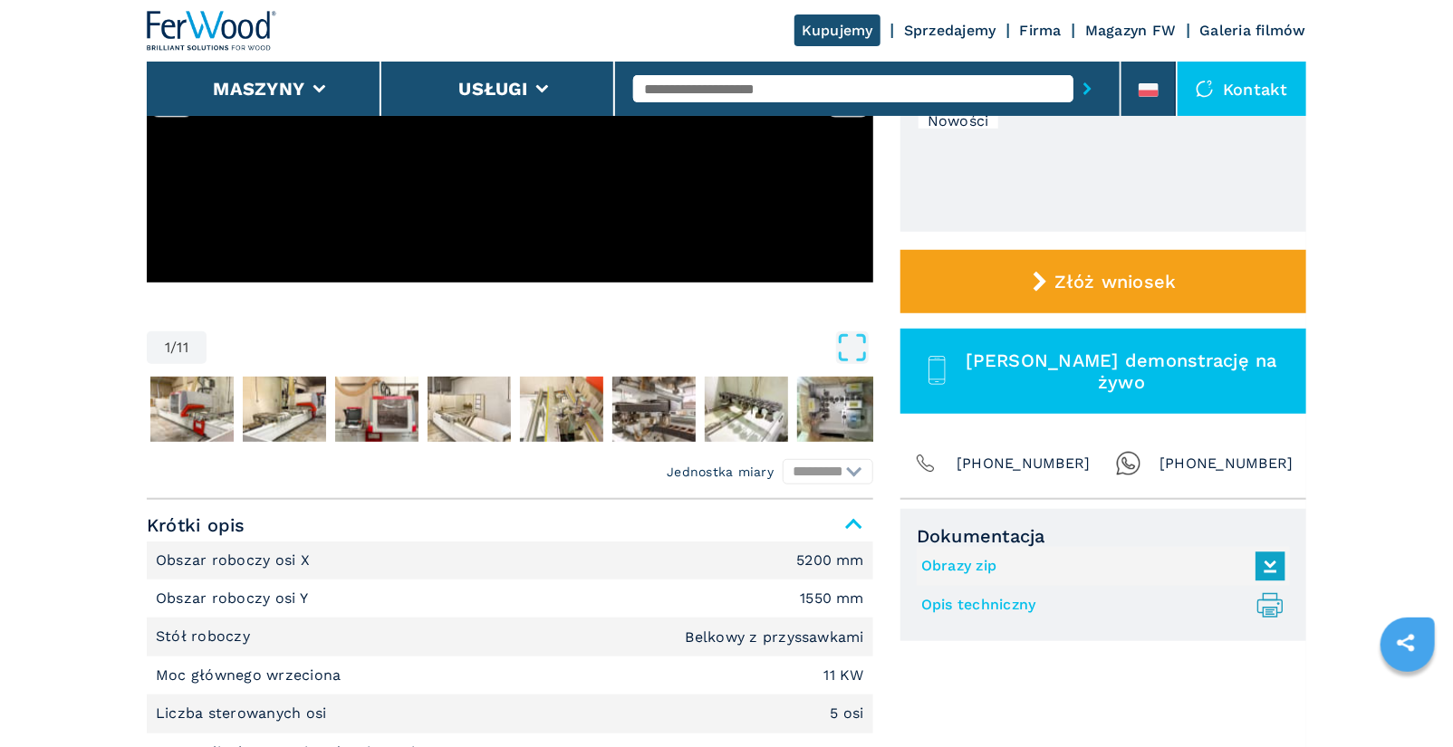
scroll to position [74, 0]
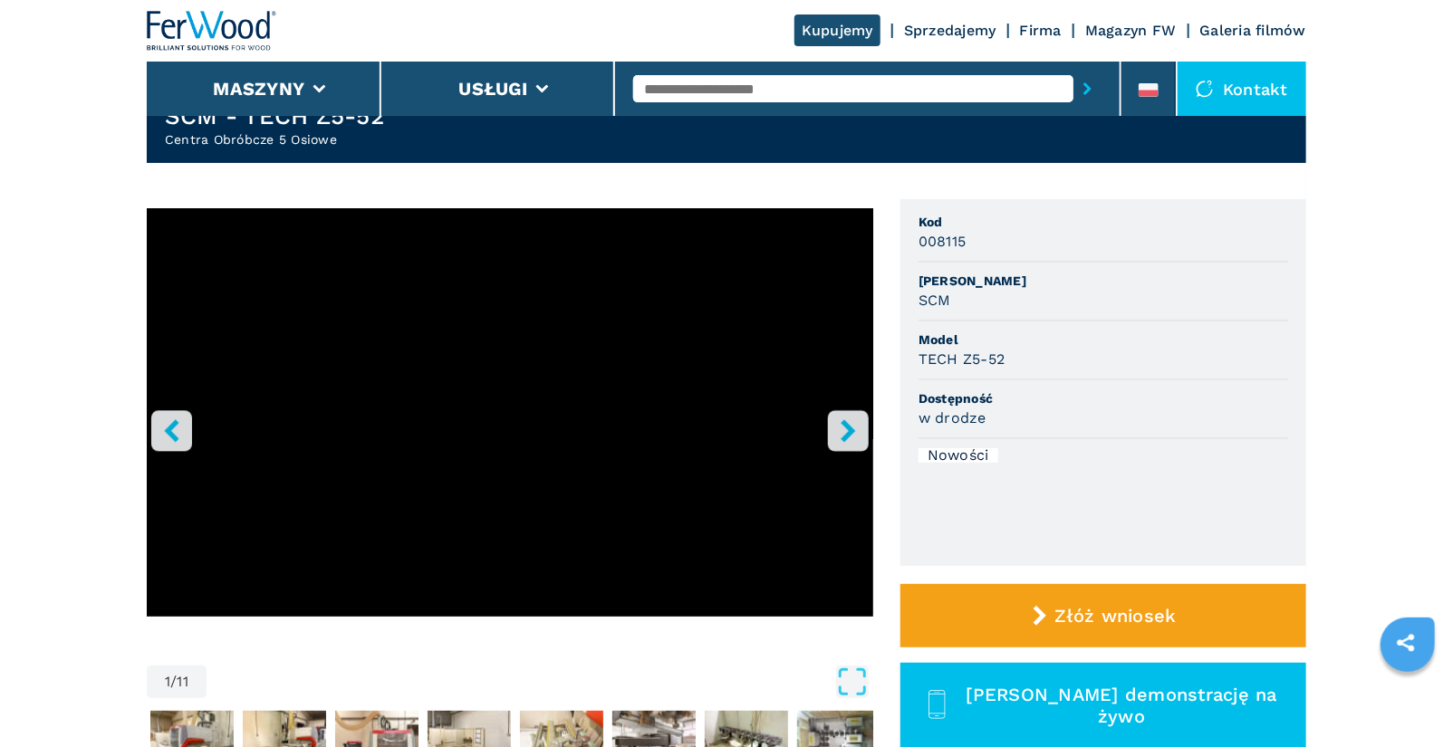
click at [859, 433] on icon "right-button" at bounding box center [848, 430] width 23 height 23
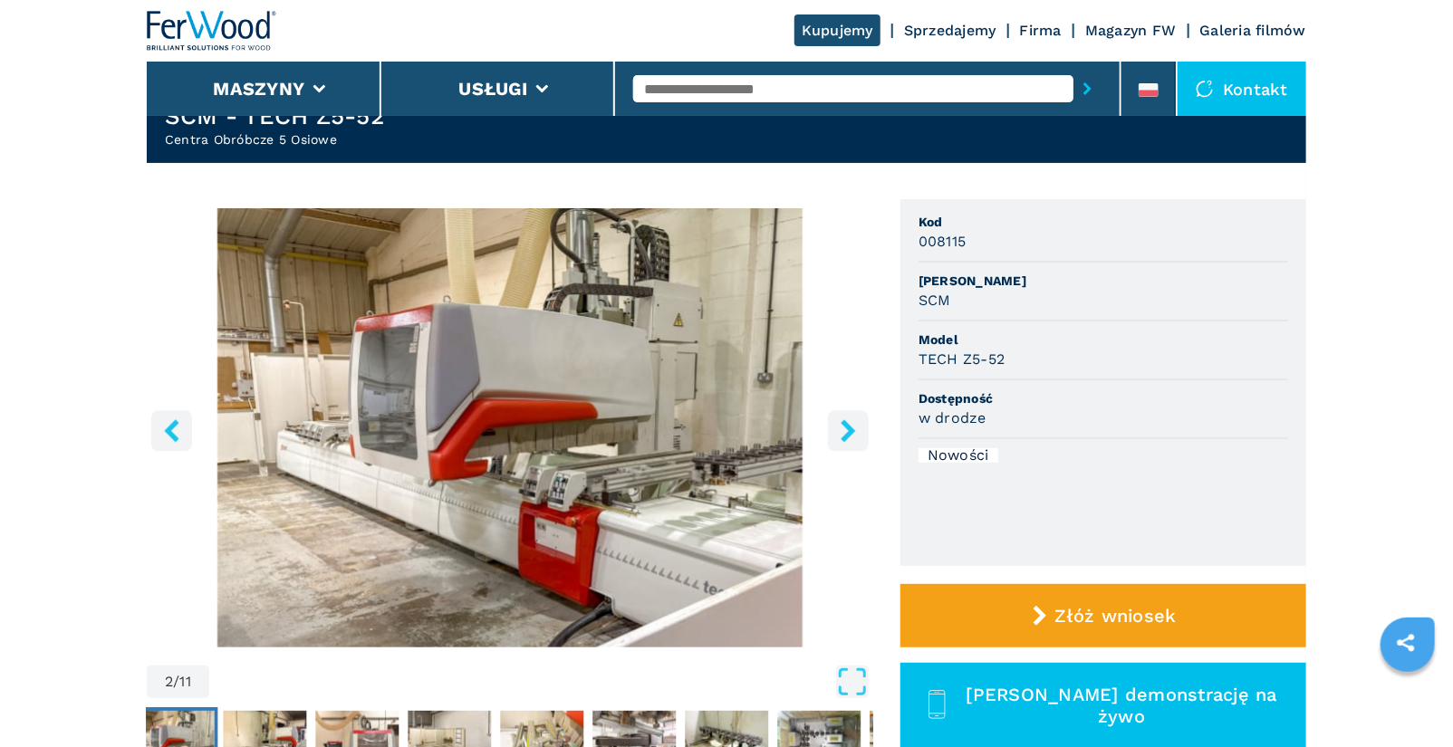
click at [849, 435] on icon "right-button" at bounding box center [847, 430] width 14 height 23
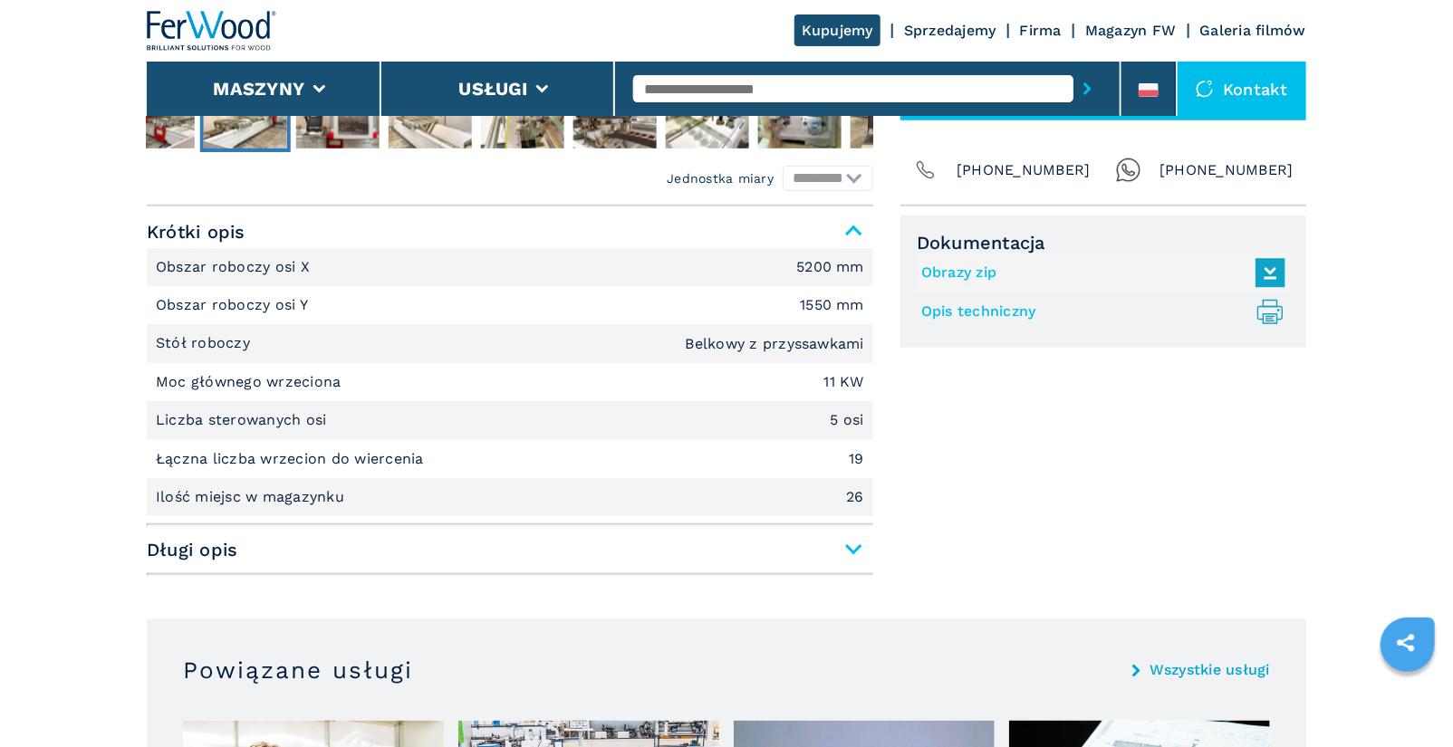
scroll to position [765, 0]
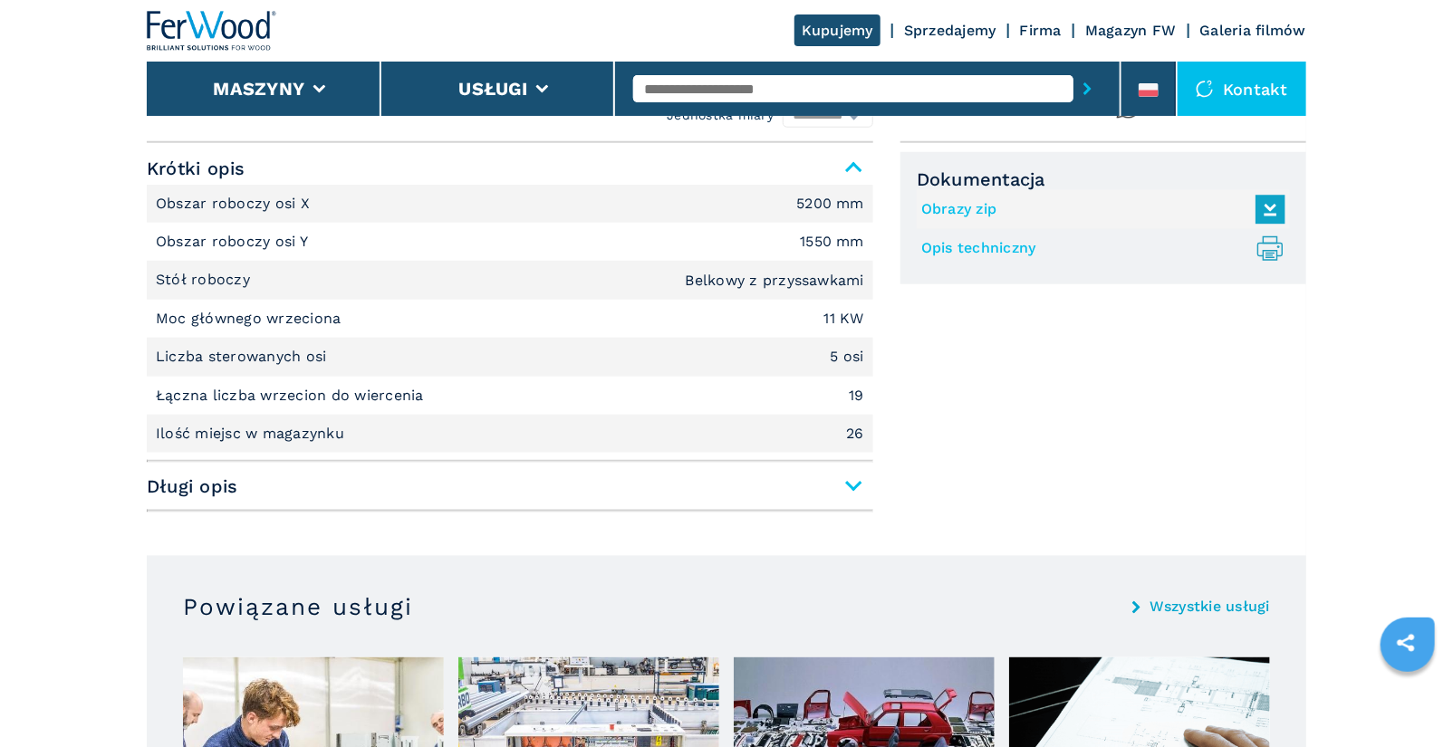
click at [859, 478] on span "Długi opis" at bounding box center [510, 486] width 726 height 33
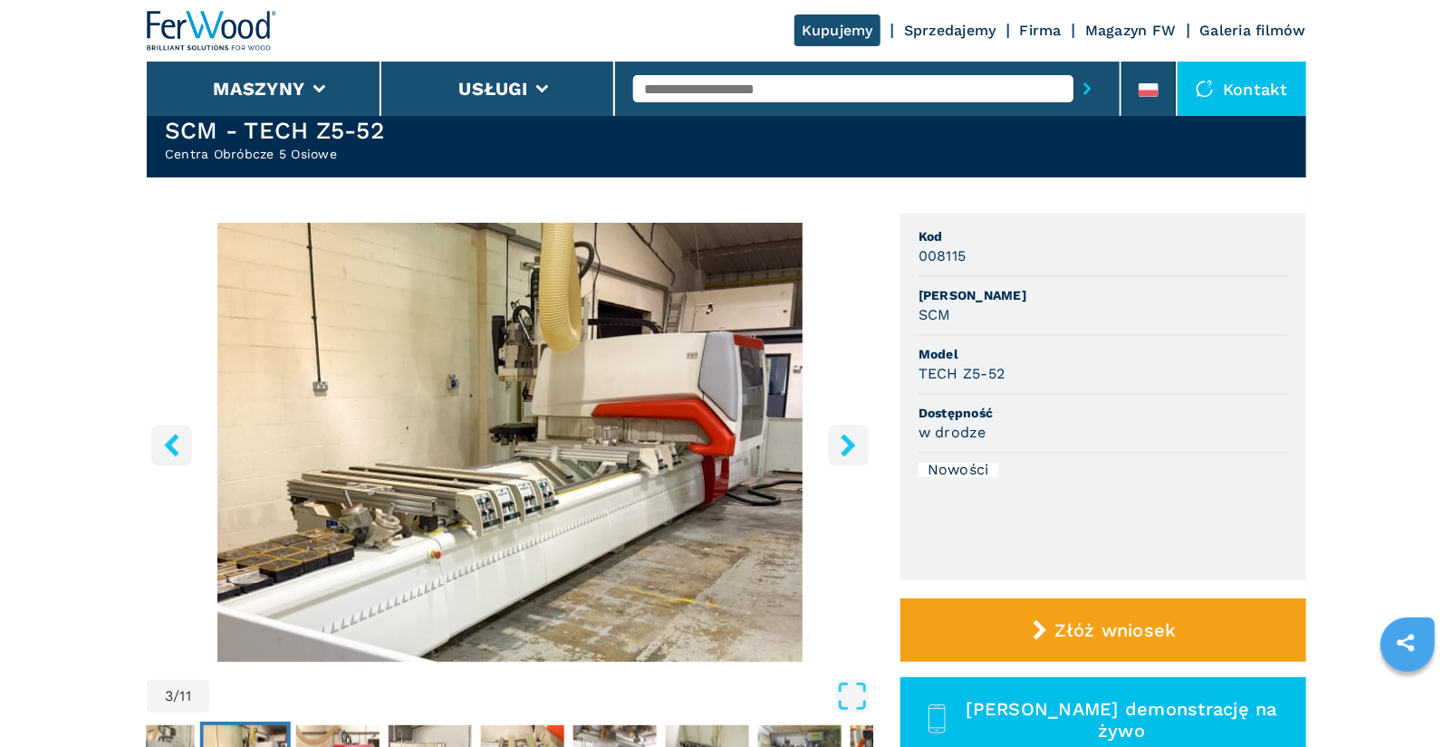
scroll to position [114, 0]
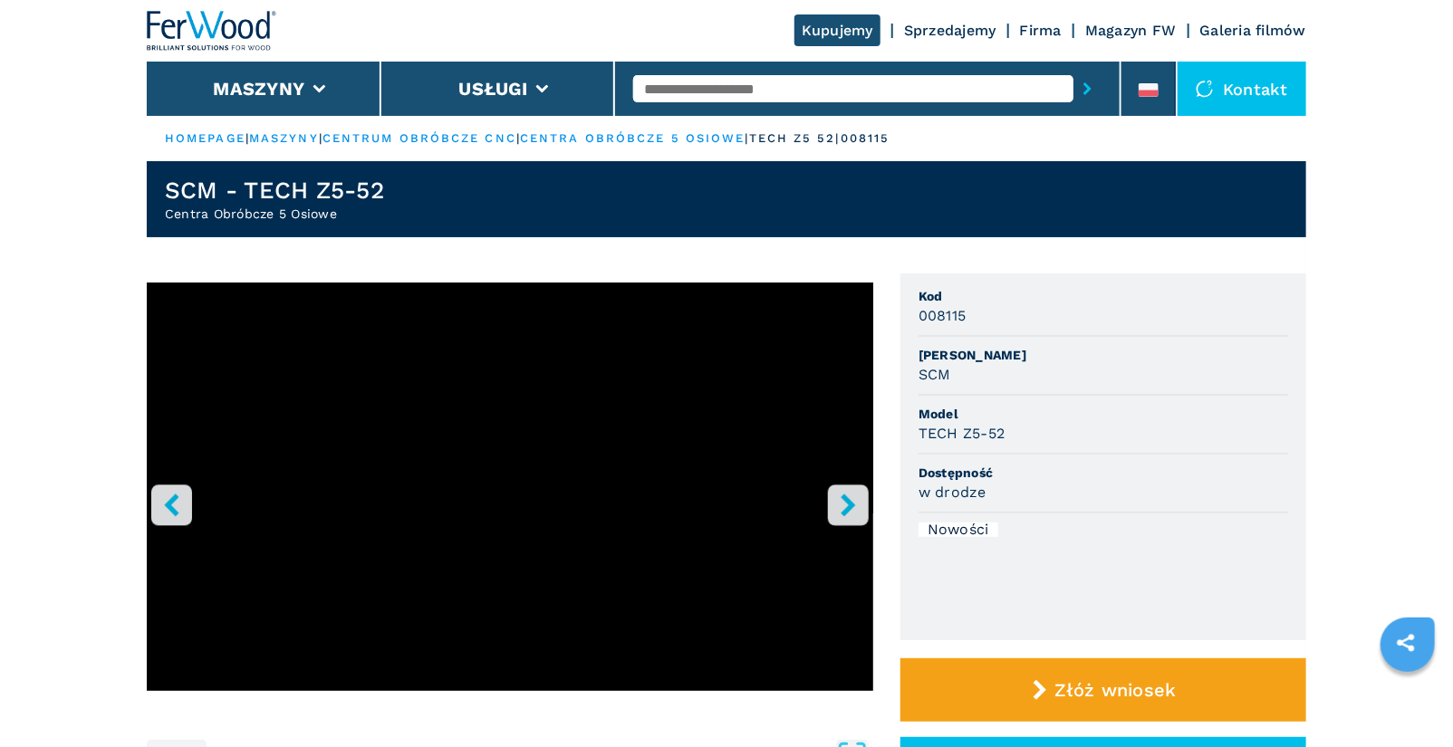
select select "**********"
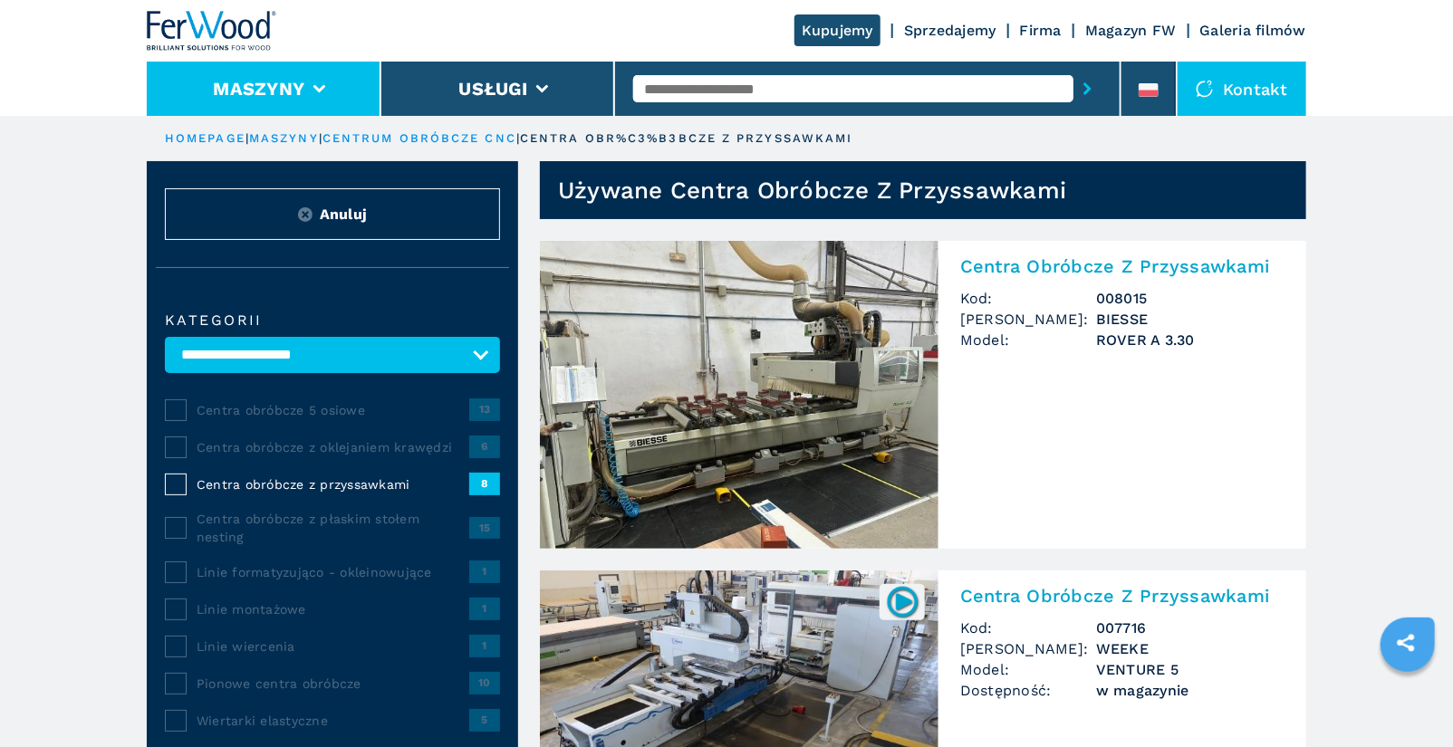
click at [309, 91] on li "Maszyny" at bounding box center [264, 89] width 235 height 54
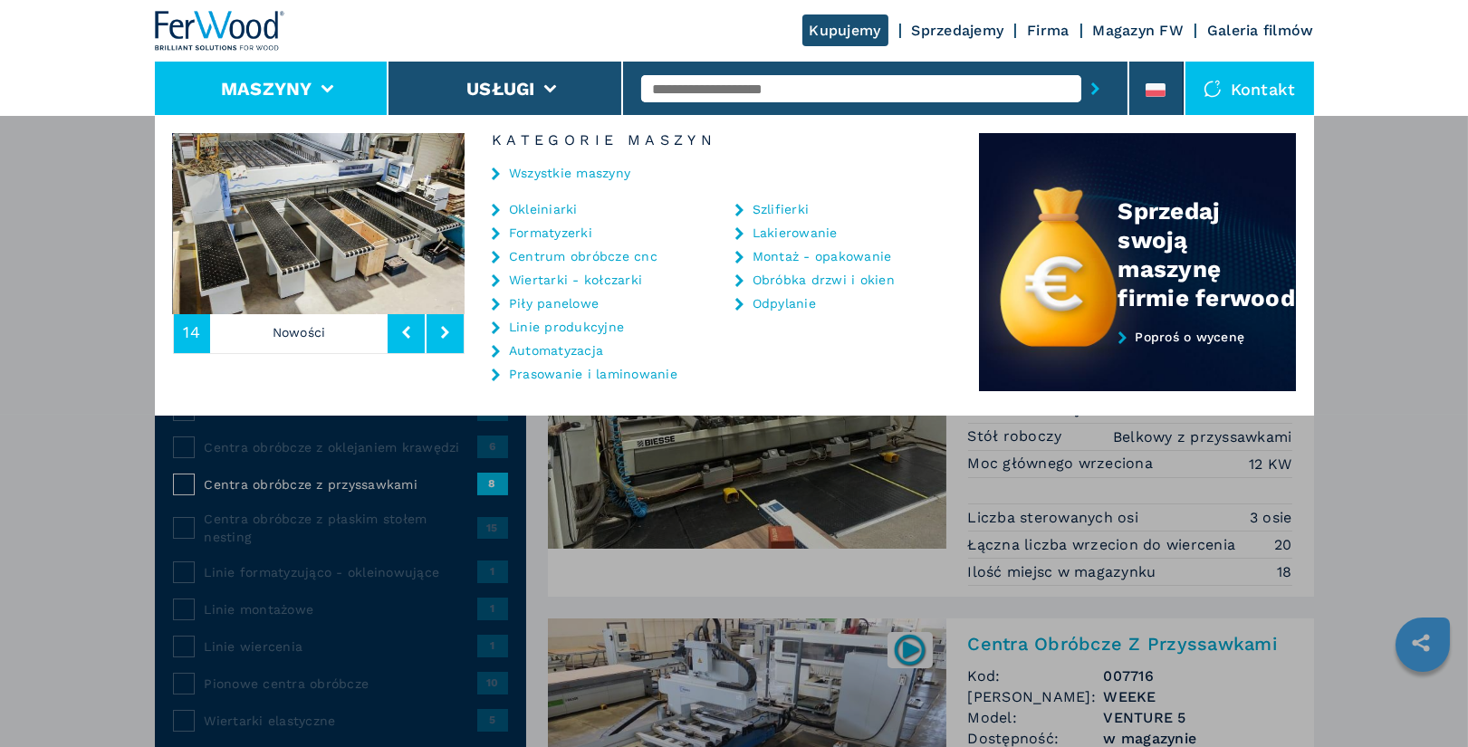
click at [613, 258] on link "Centrum obróbcze cnc" at bounding box center [583, 256] width 149 height 13
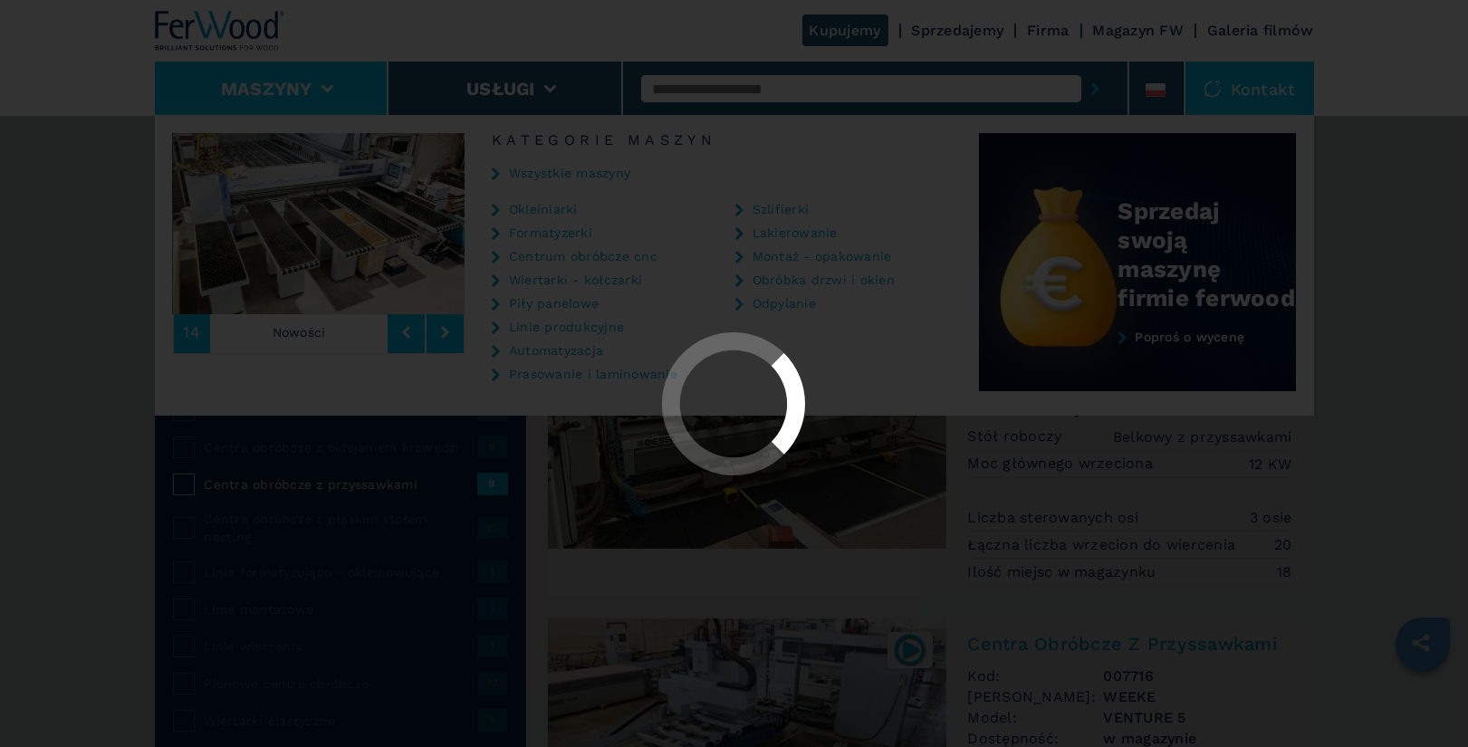
select select "**********"
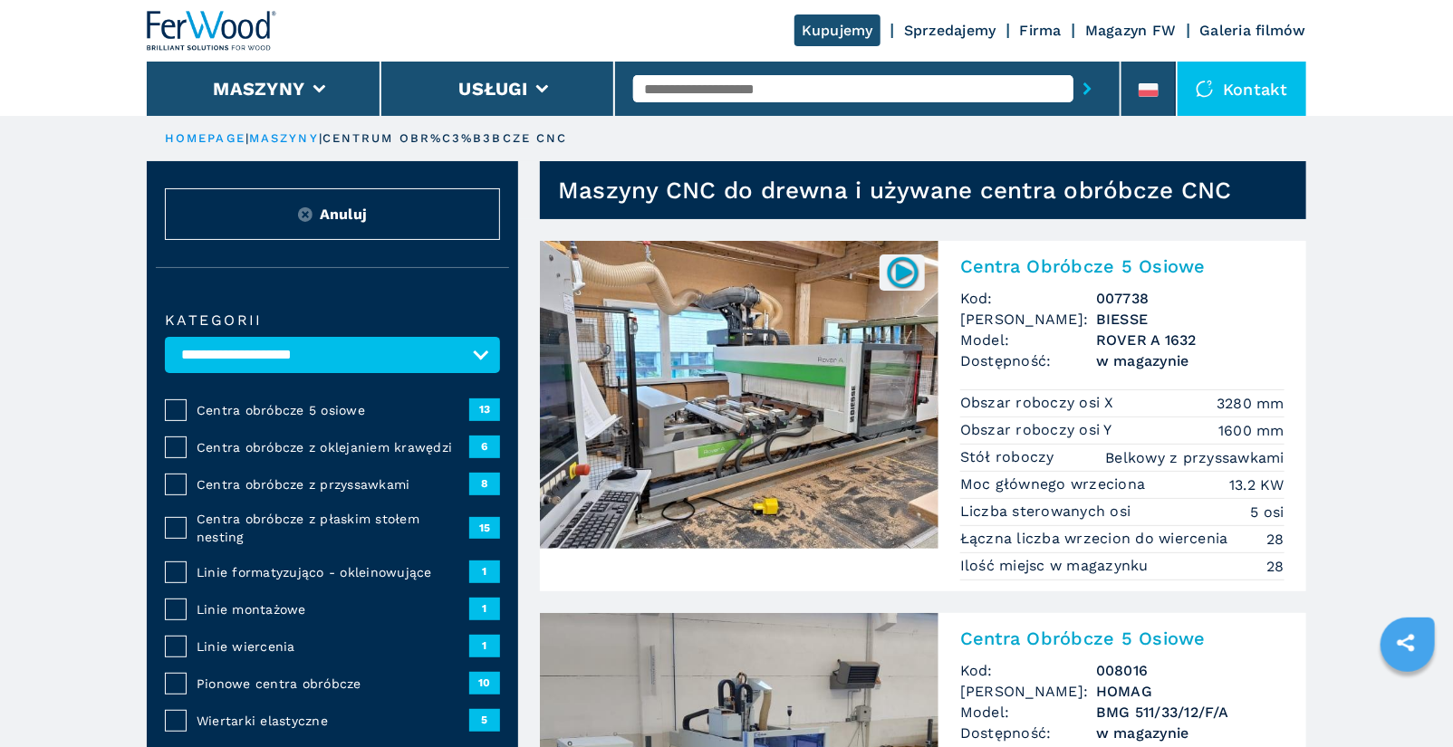
scroll to position [46, 0]
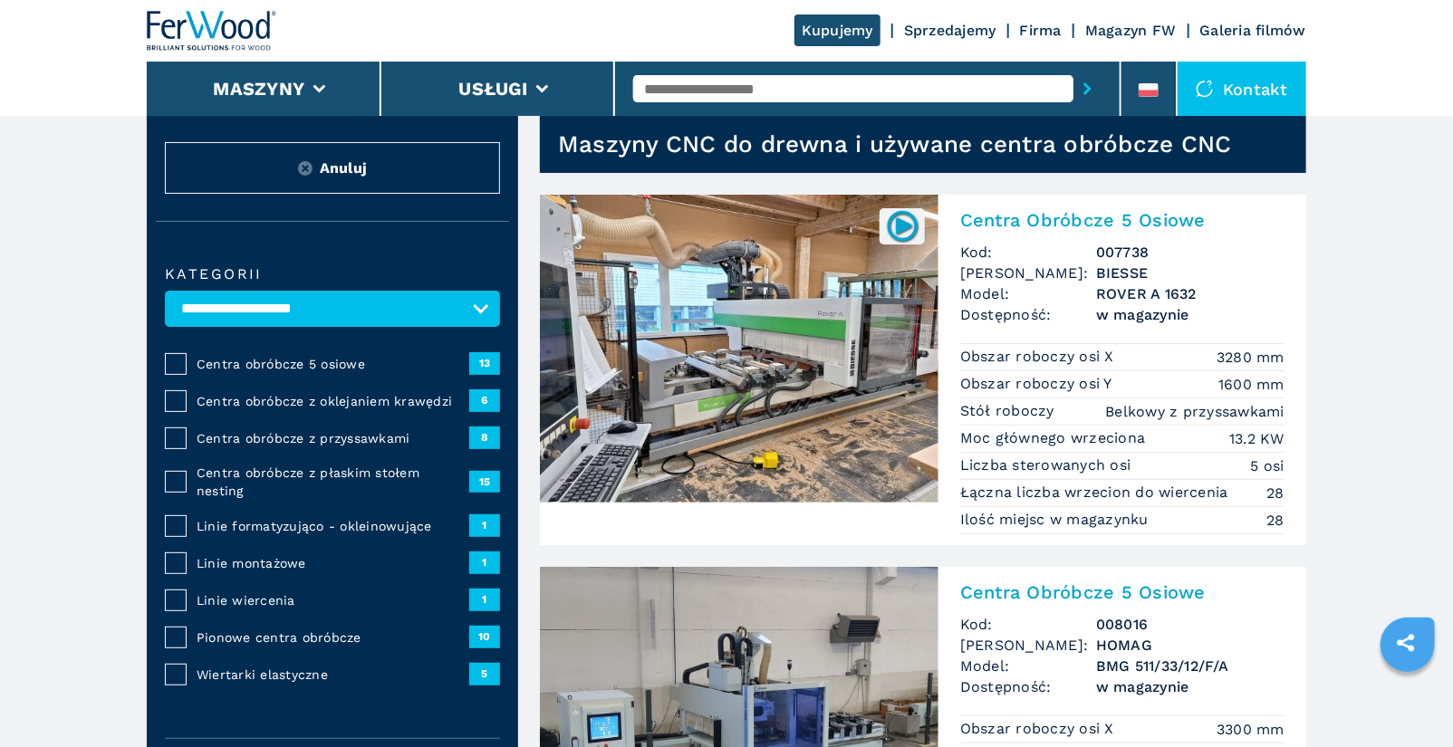
click at [318, 437] on span "Centra obróbcze z przyssawkami" at bounding box center [333, 438] width 273 height 18
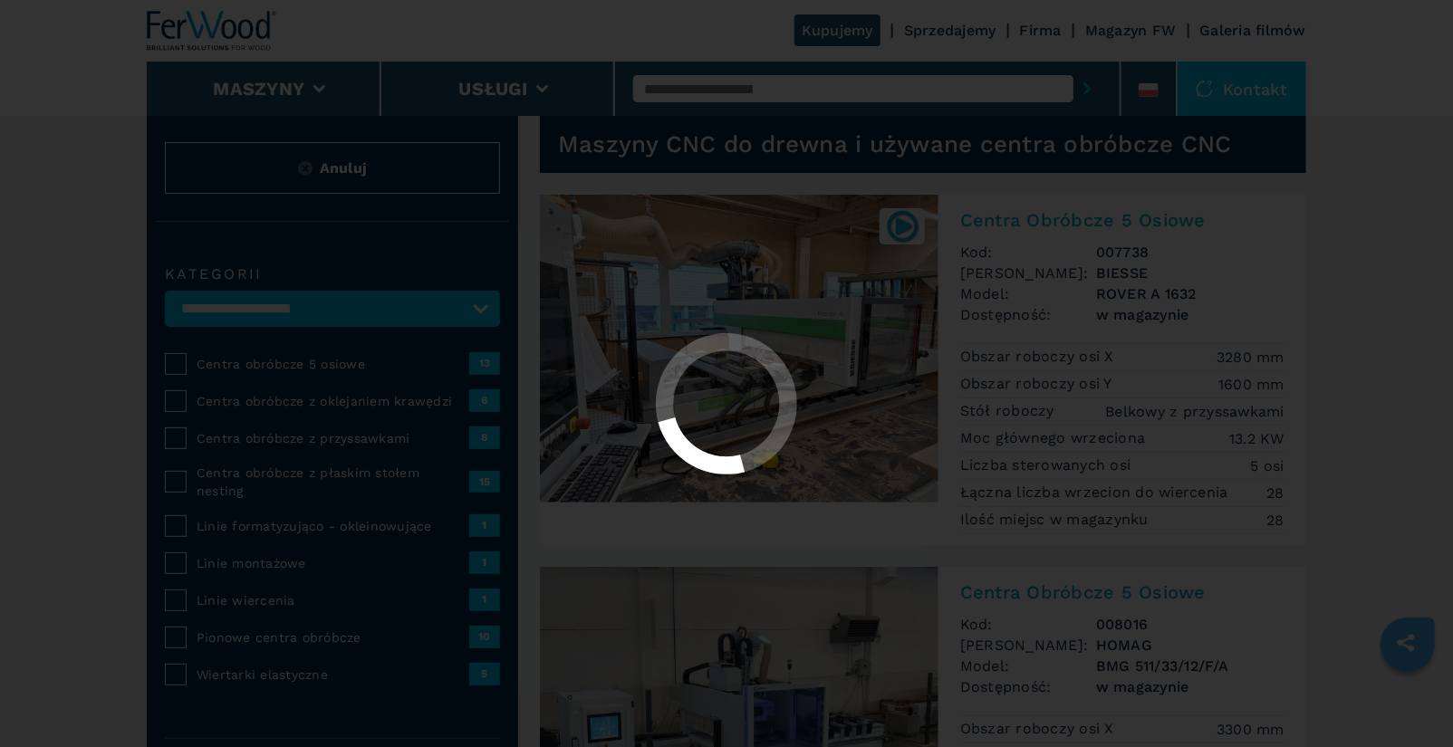
select select "**********"
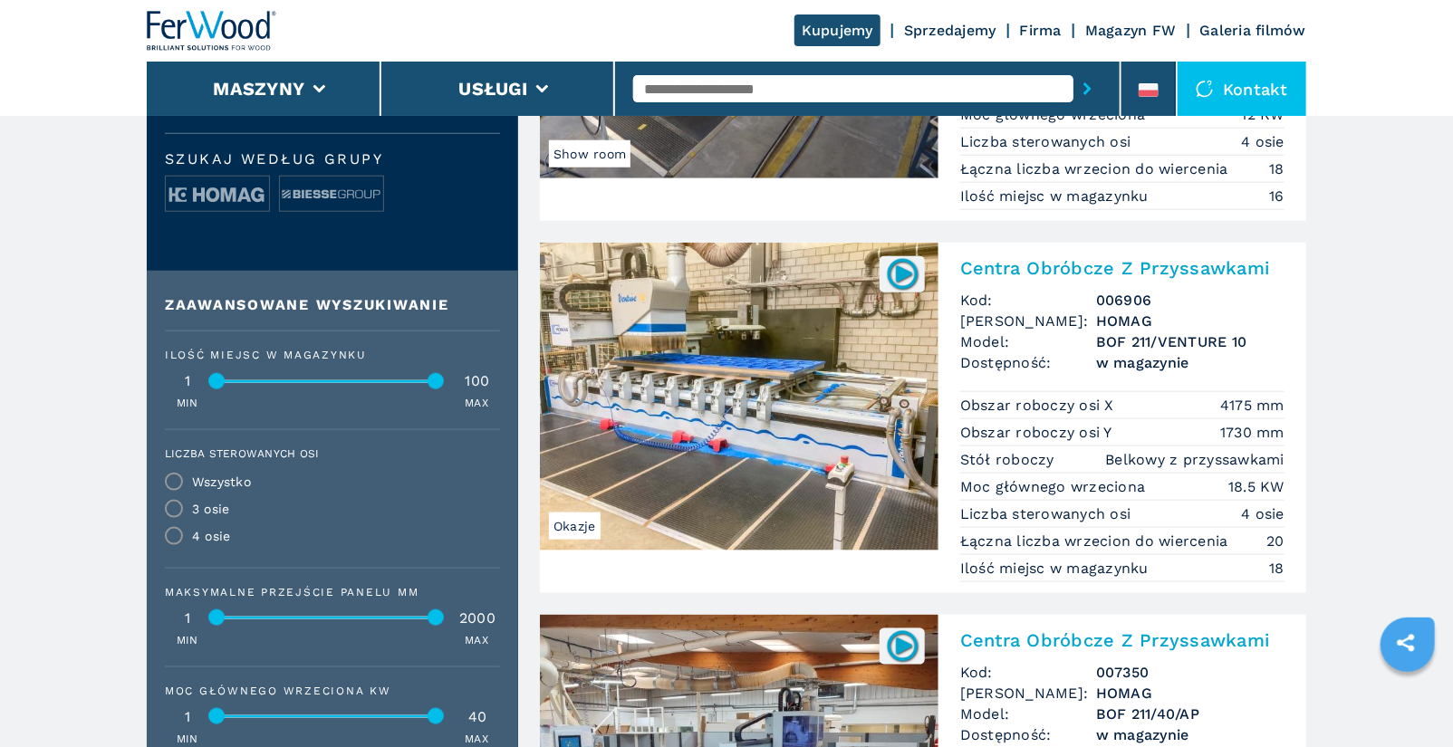
scroll to position [750, 0]
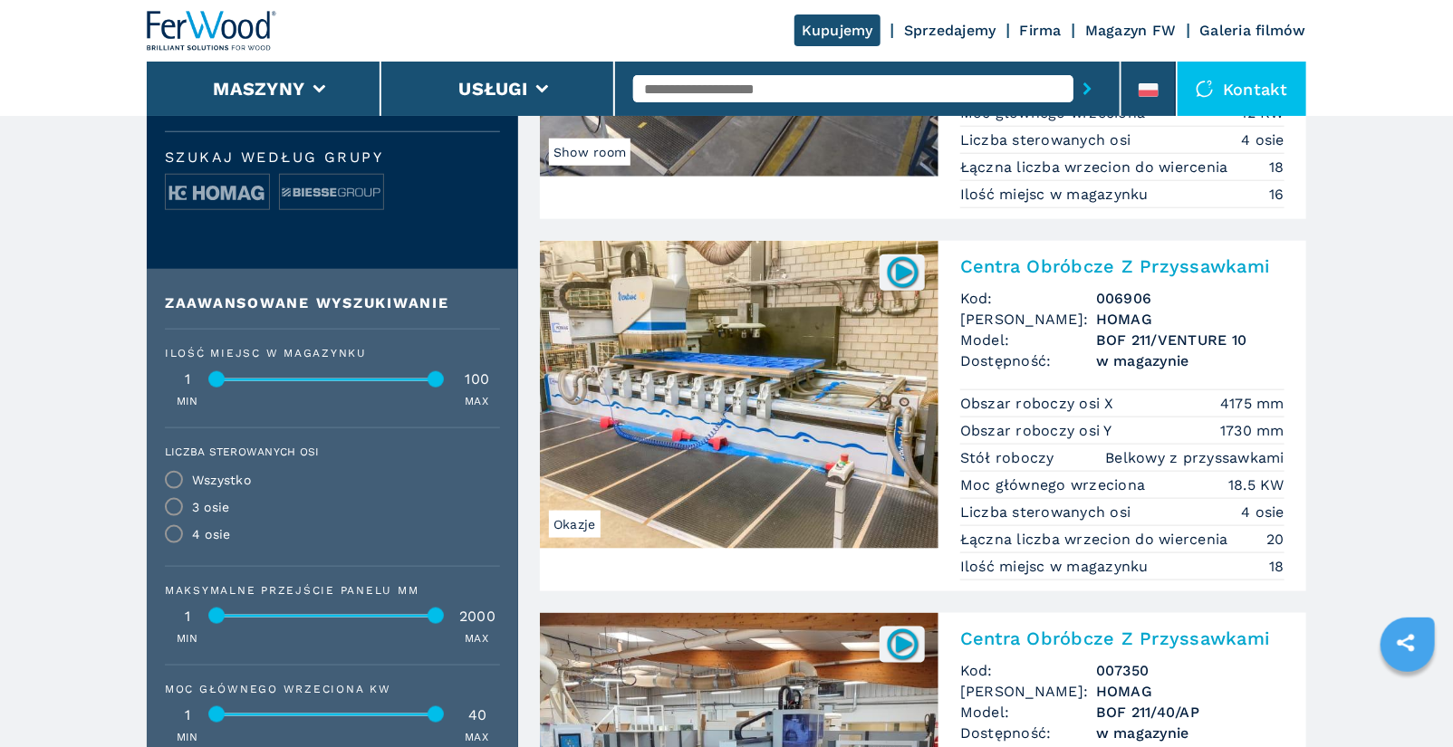
click at [691, 89] on input "text" at bounding box center [853, 88] width 440 height 27
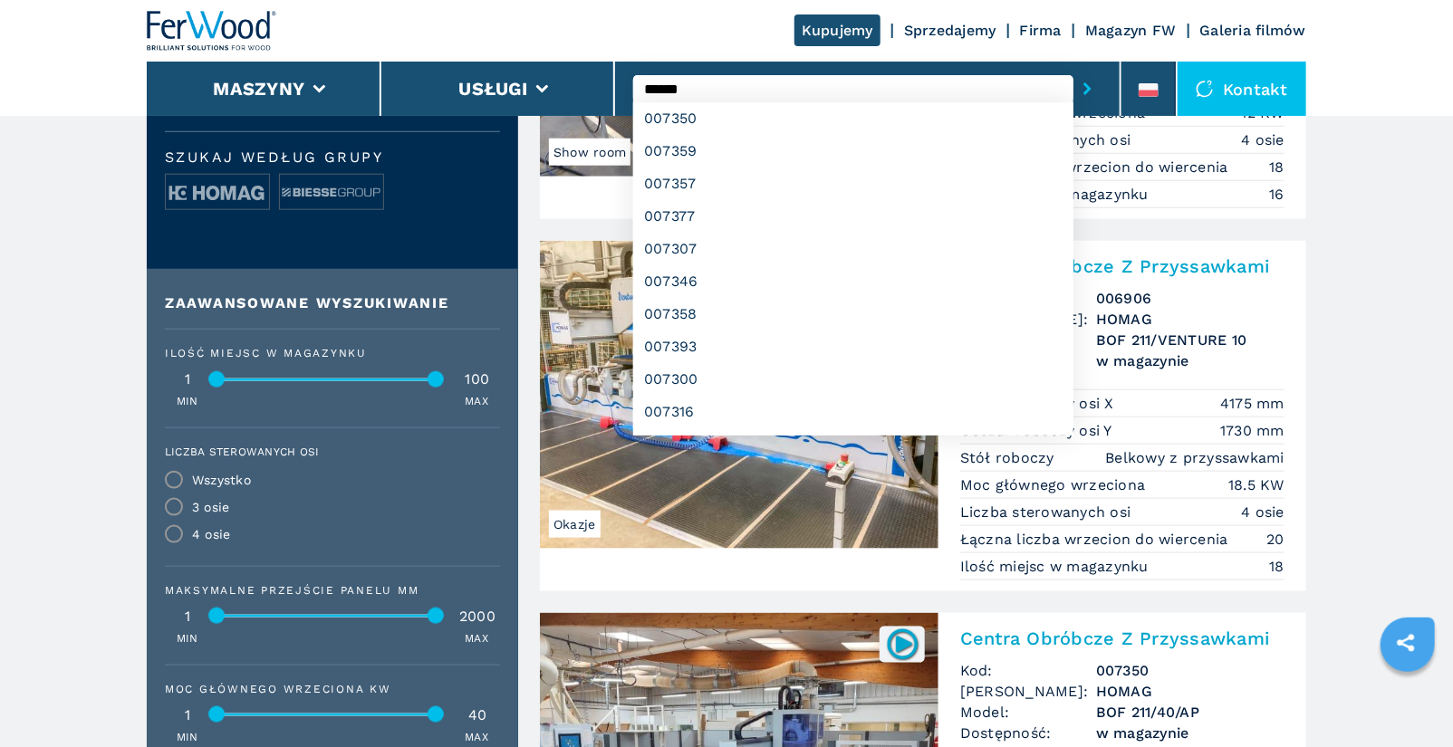
type input "******"
click at [1073, 68] on button "submit-button" at bounding box center [1087, 89] width 28 height 42
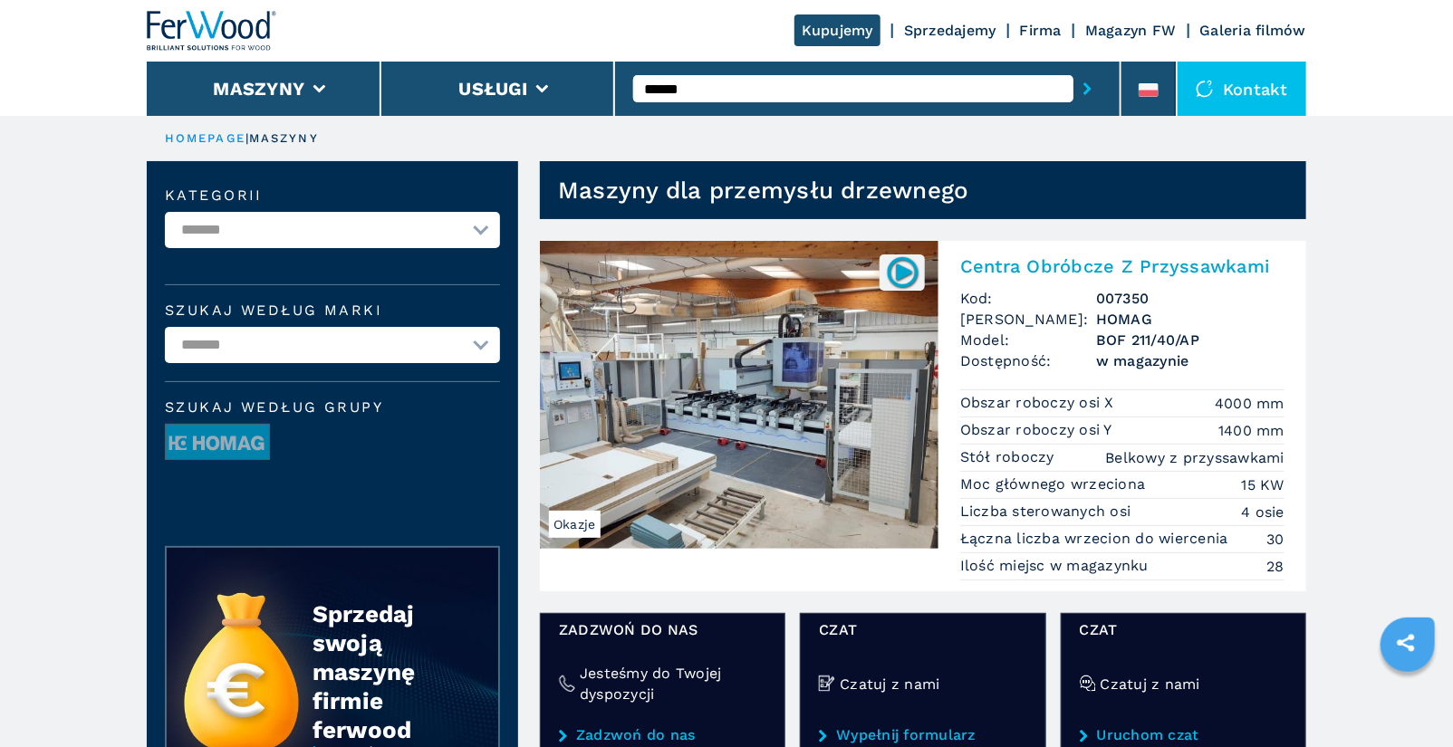
click at [728, 90] on input "******" at bounding box center [853, 88] width 440 height 27
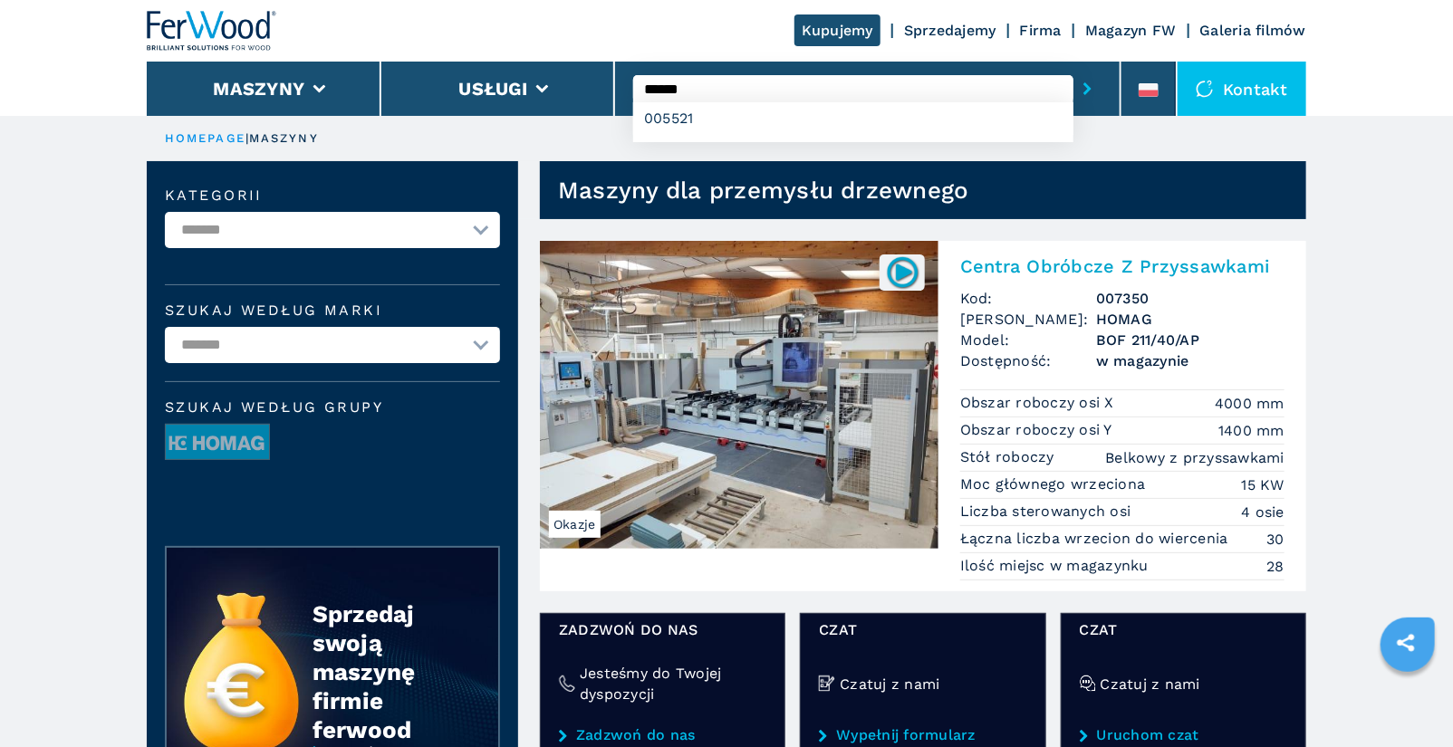
click at [1073, 68] on button "submit-button" at bounding box center [1087, 89] width 28 height 42
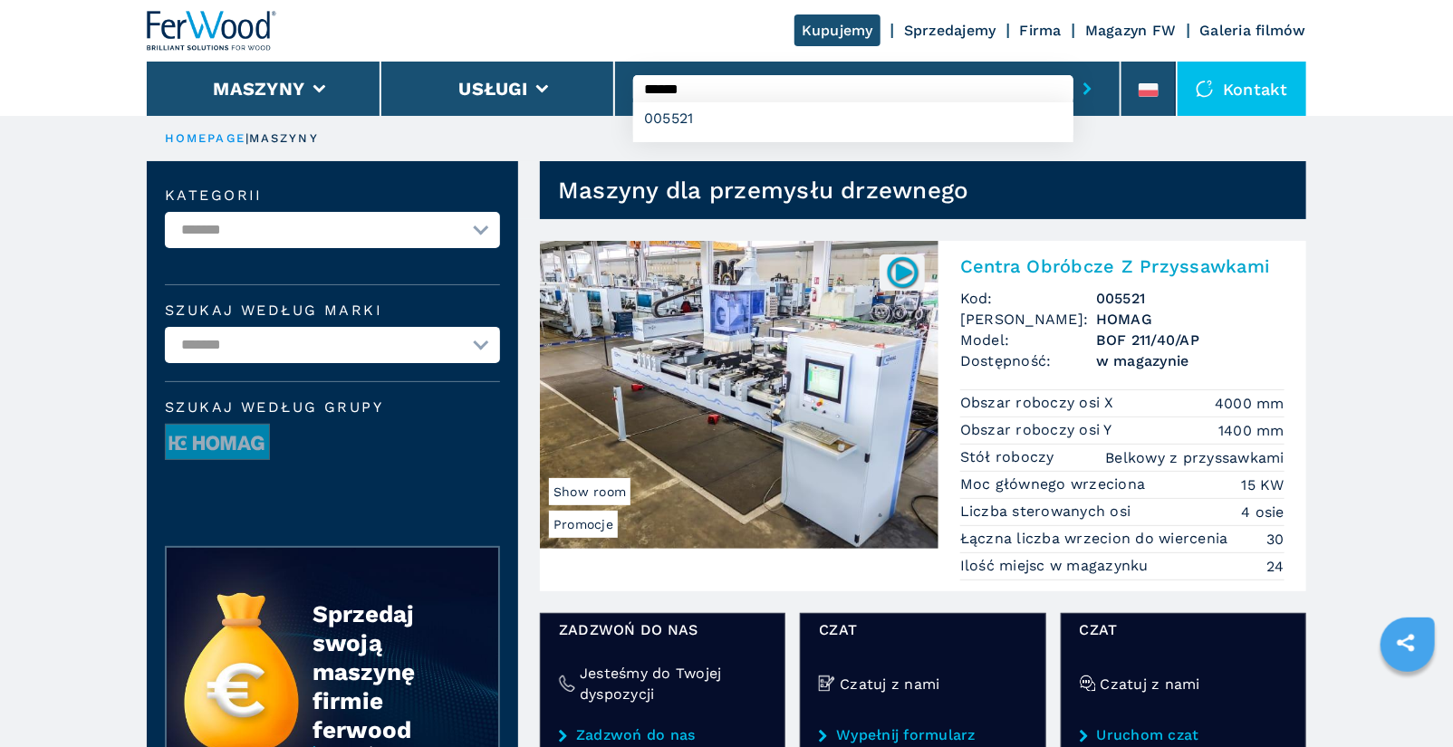
click at [736, 83] on input "******" at bounding box center [853, 88] width 440 height 27
type input "******"
click at [1073, 68] on button "submit-button" at bounding box center [1087, 89] width 28 height 42
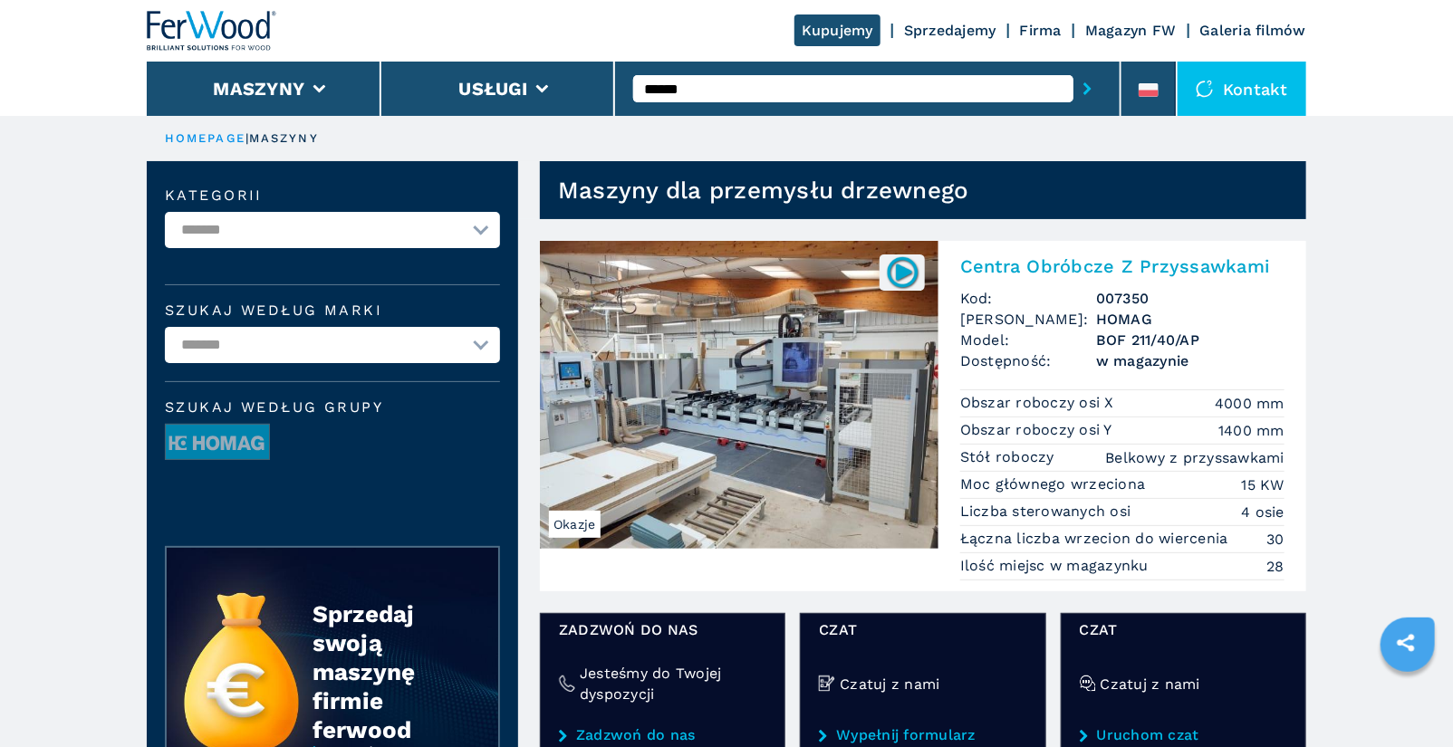
click at [1073, 268] on h2 "Centra Obróbcze Z Przyssawkami" at bounding box center [1122, 266] width 324 height 22
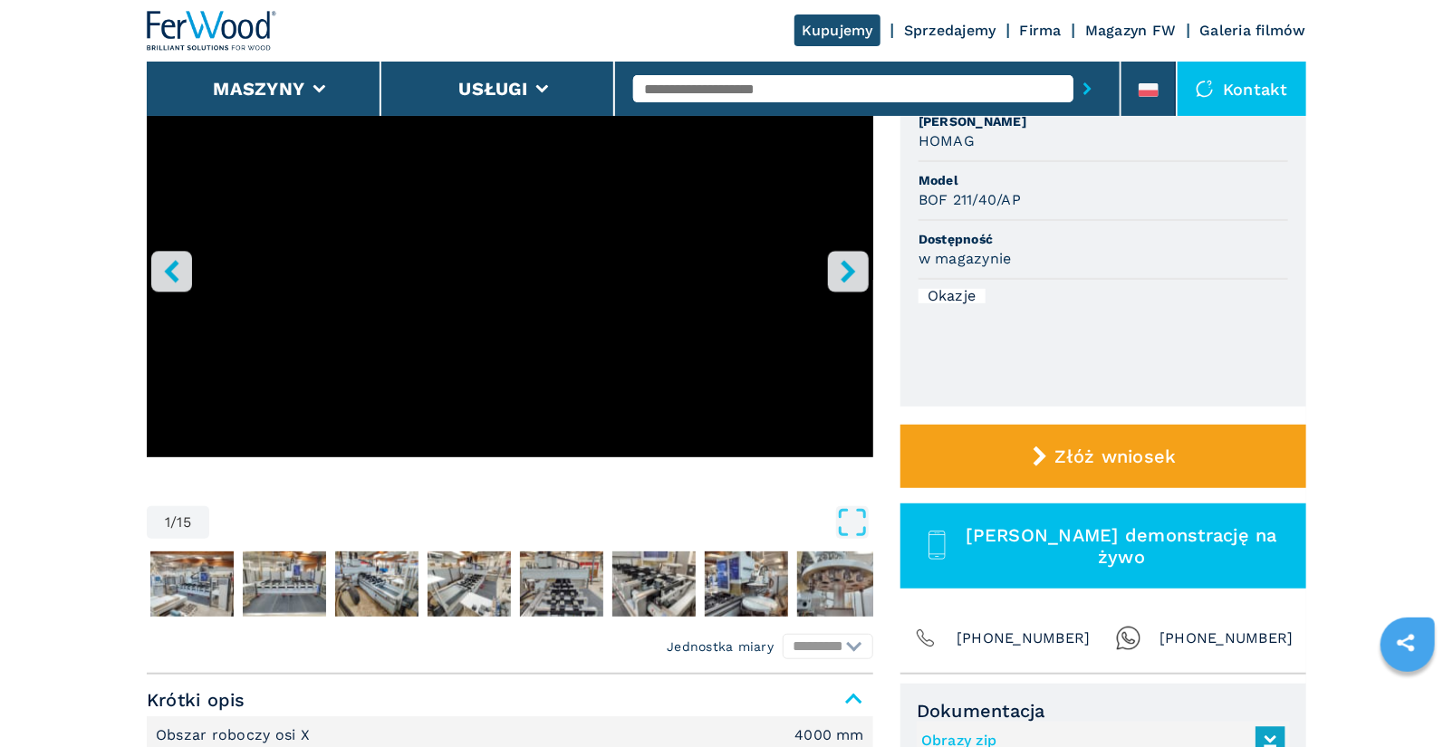
scroll to position [239, 0]
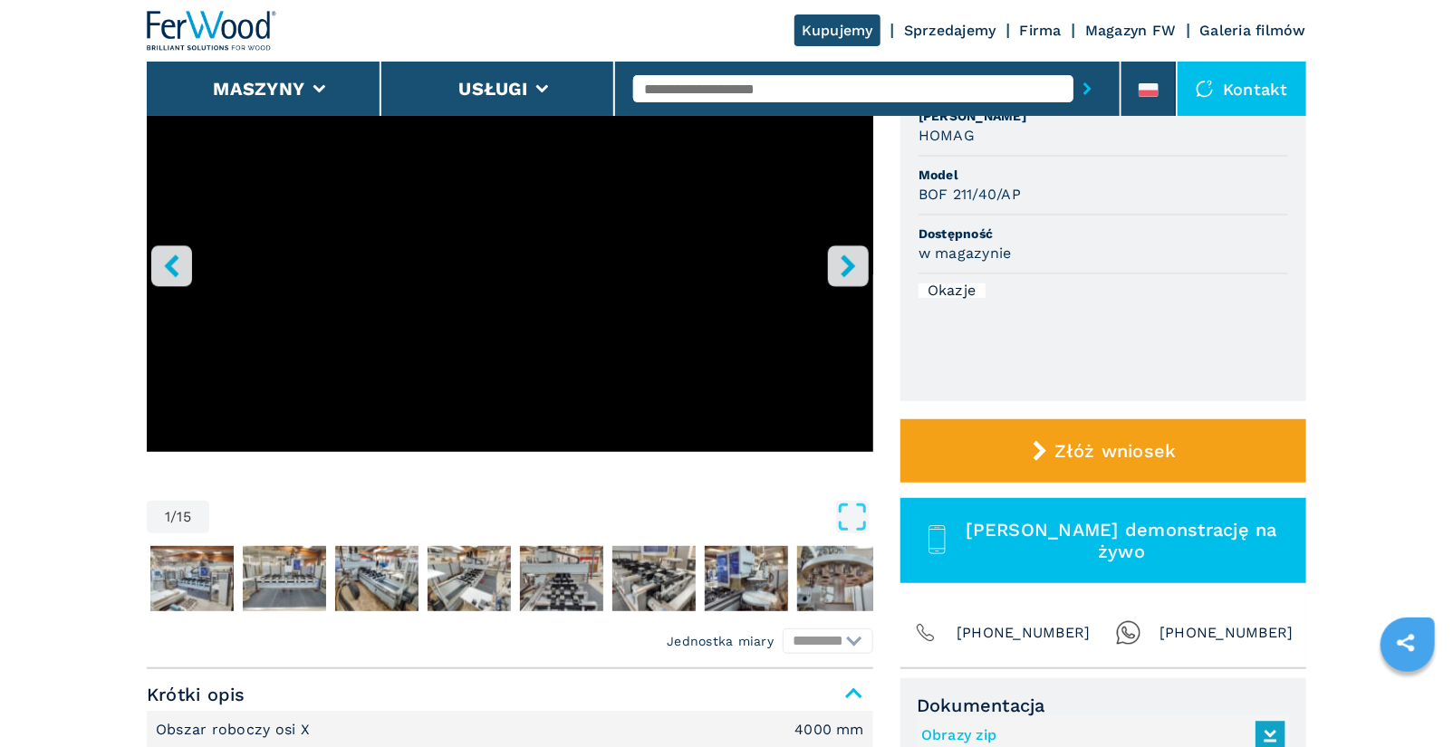
click at [858, 272] on icon "right-button" at bounding box center [848, 265] width 23 height 23
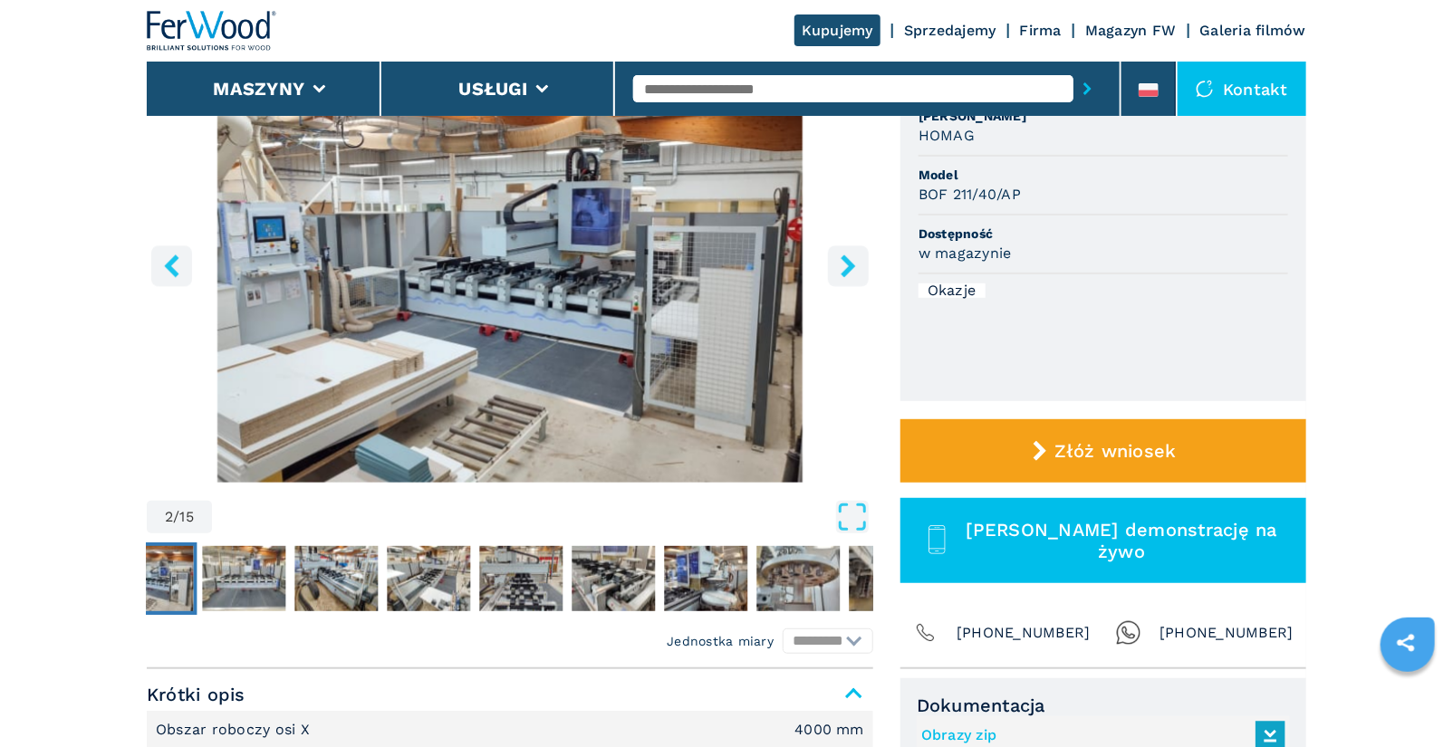
click at [853, 273] on icon "right-button" at bounding box center [848, 265] width 23 height 23
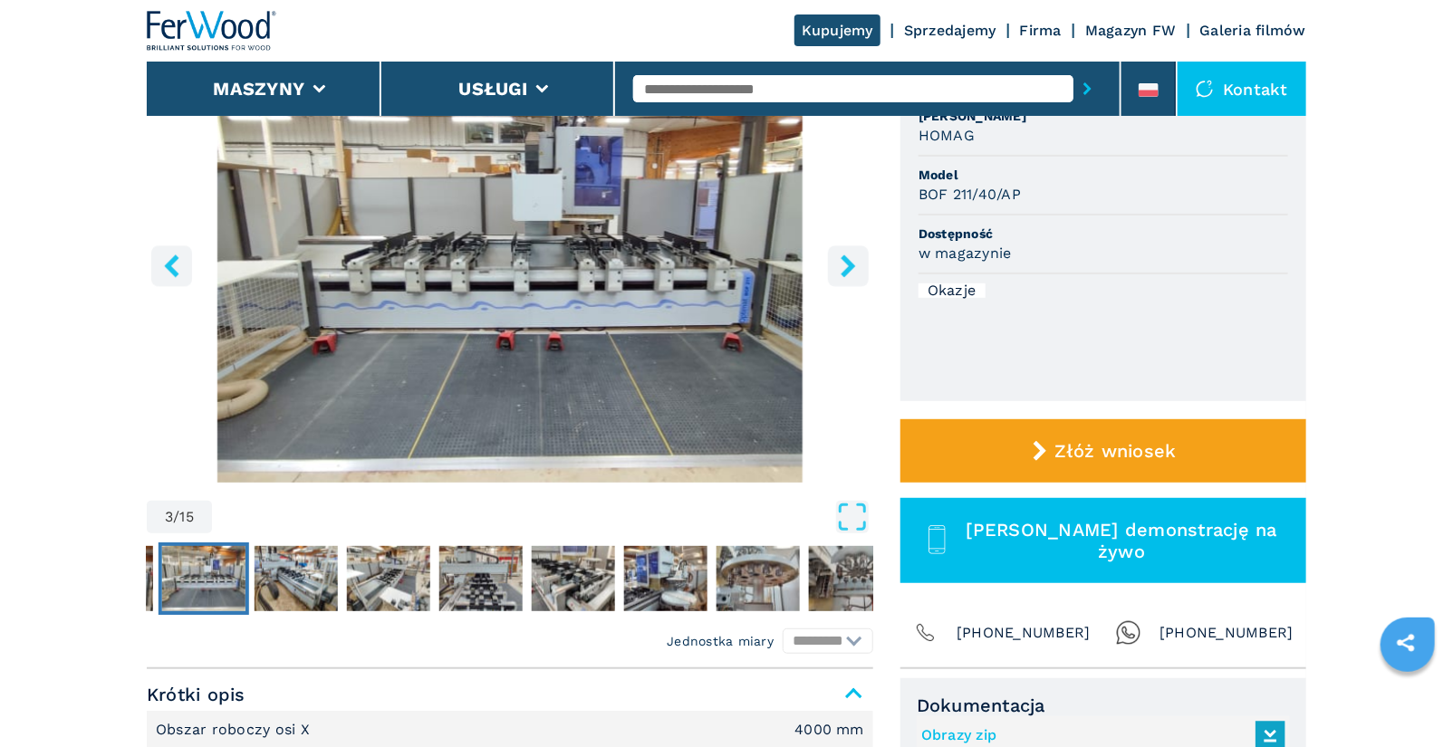
click at [853, 273] on icon "right-button" at bounding box center [848, 265] width 23 height 23
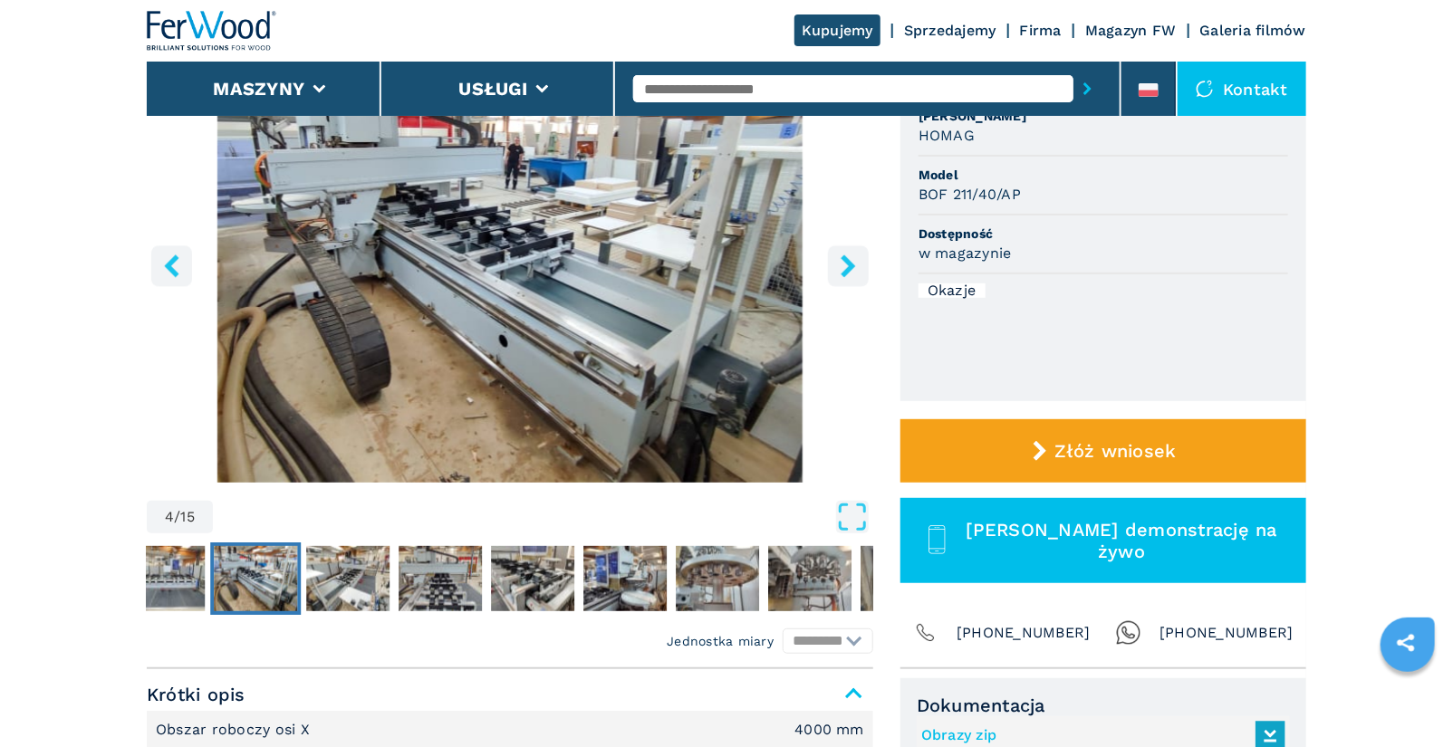
click at [853, 273] on icon "right-button" at bounding box center [848, 265] width 23 height 23
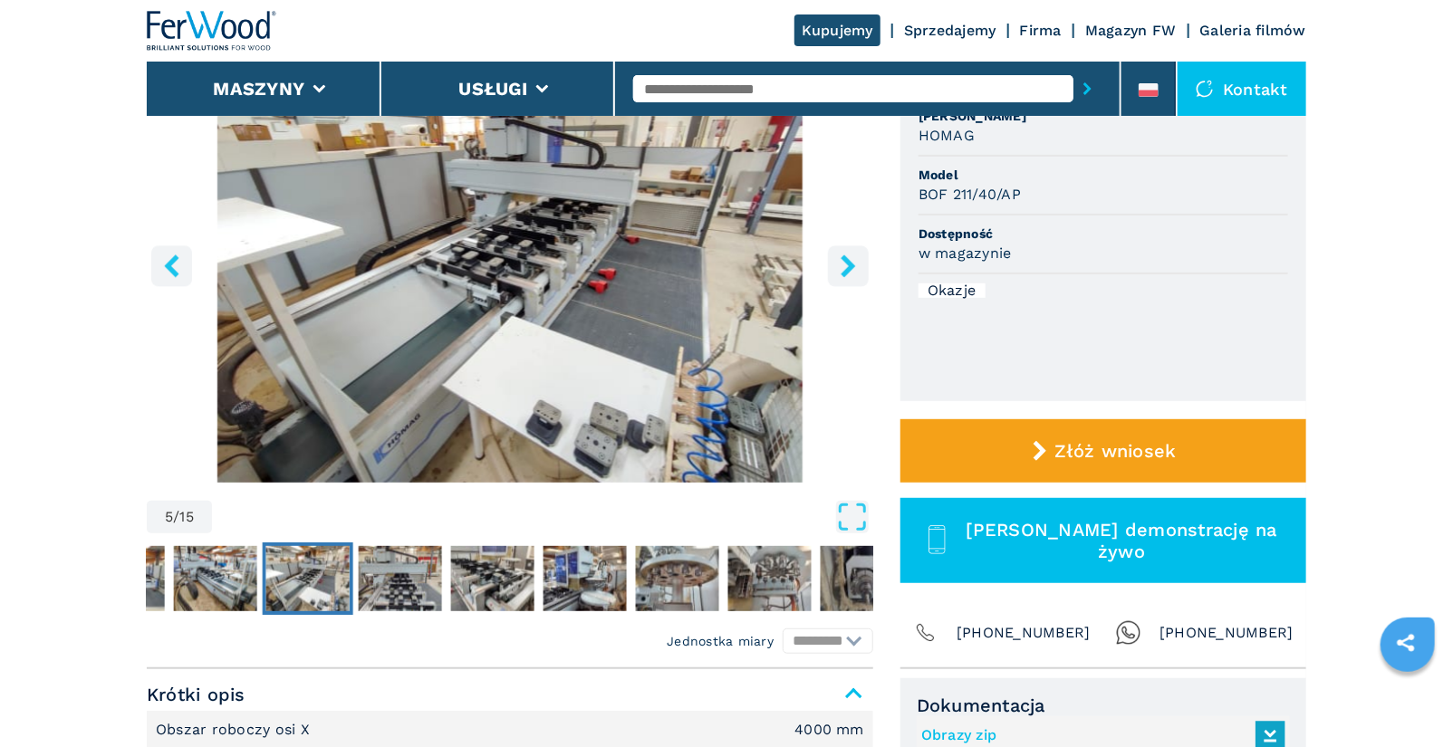
click at [853, 273] on icon "right-button" at bounding box center [848, 265] width 23 height 23
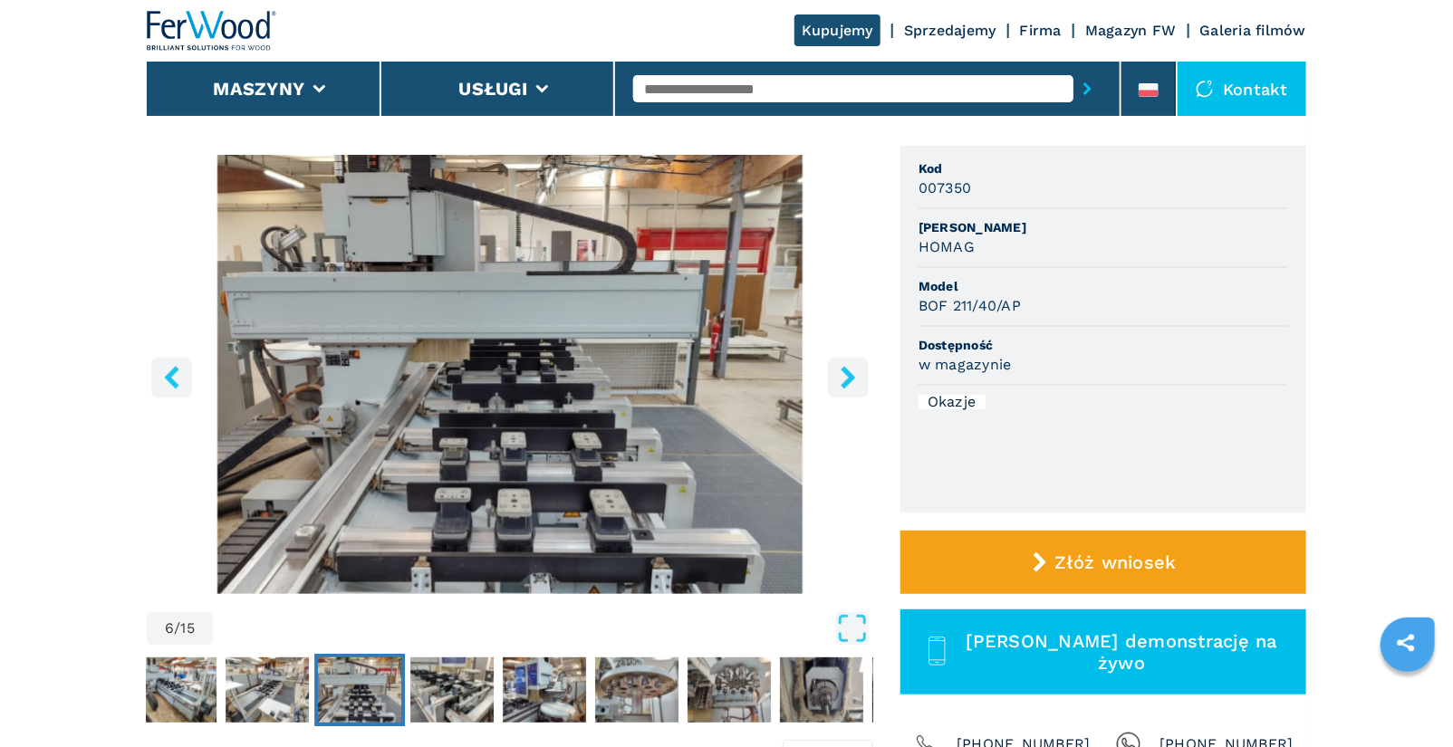
scroll to position [119, 0]
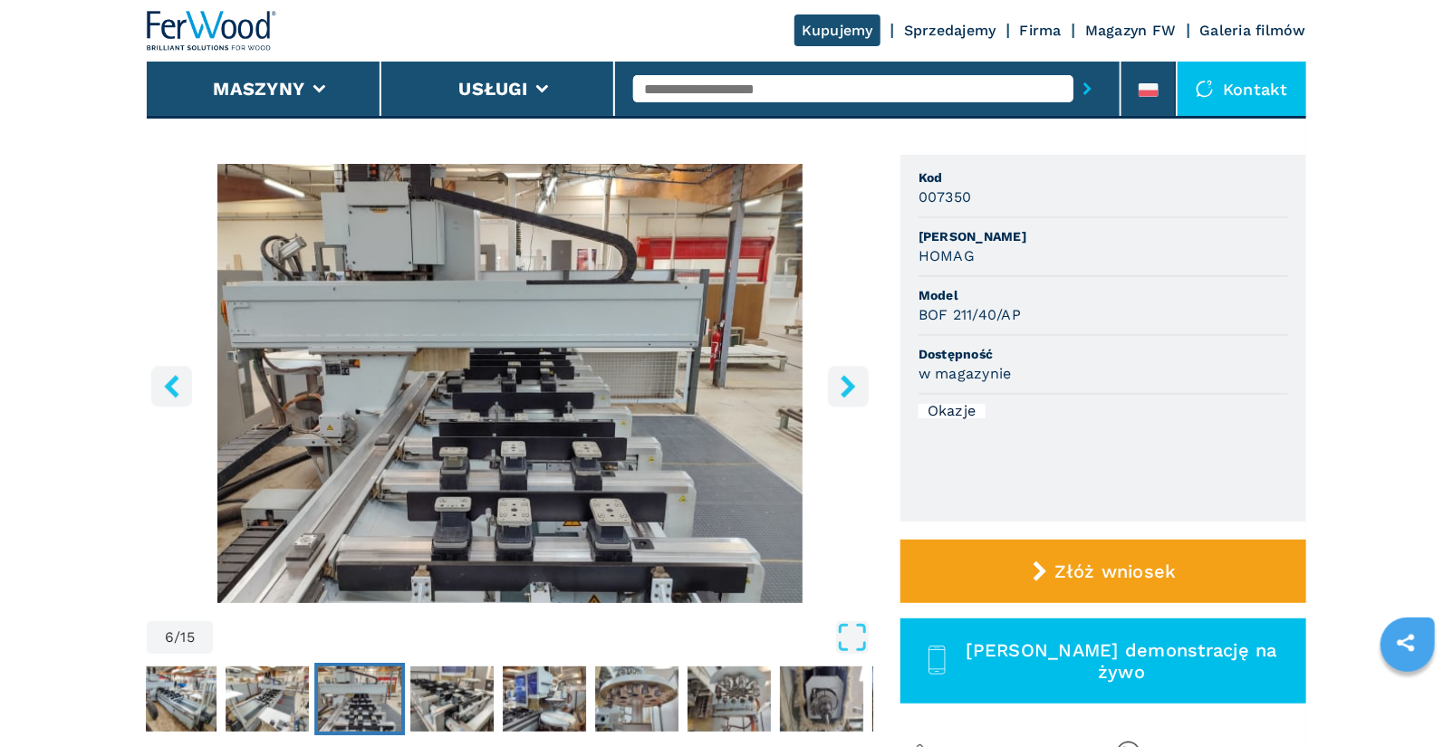
click at [852, 390] on icon "right-button" at bounding box center [848, 386] width 23 height 23
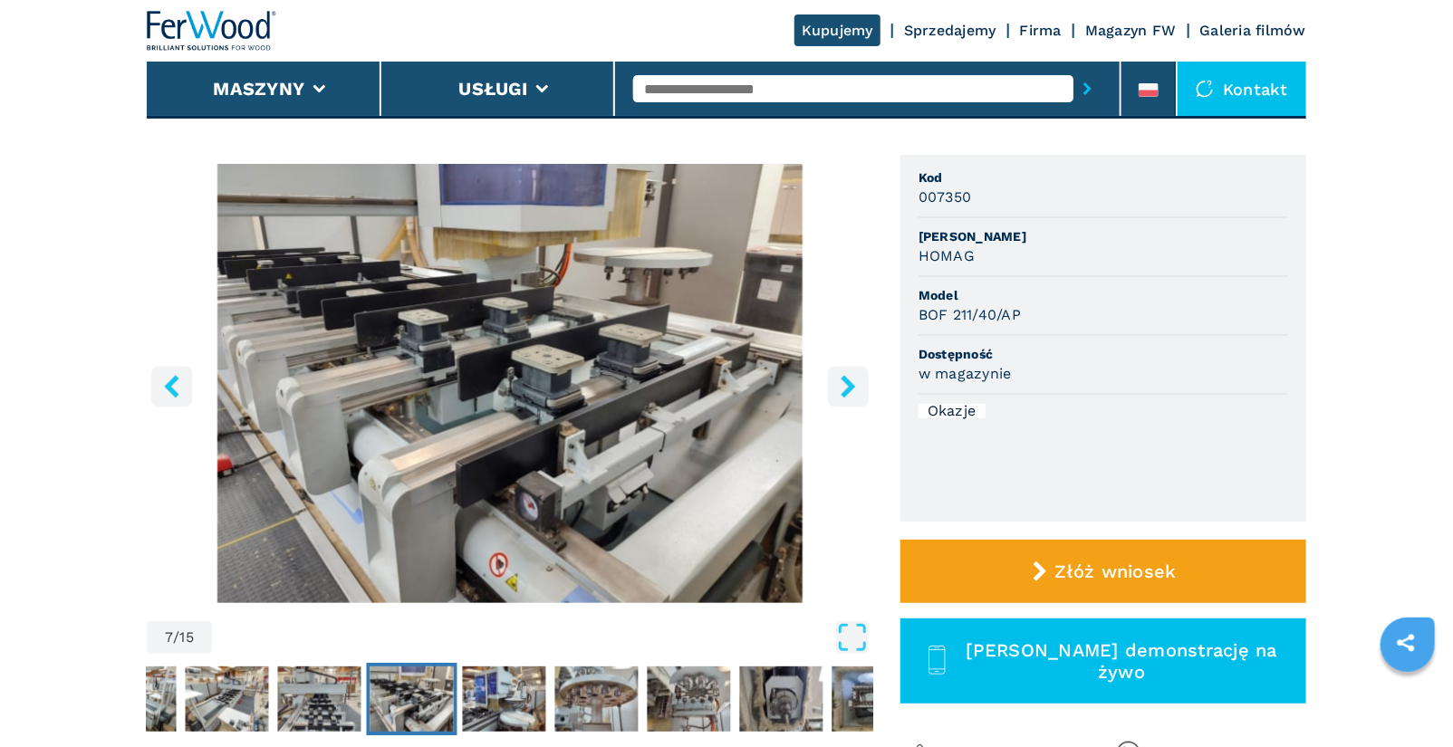
click at [852, 390] on icon "right-button" at bounding box center [848, 386] width 23 height 23
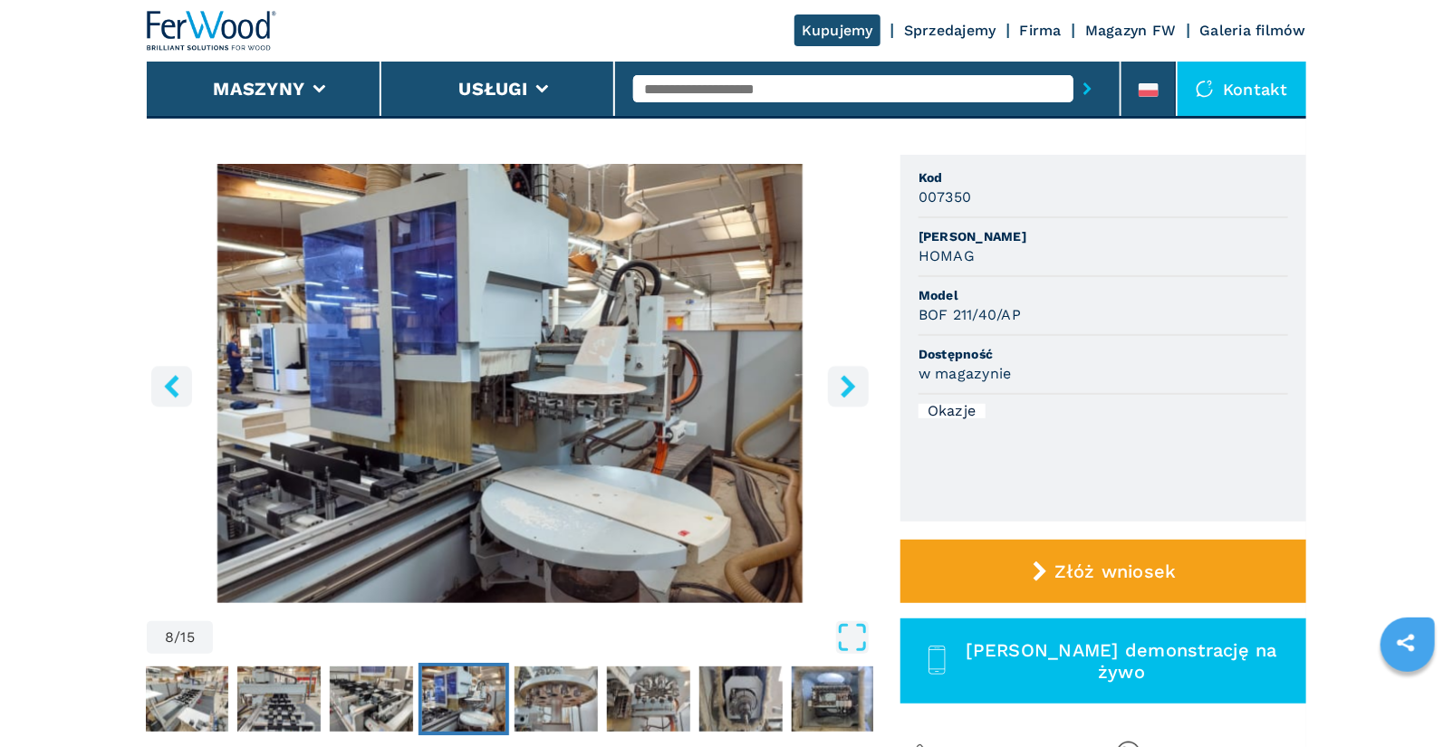
click at [852, 390] on icon "right-button" at bounding box center [848, 386] width 23 height 23
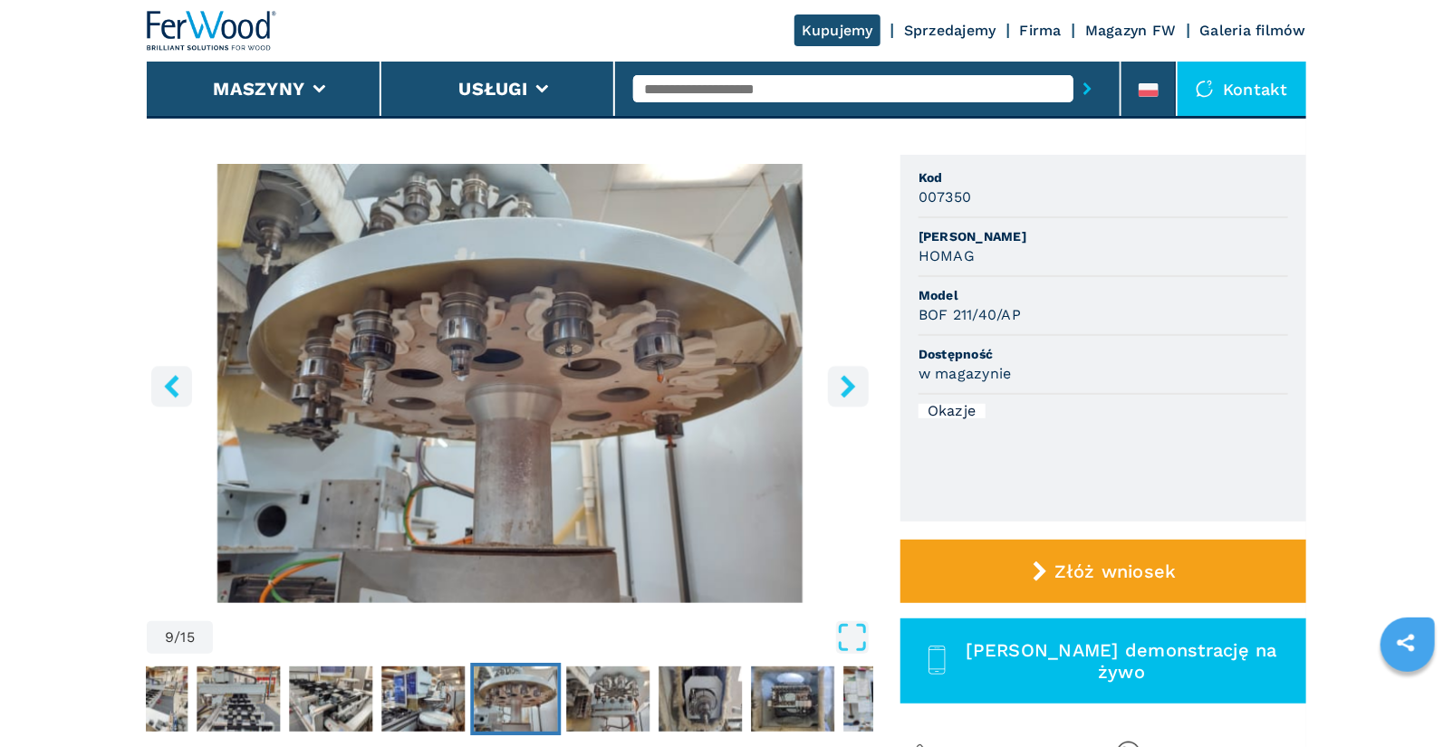
click at [852, 390] on icon "right-button" at bounding box center [848, 386] width 23 height 23
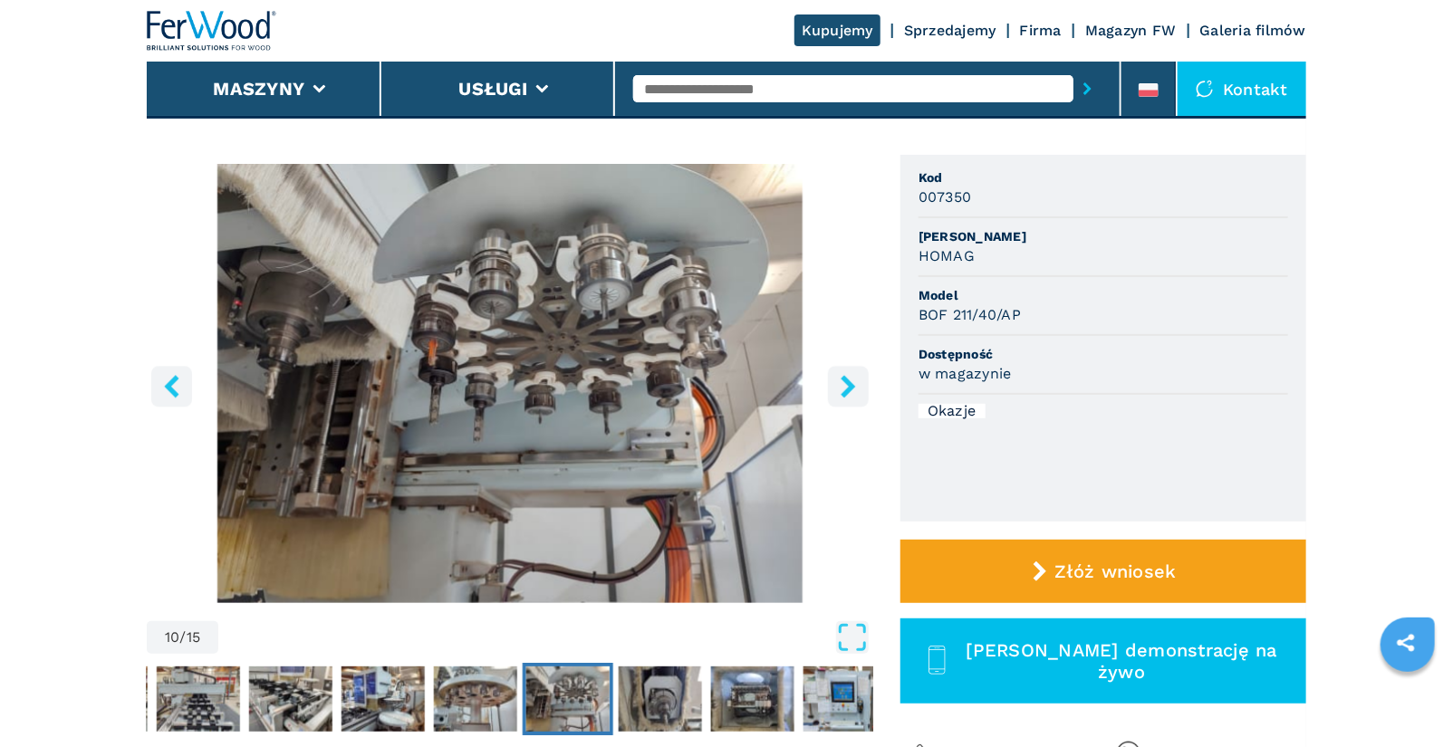
click at [852, 390] on icon "right-button" at bounding box center [848, 386] width 23 height 23
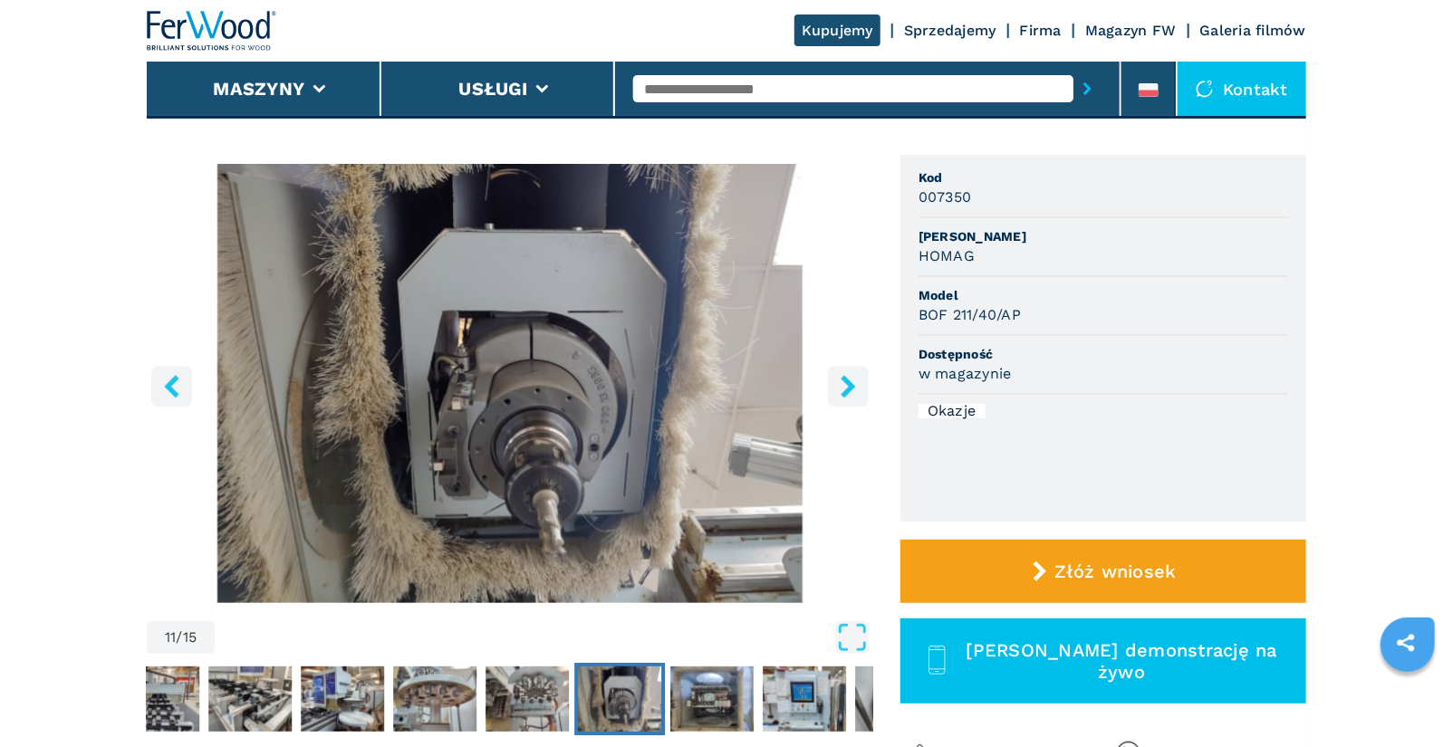
click at [852, 390] on icon "right-button" at bounding box center [848, 386] width 23 height 23
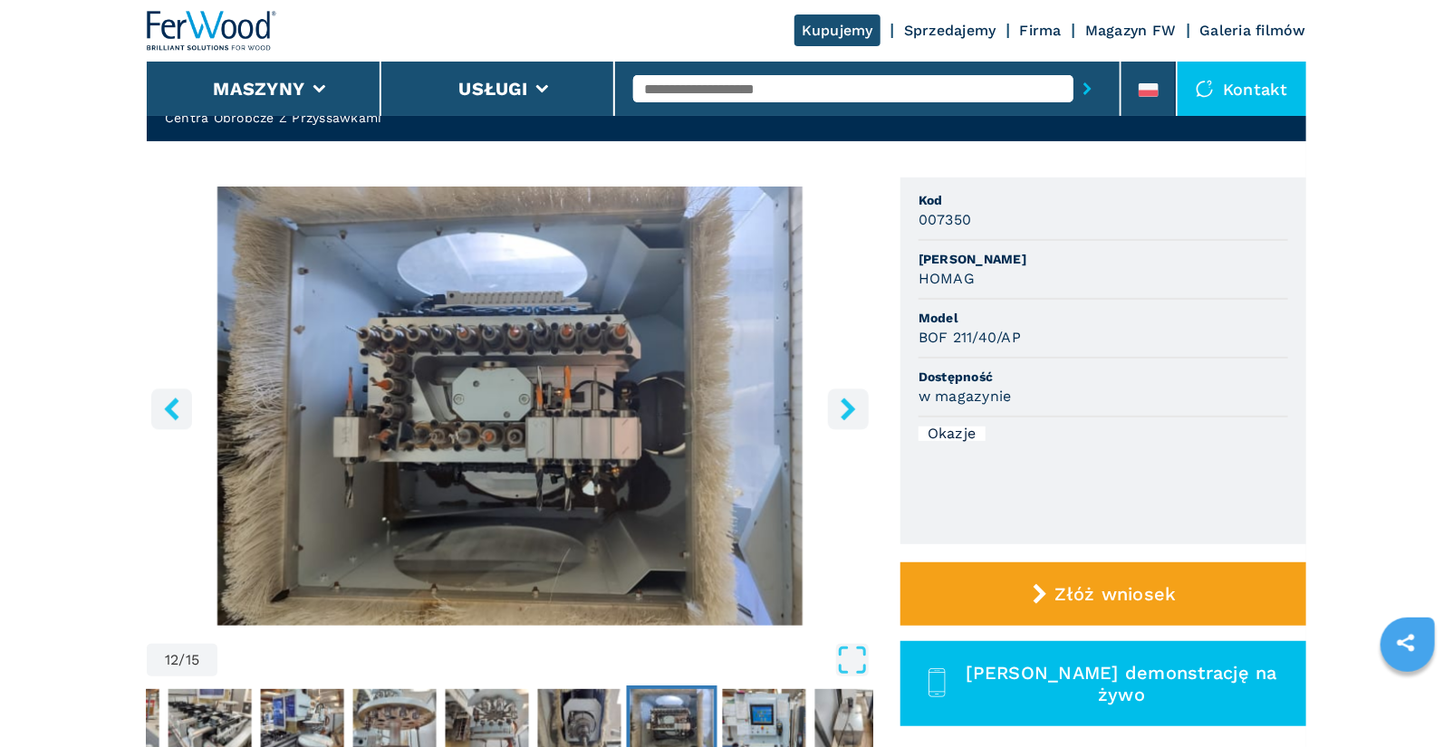
scroll to position [95, 0]
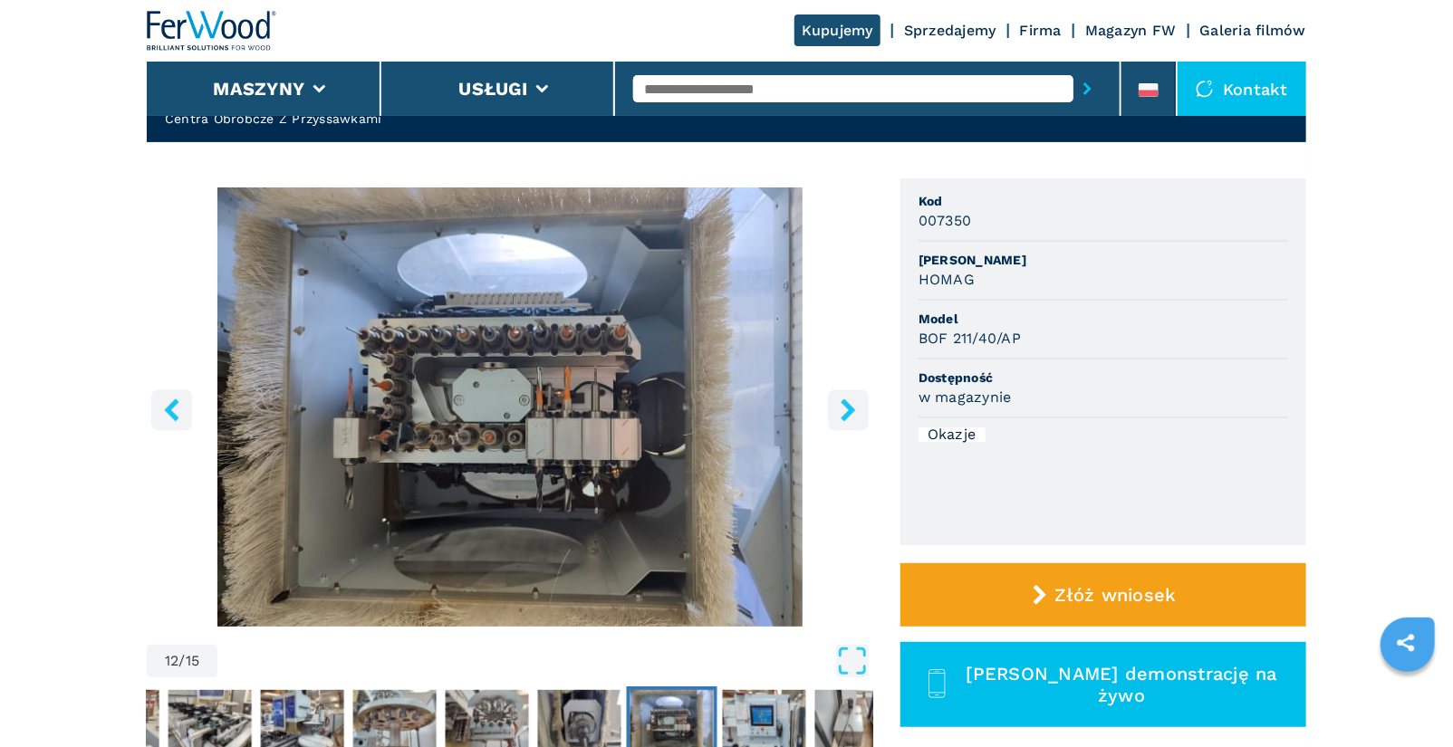
click at [855, 410] on icon "right-button" at bounding box center [848, 409] width 23 height 23
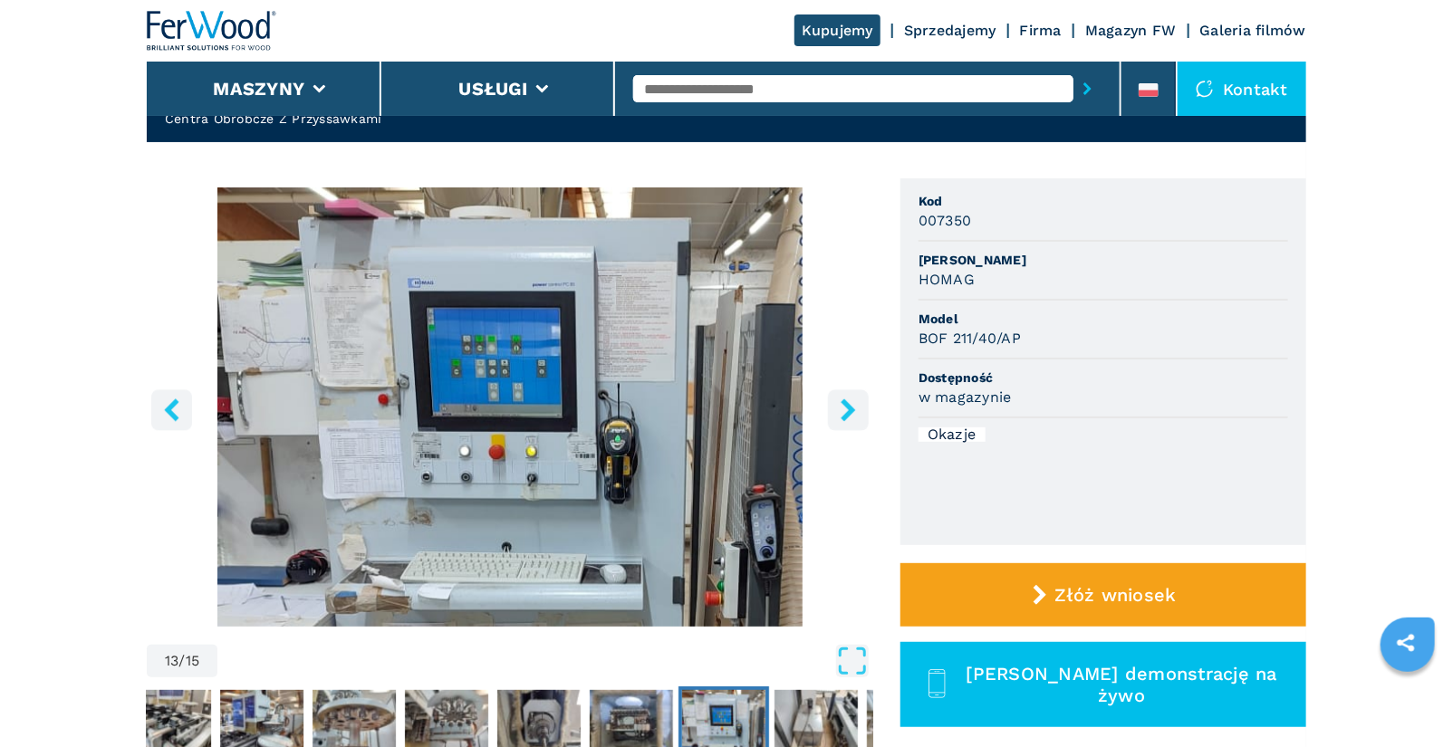
click at [840, 408] on icon "right-button" at bounding box center [848, 409] width 23 height 23
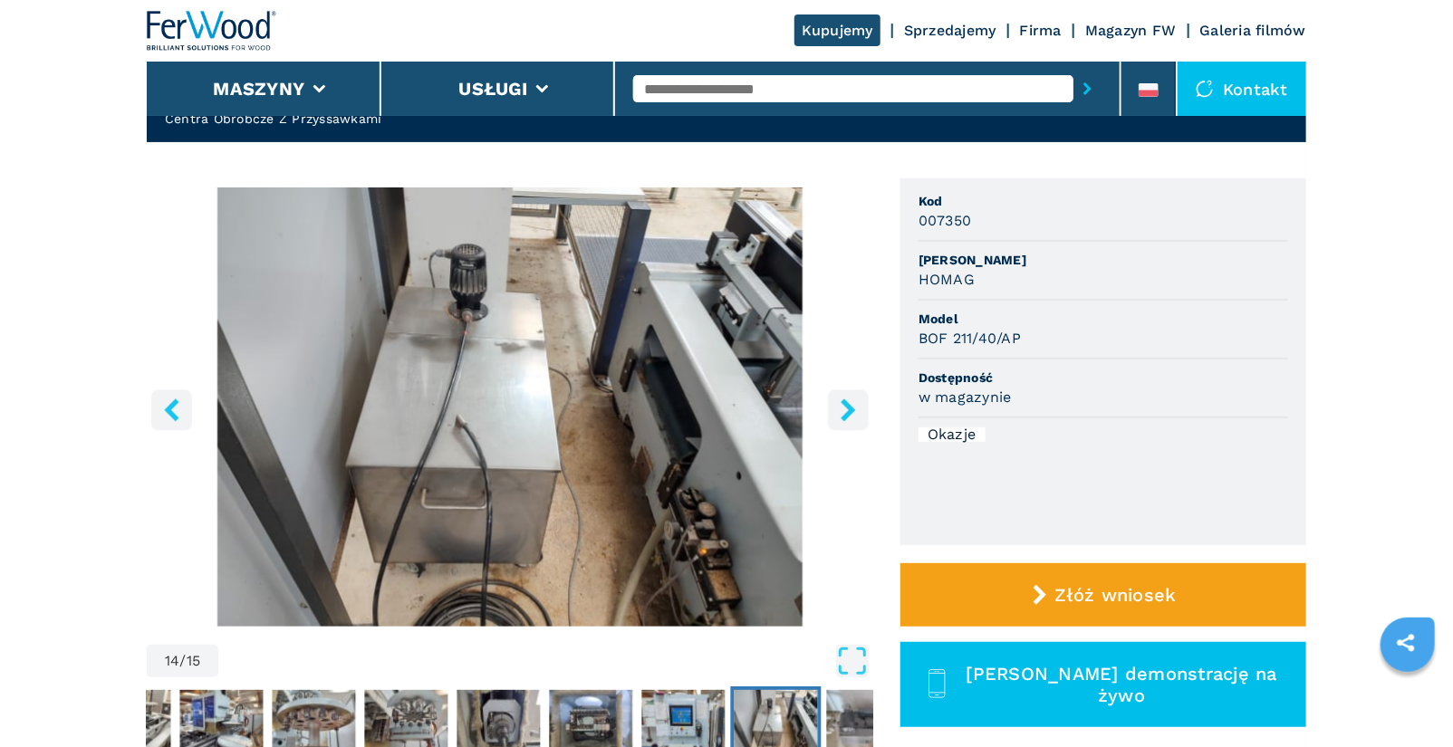
click at [840, 408] on icon "right-button" at bounding box center [848, 409] width 23 height 23
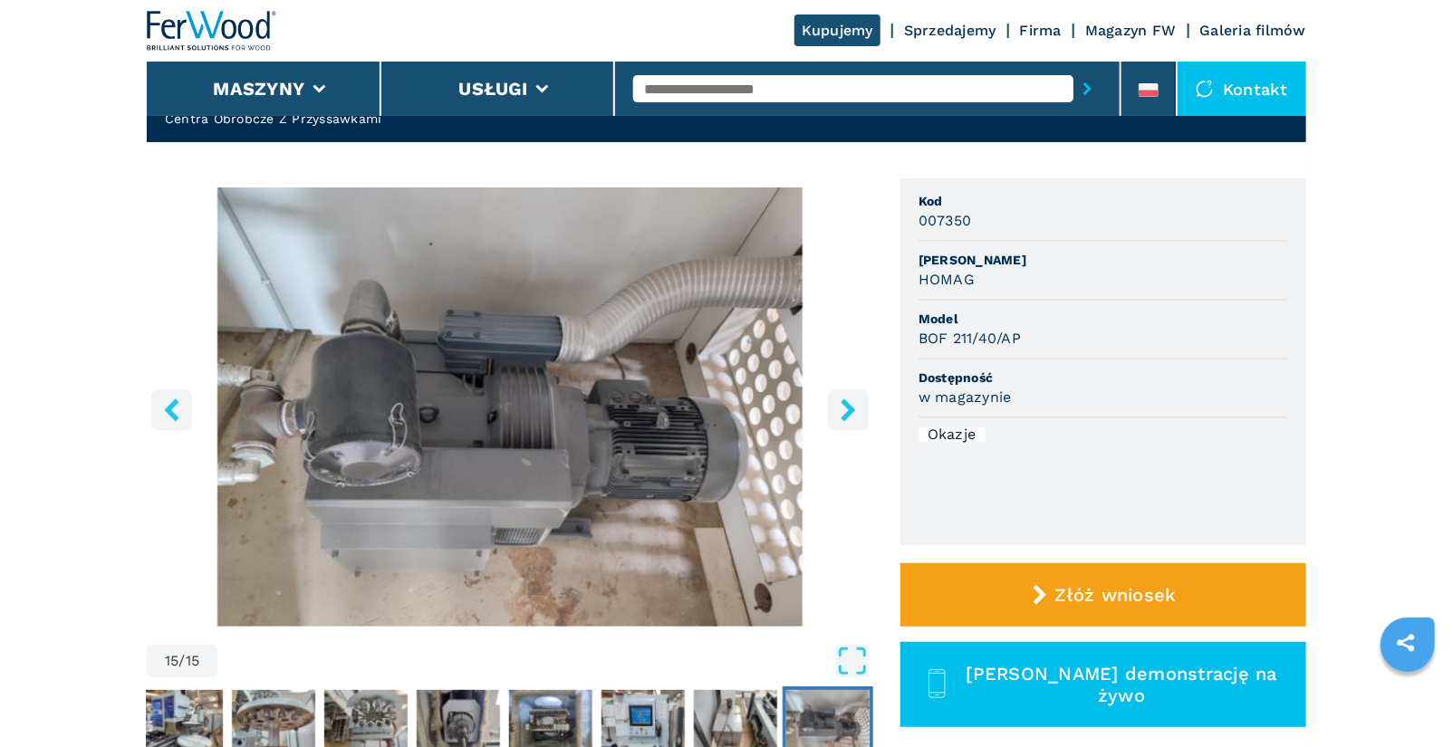
click at [840, 408] on icon "right-button" at bounding box center [848, 409] width 23 height 23
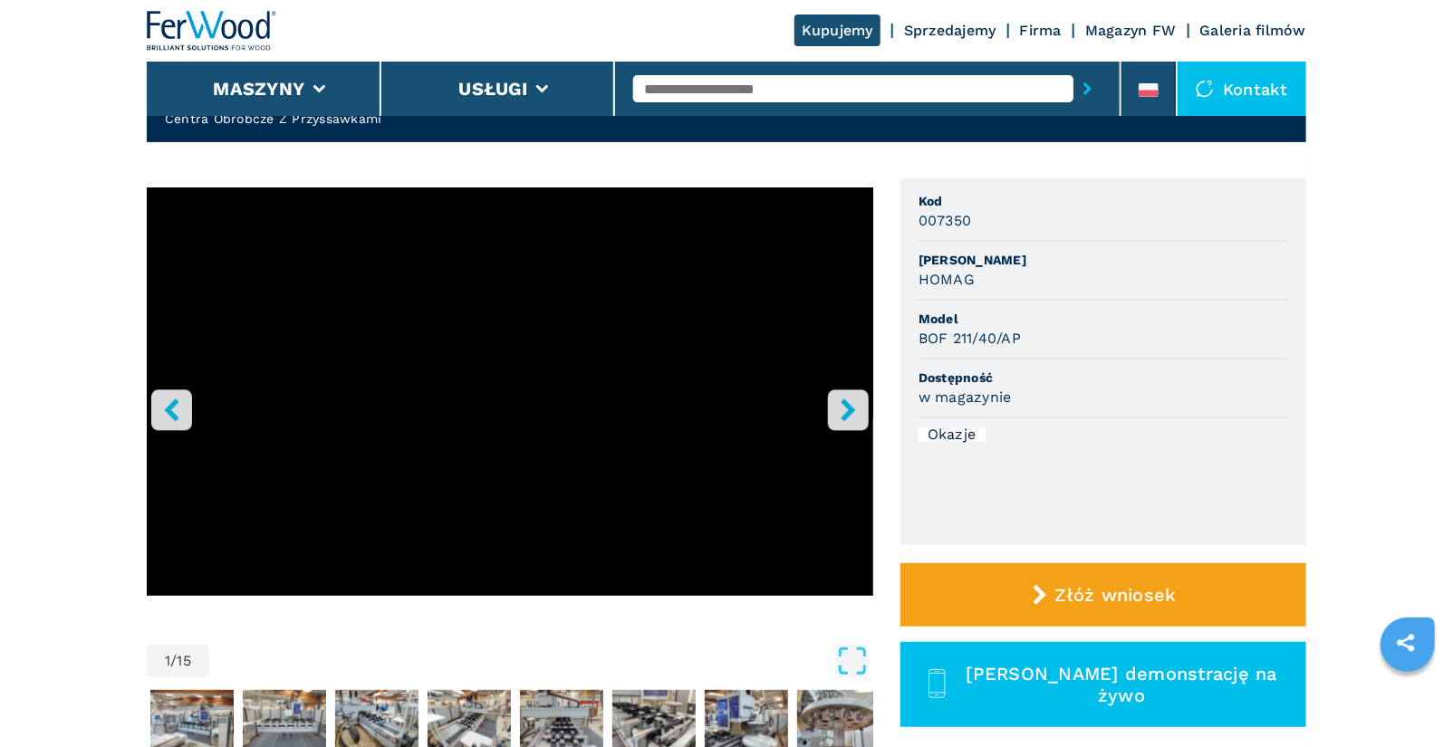
click at [840, 408] on icon "right-button" at bounding box center [848, 409] width 23 height 23
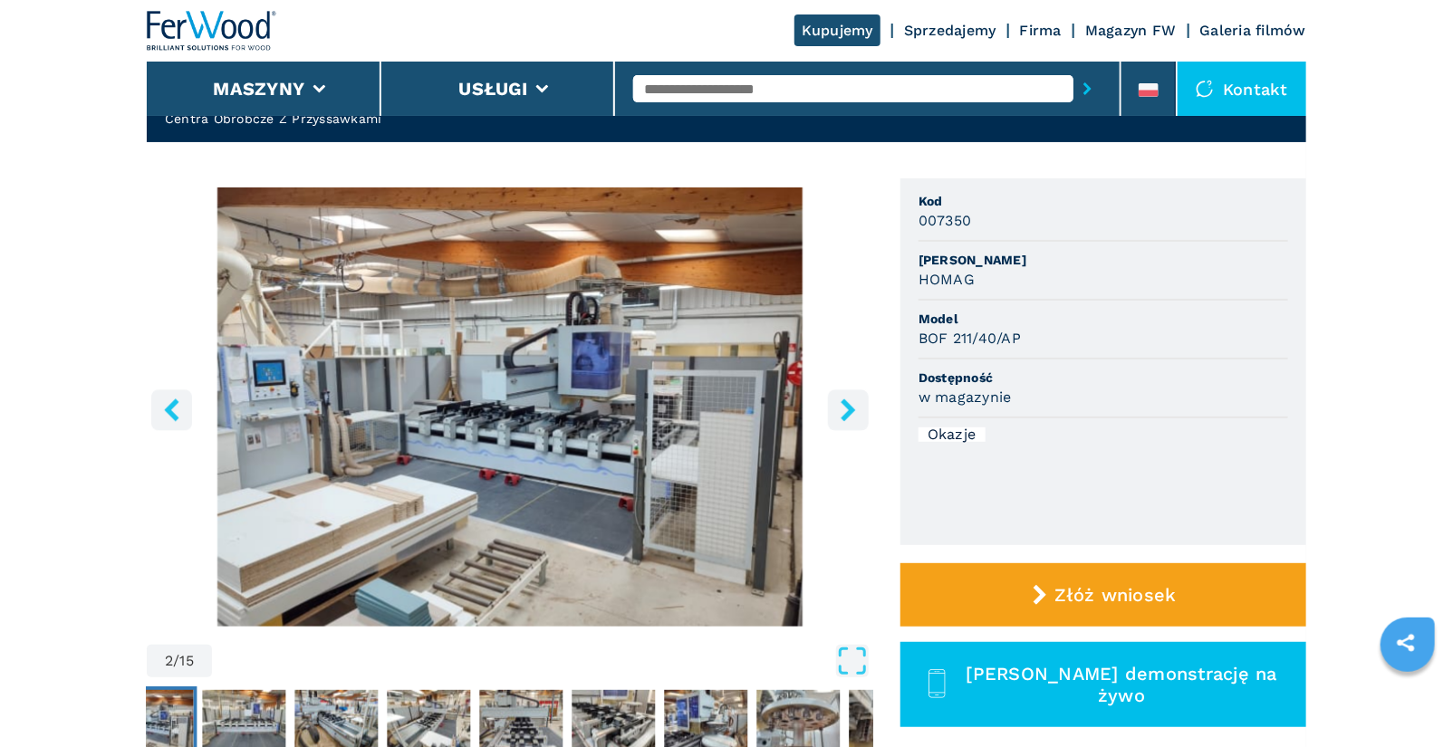
click at [849, 411] on icon "right-button" at bounding box center [847, 409] width 14 height 23
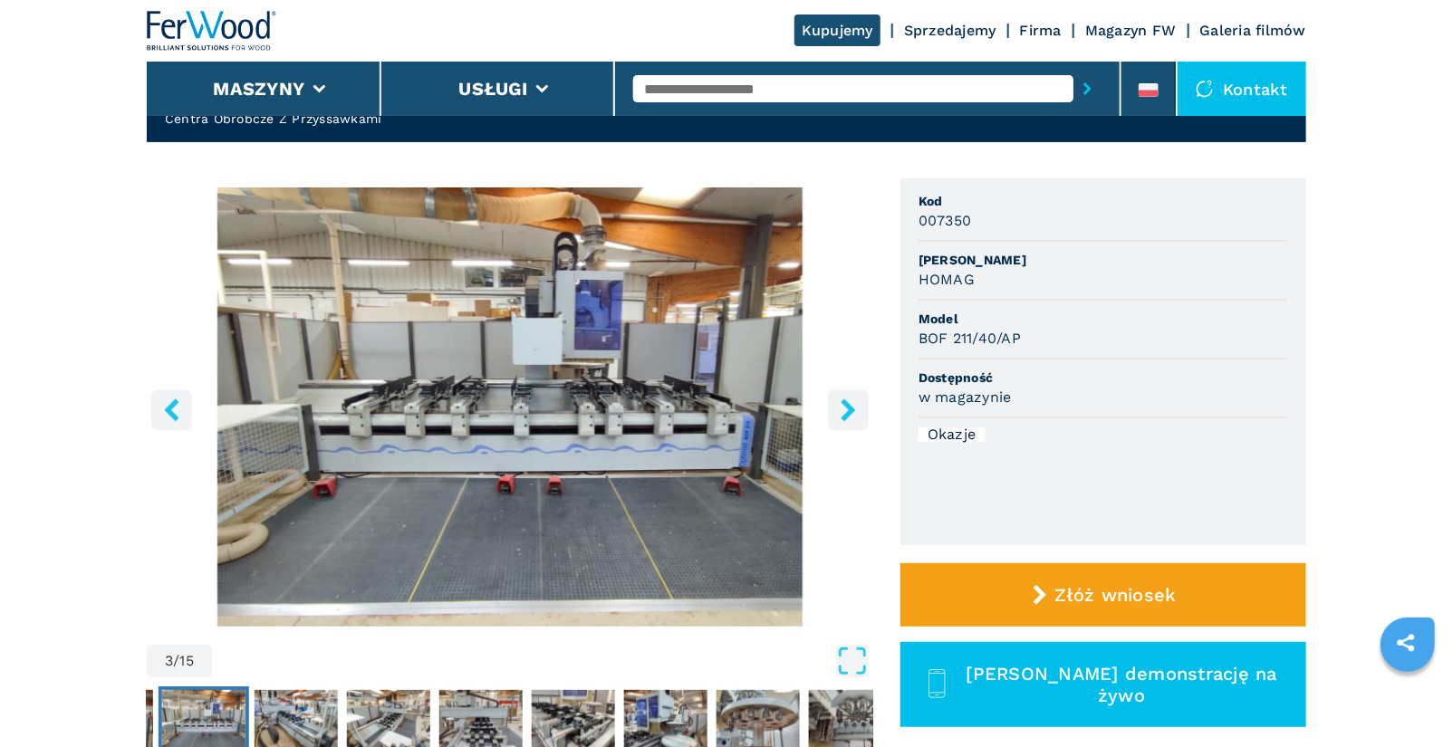
click at [849, 411] on icon "right-button" at bounding box center [847, 409] width 14 height 23
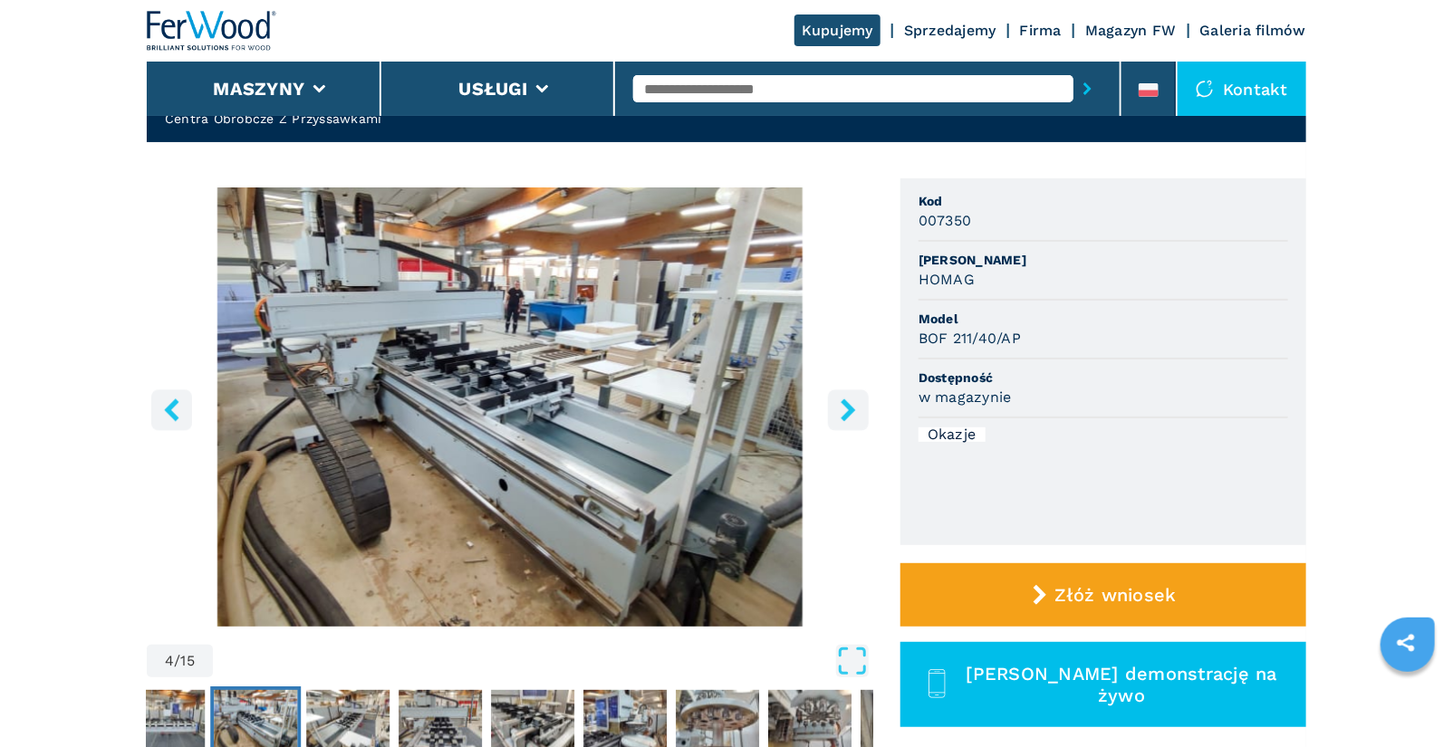
click at [849, 411] on icon "right-button" at bounding box center [847, 409] width 14 height 23
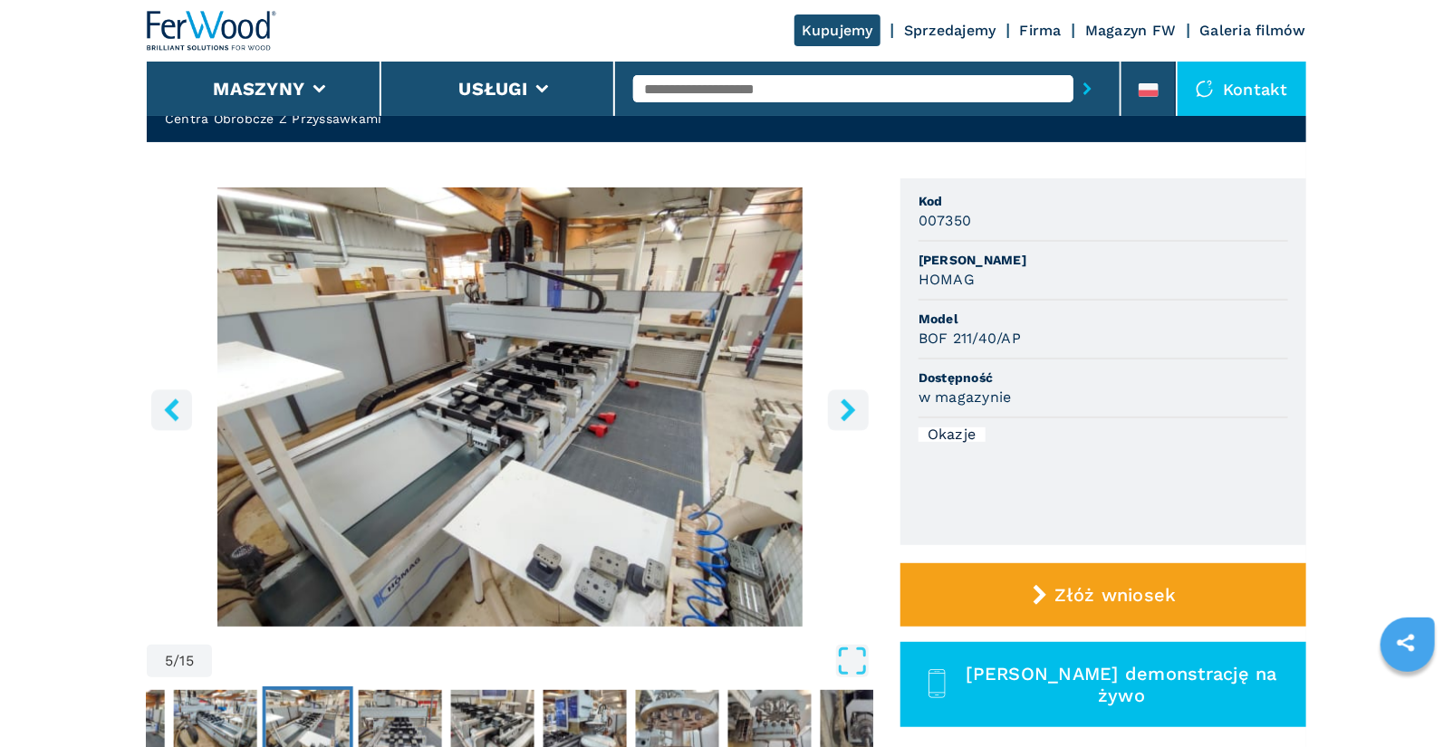
click at [844, 414] on icon "right-button" at bounding box center [847, 409] width 14 height 23
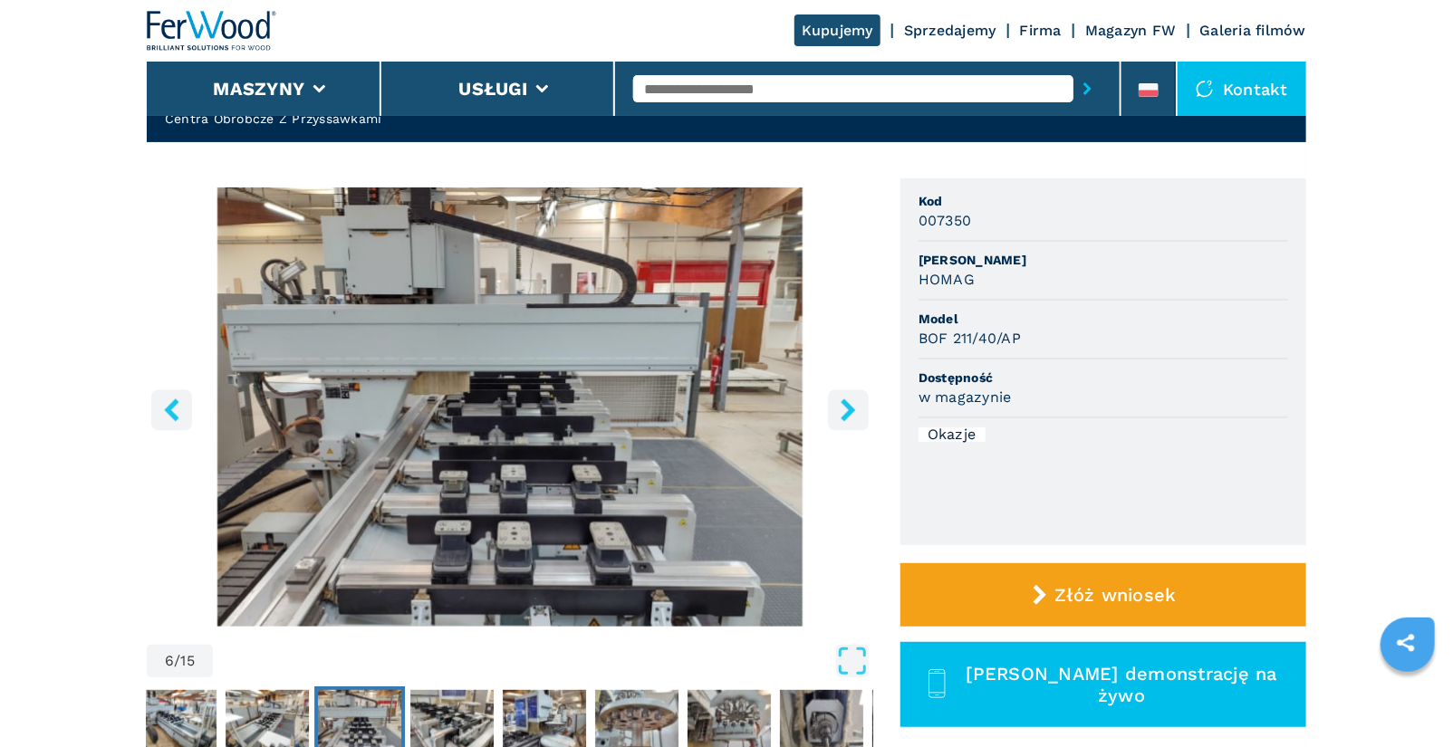
click at [844, 414] on icon "right-button" at bounding box center [847, 409] width 14 height 23
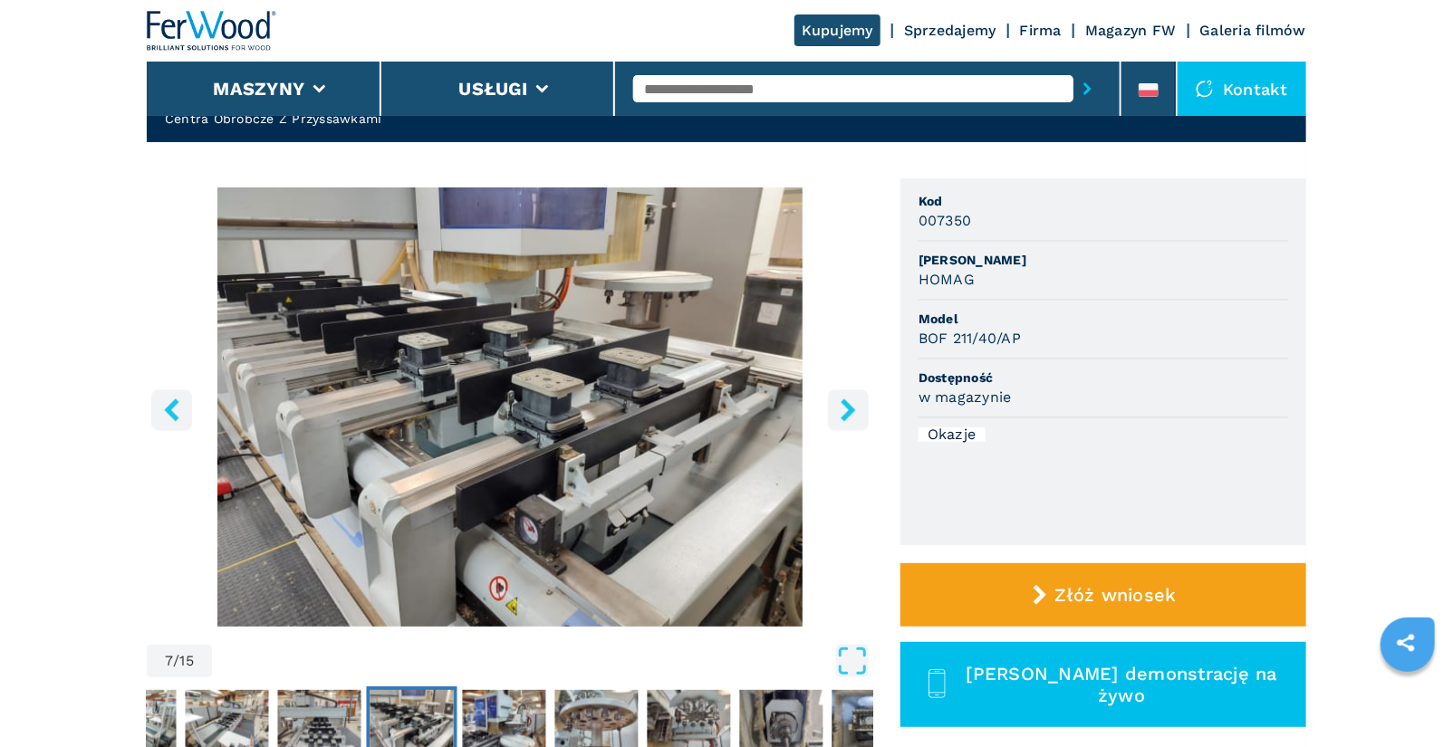
click at [854, 410] on icon "right-button" at bounding box center [847, 409] width 14 height 23
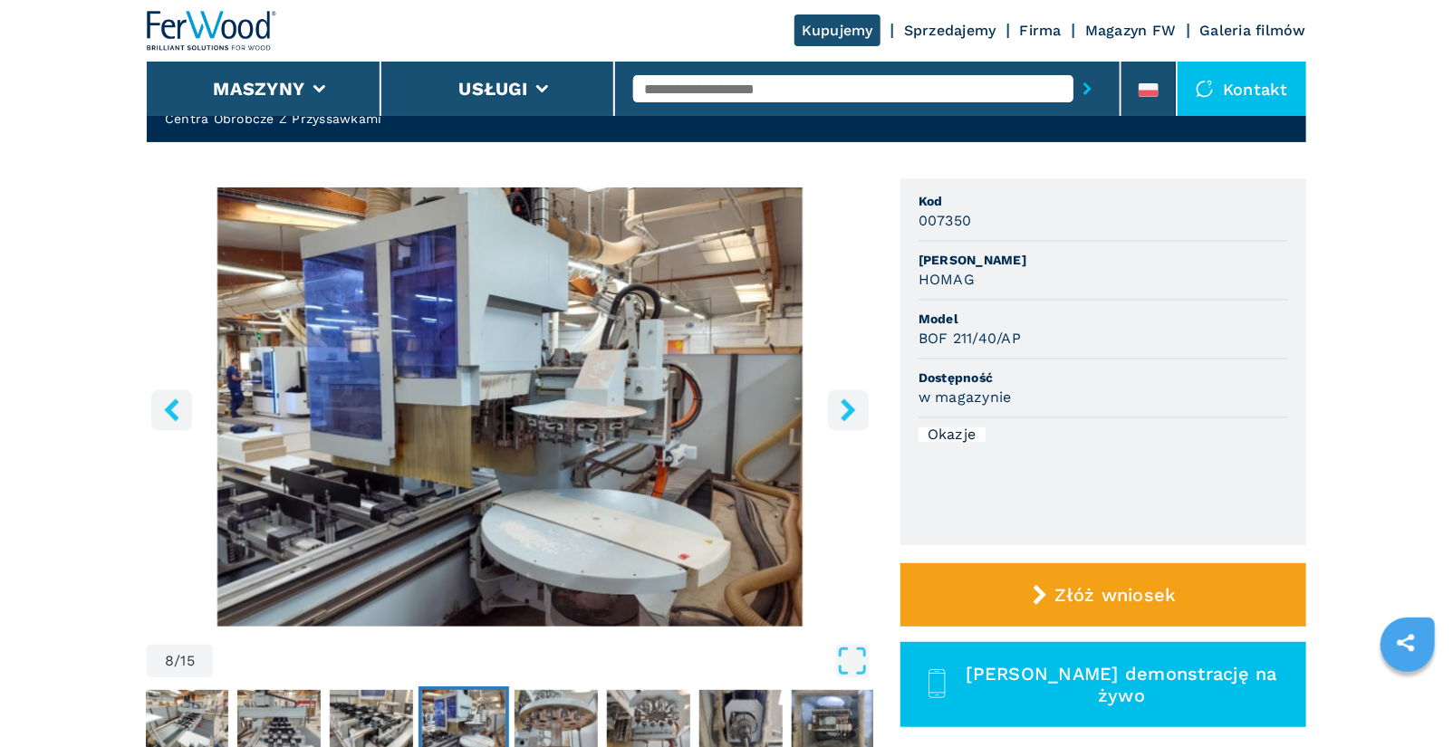
click at [854, 410] on icon "right-button" at bounding box center [847, 409] width 14 height 23
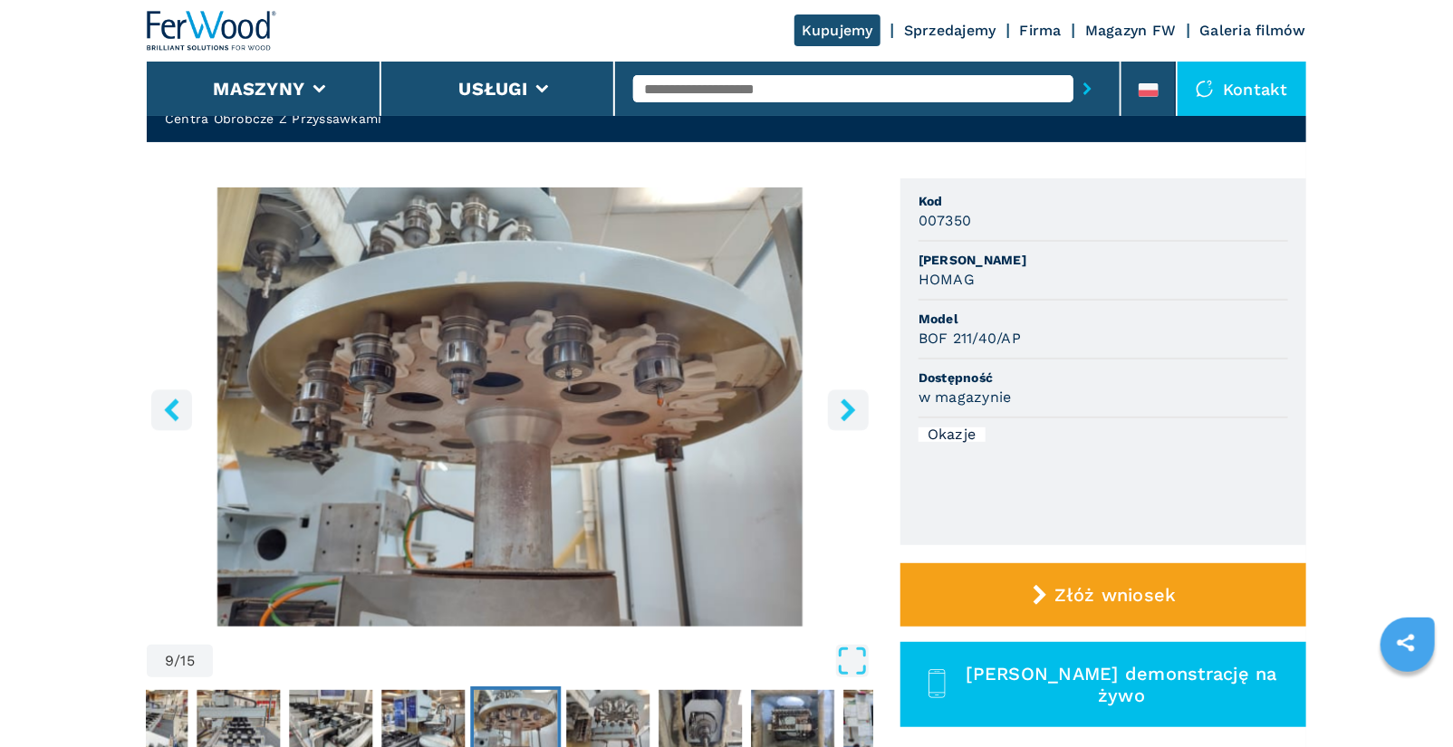
click at [854, 410] on icon "right-button" at bounding box center [847, 409] width 14 height 23
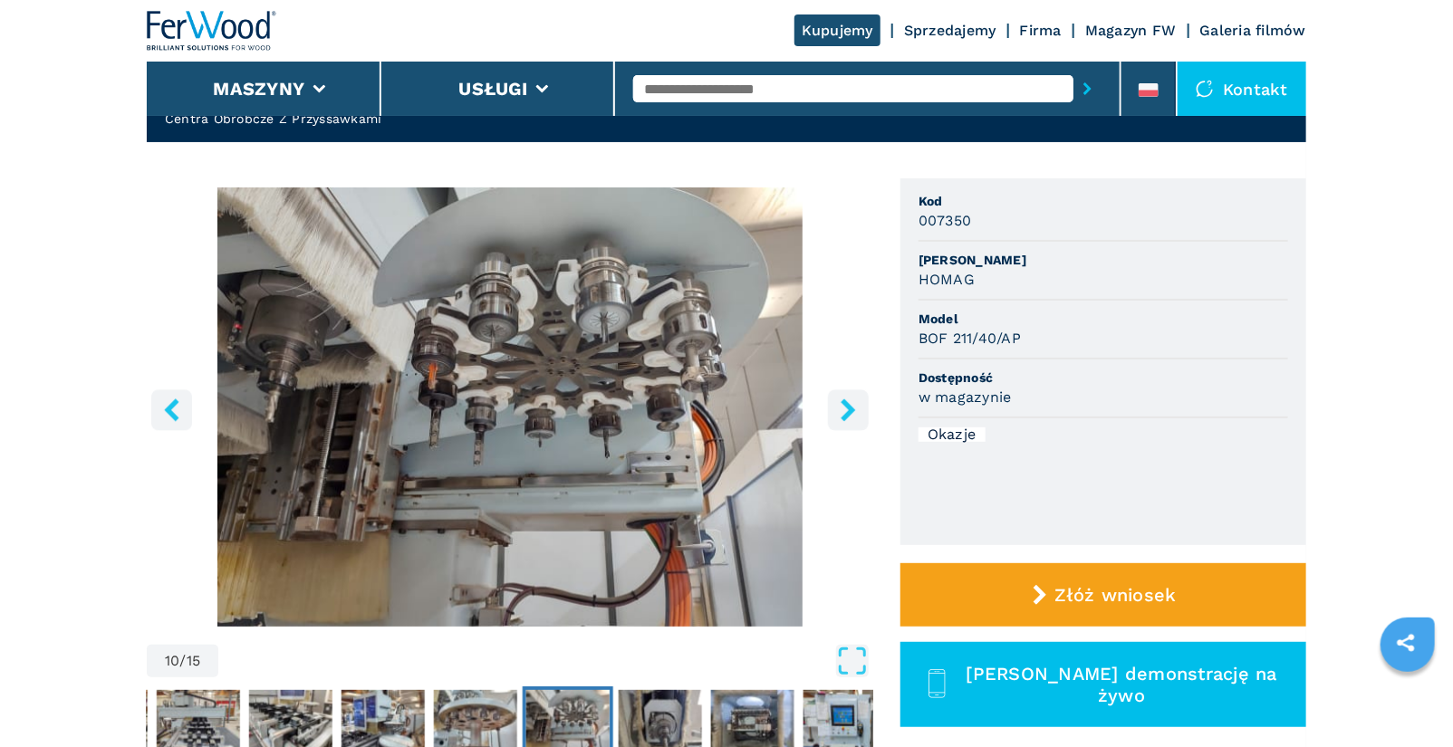
click at [708, 82] on input "text" at bounding box center [853, 88] width 440 height 27
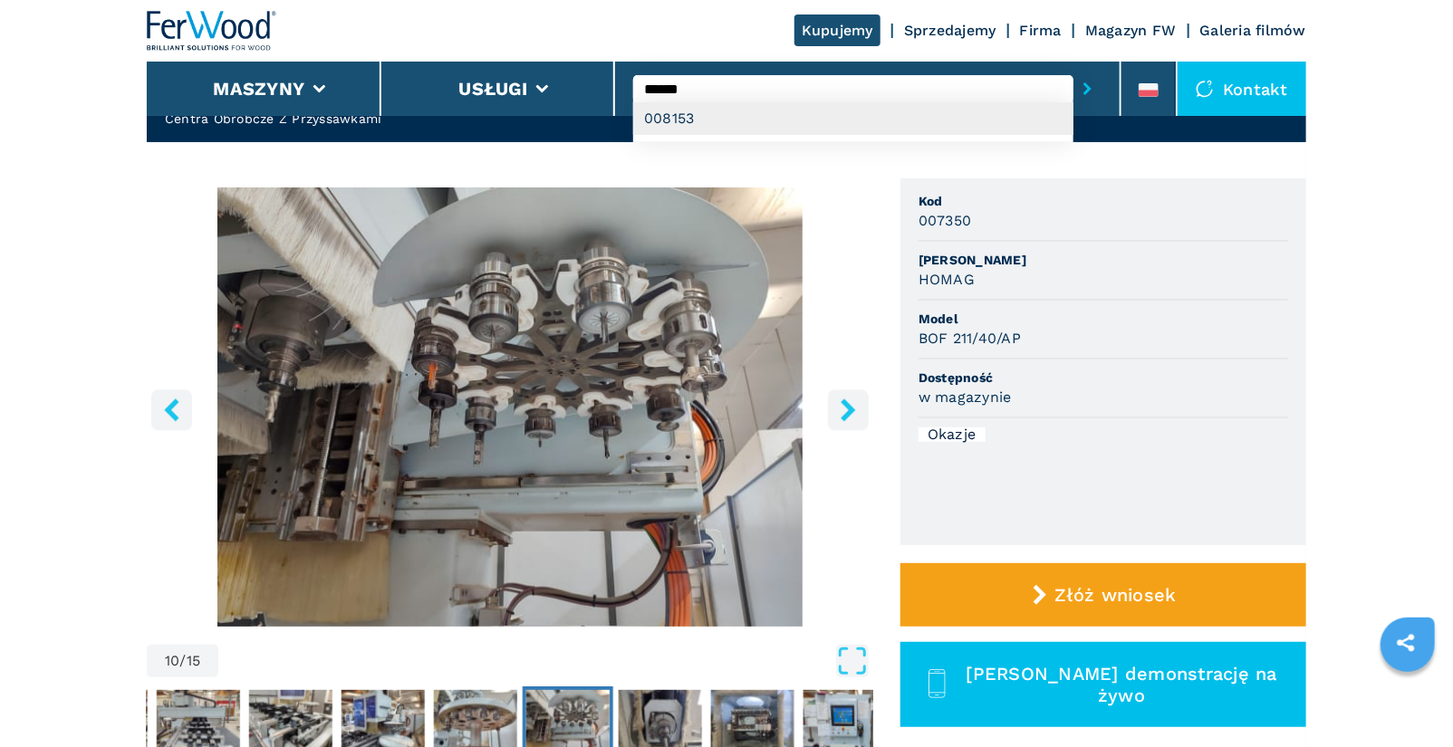
type input "******"
click at [717, 108] on div "008153" at bounding box center [853, 118] width 440 height 33
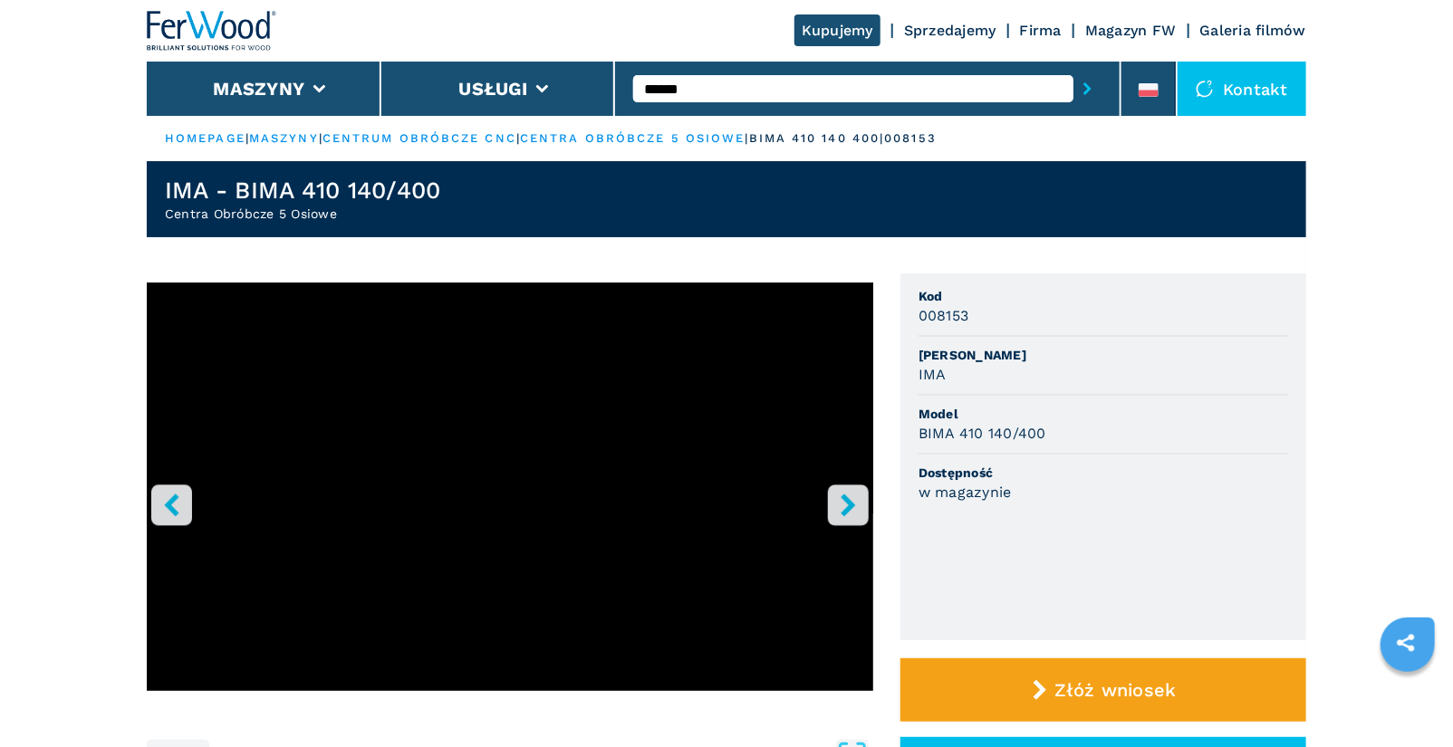
click at [839, 505] on icon "right-button" at bounding box center [848, 505] width 23 height 23
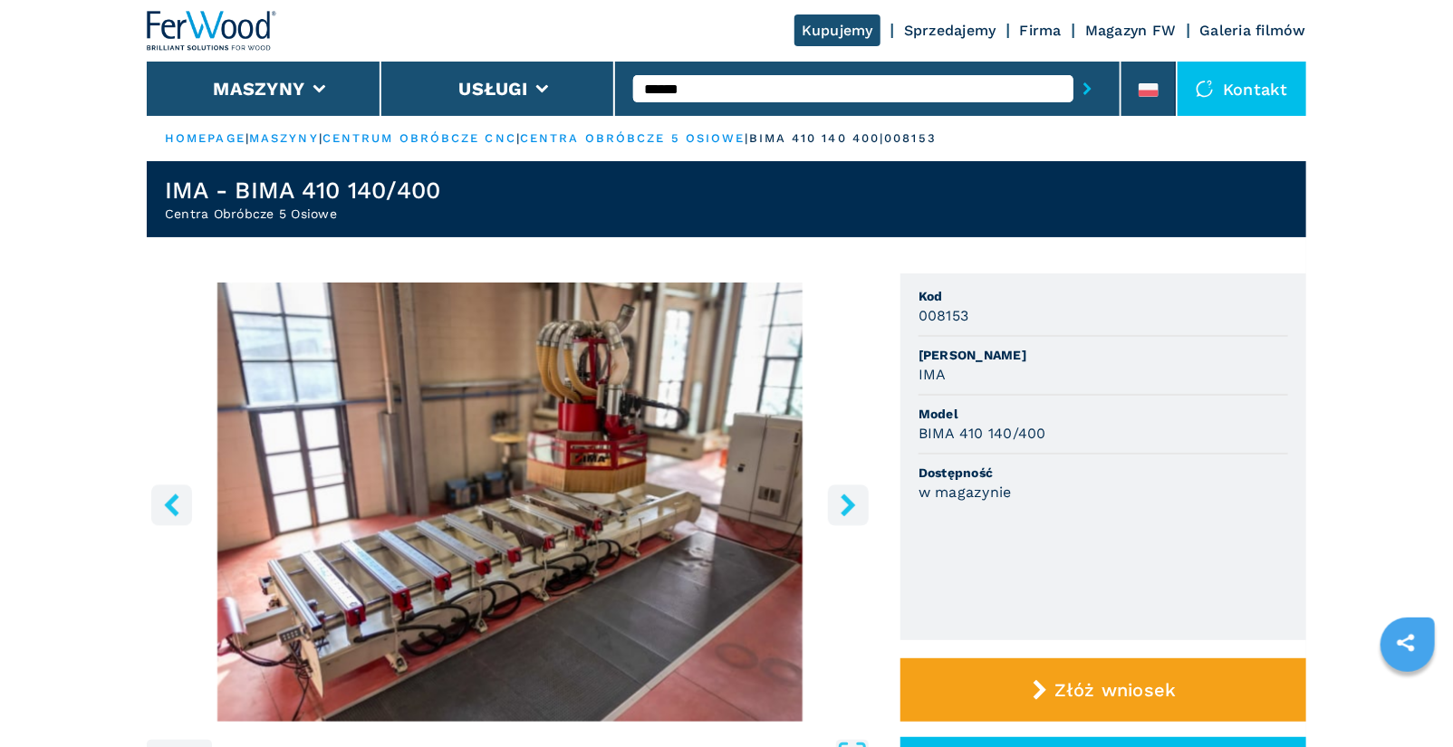
click at [844, 507] on icon "right-button" at bounding box center [848, 505] width 23 height 23
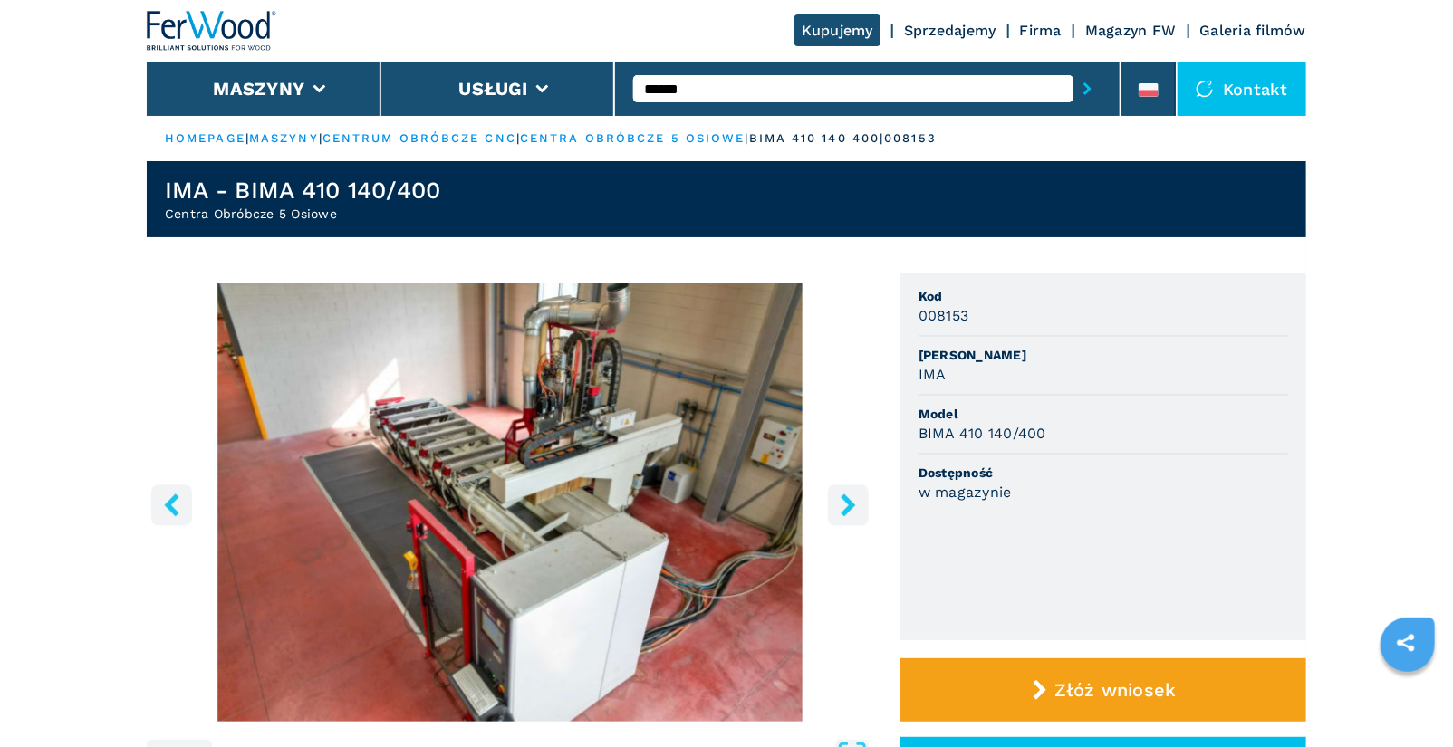
click at [844, 507] on icon "right-button" at bounding box center [848, 505] width 23 height 23
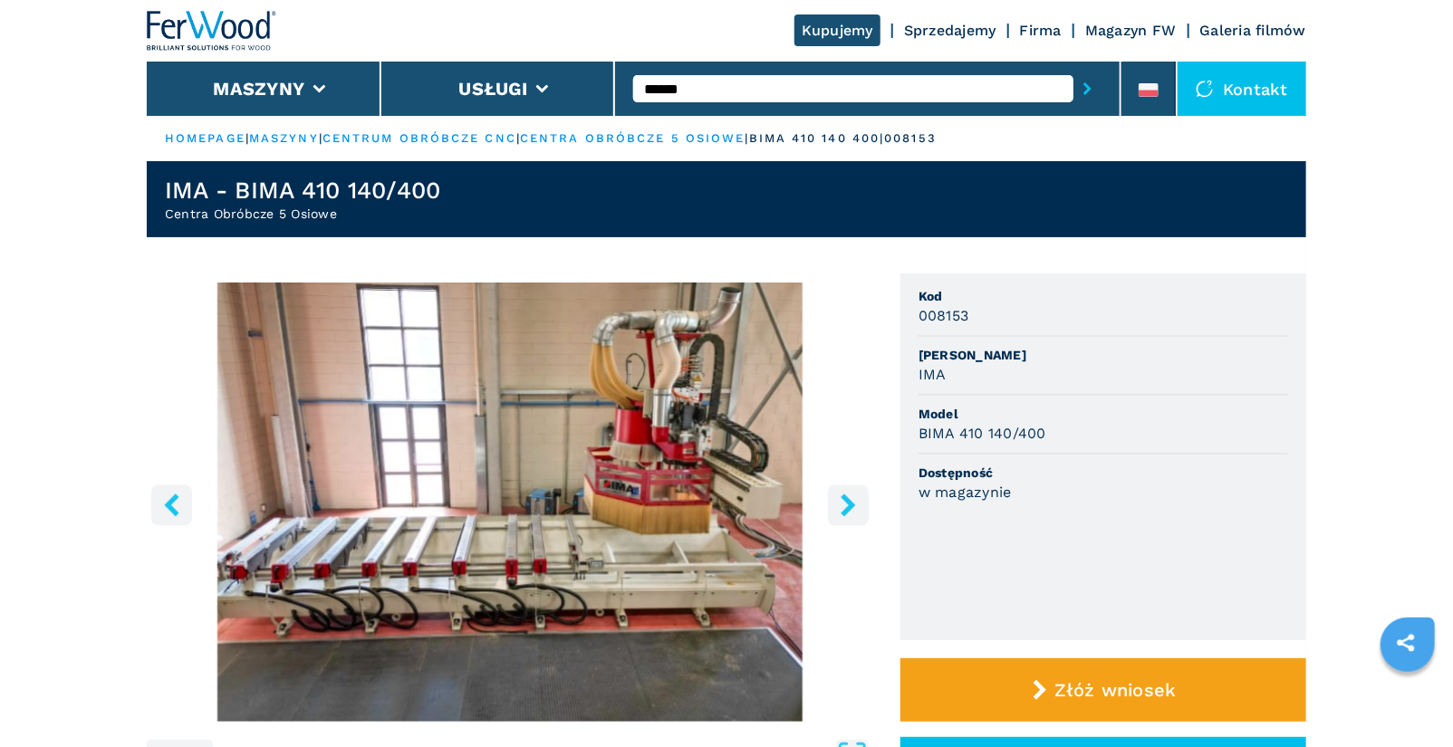
click at [844, 507] on icon "right-button" at bounding box center [848, 505] width 23 height 23
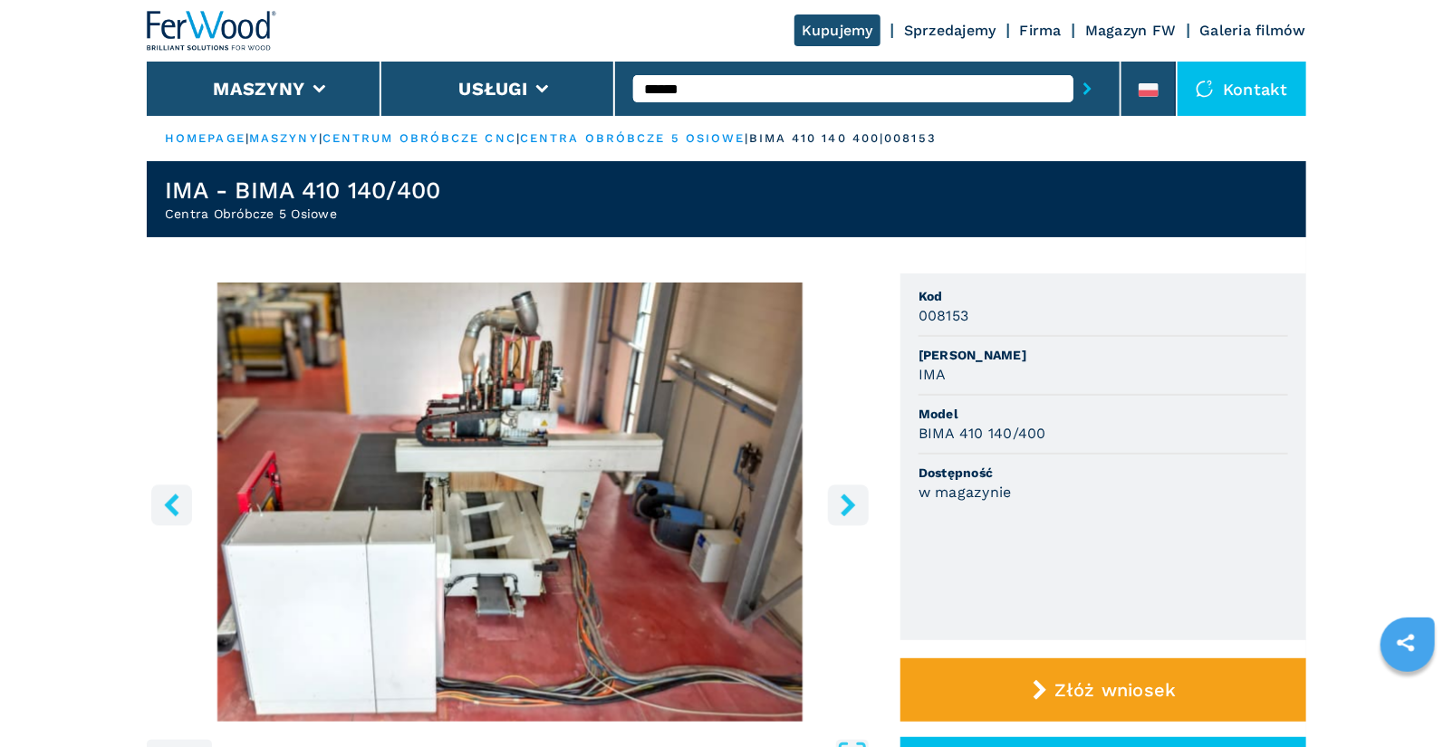
click at [844, 507] on icon "right-button" at bounding box center [848, 505] width 23 height 23
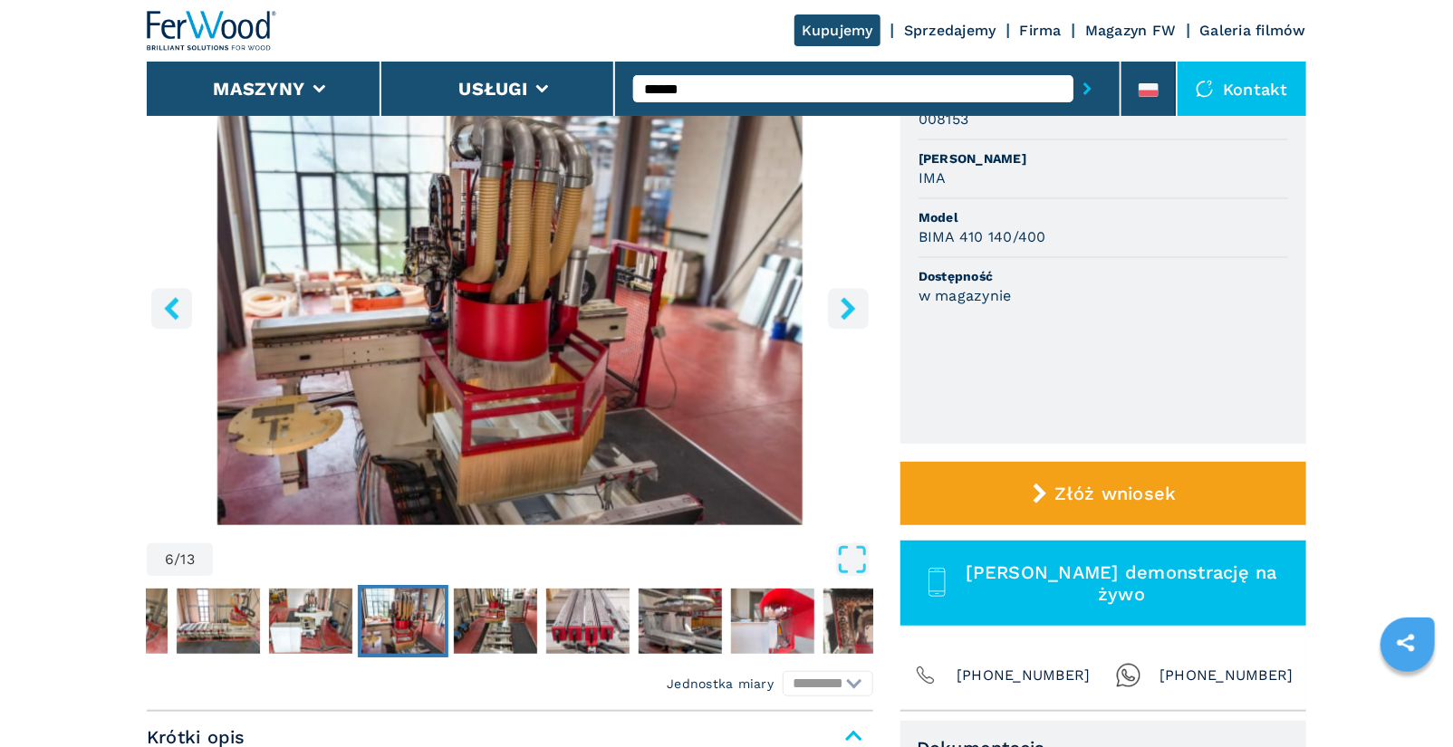
scroll to position [178, 0]
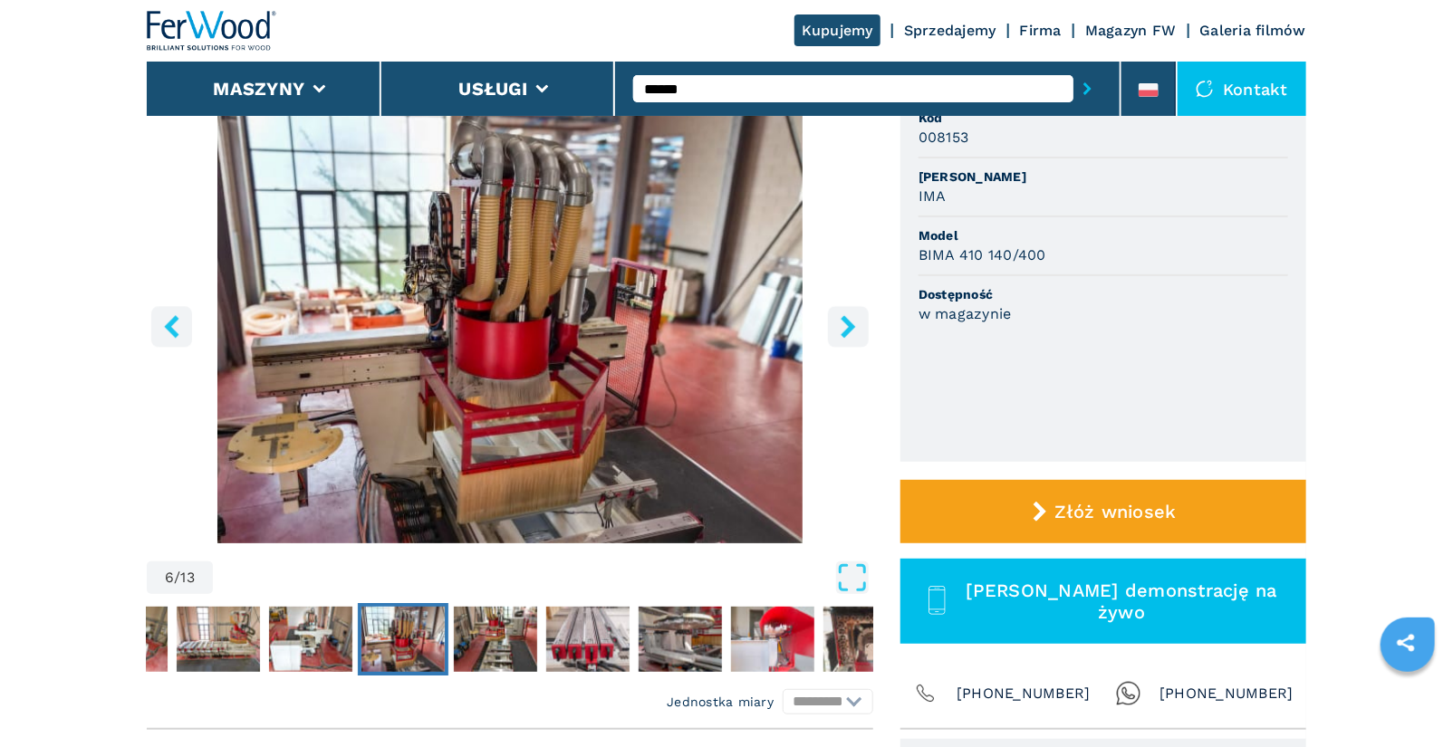
click at [846, 324] on icon "right-button" at bounding box center [848, 326] width 23 height 23
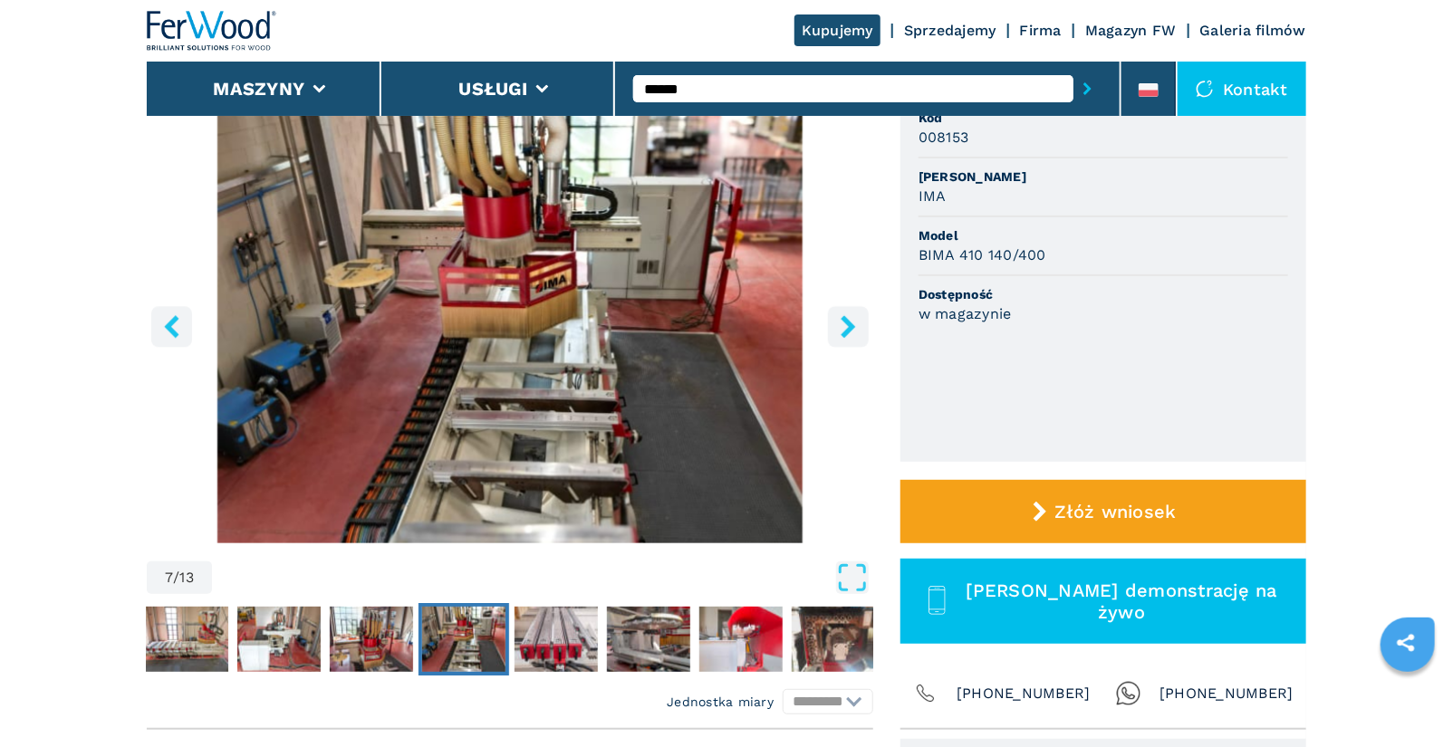
click at [846, 324] on icon "right-button" at bounding box center [848, 326] width 23 height 23
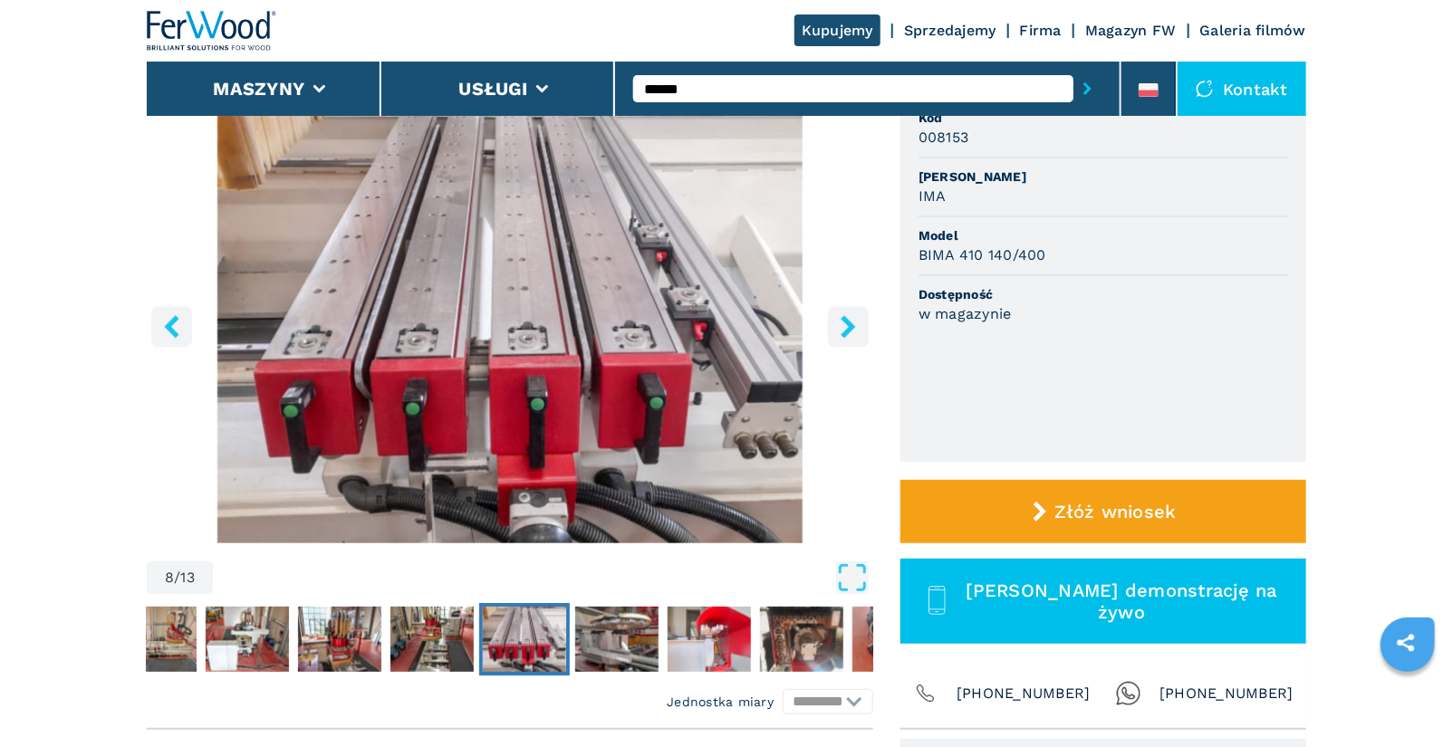
click at [846, 324] on icon "right-button" at bounding box center [848, 326] width 23 height 23
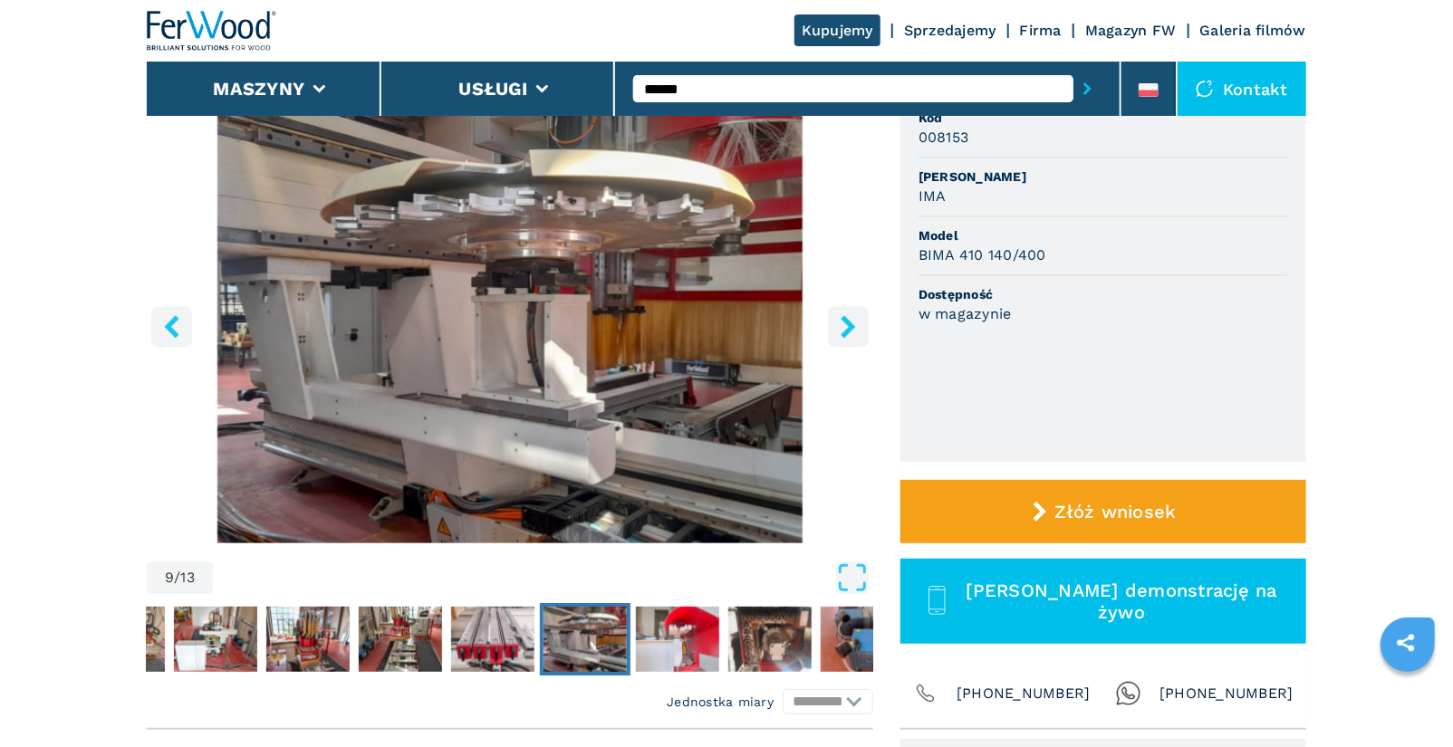
click at [846, 324] on icon "right-button" at bounding box center [848, 326] width 23 height 23
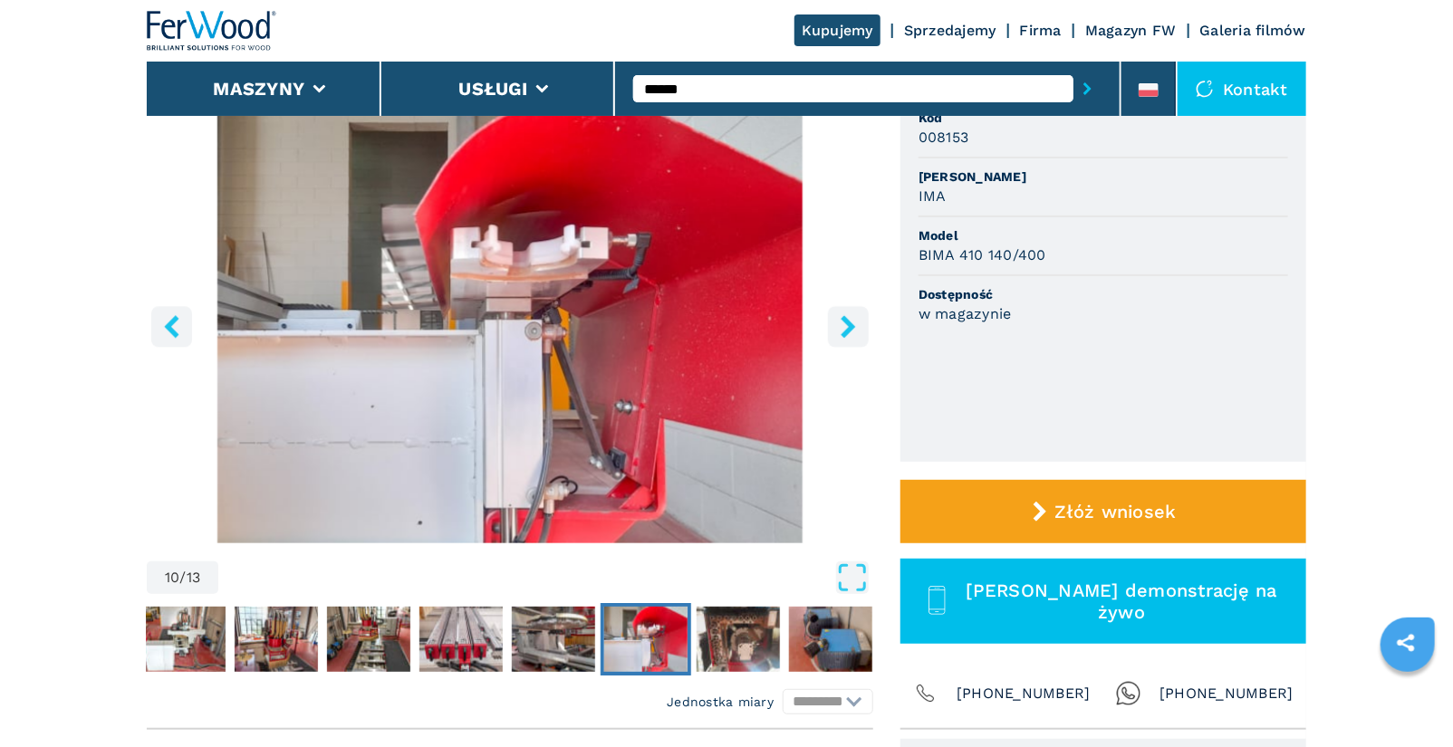
click at [846, 324] on icon "right-button" at bounding box center [848, 326] width 23 height 23
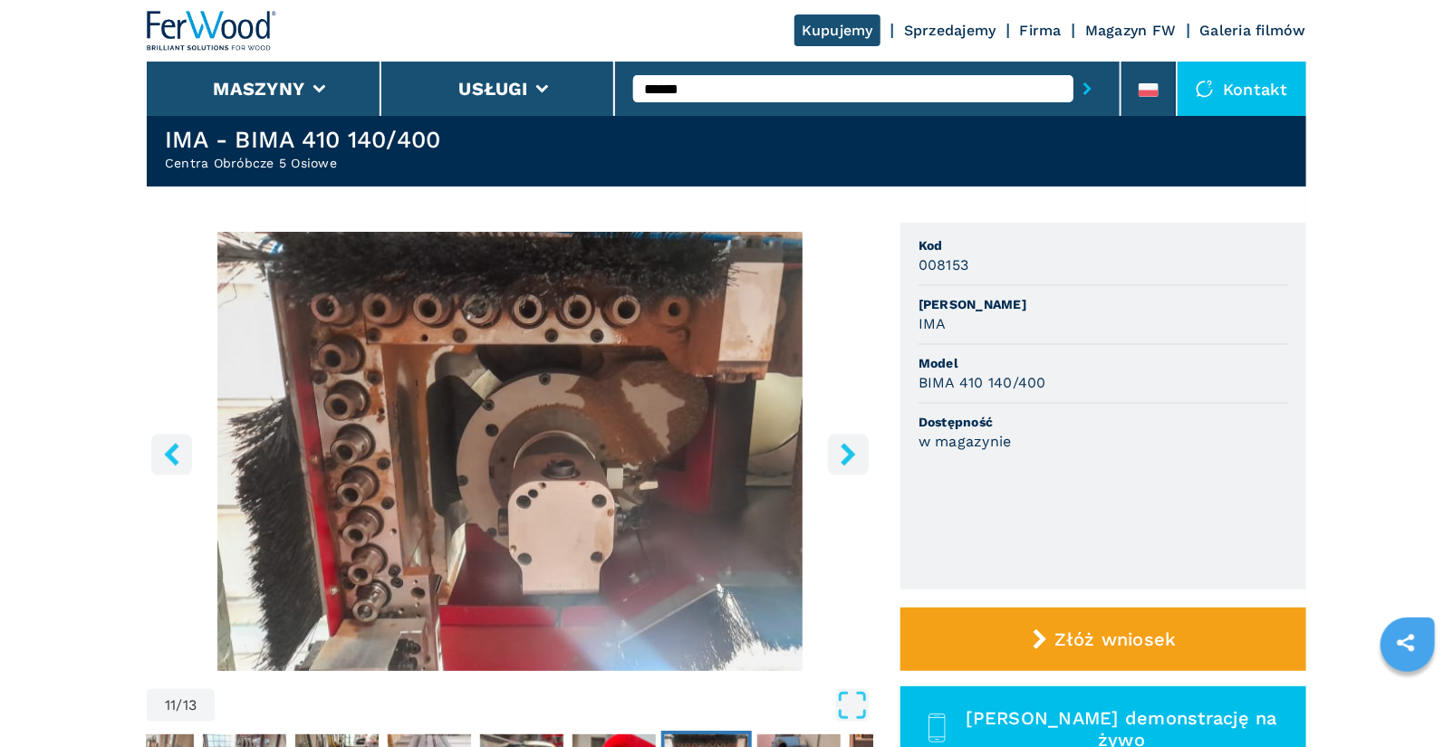
scroll to position [49, 0]
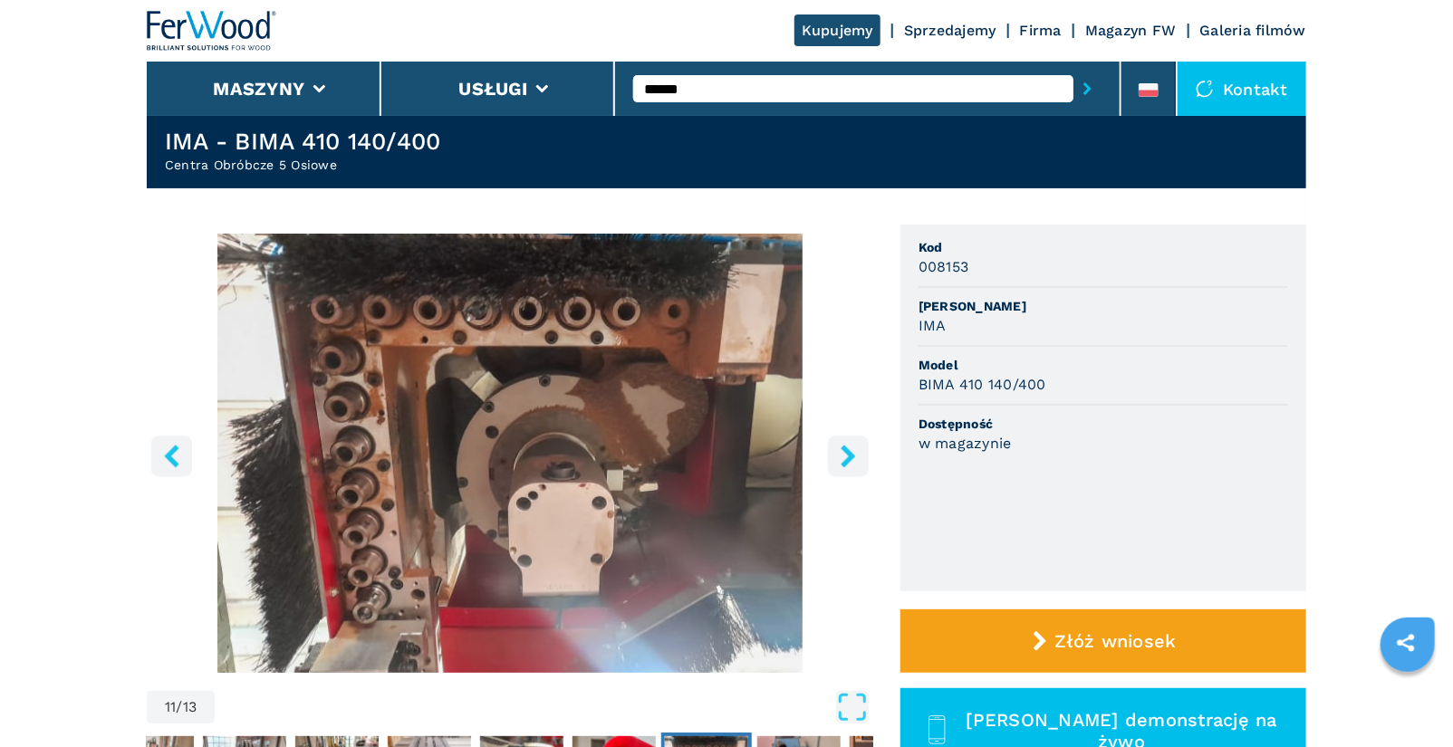
click at [844, 460] on icon "right-button" at bounding box center [847, 456] width 14 height 23
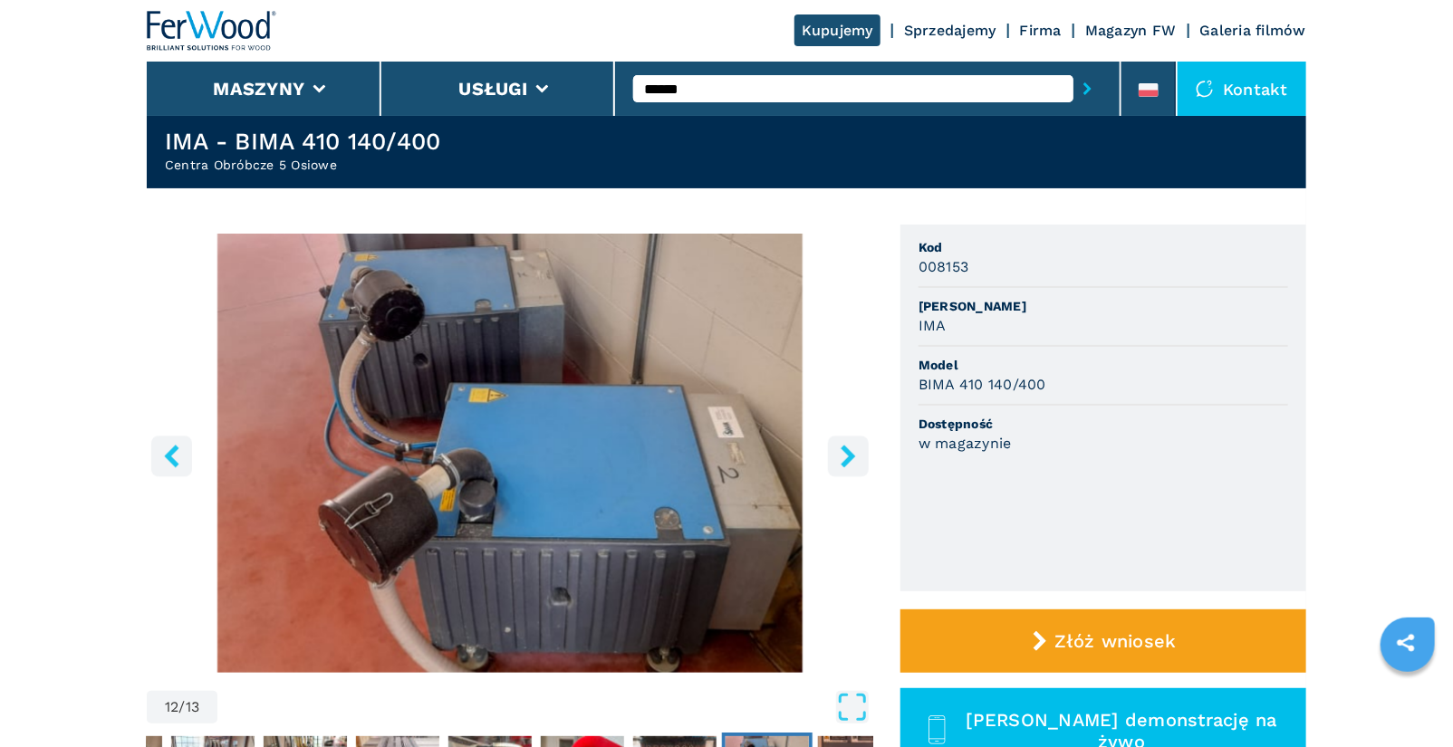
click at [844, 460] on icon "right-button" at bounding box center [847, 456] width 14 height 23
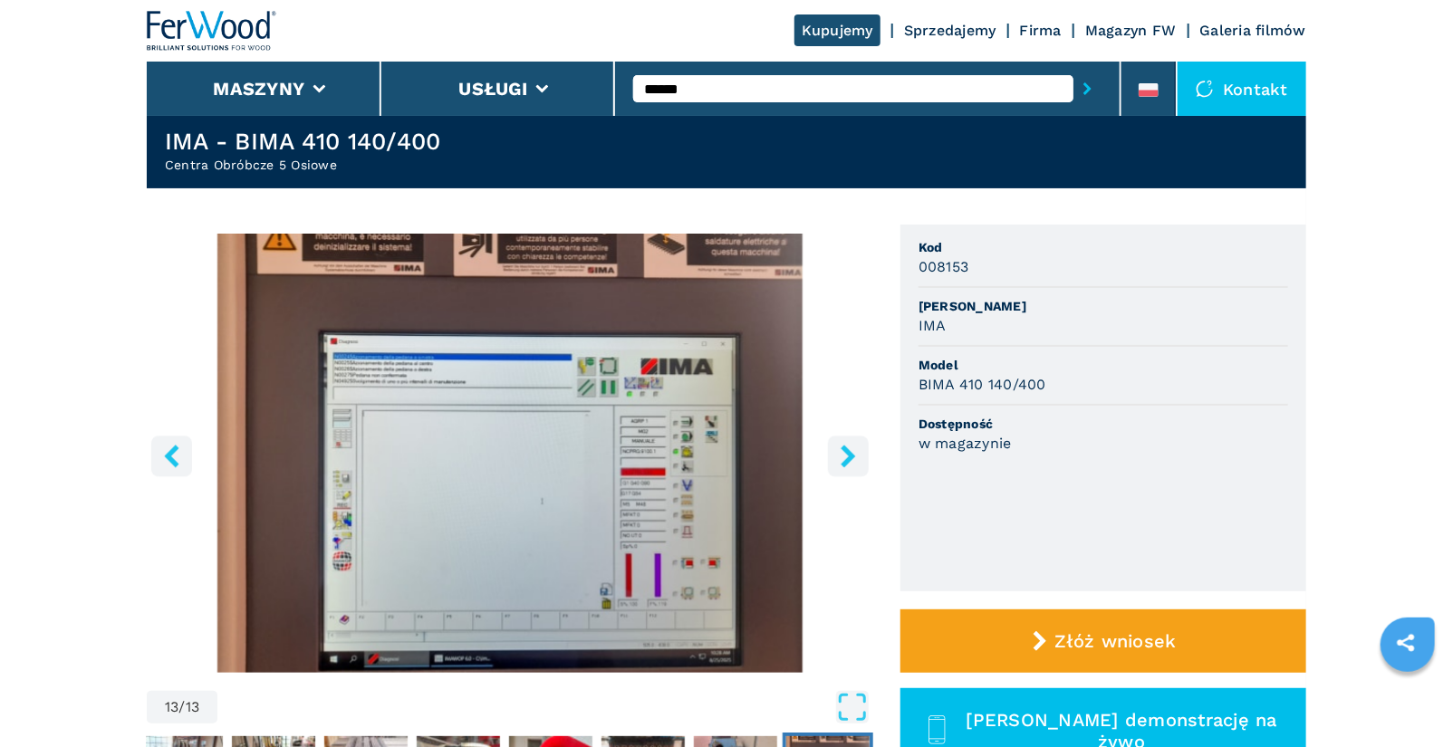
click at [844, 460] on icon "right-button" at bounding box center [847, 456] width 14 height 23
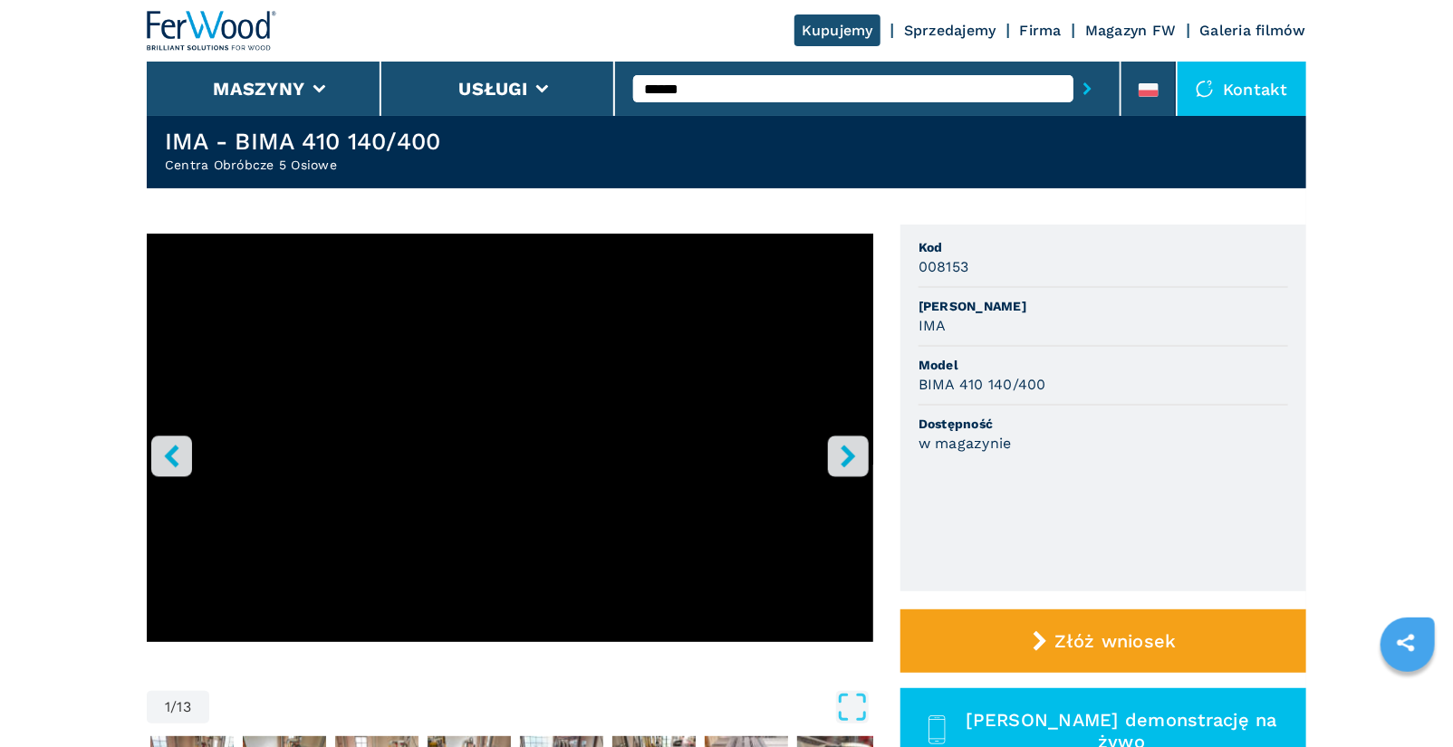
click at [844, 460] on icon "right-button" at bounding box center [847, 456] width 14 height 23
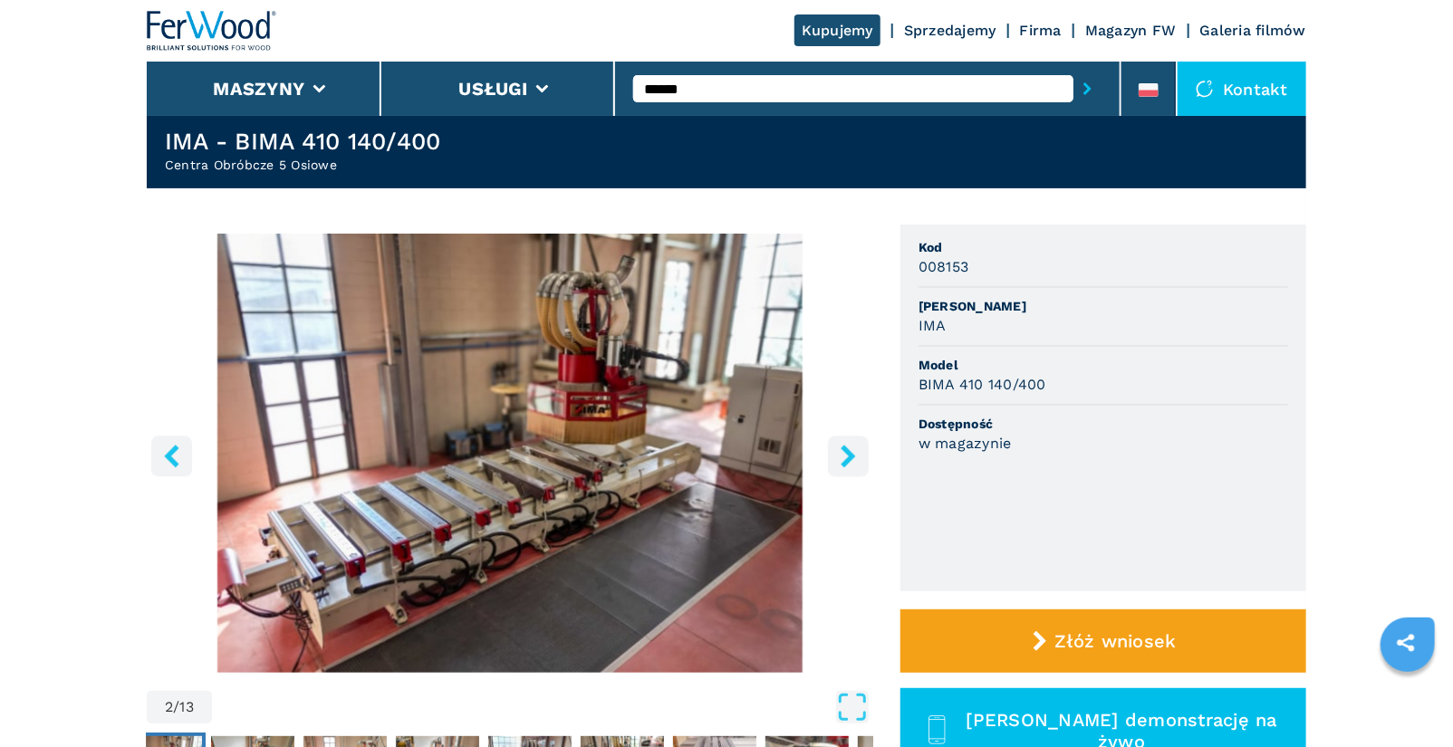
click at [844, 460] on icon "right-button" at bounding box center [847, 456] width 14 height 23
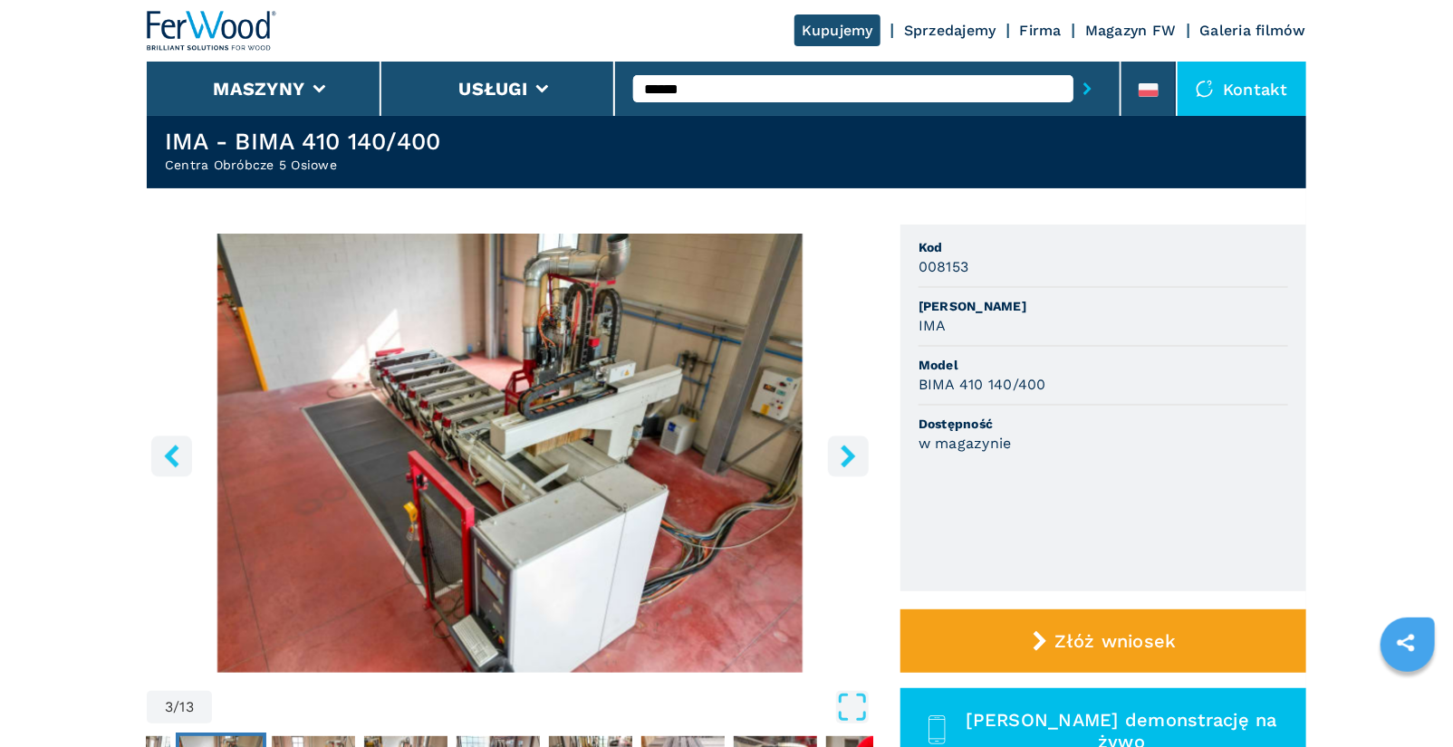
click at [844, 460] on icon "right-button" at bounding box center [847, 456] width 14 height 23
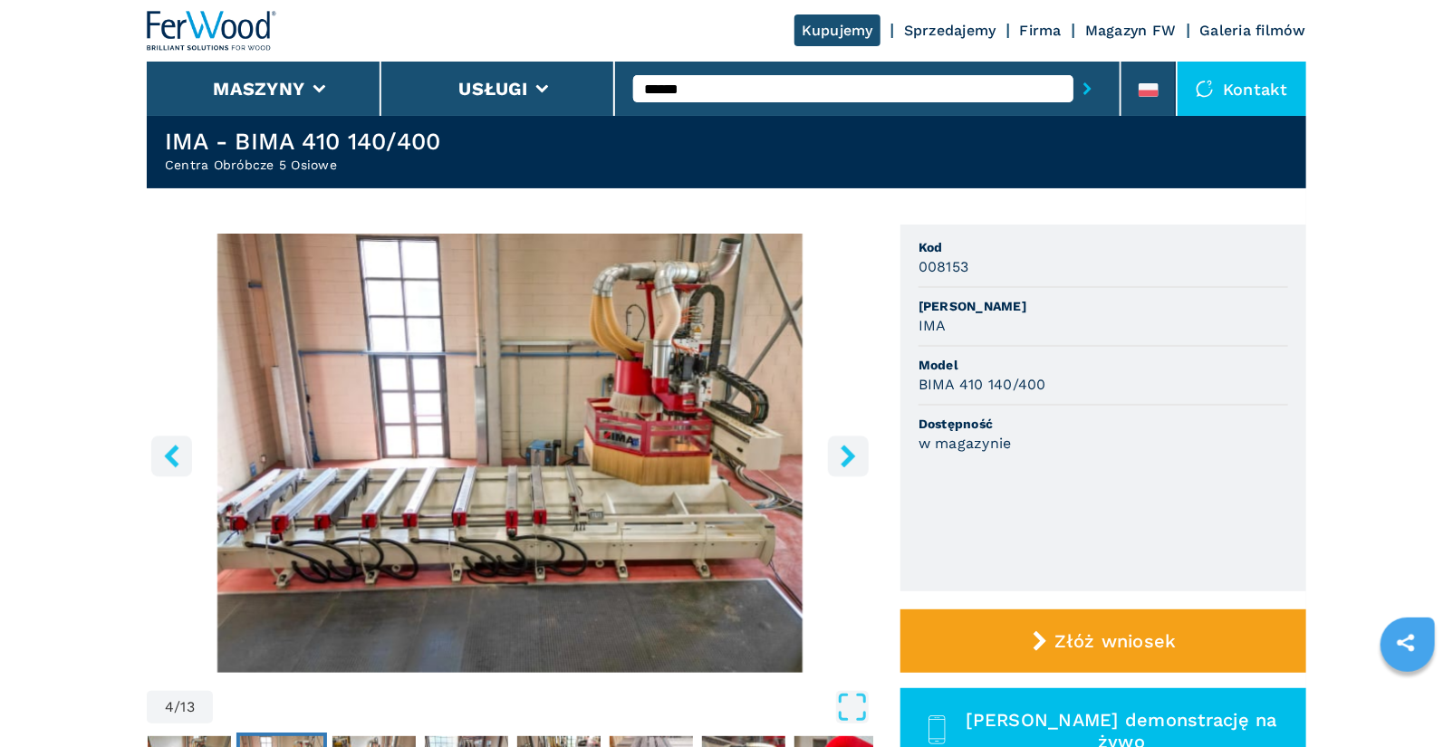
click at [844, 460] on icon "right-button" at bounding box center [847, 456] width 14 height 23
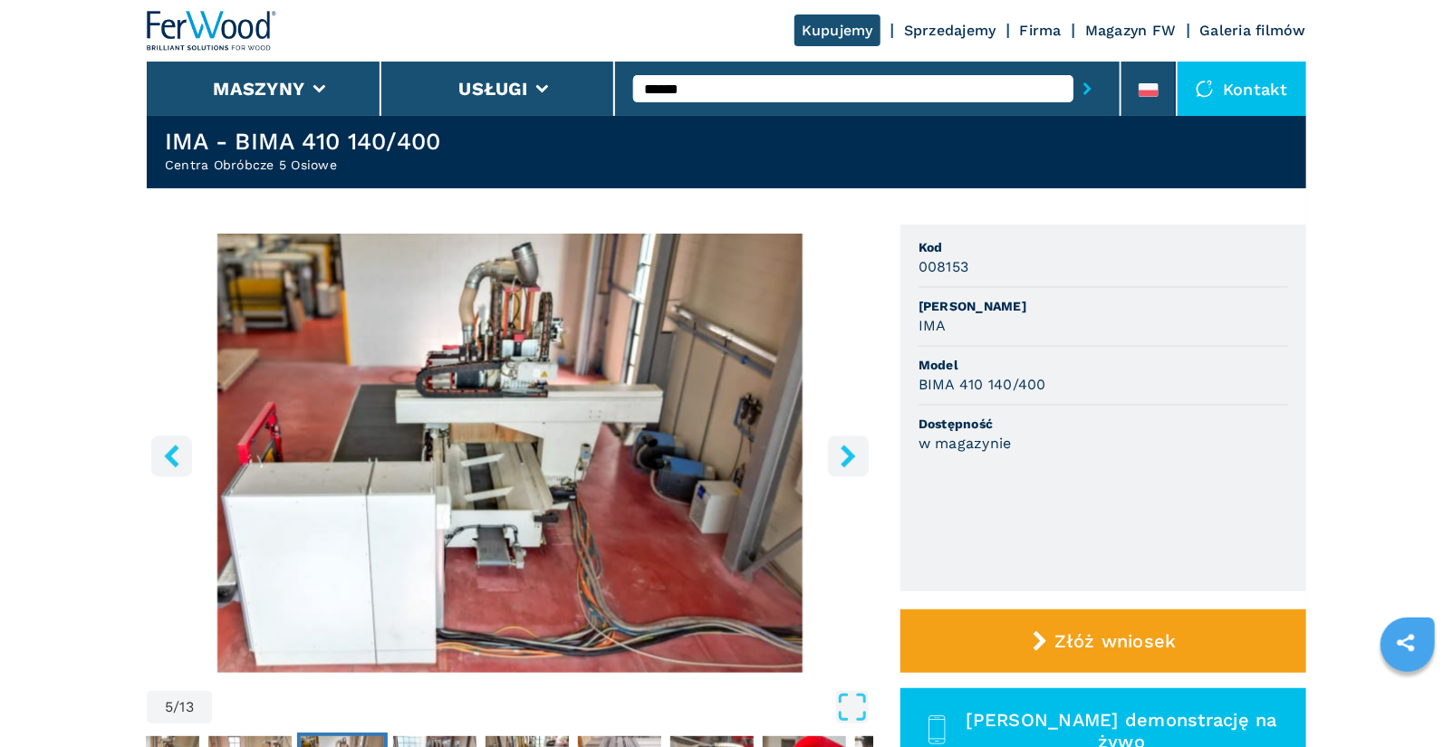
click at [844, 460] on icon "right-button" at bounding box center [847, 456] width 14 height 23
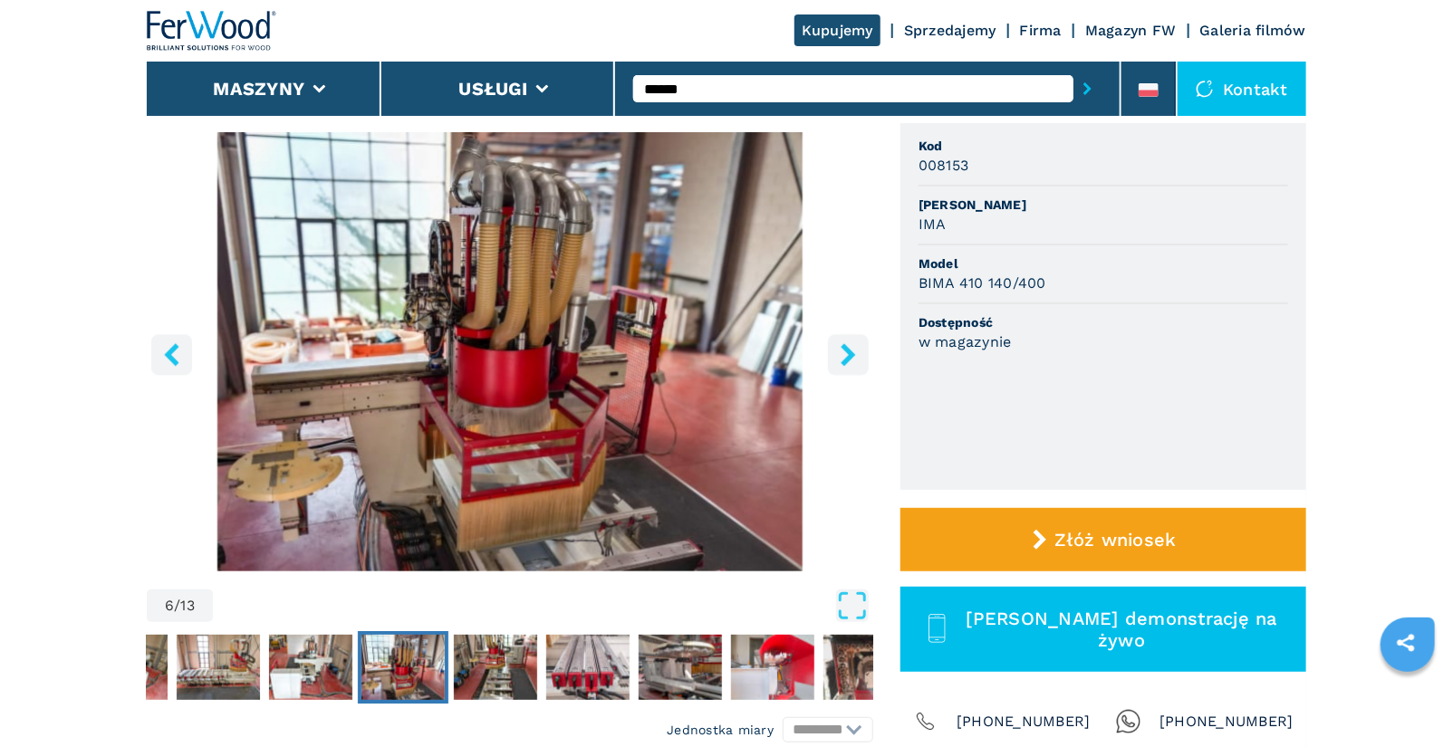
scroll to position [148, 0]
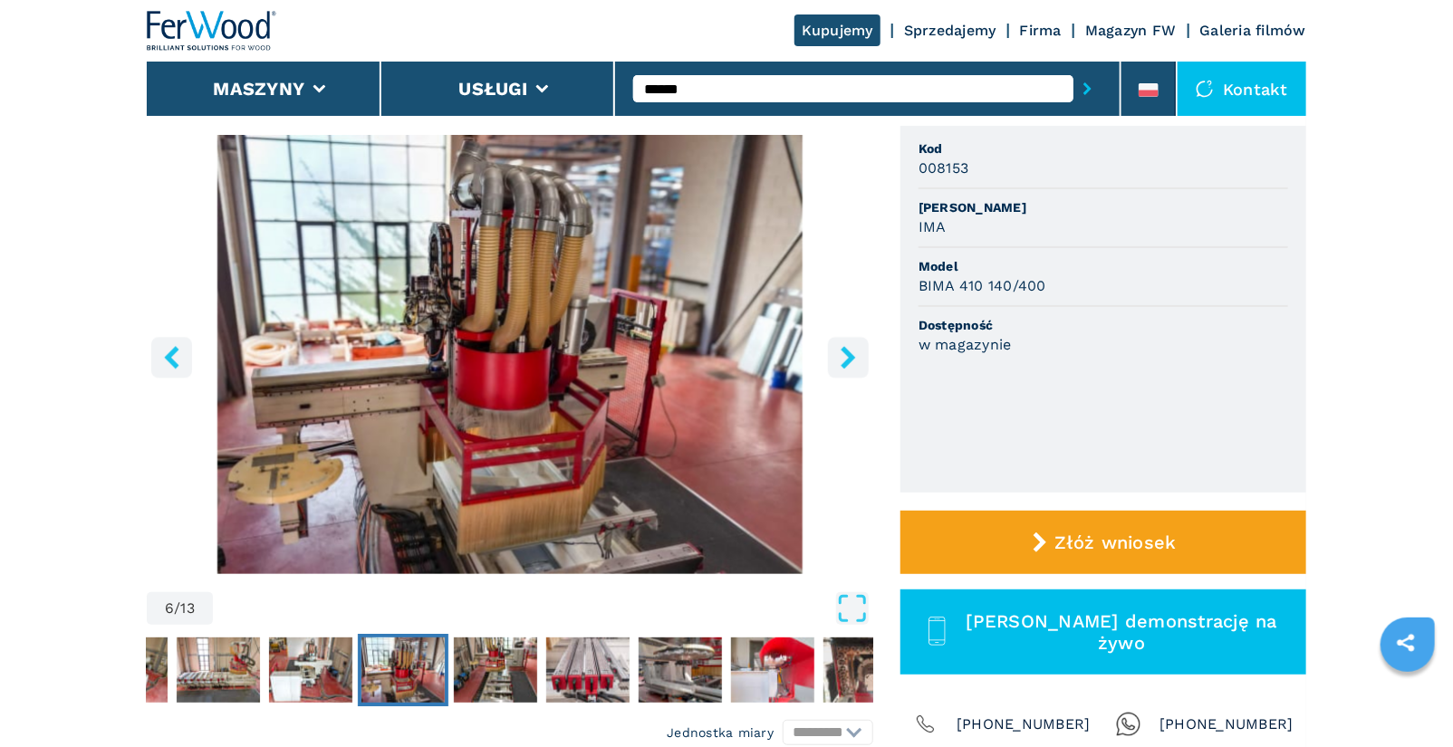
click at [859, 353] on icon "right-button" at bounding box center [848, 357] width 23 height 23
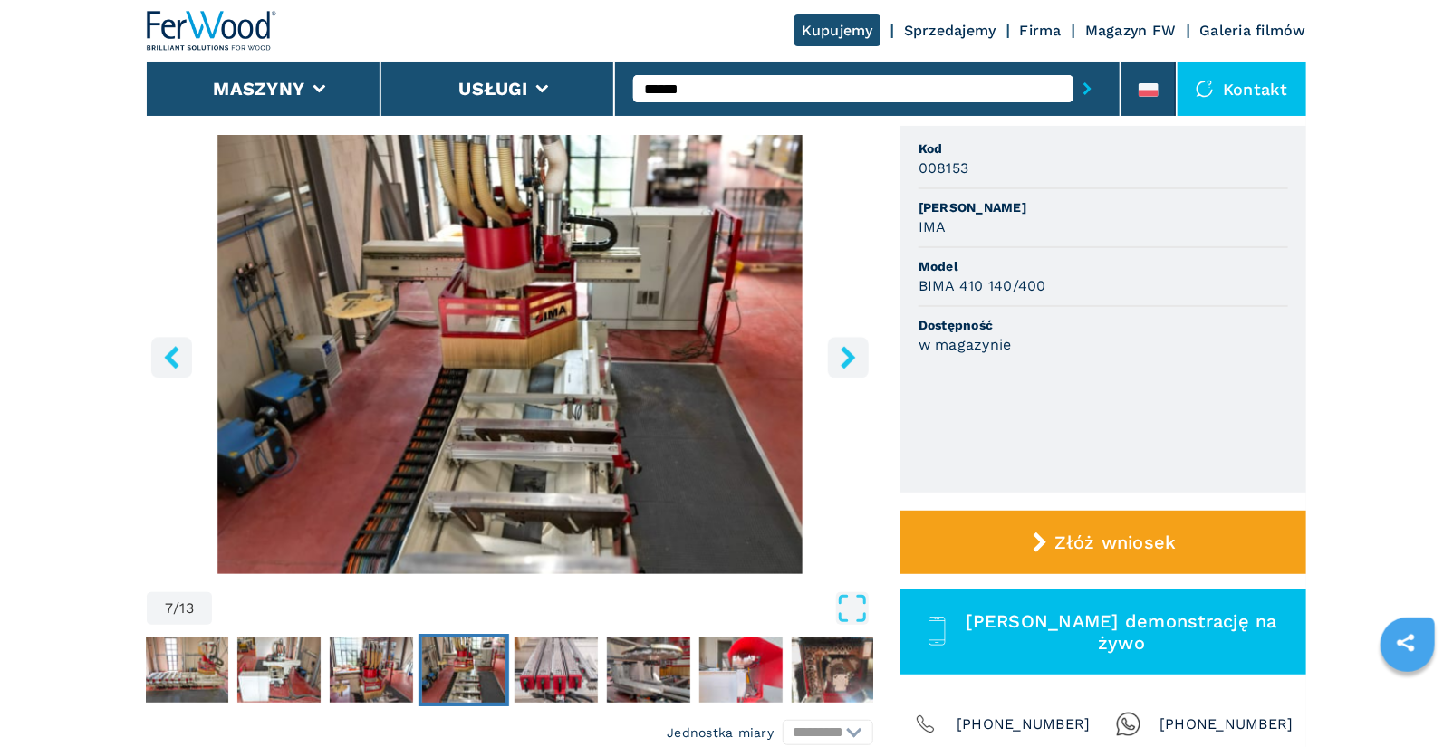
click at [842, 372] on button "right-button" at bounding box center [848, 357] width 41 height 41
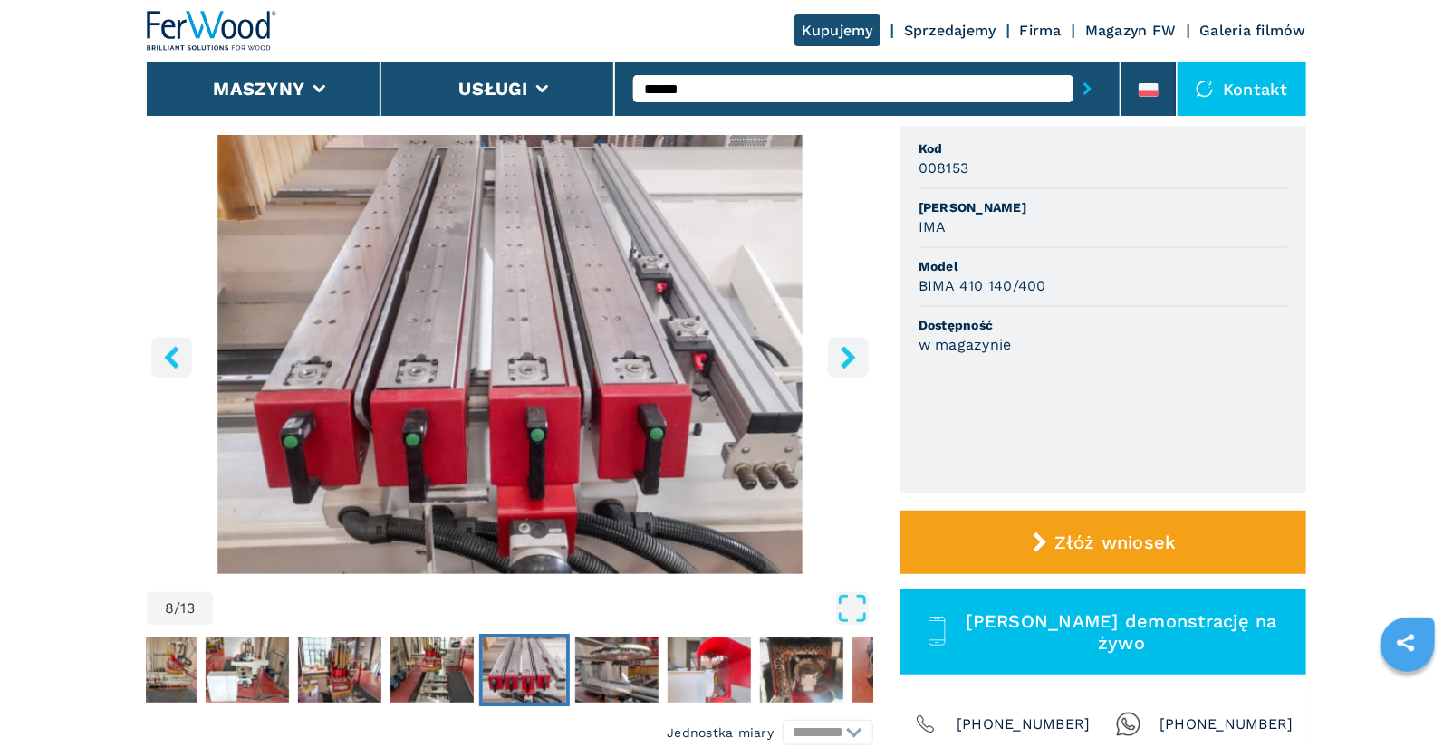
click at [842, 372] on button "right-button" at bounding box center [848, 357] width 41 height 41
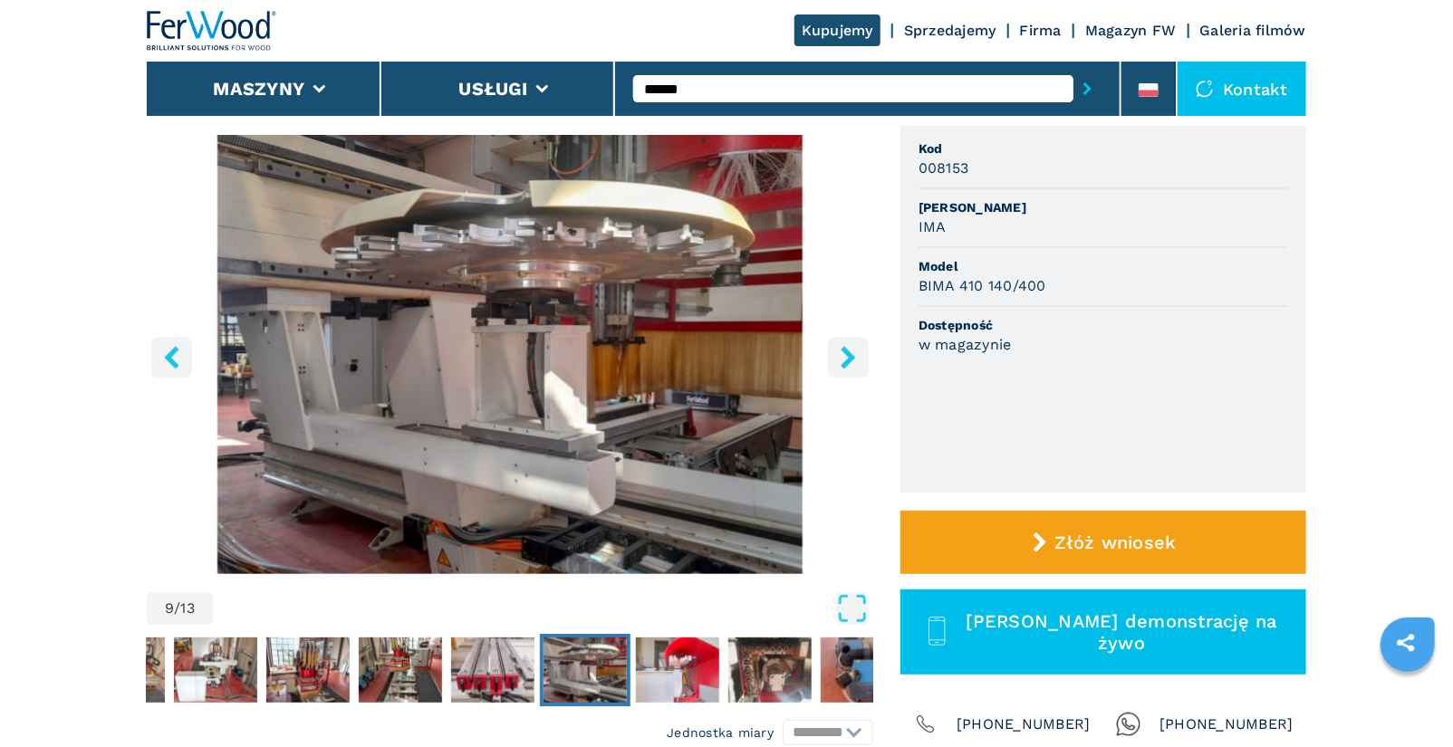
click at [844, 366] on icon "right-button" at bounding box center [847, 357] width 14 height 23
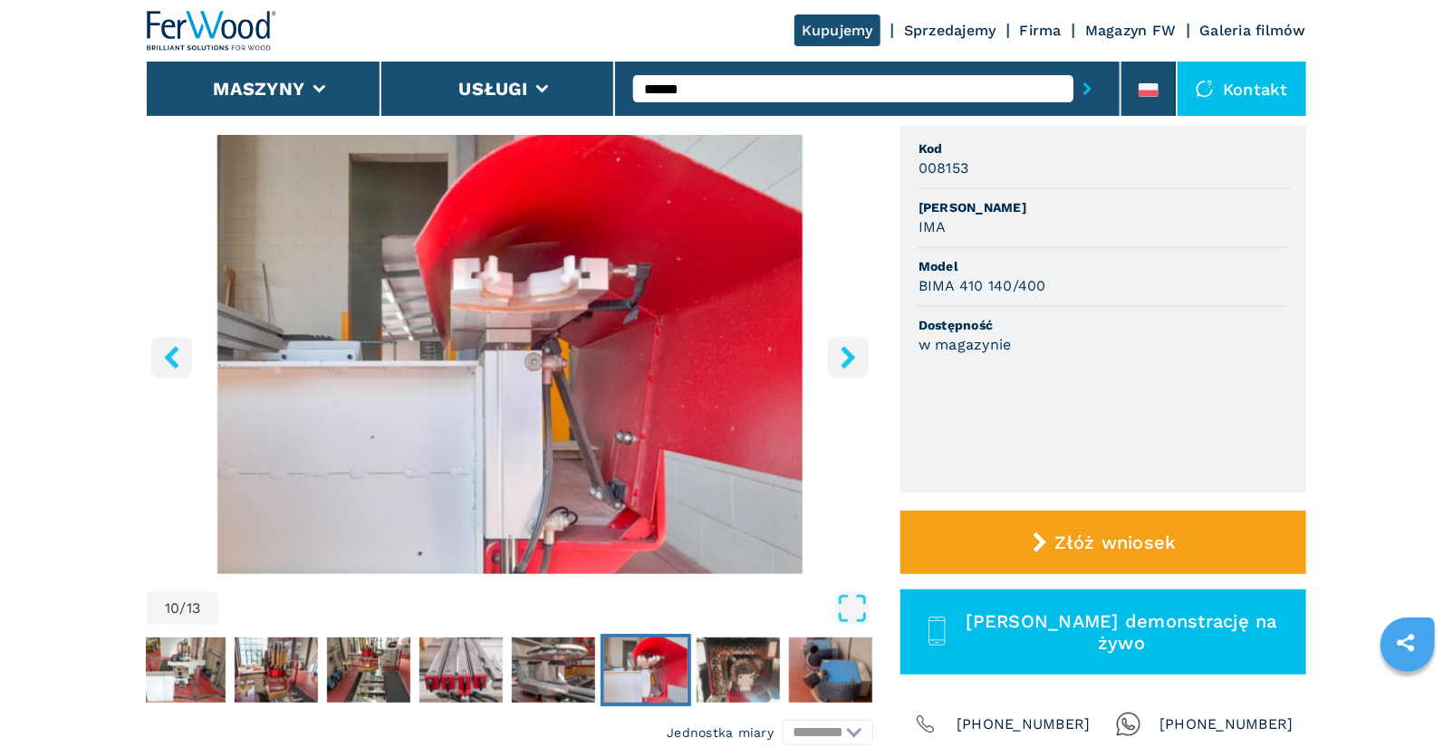
click at [844, 366] on icon "right-button" at bounding box center [847, 357] width 14 height 23
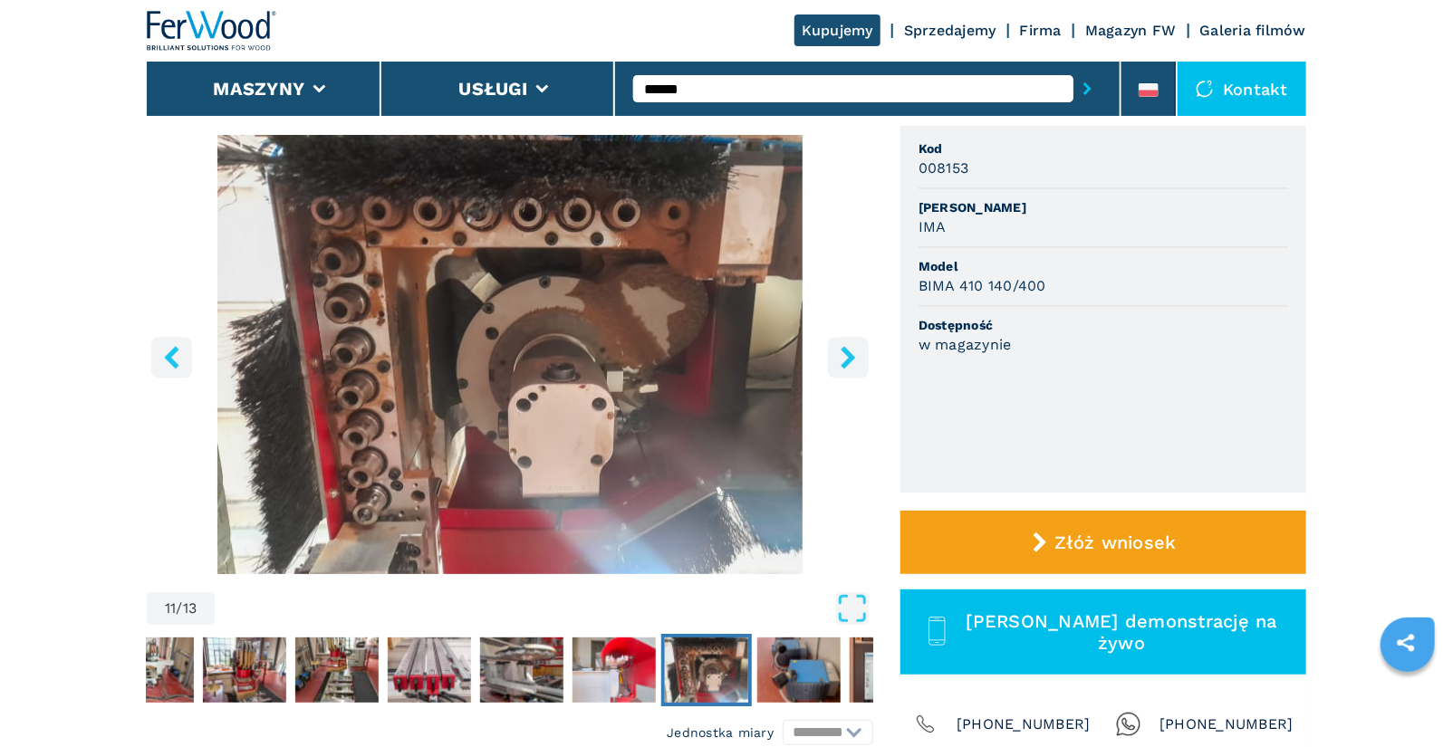
click at [844, 366] on icon "right-button" at bounding box center [847, 357] width 14 height 23
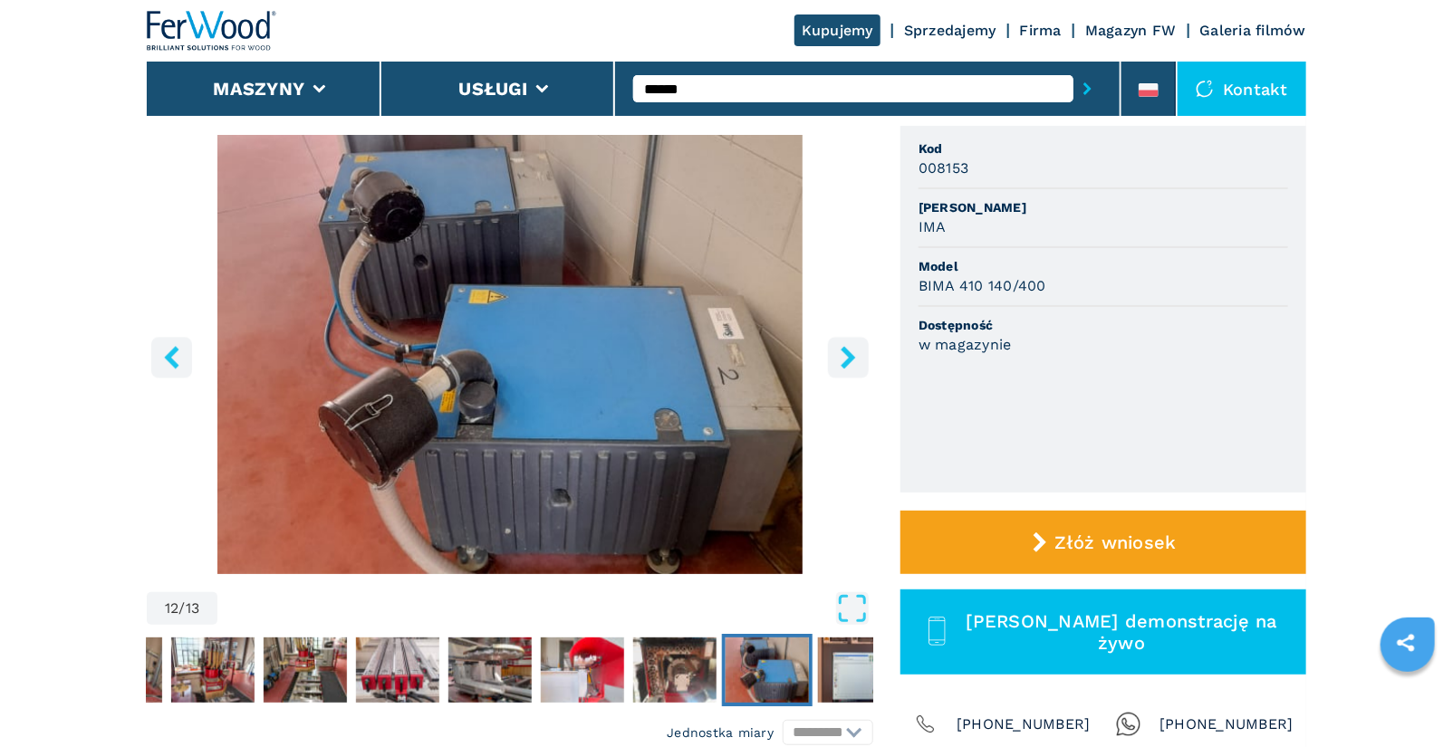
click at [844, 366] on icon "right-button" at bounding box center [847, 357] width 14 height 23
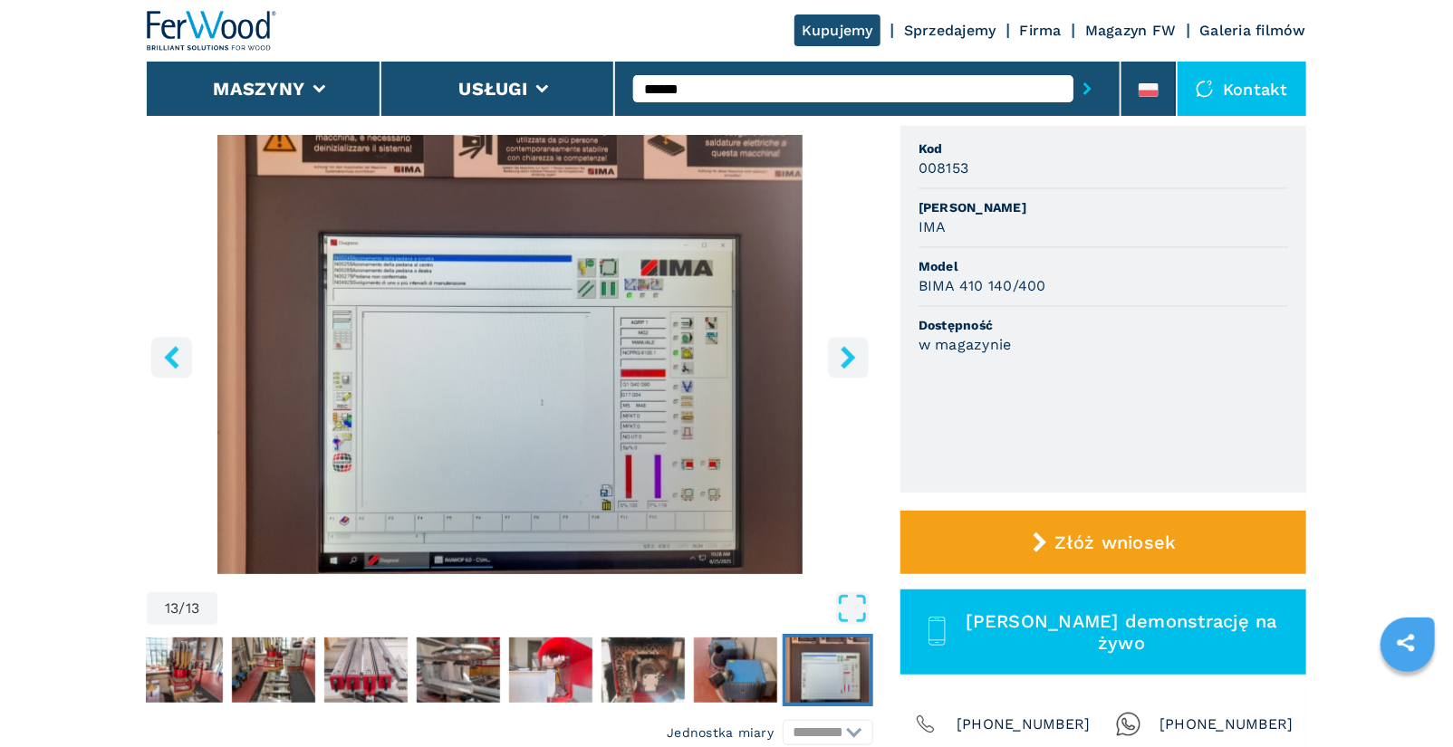
click at [844, 366] on icon "right-button" at bounding box center [847, 357] width 14 height 23
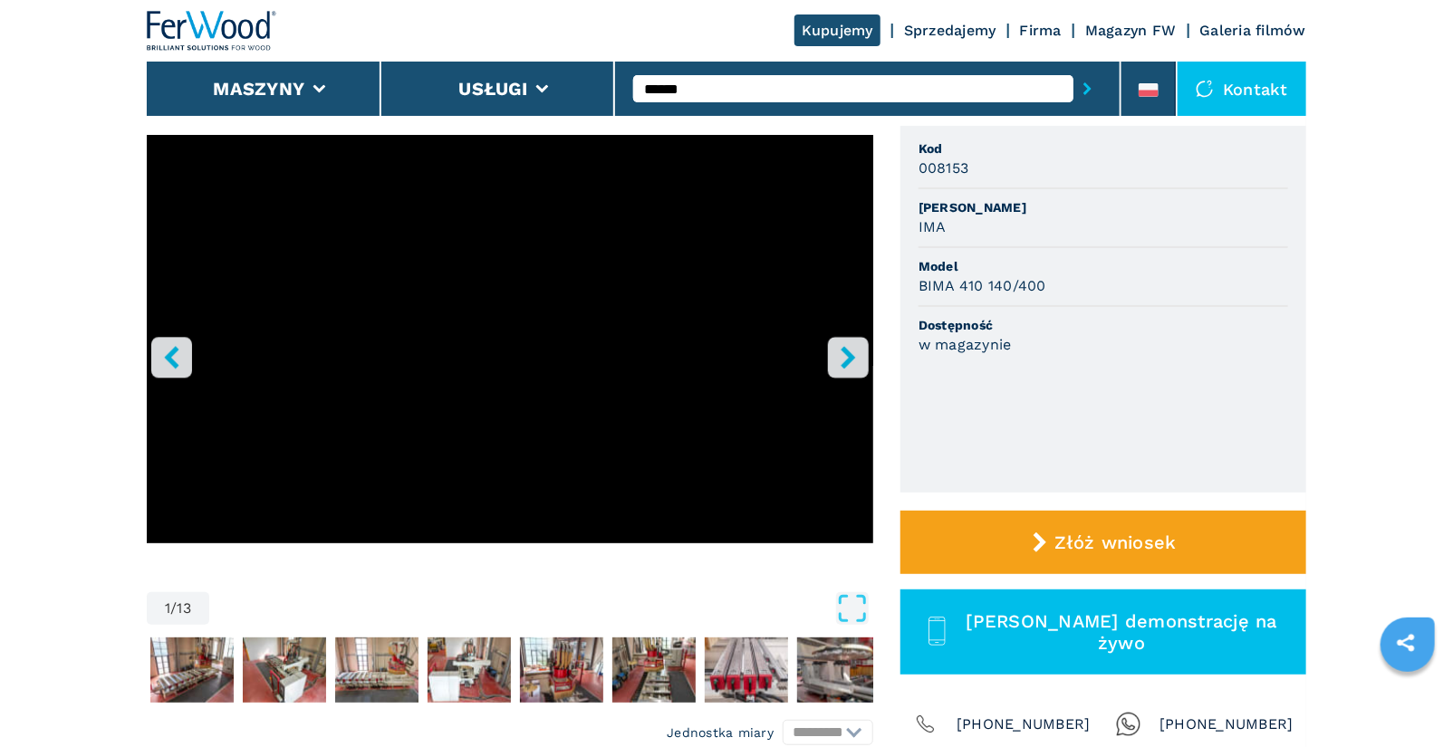
click at [840, 361] on icon "right-button" at bounding box center [848, 357] width 23 height 23
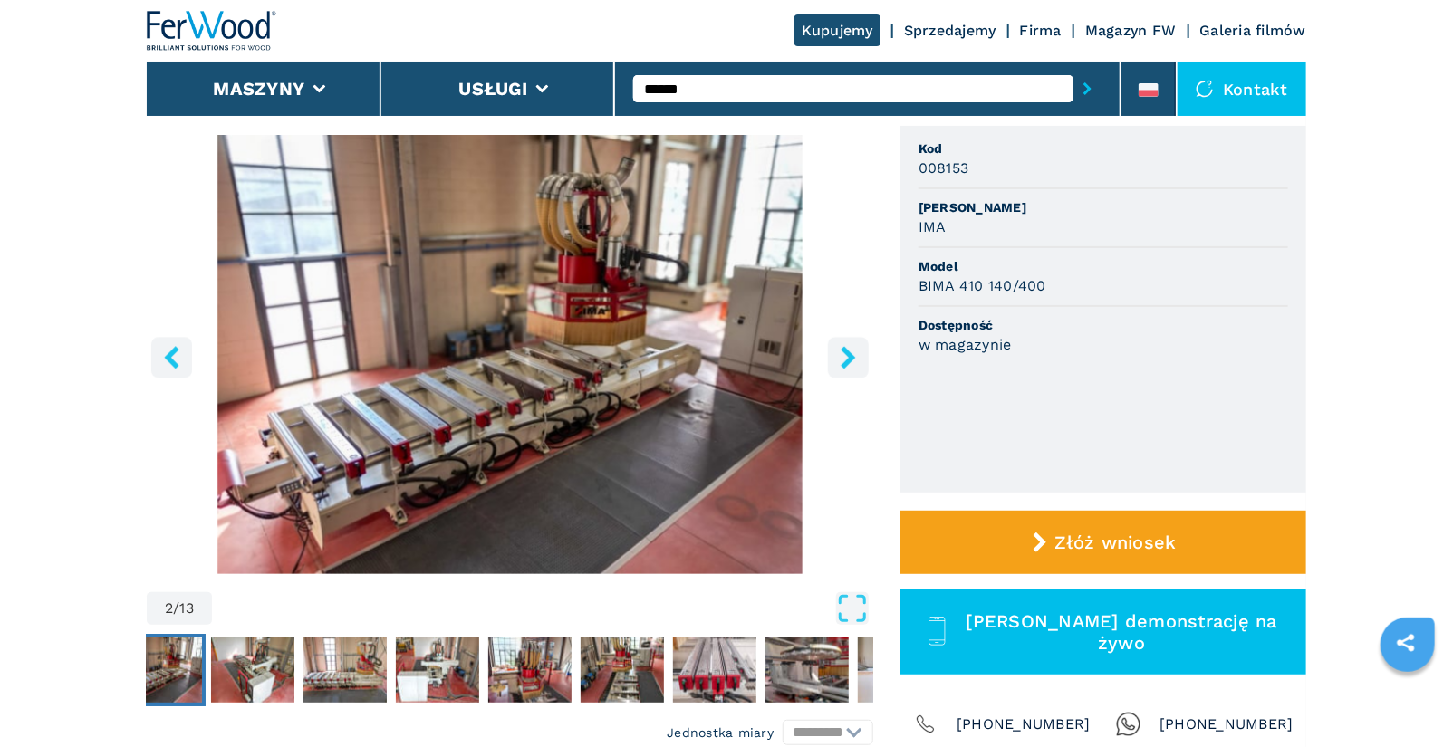
click at [858, 349] on icon "right-button" at bounding box center [848, 357] width 23 height 23
